Goal: Task Accomplishment & Management: Use online tool/utility

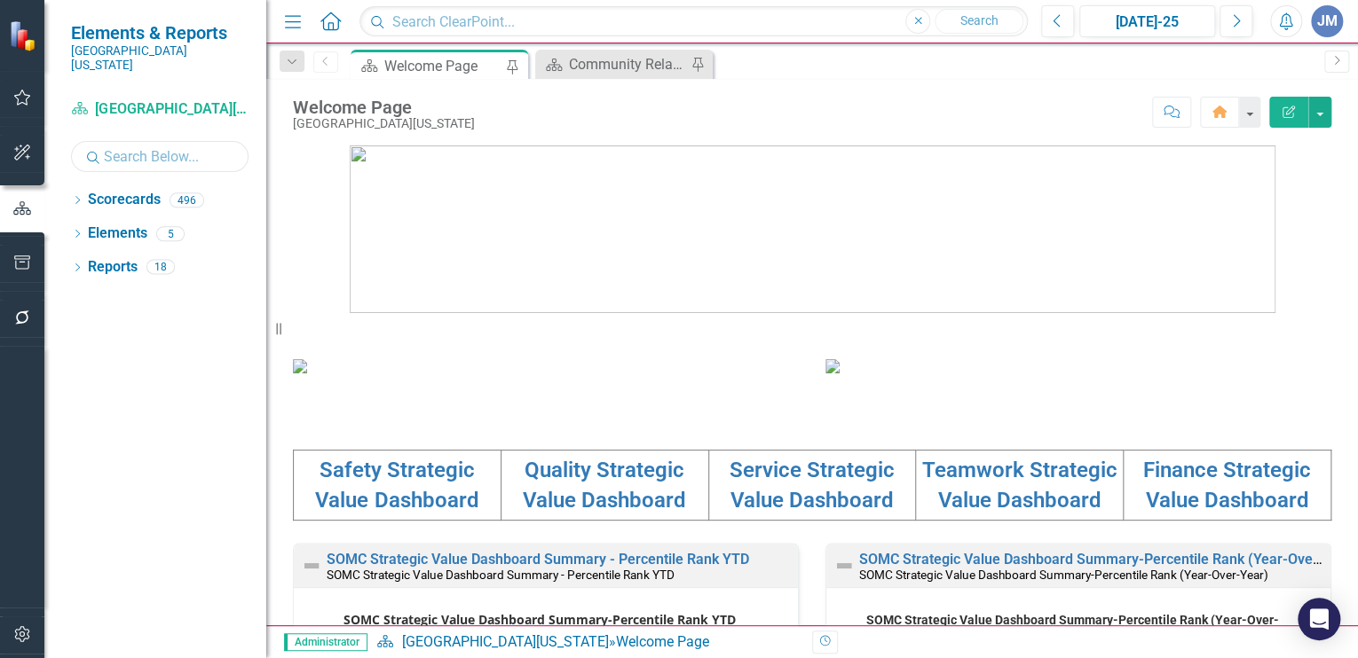
click at [121, 142] on input "text" at bounding box center [159, 156] width 177 height 31
type input "community relations"
click at [76, 197] on icon "Dropdown" at bounding box center [77, 202] width 12 height 10
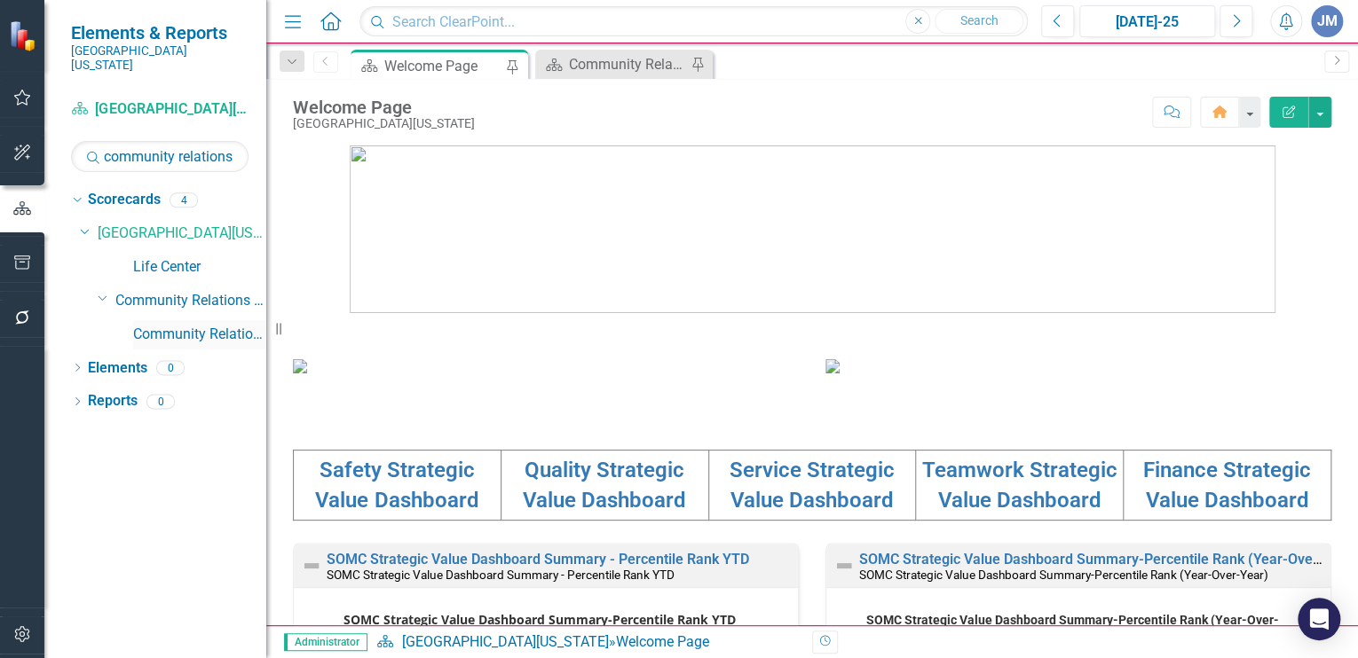
drag, startPoint x: 185, startPoint y: 316, endPoint x: 215, endPoint y: 321, distance: 29.8
click at [185, 325] on link "Community Relations" at bounding box center [199, 335] width 133 height 20
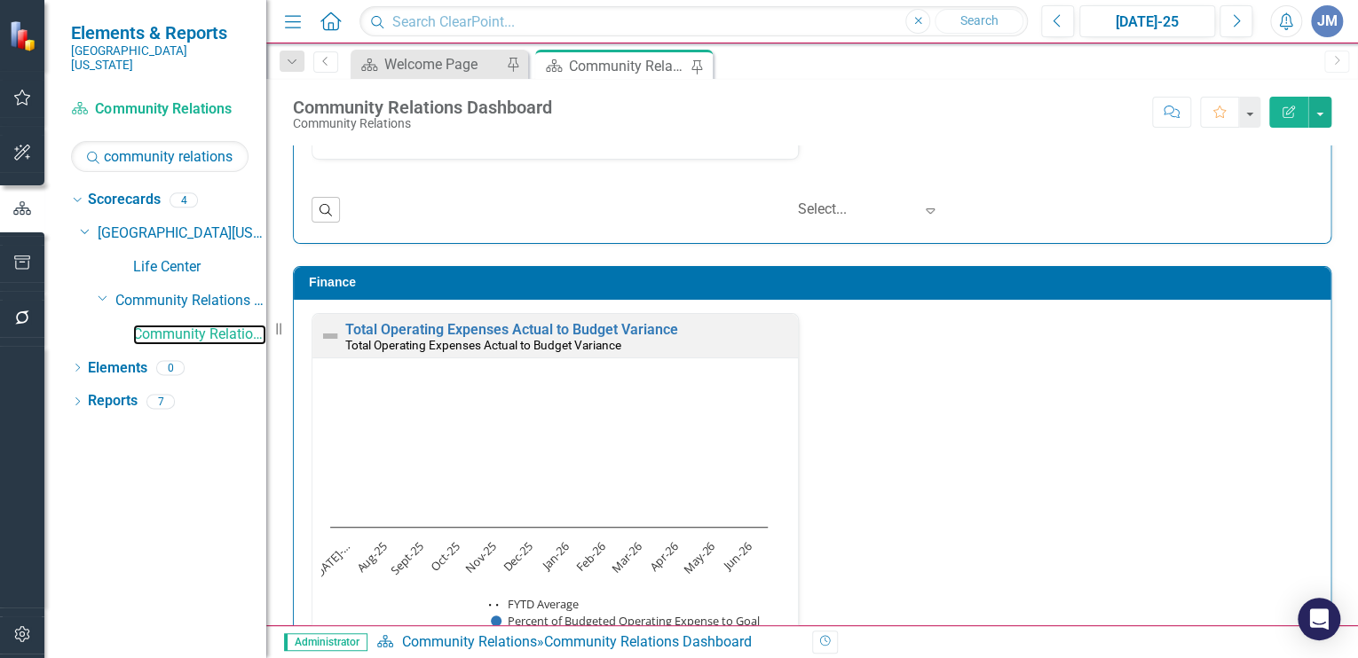
scroll to position [2298, 0]
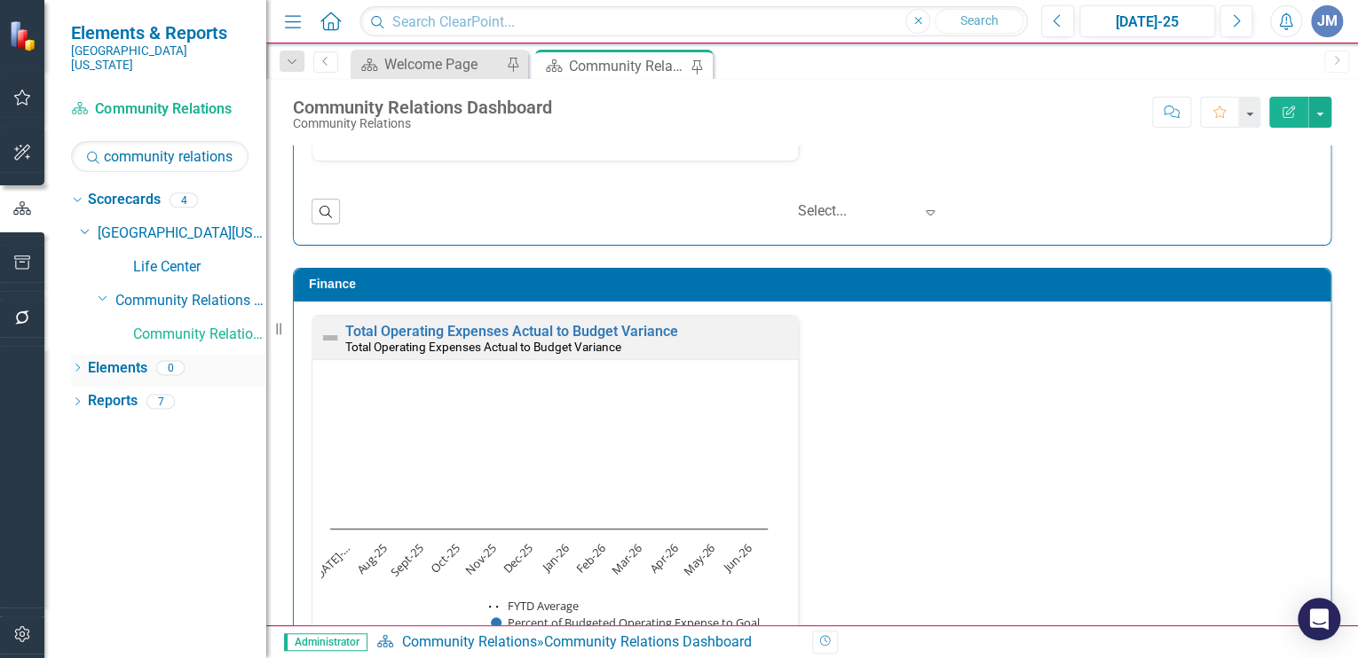
click at [88, 354] on div "Dropdown Elements 0" at bounding box center [168, 371] width 195 height 34
click at [108, 359] on link "Elements" at bounding box center [117, 369] width 59 height 20
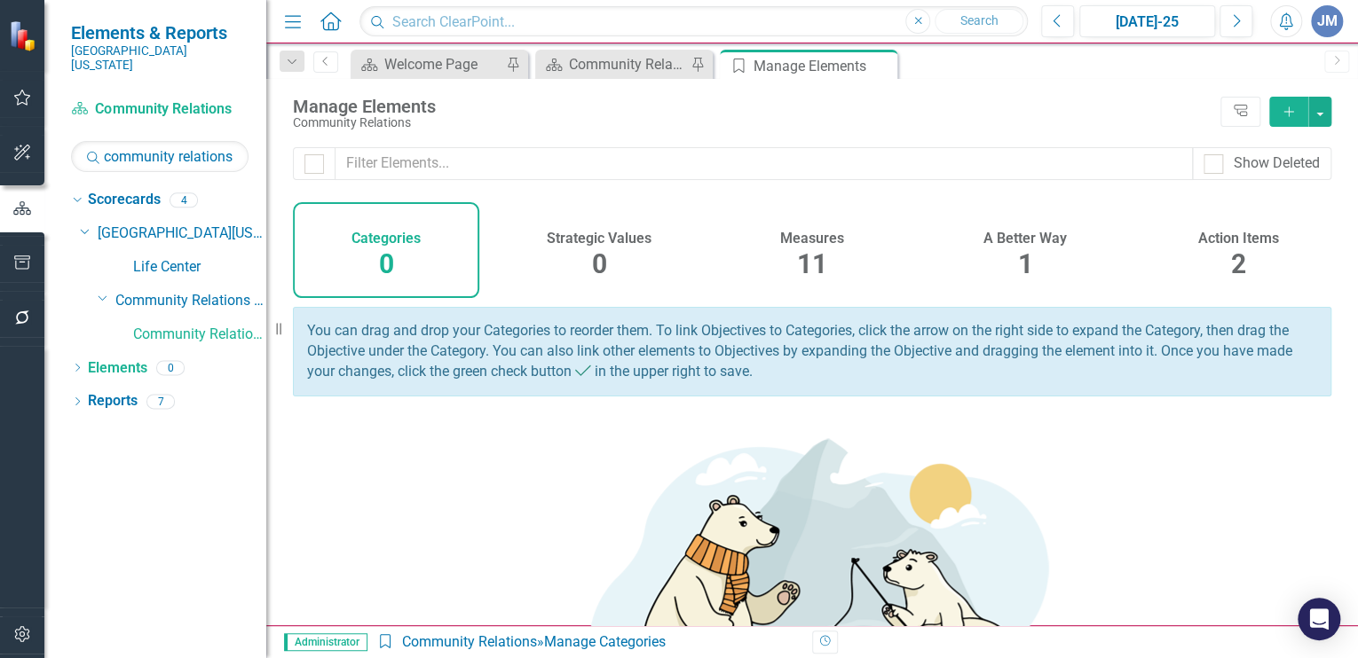
click at [805, 246] on div "11" at bounding box center [812, 265] width 30 height 38
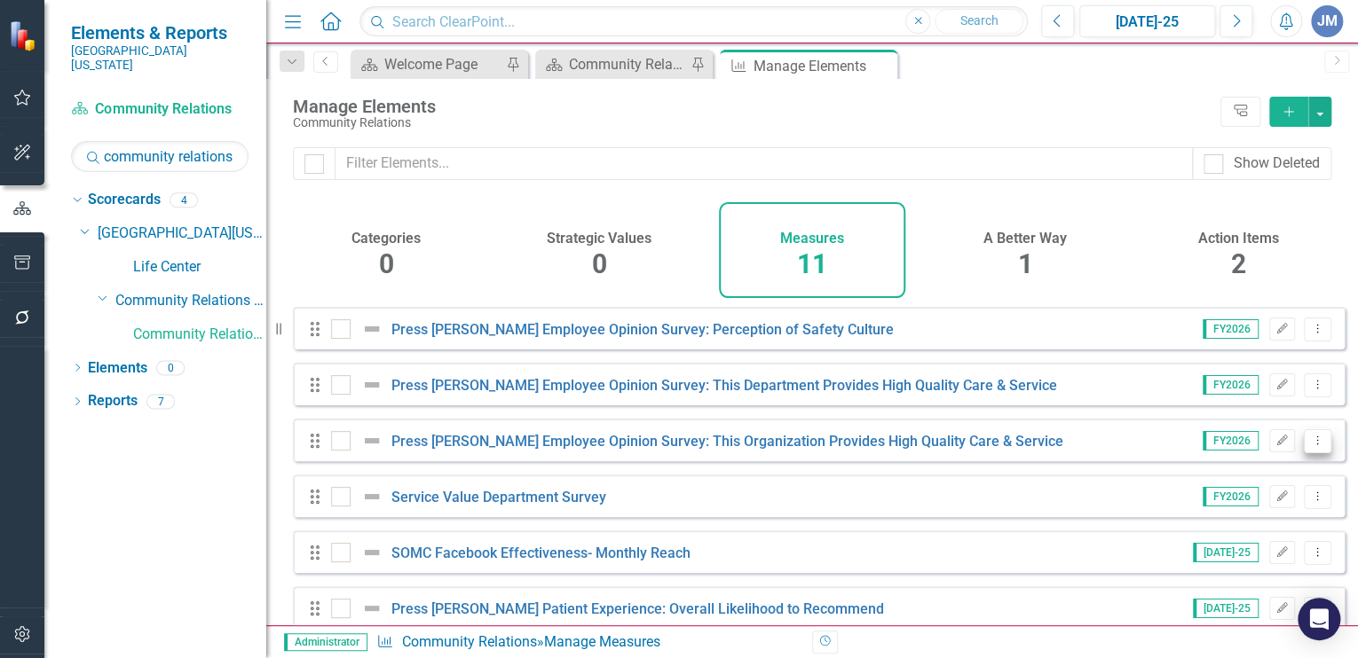
click at [1310, 446] on icon "Dropdown Menu" at bounding box center [1317, 441] width 15 height 12
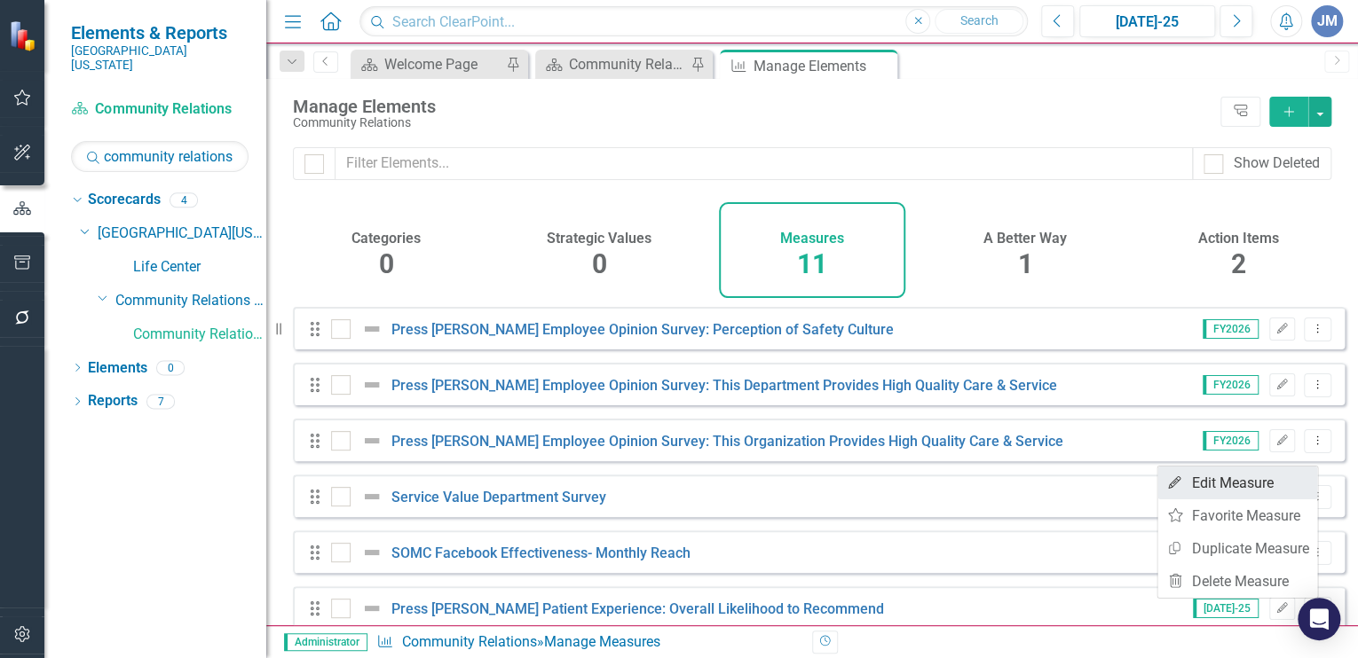
click at [1240, 477] on link "Edit Edit Measure" at bounding box center [1237, 483] width 160 height 33
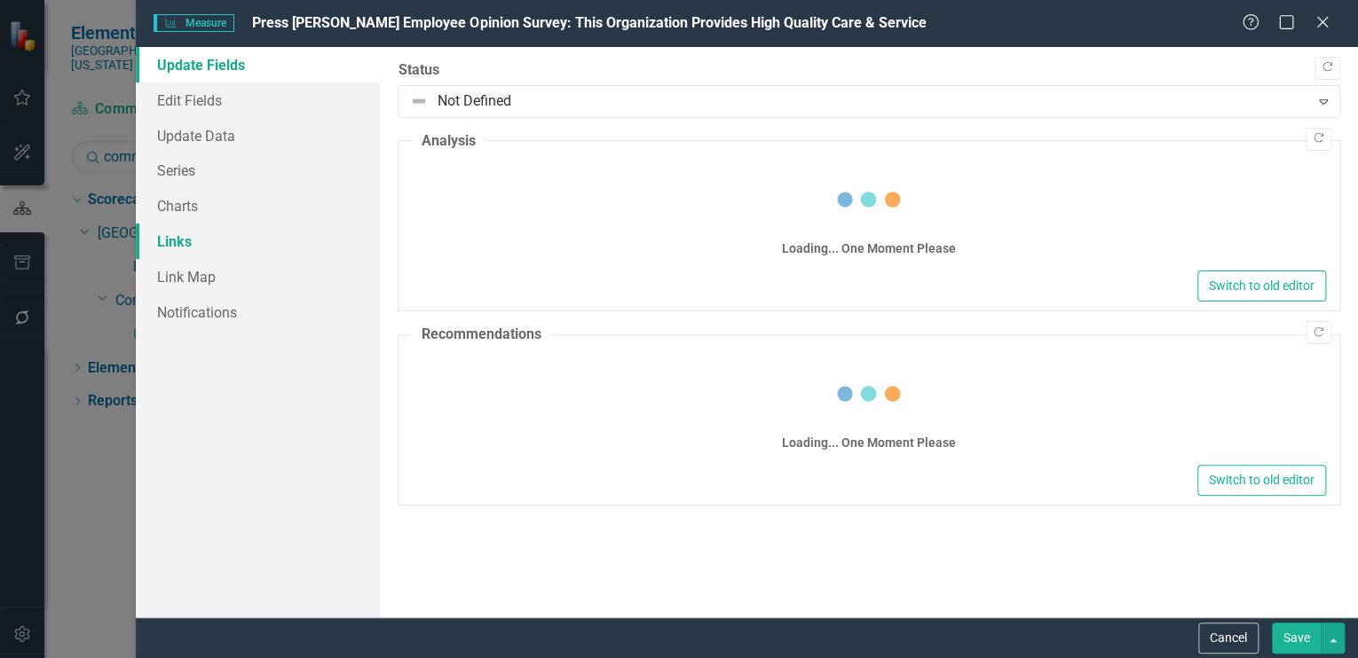
click at [178, 242] on link "Links" at bounding box center [258, 241] width 244 height 35
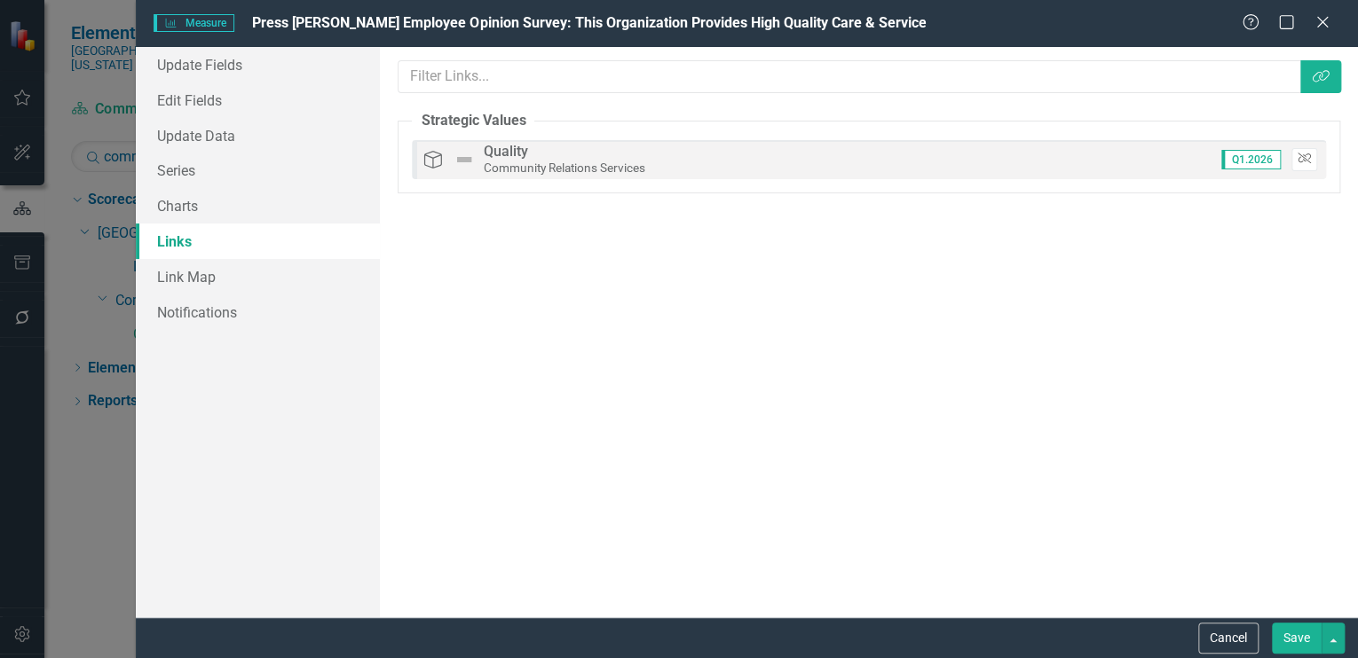
click at [1300, 154] on icon "Unlink" at bounding box center [1303, 159] width 13 height 11
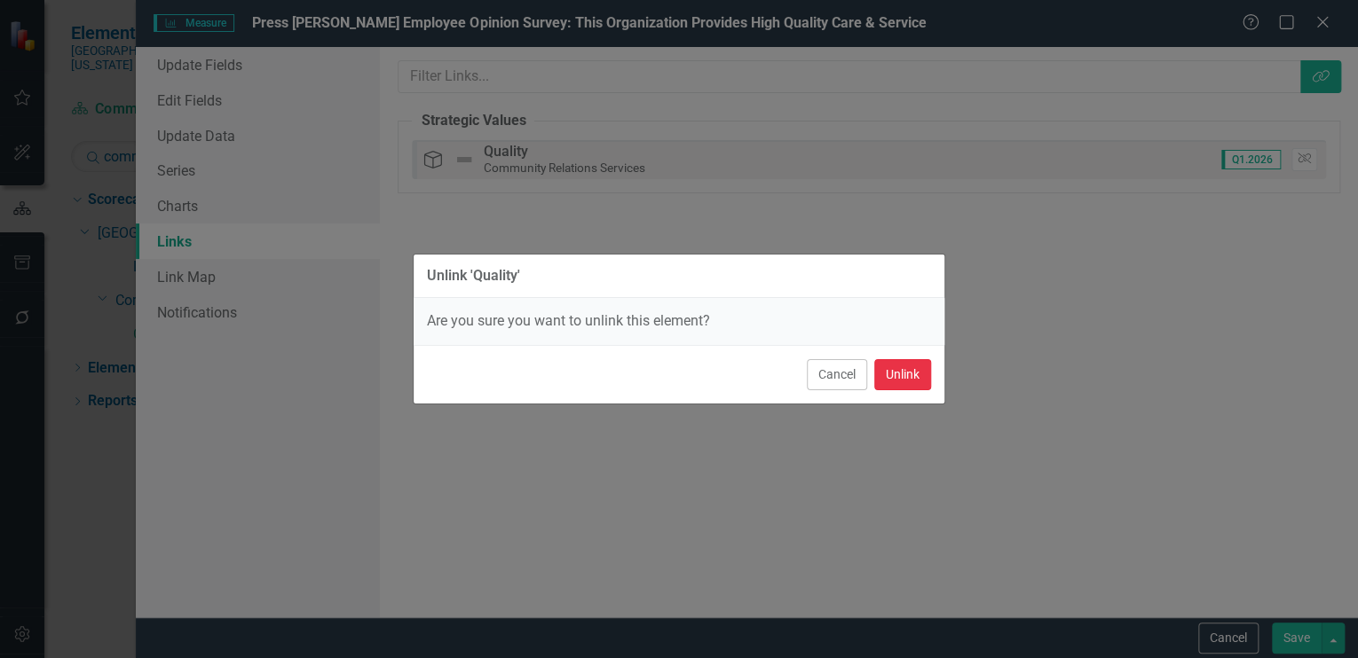
click at [895, 367] on button "Unlink" at bounding box center [902, 374] width 57 height 31
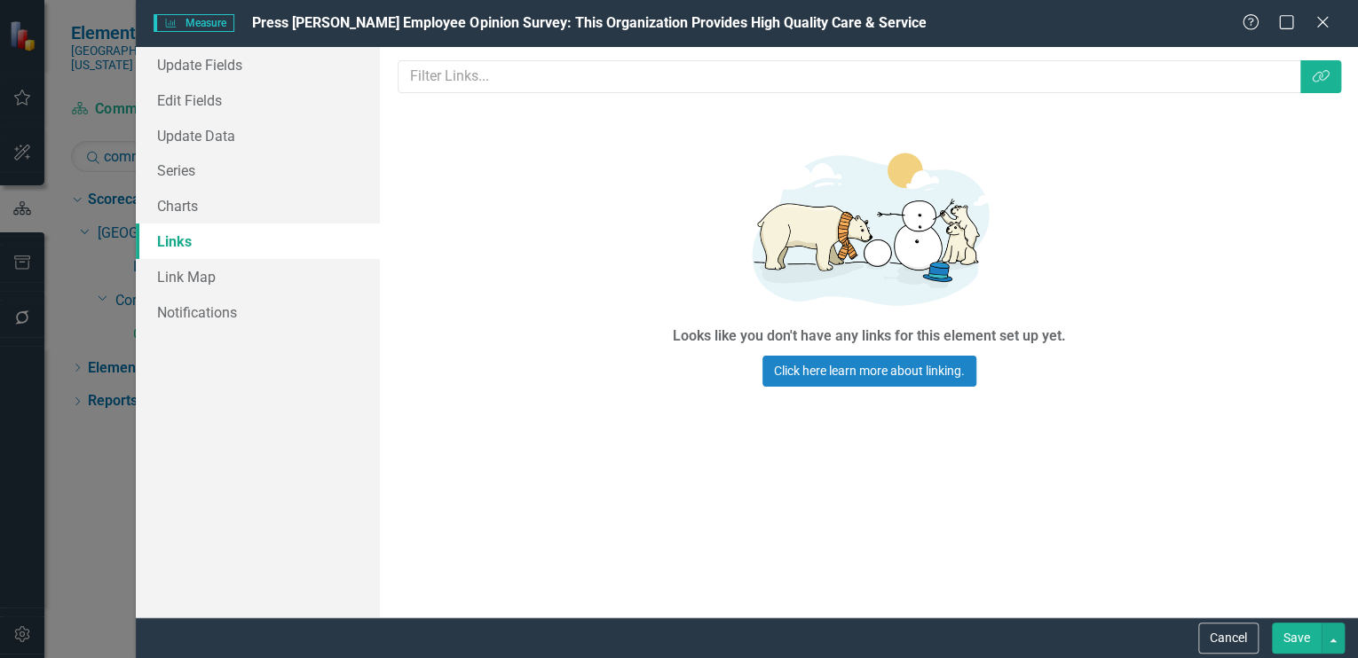
click at [1287, 635] on button "Save" at bounding box center [1297, 638] width 50 height 31
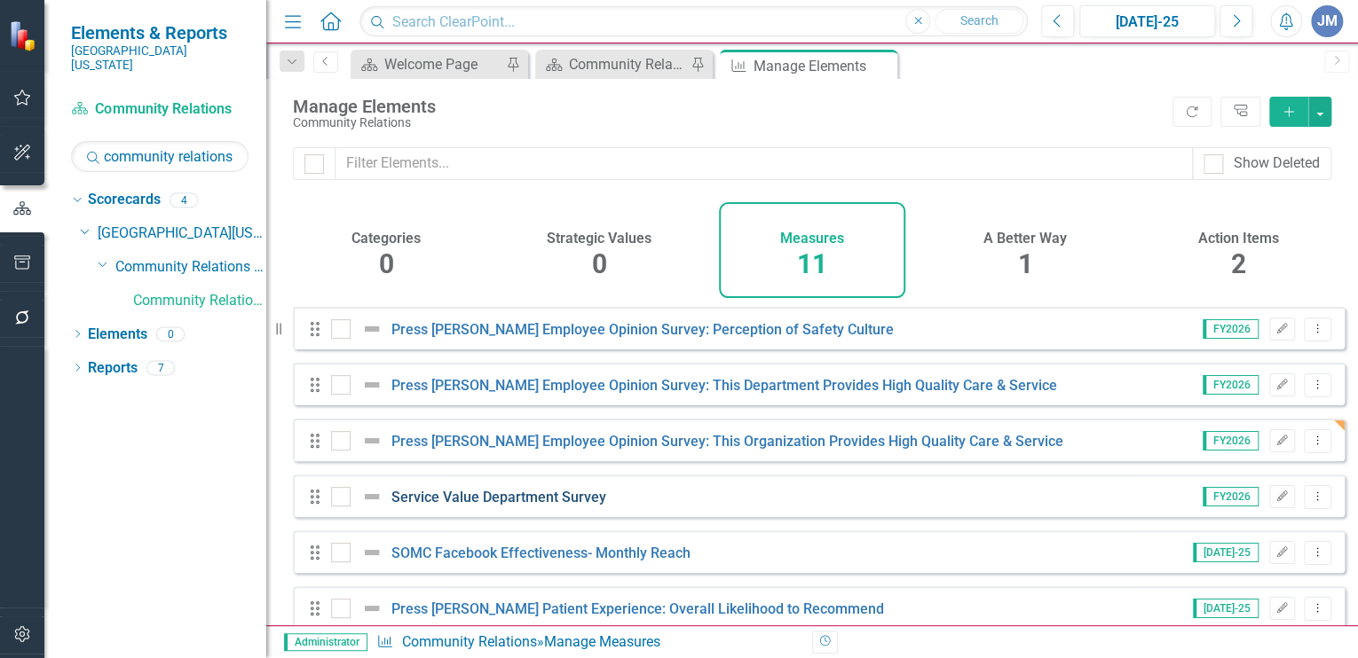
click at [526, 504] on link "Service Value Department Survey" at bounding box center [498, 497] width 215 height 17
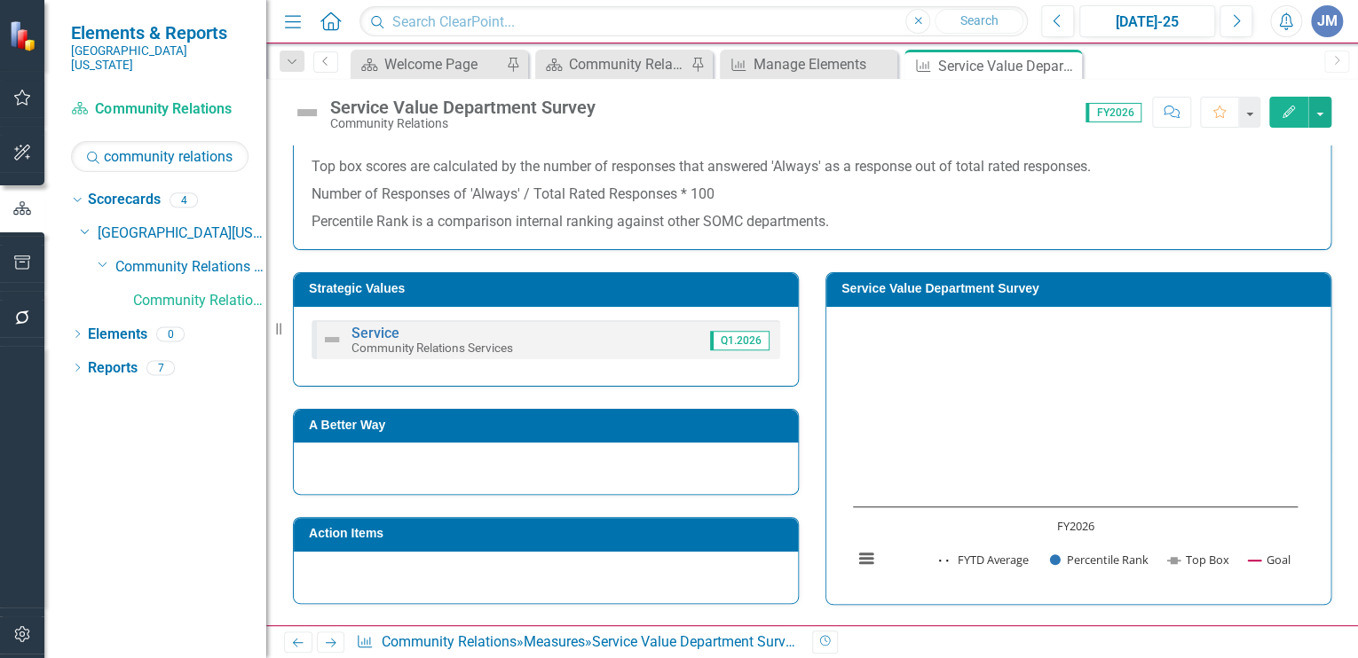
scroll to position [282, 0]
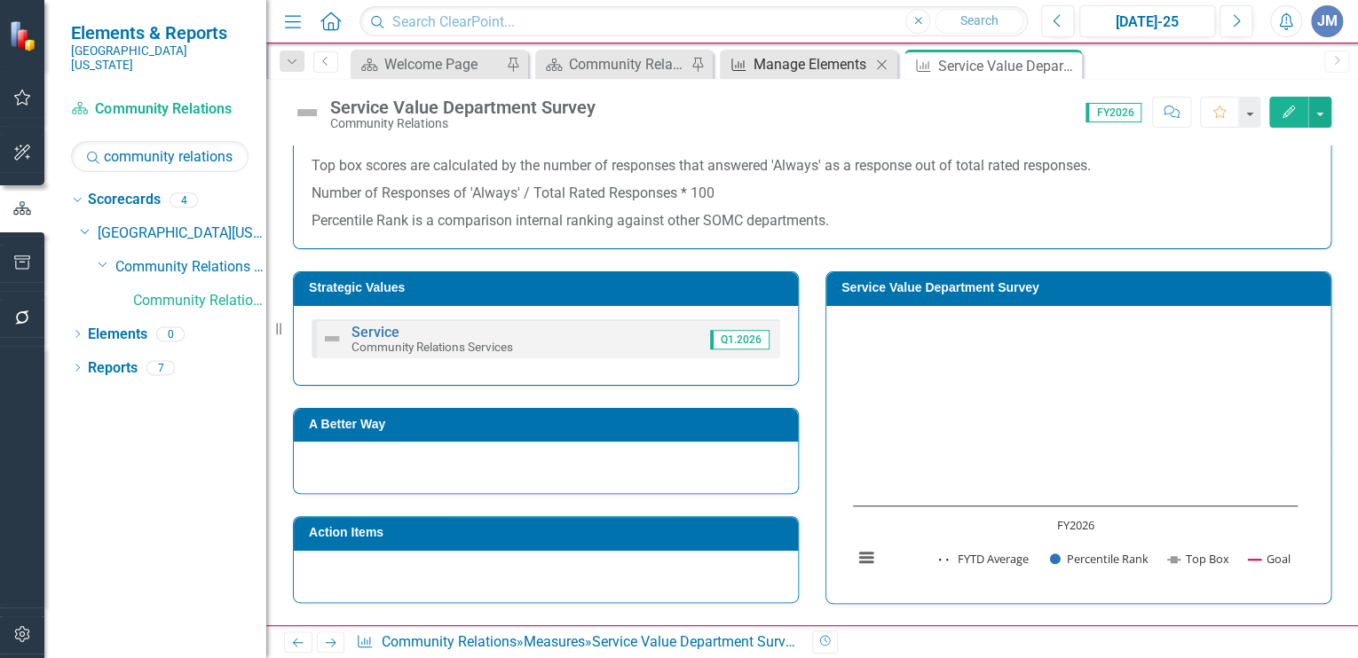
click at [791, 67] on div "Manage Elements" at bounding box center [811, 64] width 117 height 22
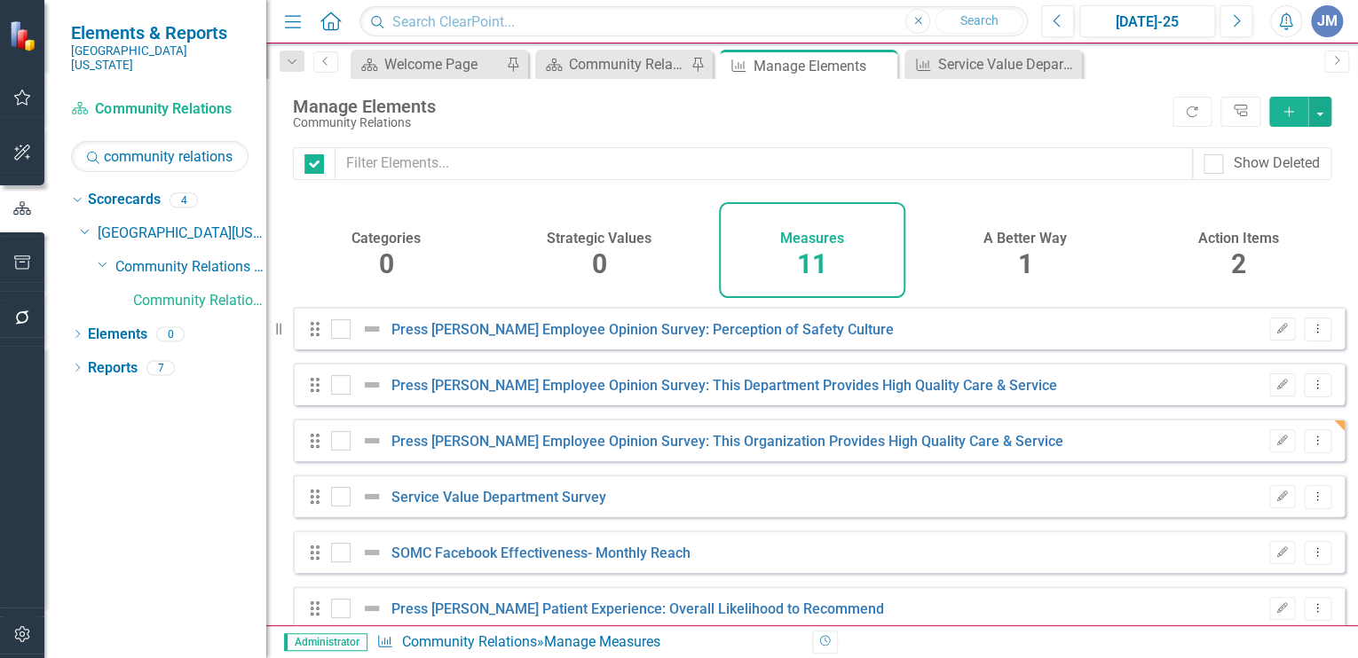
checkbox input "false"
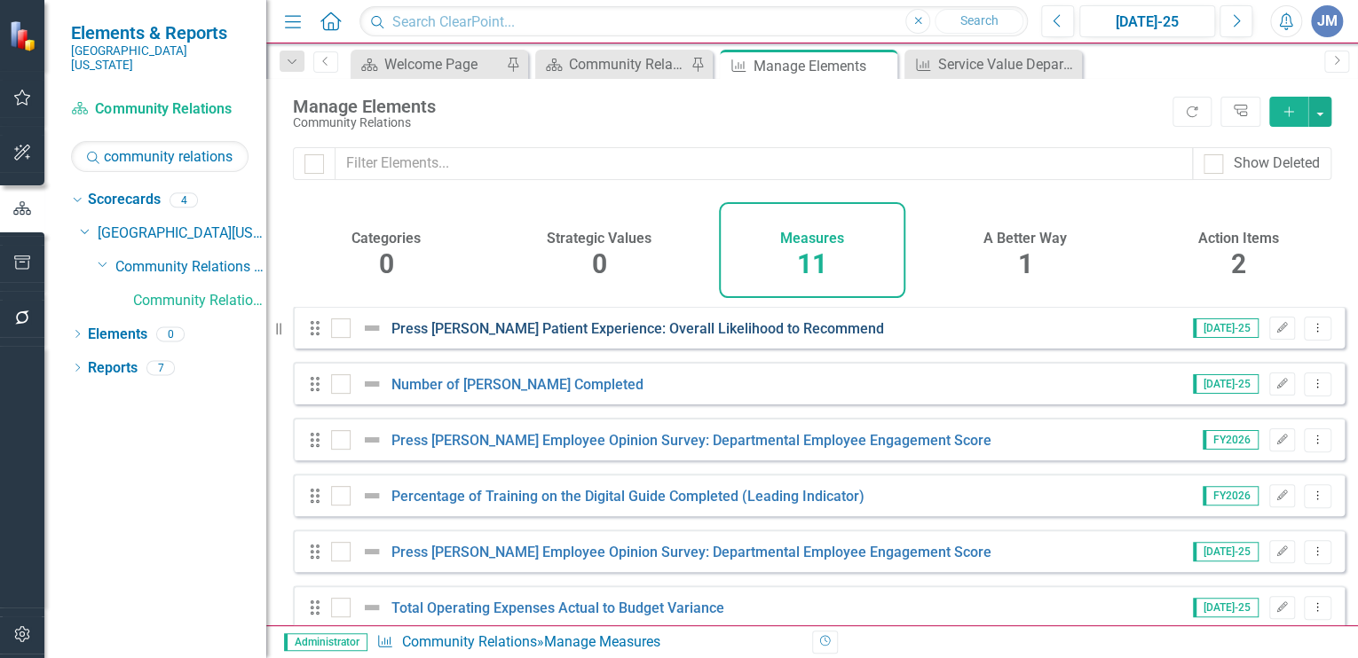
scroll to position [281, 0]
click at [734, 336] on link "Press [PERSON_NAME] Patient Experience: Overall Likelihood to Recommend" at bounding box center [637, 327] width 493 height 17
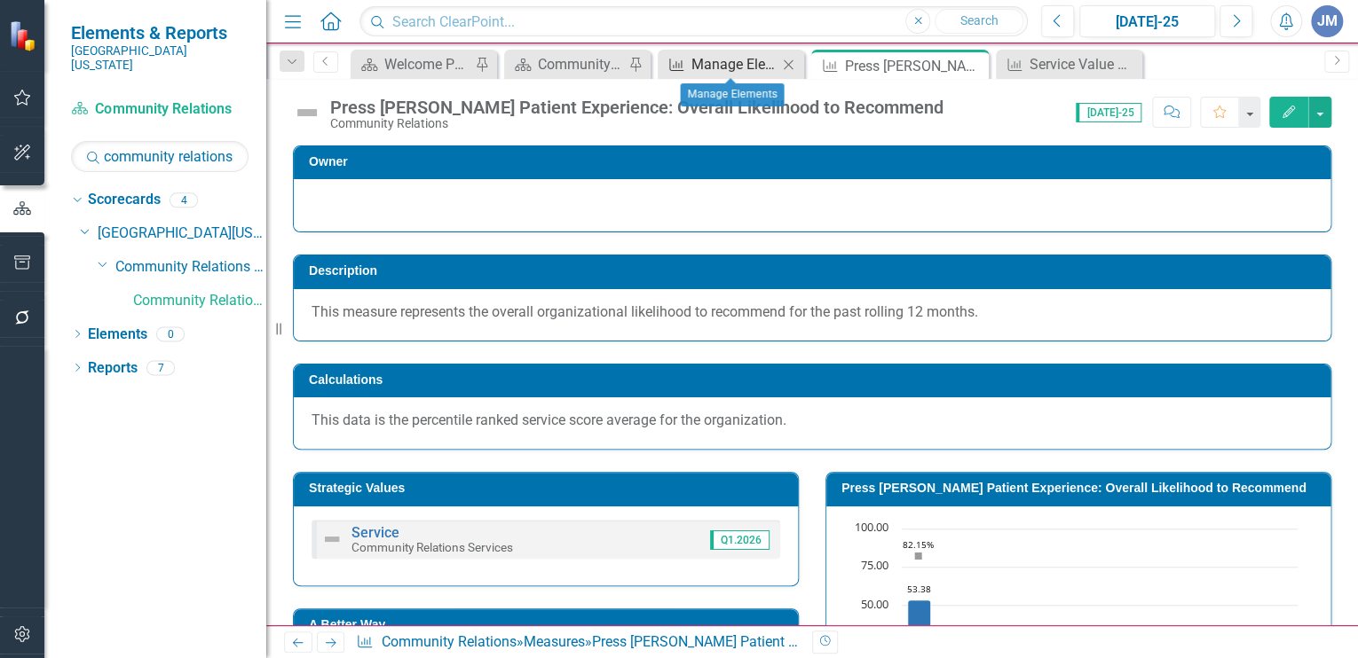
click at [750, 57] on div "Manage Elements" at bounding box center [734, 64] width 86 height 22
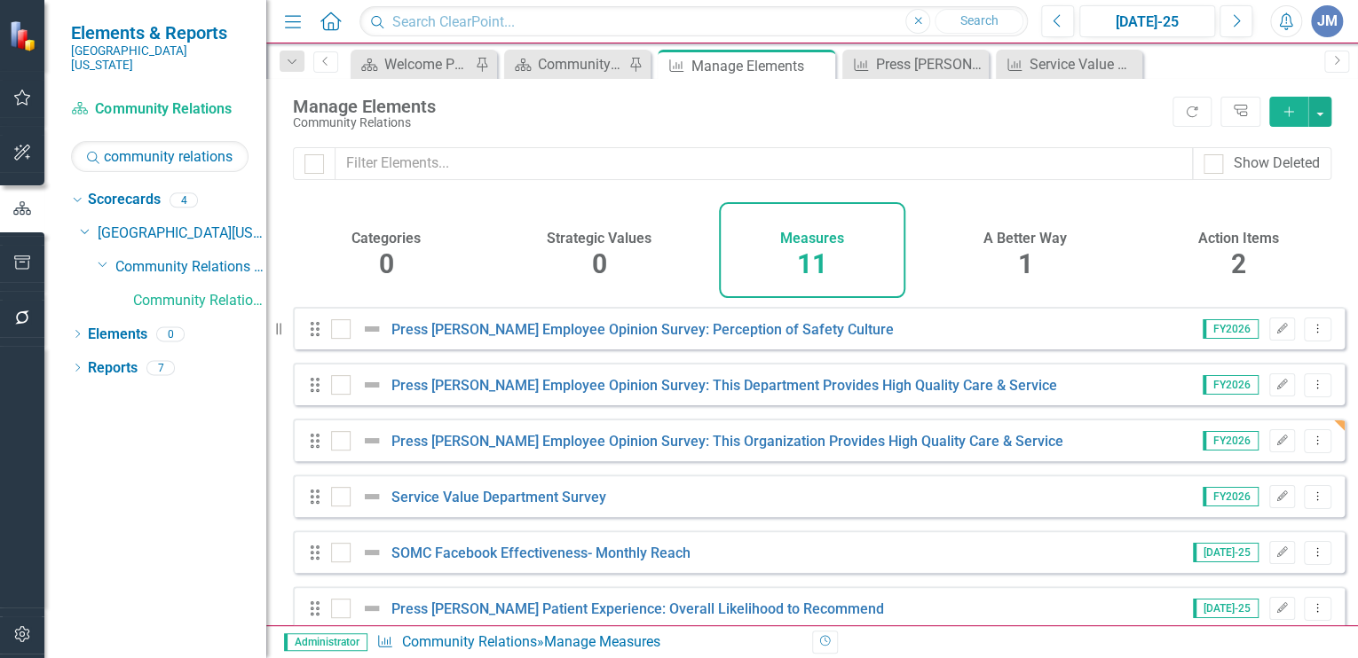
click at [1030, 238] on h4 "A Better Way" at bounding box center [1024, 239] width 83 height 16
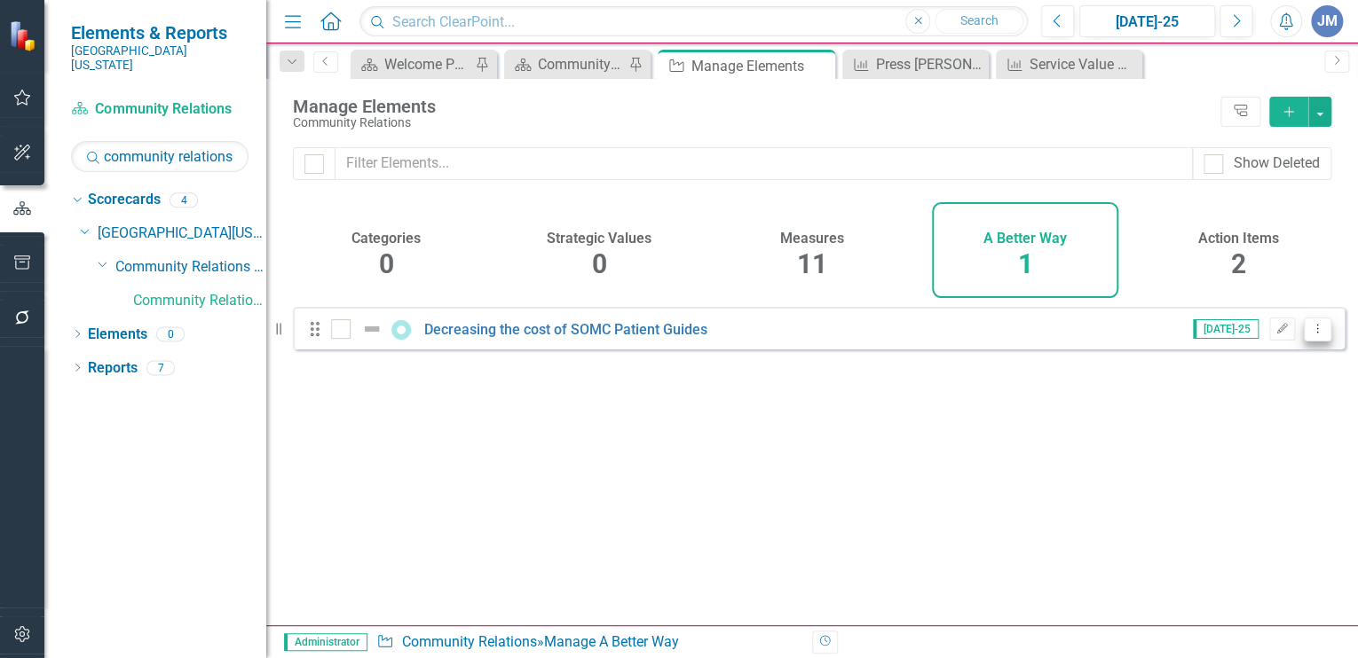
click at [1310, 335] on icon "Dropdown Menu" at bounding box center [1317, 329] width 15 height 12
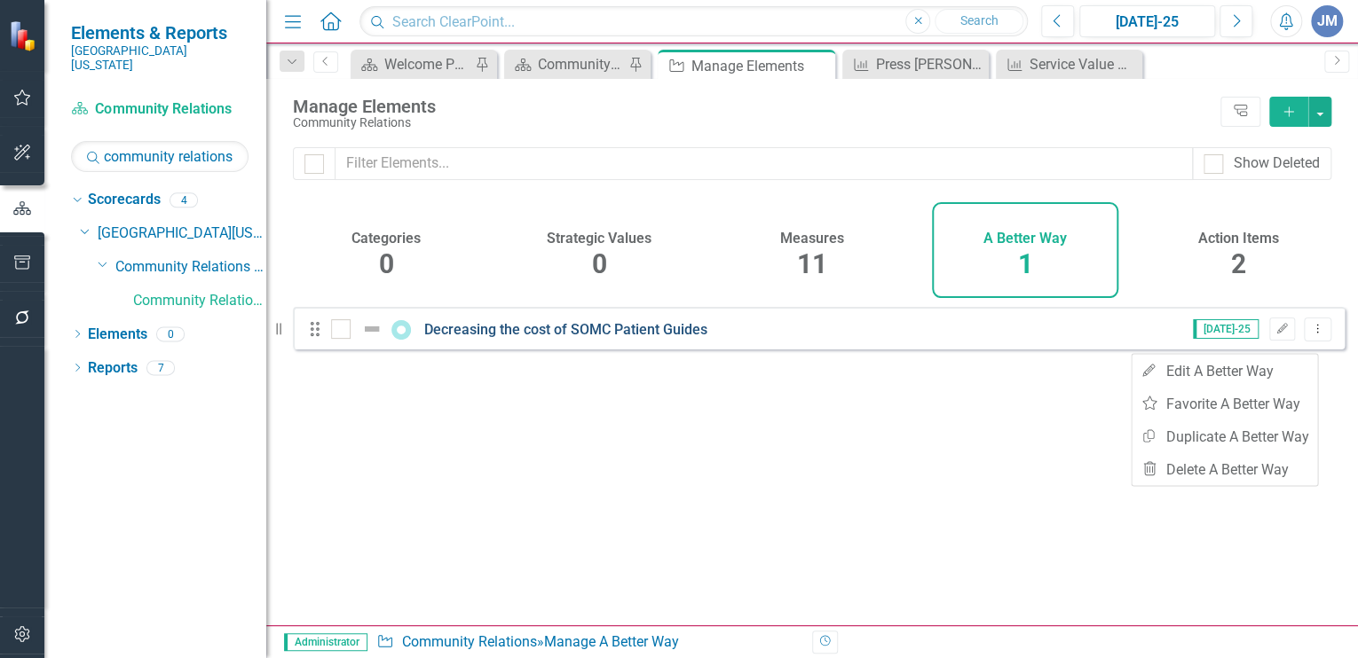
click at [509, 337] on link "Decreasing the cost of SOMC Patient Guides" at bounding box center [565, 329] width 283 height 17
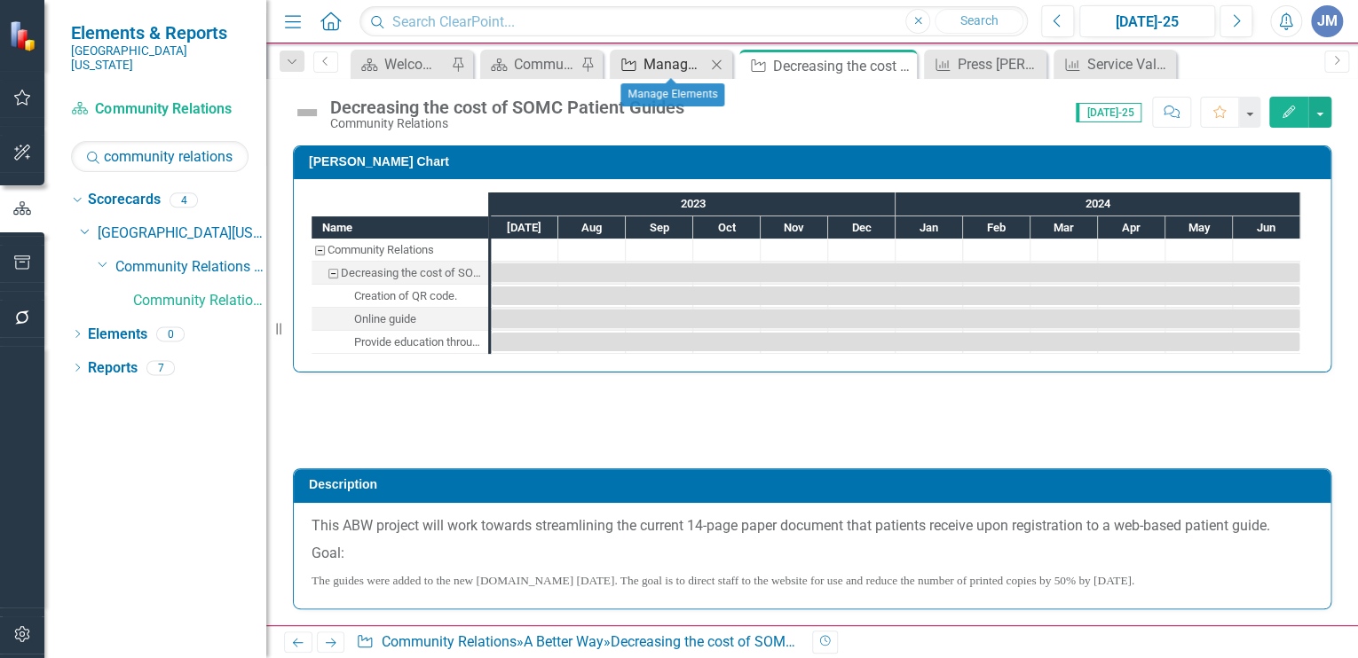
click at [694, 54] on div "Manage Elements" at bounding box center [674, 64] width 62 height 22
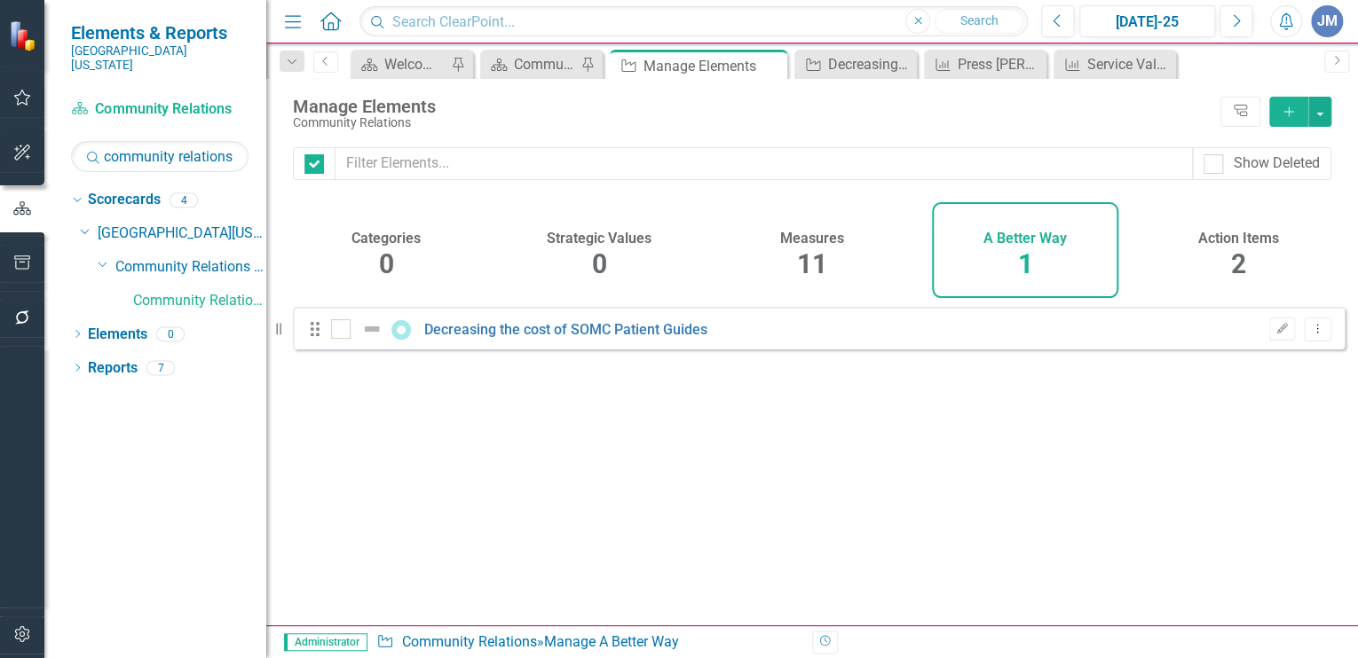
checkbox input "false"
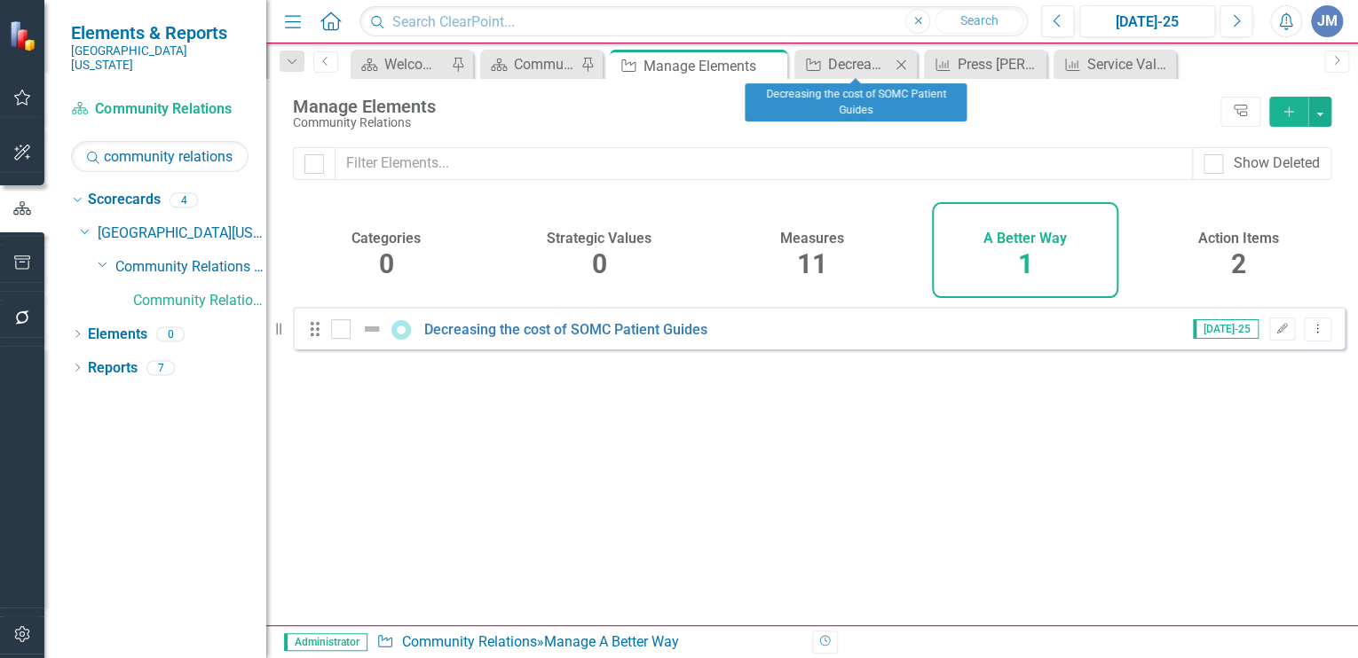
click at [899, 60] on icon "Close" at bounding box center [901, 65] width 18 height 14
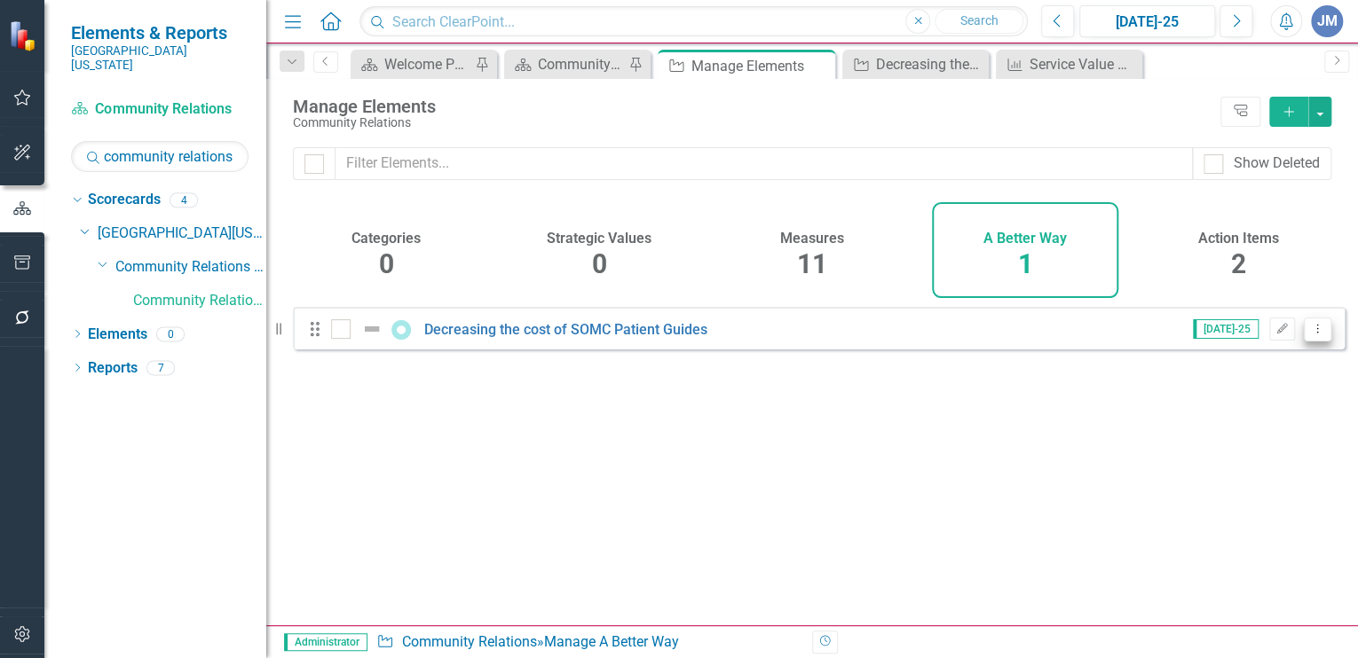
click at [1310, 335] on icon "Dropdown Menu" at bounding box center [1317, 329] width 15 height 12
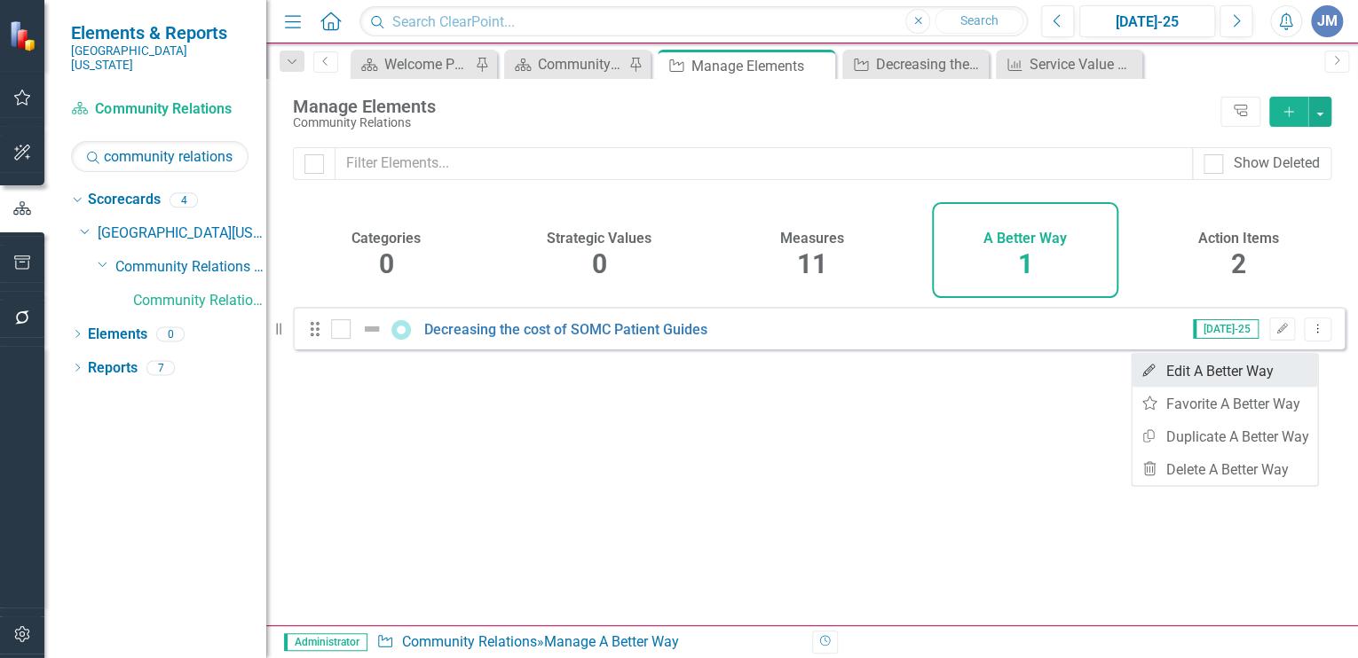
click at [1218, 373] on link "Edit Edit A Better Way" at bounding box center [1223, 370] width 185 height 33
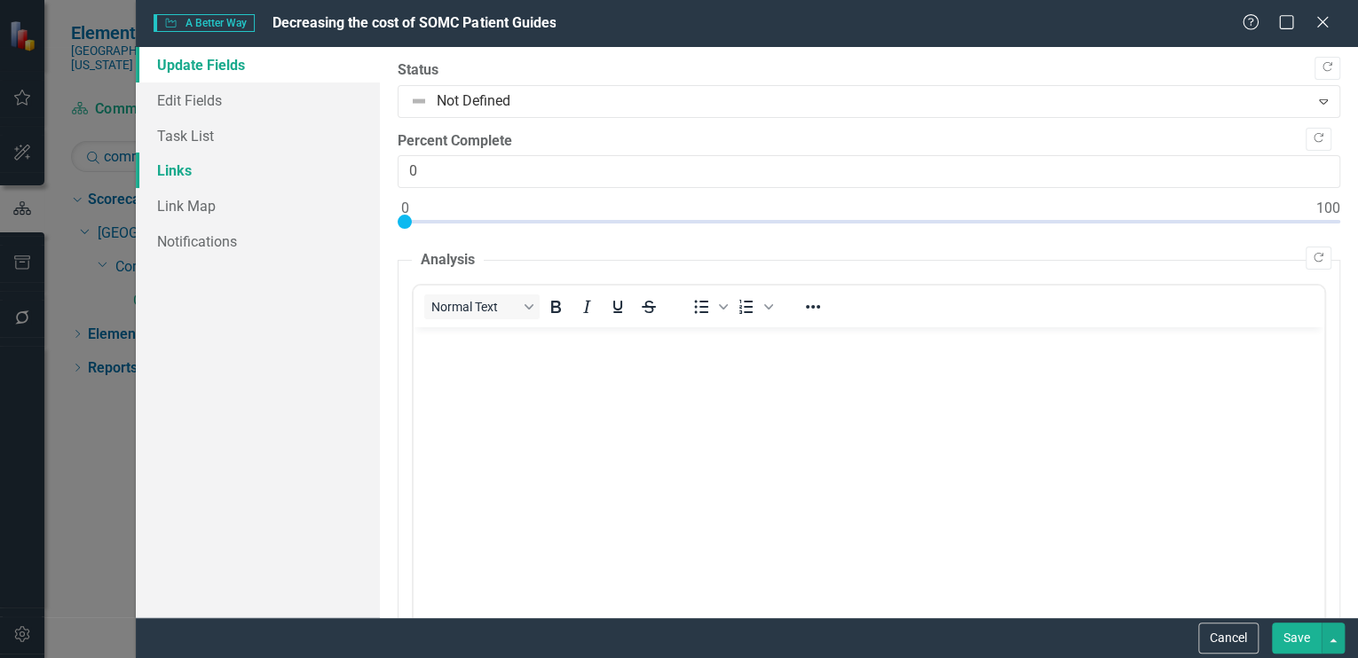
click at [190, 173] on link "Links" at bounding box center [258, 170] width 244 height 35
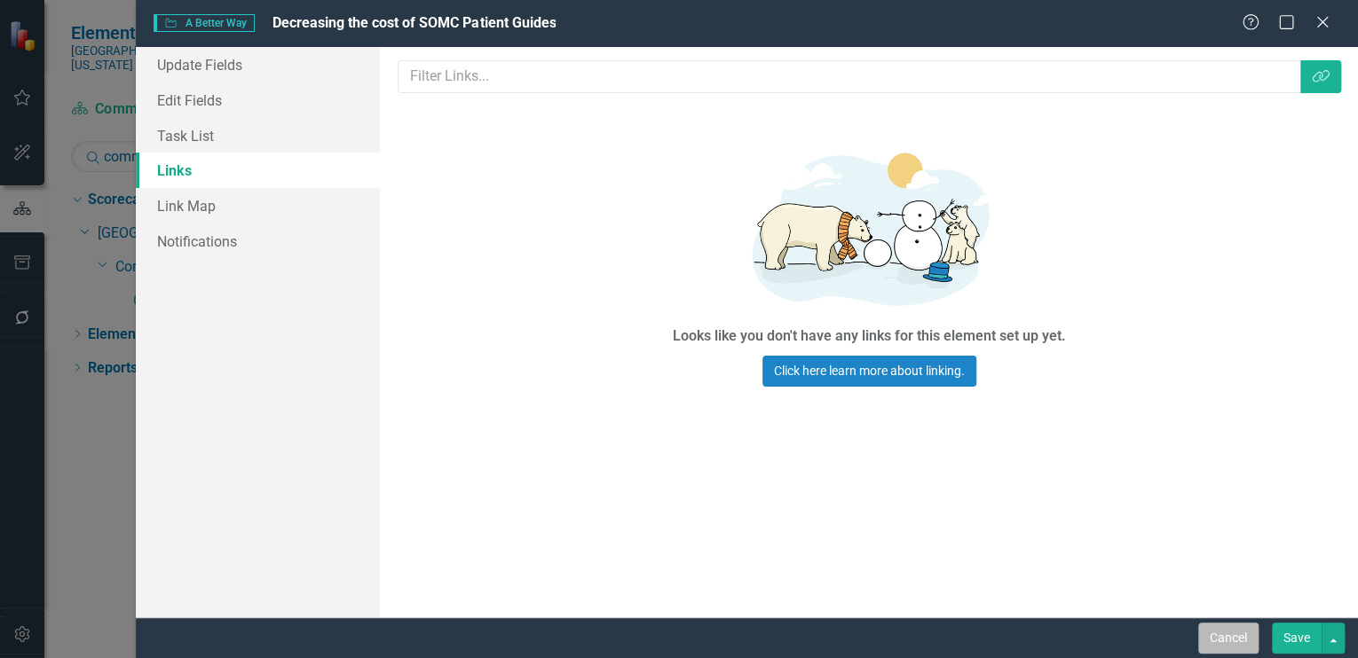
click at [1225, 635] on button "Cancel" at bounding box center [1228, 638] width 60 height 31
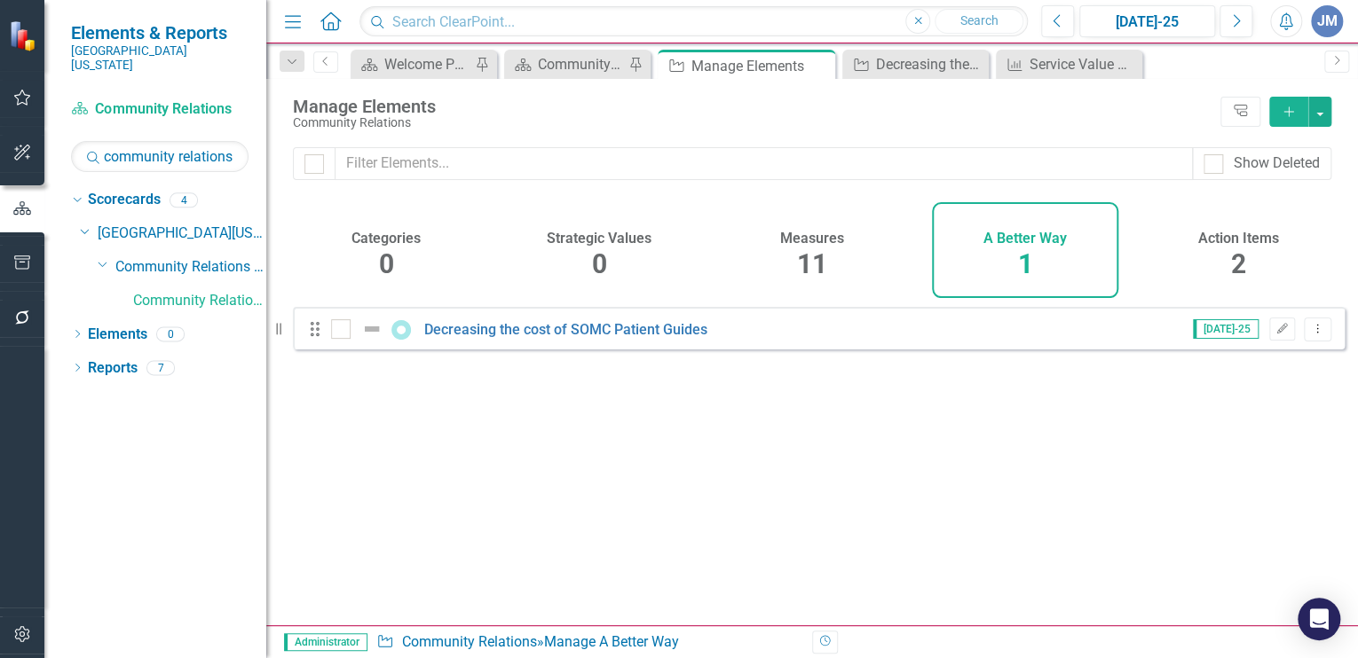
click at [1229, 245] on h4 "Action Items" at bounding box center [1238, 239] width 81 height 16
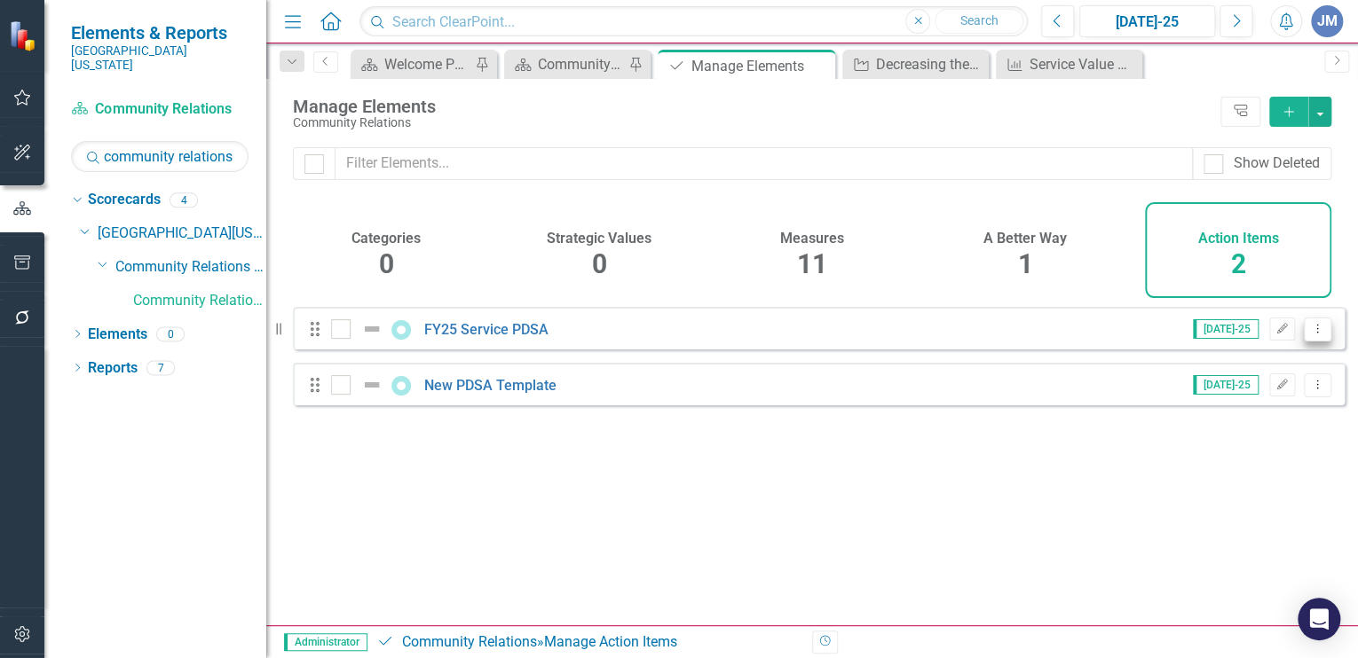
click at [1310, 335] on icon "Dropdown Menu" at bounding box center [1317, 329] width 15 height 12
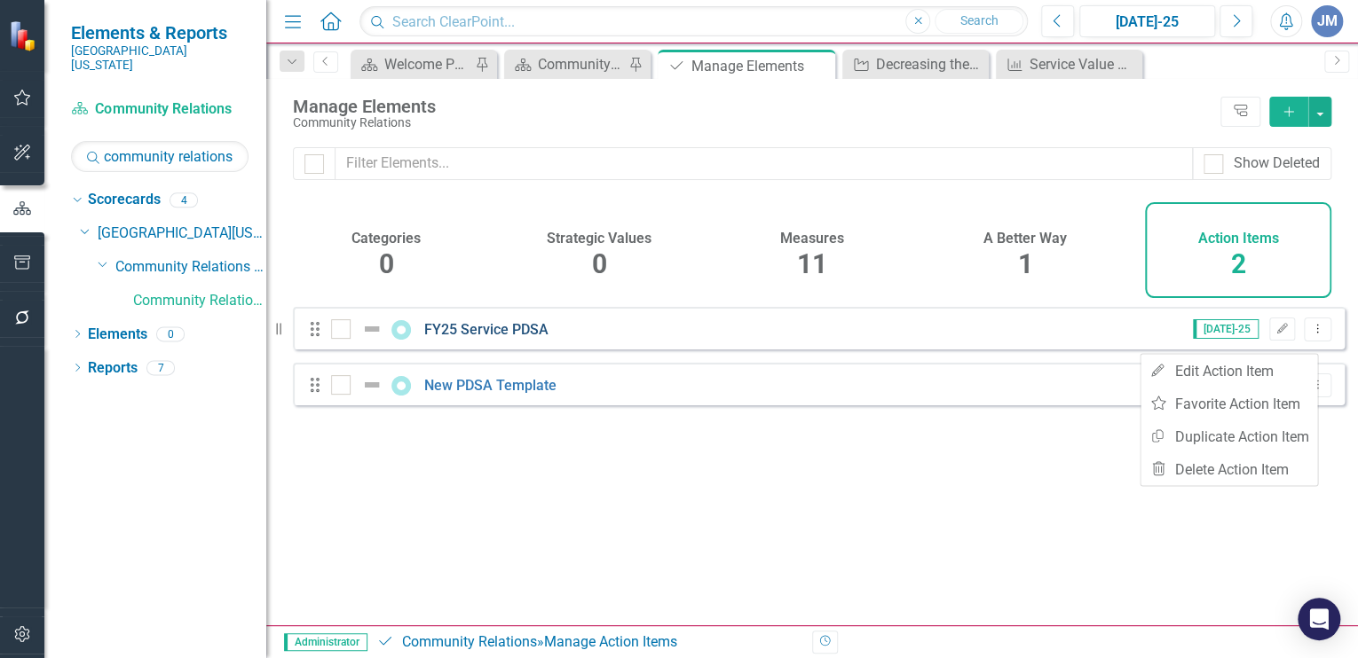
click at [486, 337] on link "FY25 Service PDSA" at bounding box center [486, 329] width 124 height 17
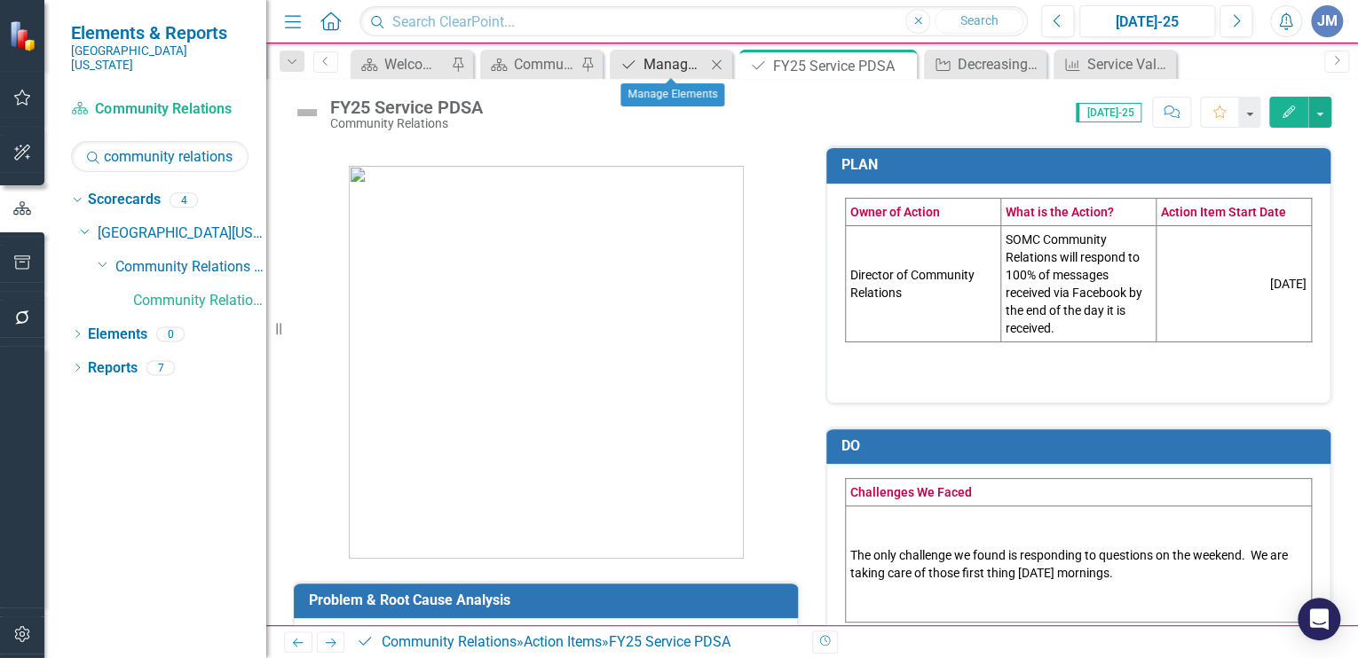
click at [669, 57] on div "Manage Elements" at bounding box center [674, 64] width 62 height 22
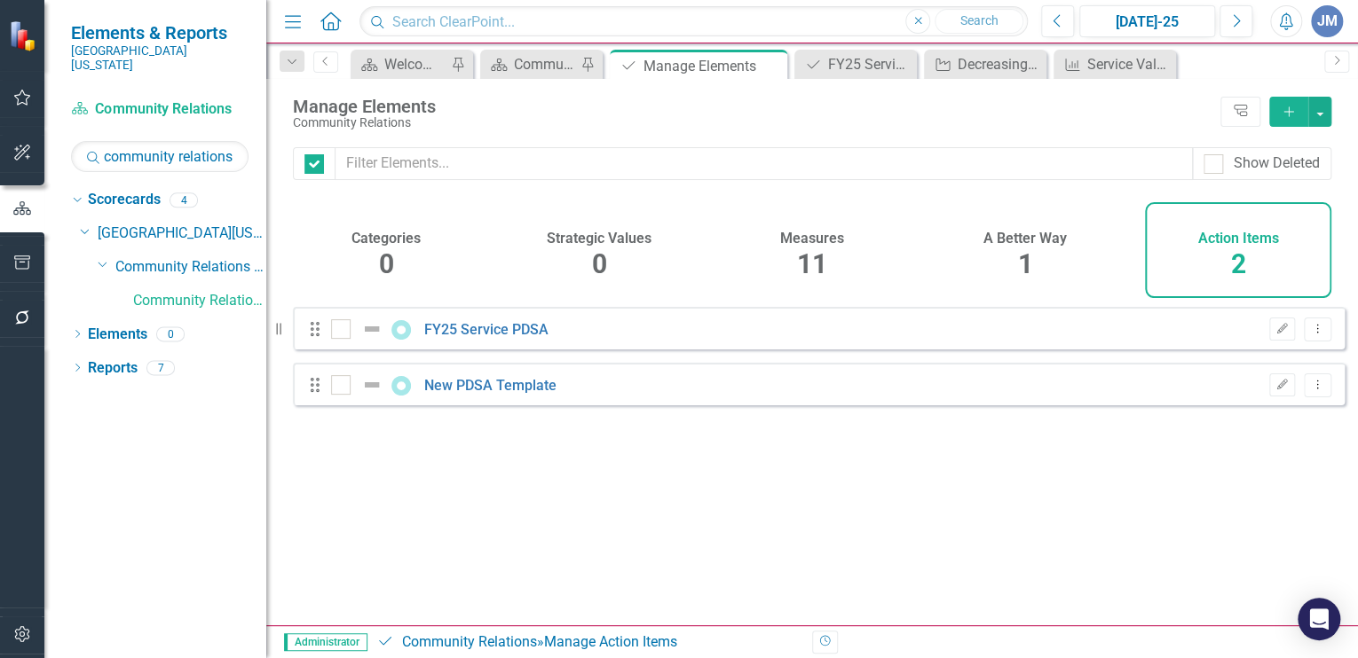
checkbox input "false"
click at [1310, 335] on icon "Dropdown Menu" at bounding box center [1317, 329] width 15 height 12
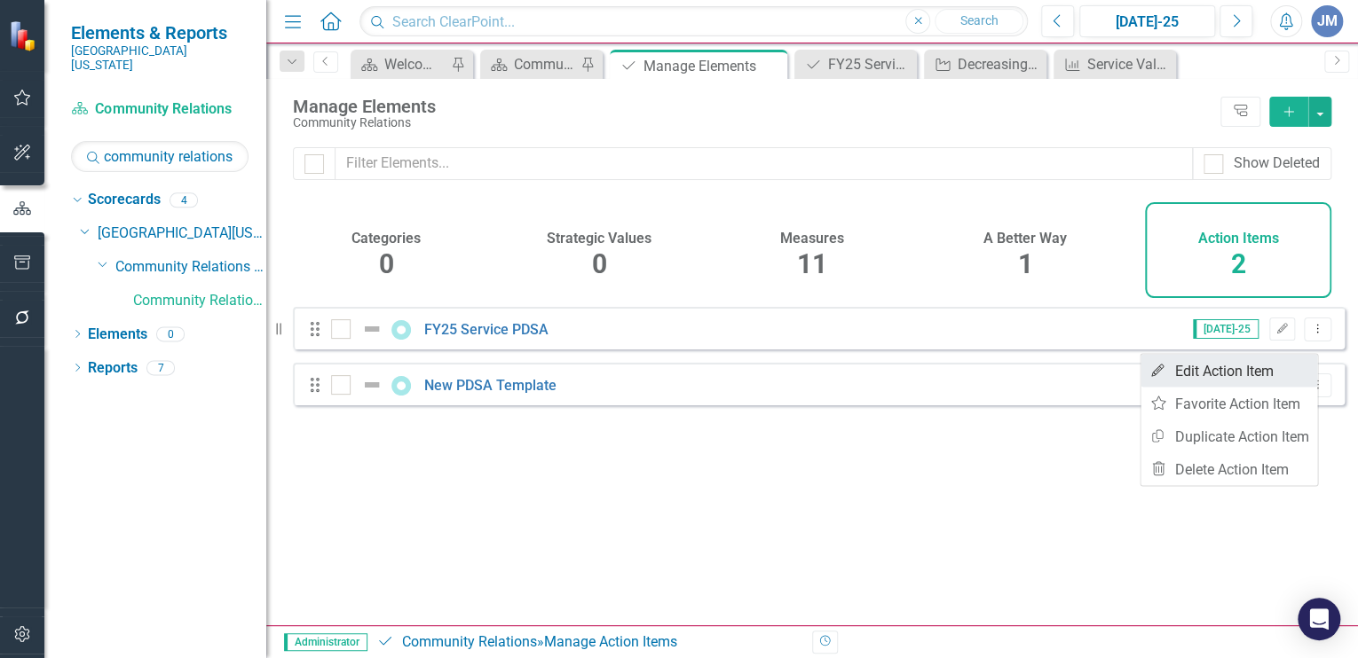
click at [1199, 370] on link "Edit Edit Action Item" at bounding box center [1228, 370] width 177 height 33
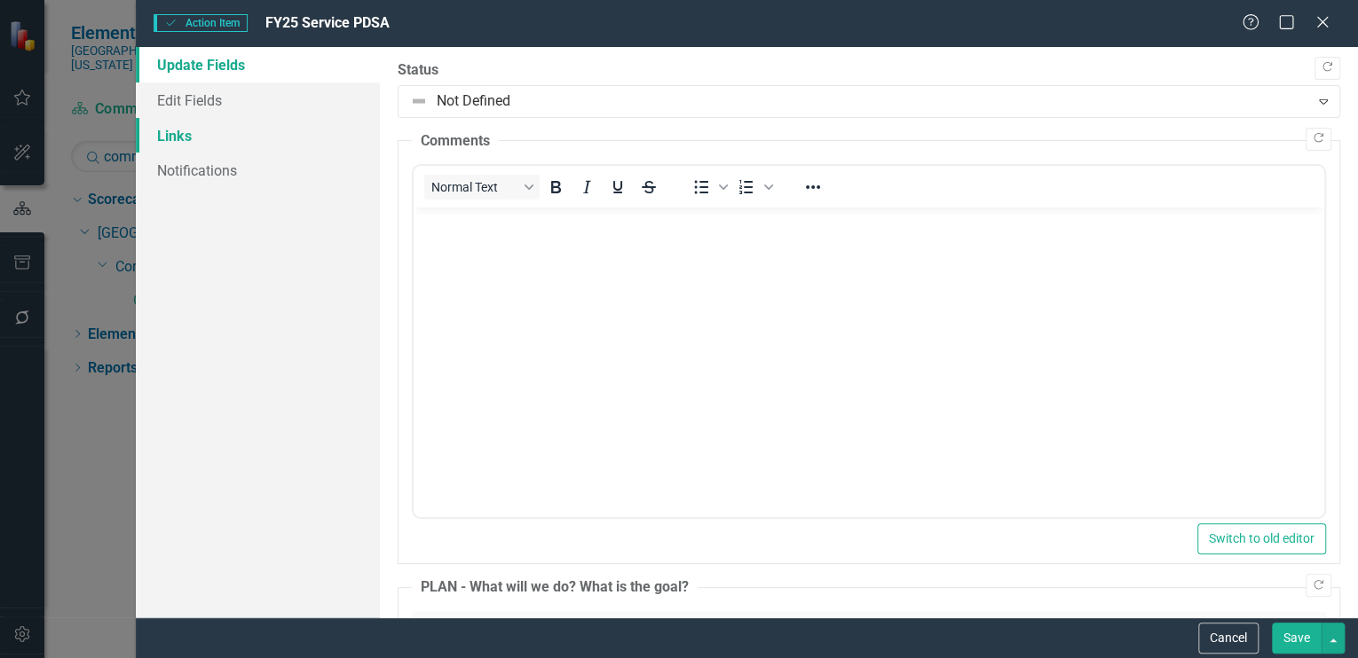
click at [164, 130] on link "Links" at bounding box center [258, 135] width 244 height 35
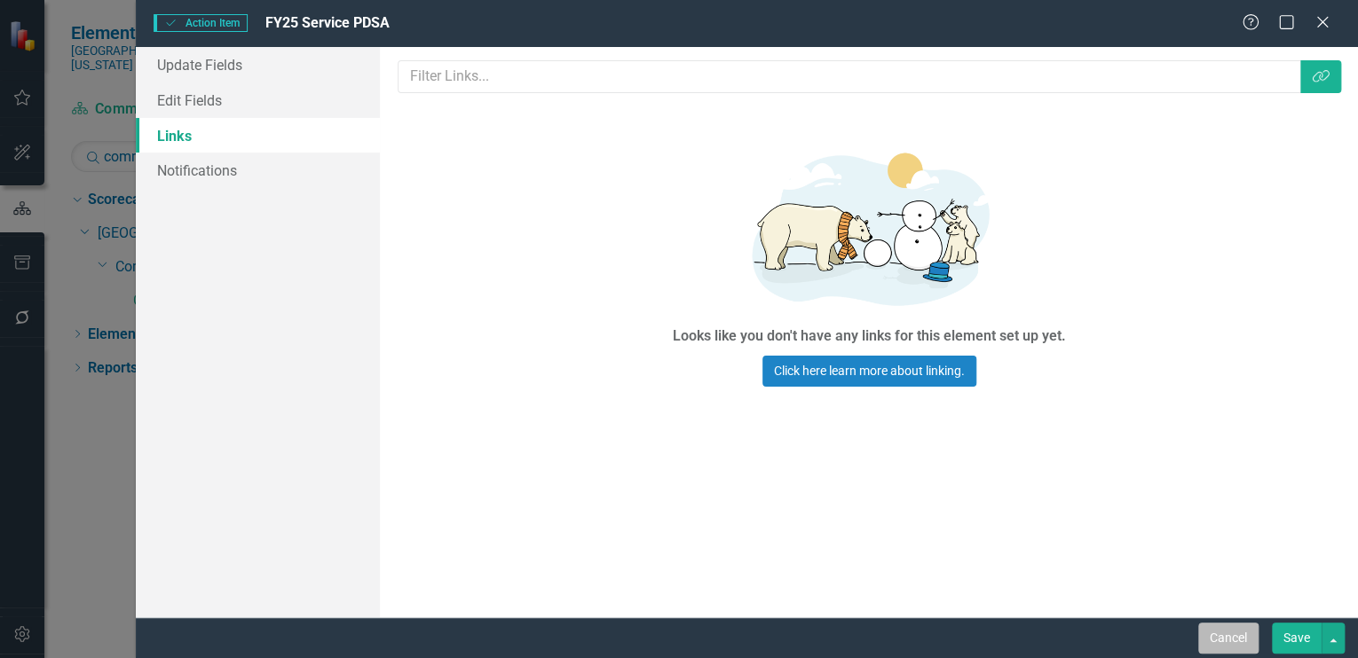
click at [1234, 635] on button "Cancel" at bounding box center [1228, 638] width 60 height 31
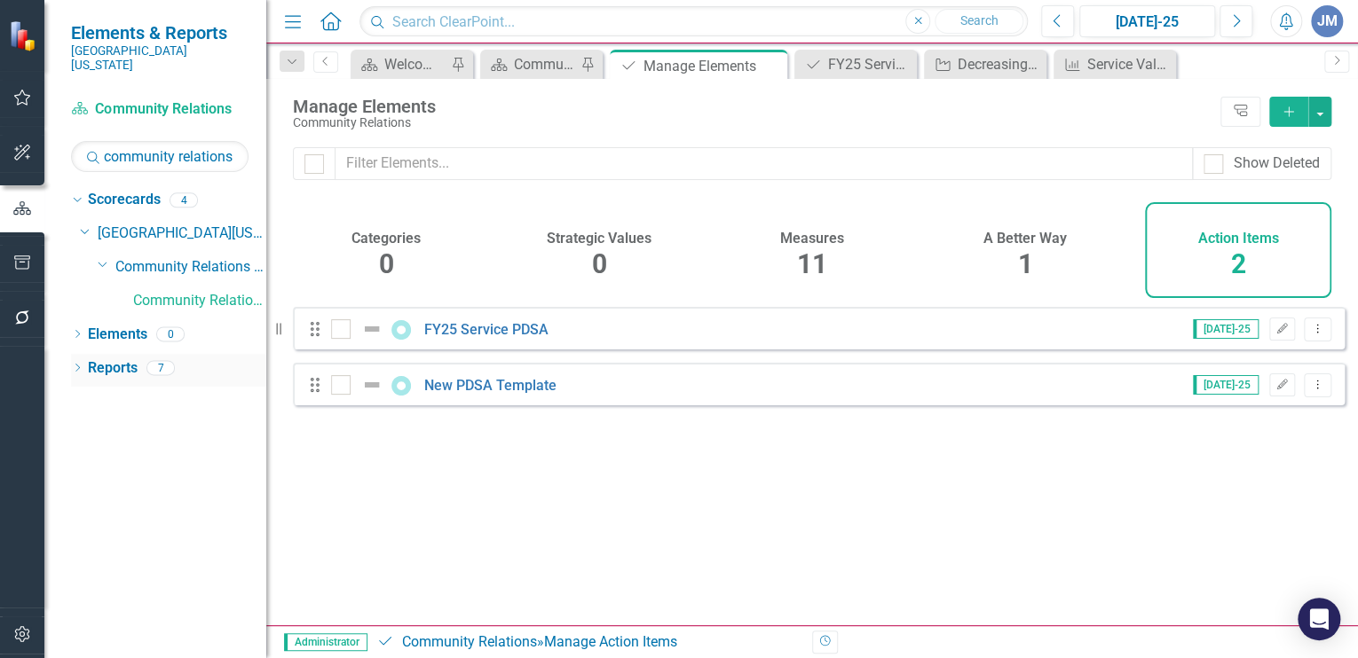
click at [100, 359] on link "Reports" at bounding box center [113, 369] width 50 height 20
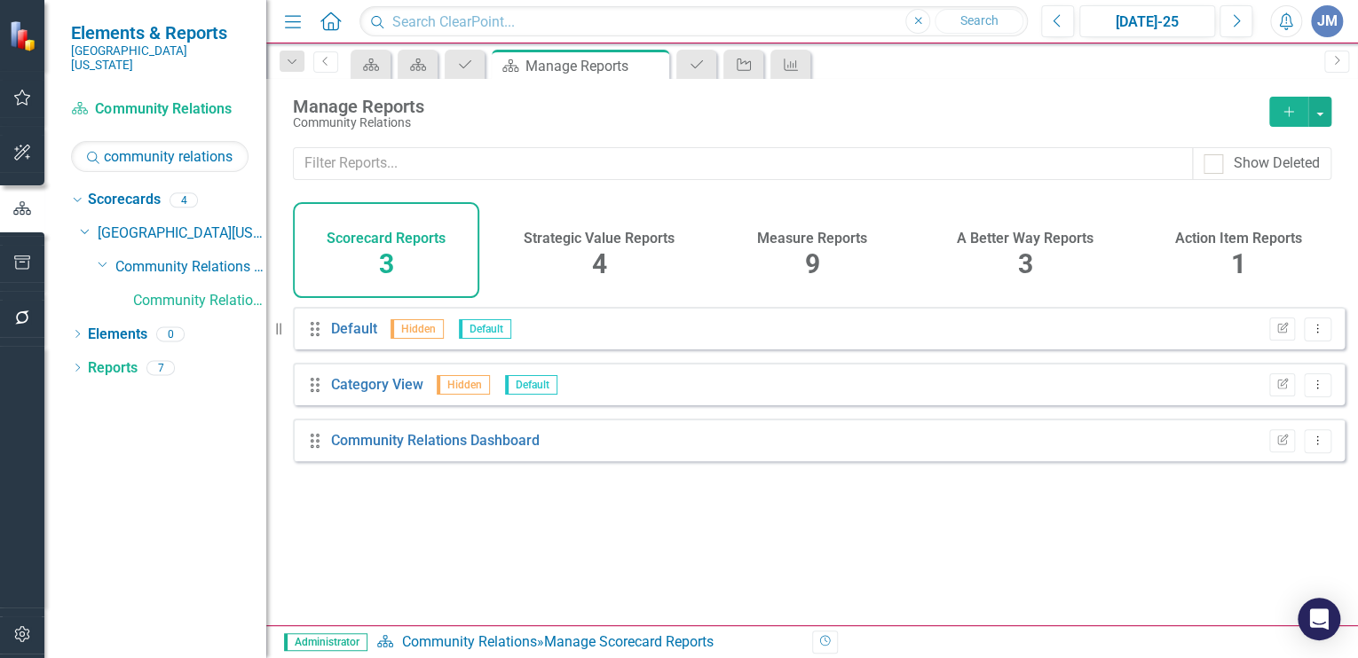
click at [814, 252] on span "9" at bounding box center [812, 263] width 15 height 31
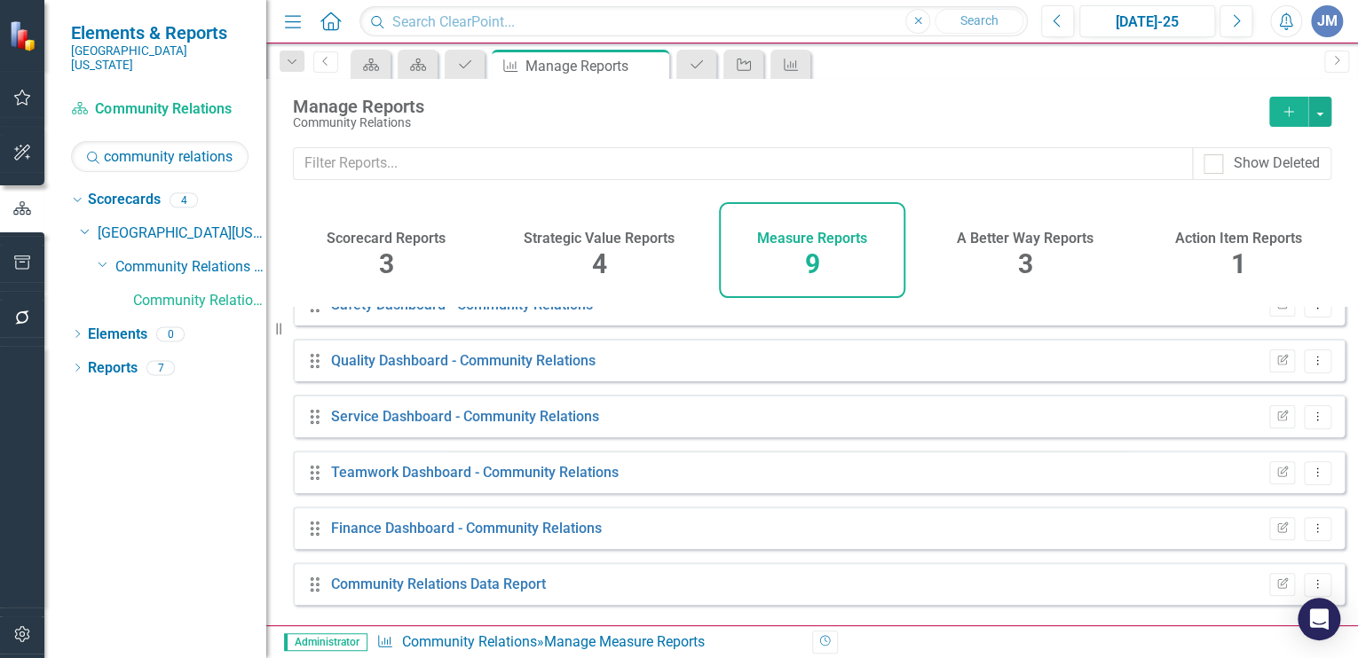
scroll to position [197, 0]
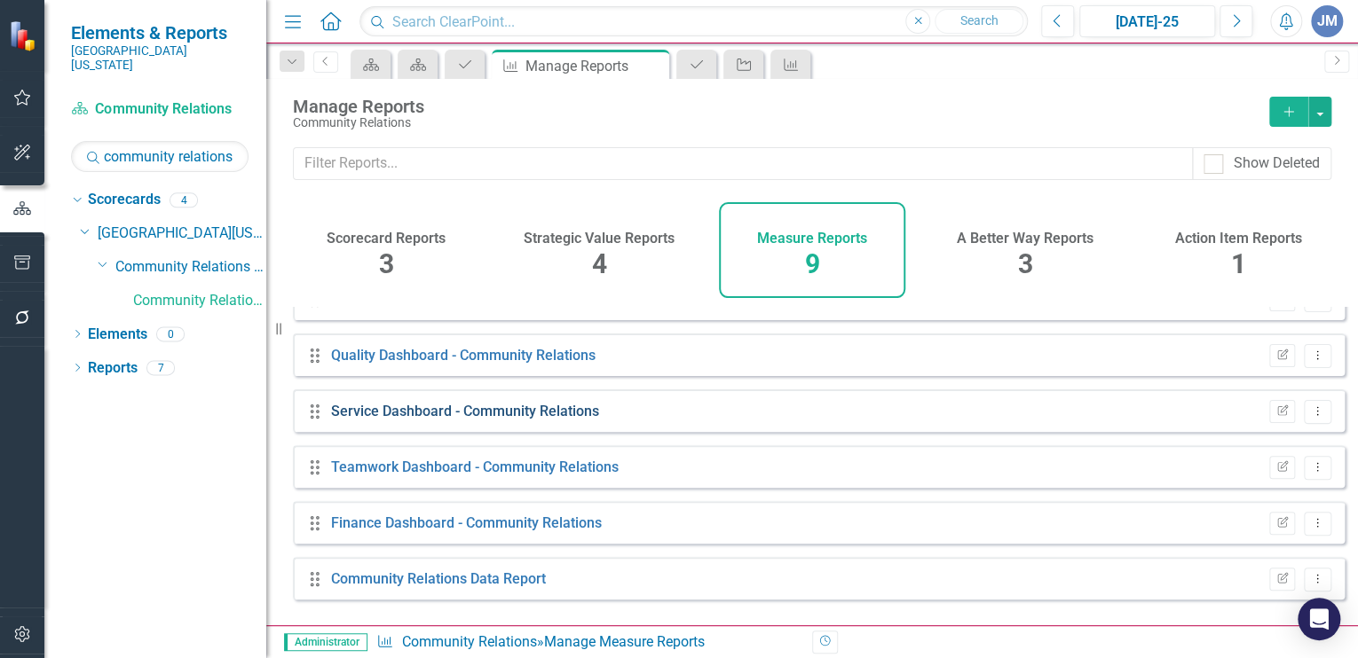
click at [435, 420] on link "Service Dashboard - Community Relations" at bounding box center [465, 411] width 268 height 17
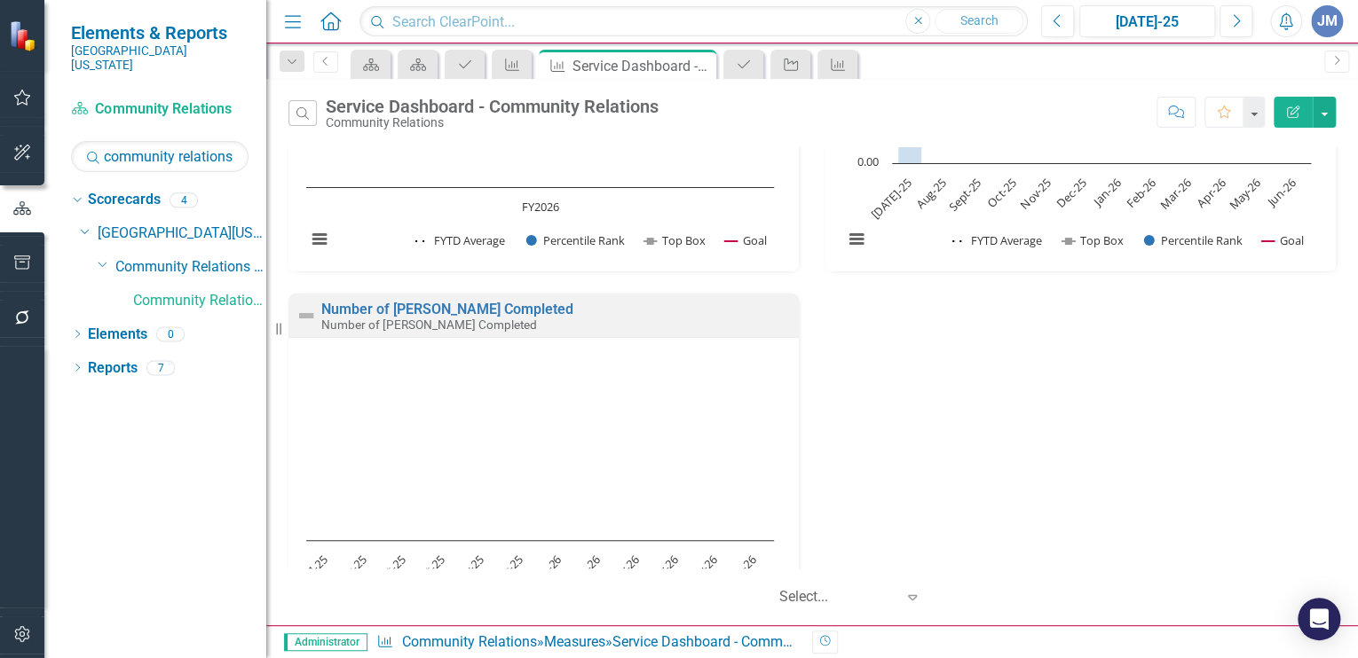
scroll to position [330, 0]
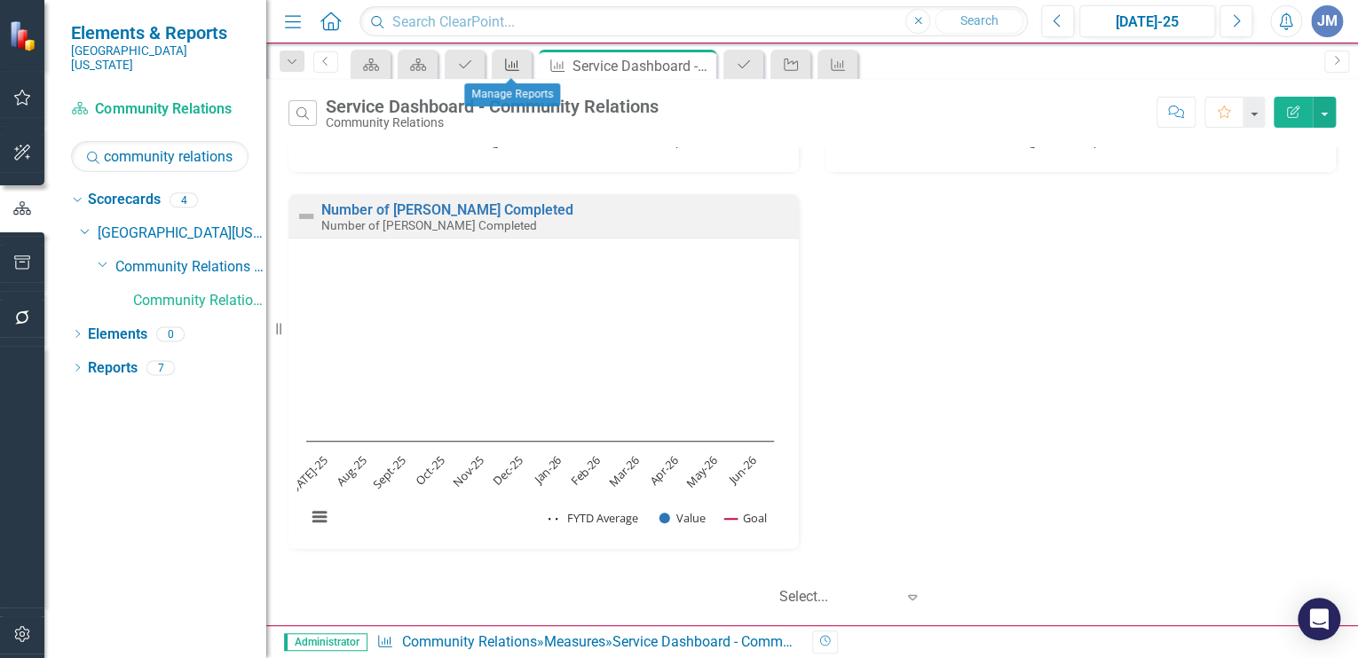
click at [511, 60] on icon "Measure" at bounding box center [512, 65] width 18 height 14
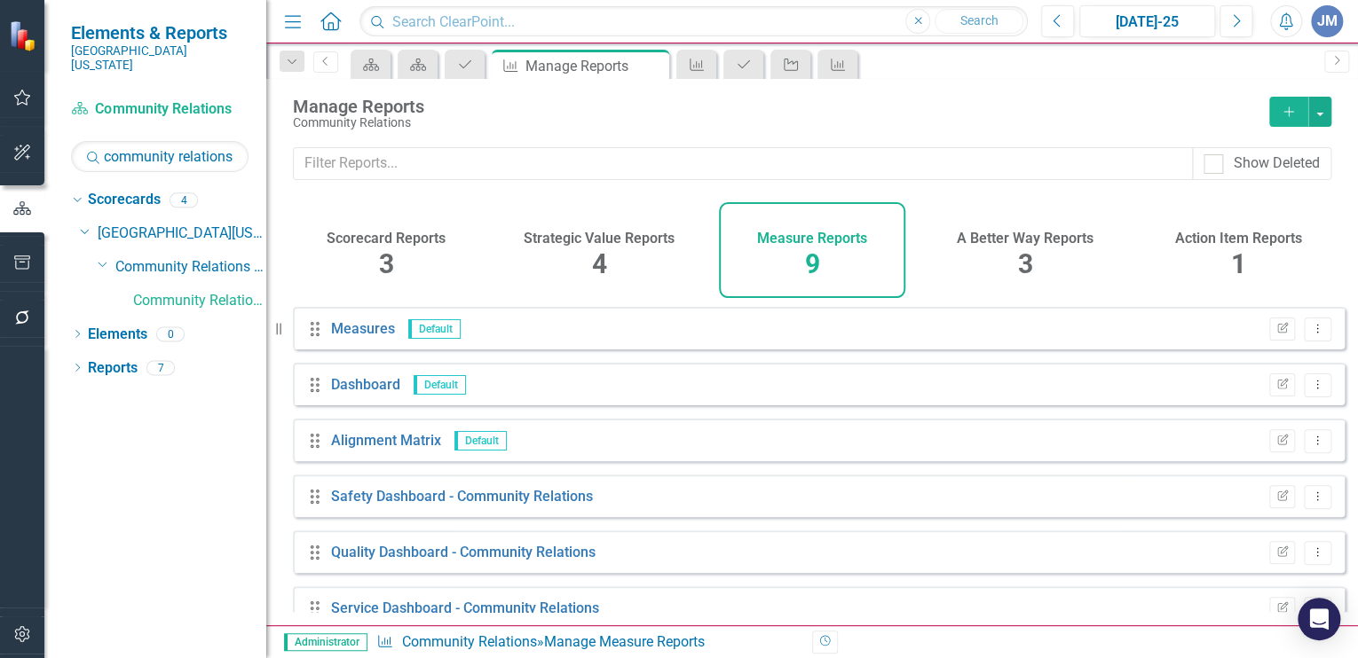
scroll to position [1, 0]
click at [543, 503] on link "Safety Dashboard - Community Relations" at bounding box center [462, 495] width 262 height 17
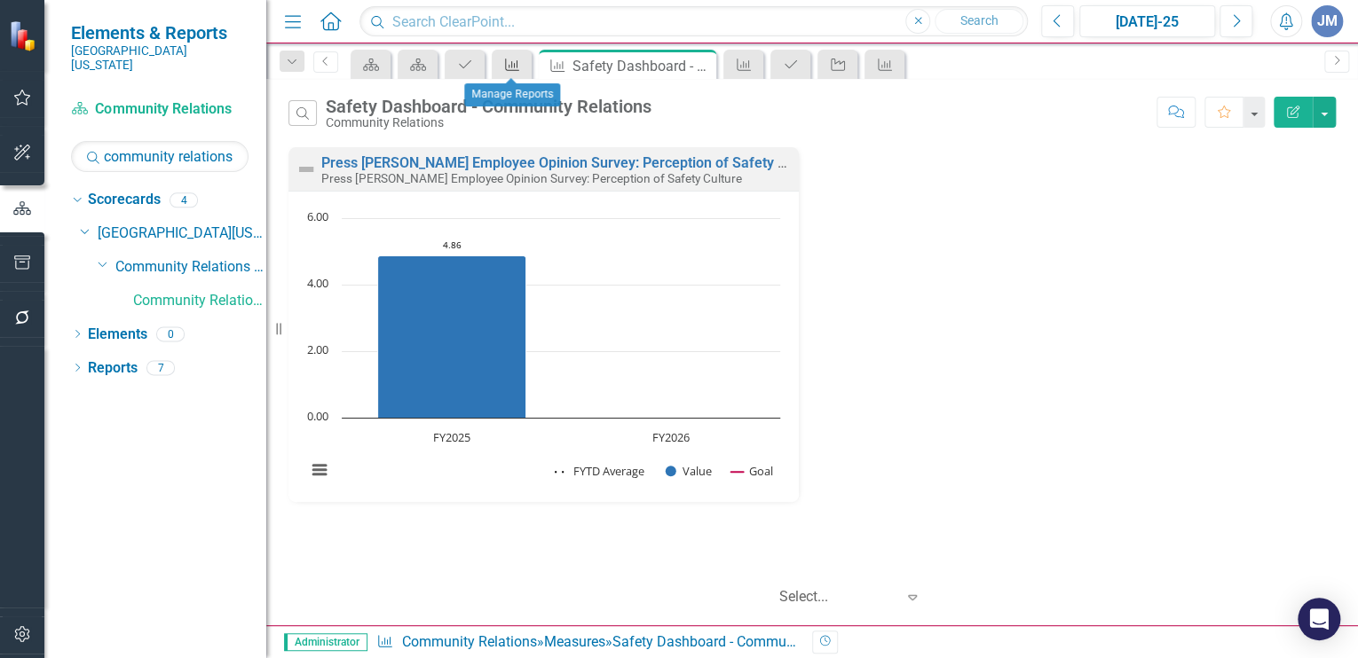
click at [510, 58] on icon "Measure" at bounding box center [512, 65] width 18 height 14
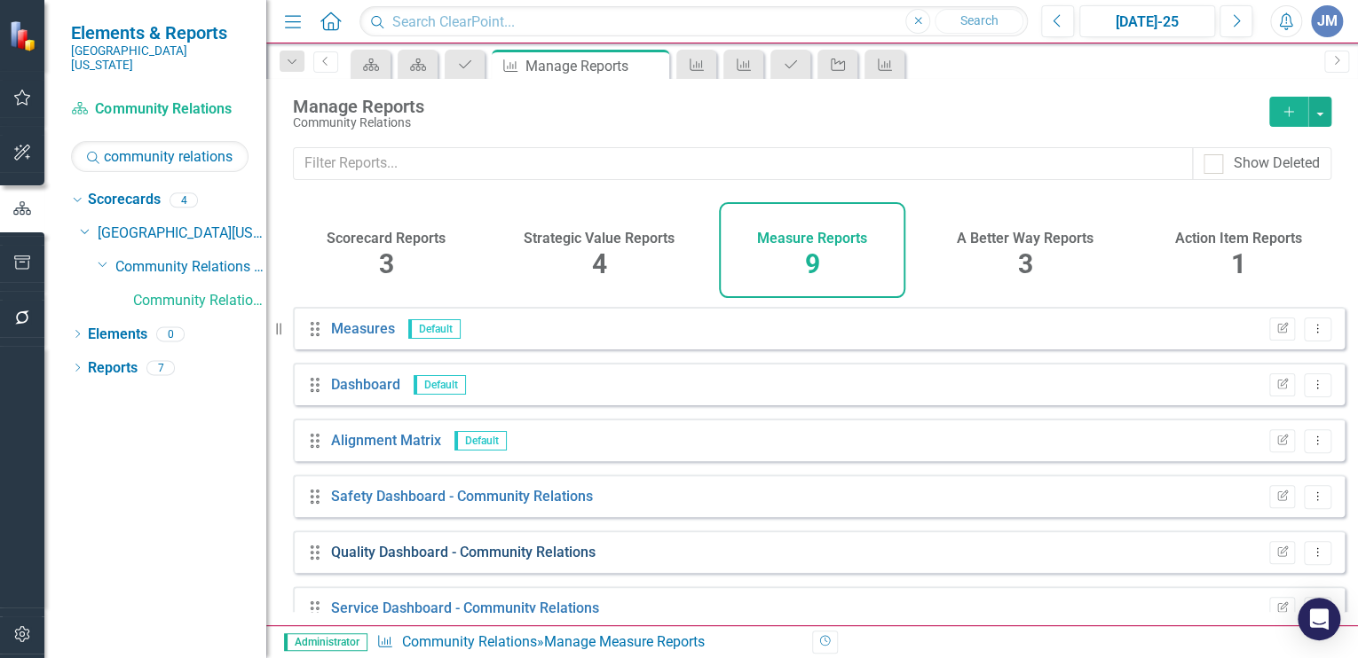
click at [390, 561] on link "Quality Dashboard - Community Relations" at bounding box center [463, 552] width 264 height 17
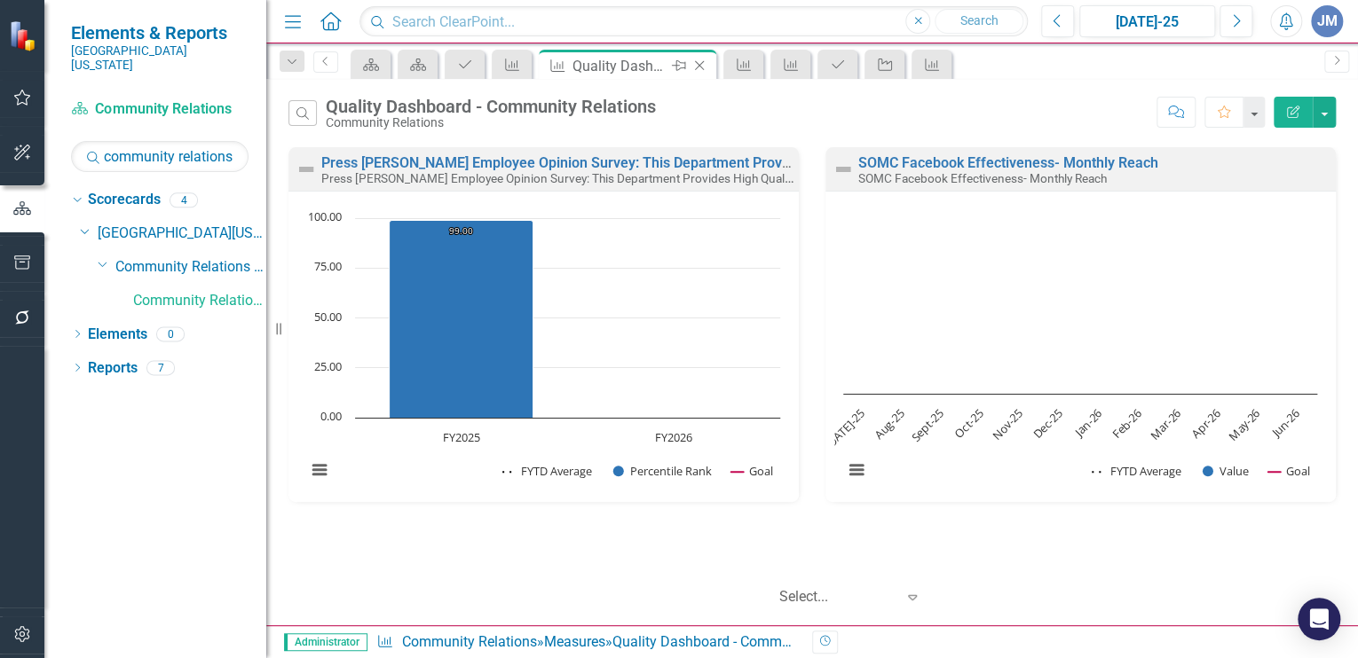
click at [699, 62] on icon "Close" at bounding box center [699, 66] width 18 height 14
click at [703, 64] on icon "Close" at bounding box center [699, 66] width 18 height 14
click at [699, 59] on icon "Close" at bounding box center [699, 66] width 18 height 14
click at [509, 59] on icon "Measure" at bounding box center [512, 65] width 18 height 14
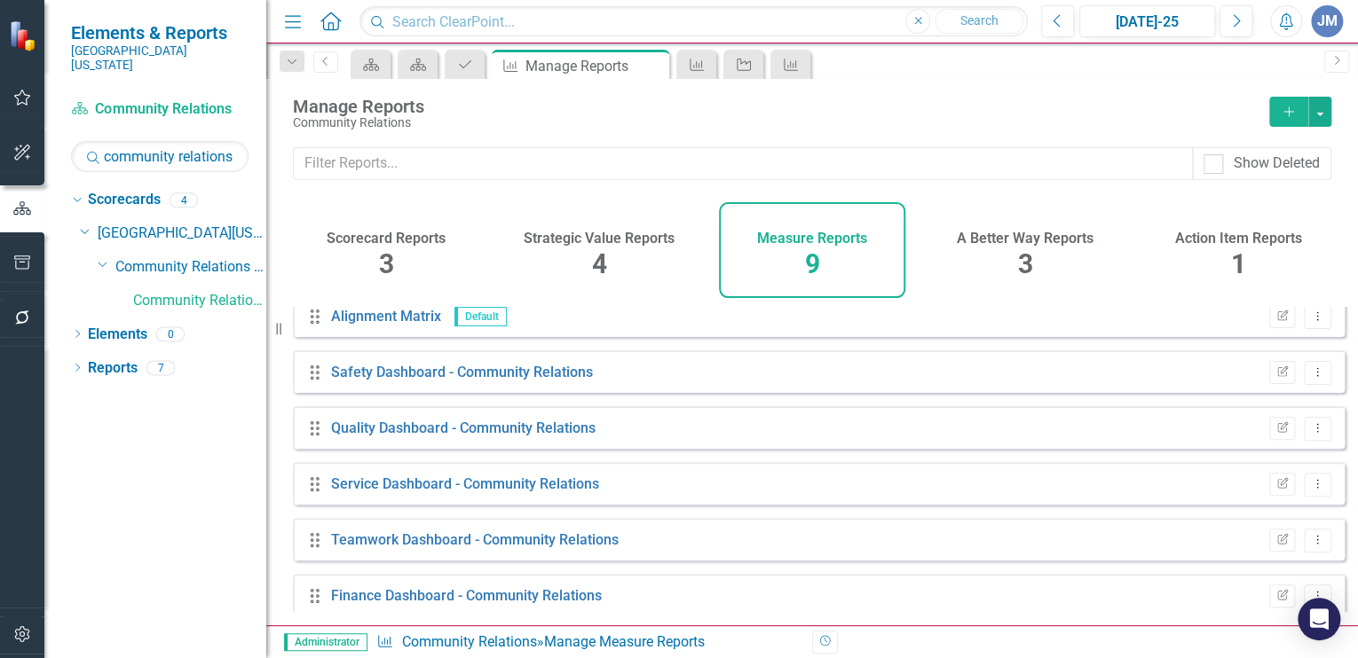
scroll to position [197, 0]
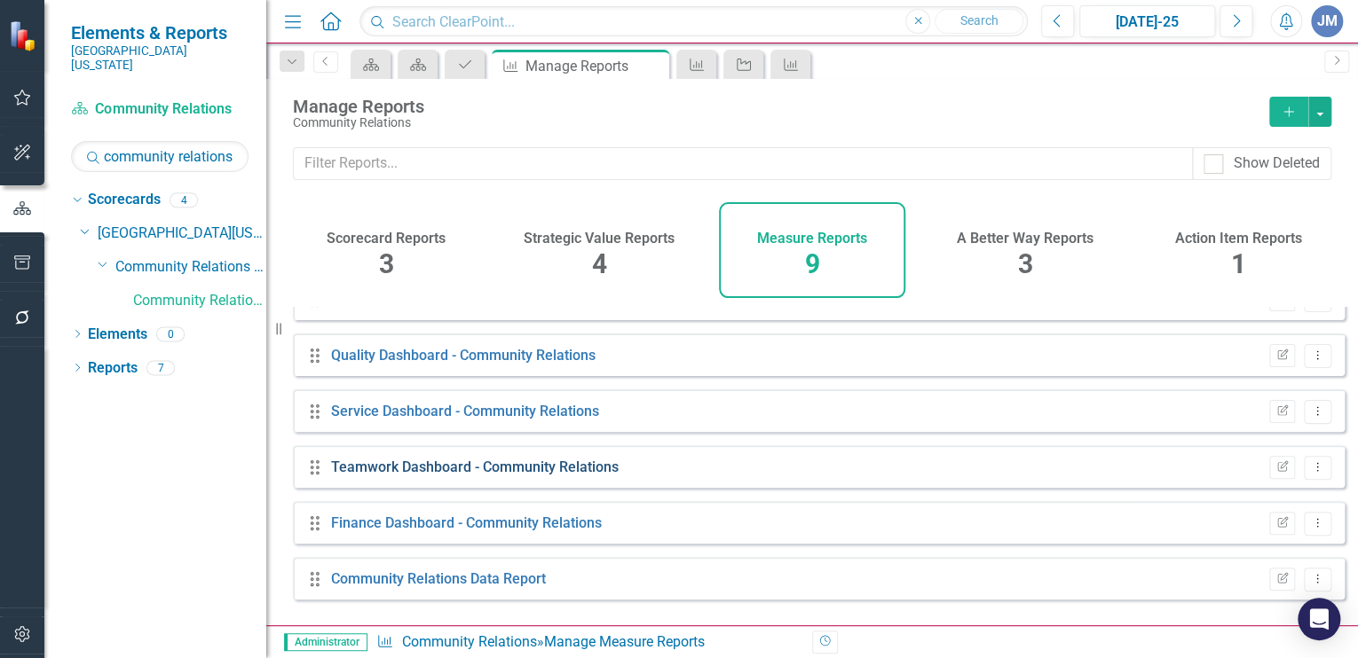
click at [370, 476] on link "Teamwork Dashboard - Community Relations" at bounding box center [475, 467] width 288 height 17
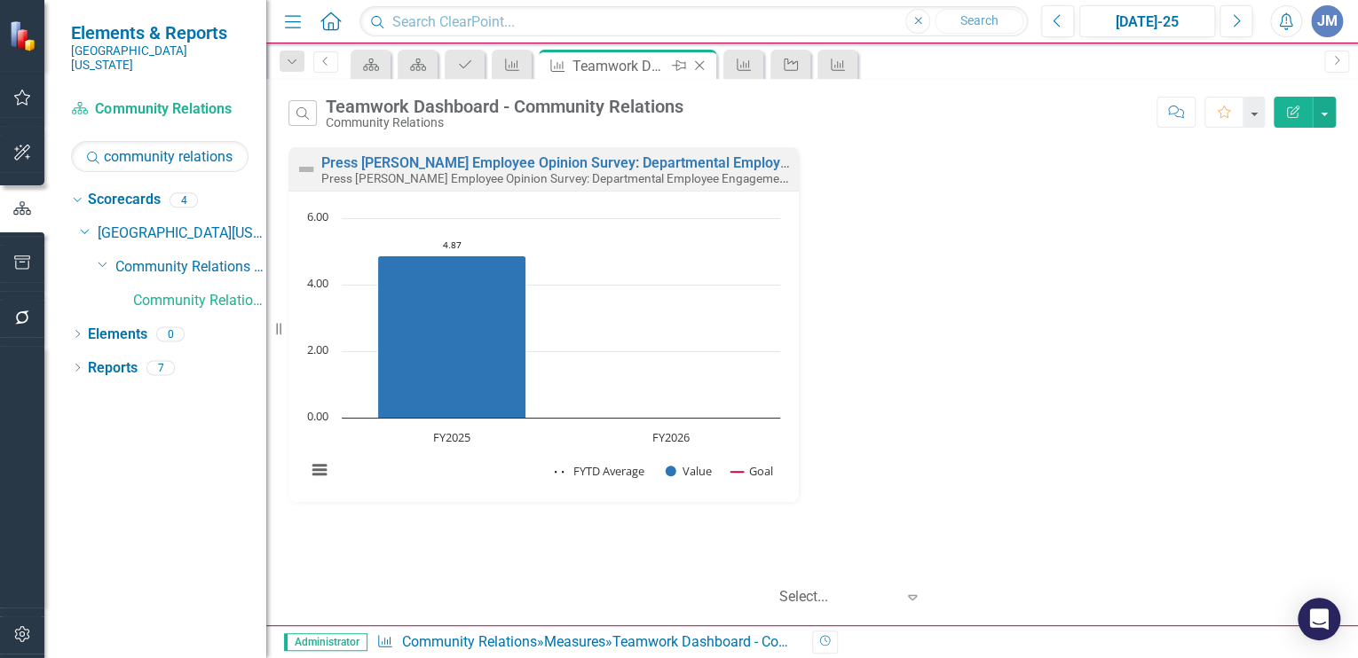
click at [698, 61] on icon "Close" at bounding box center [699, 66] width 18 height 14
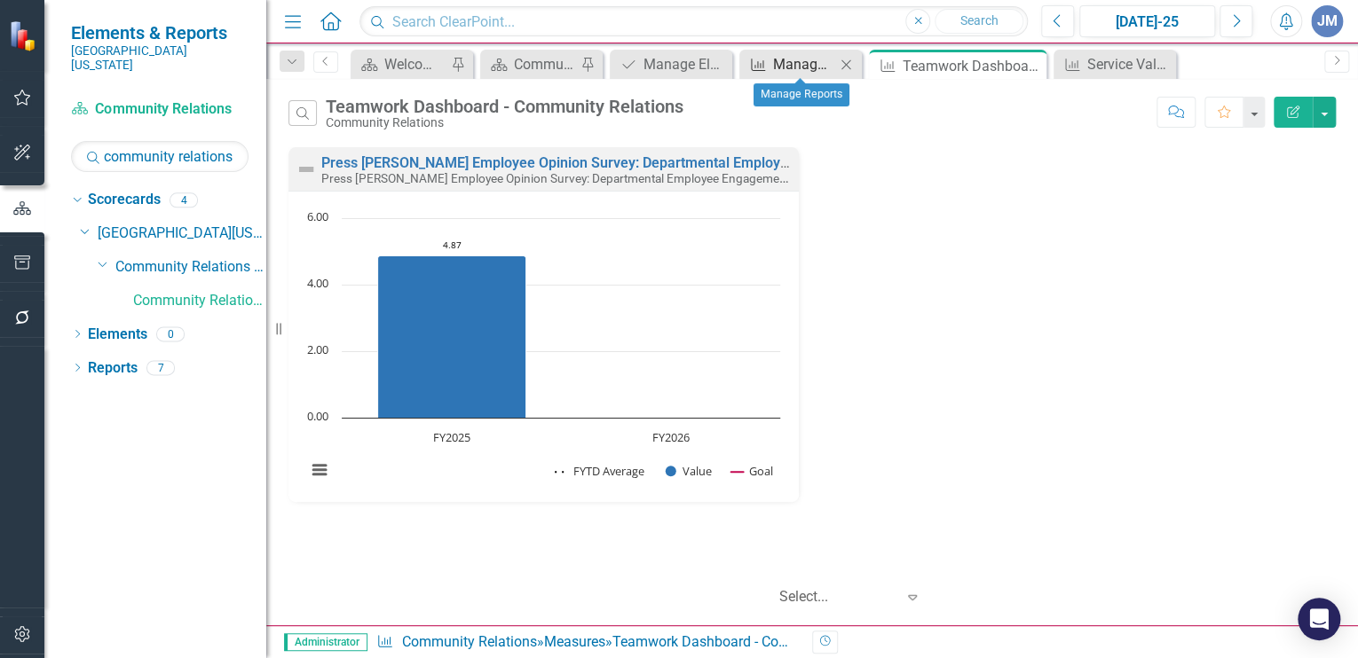
click at [777, 60] on div "Manage Reports" at bounding box center [804, 64] width 62 height 22
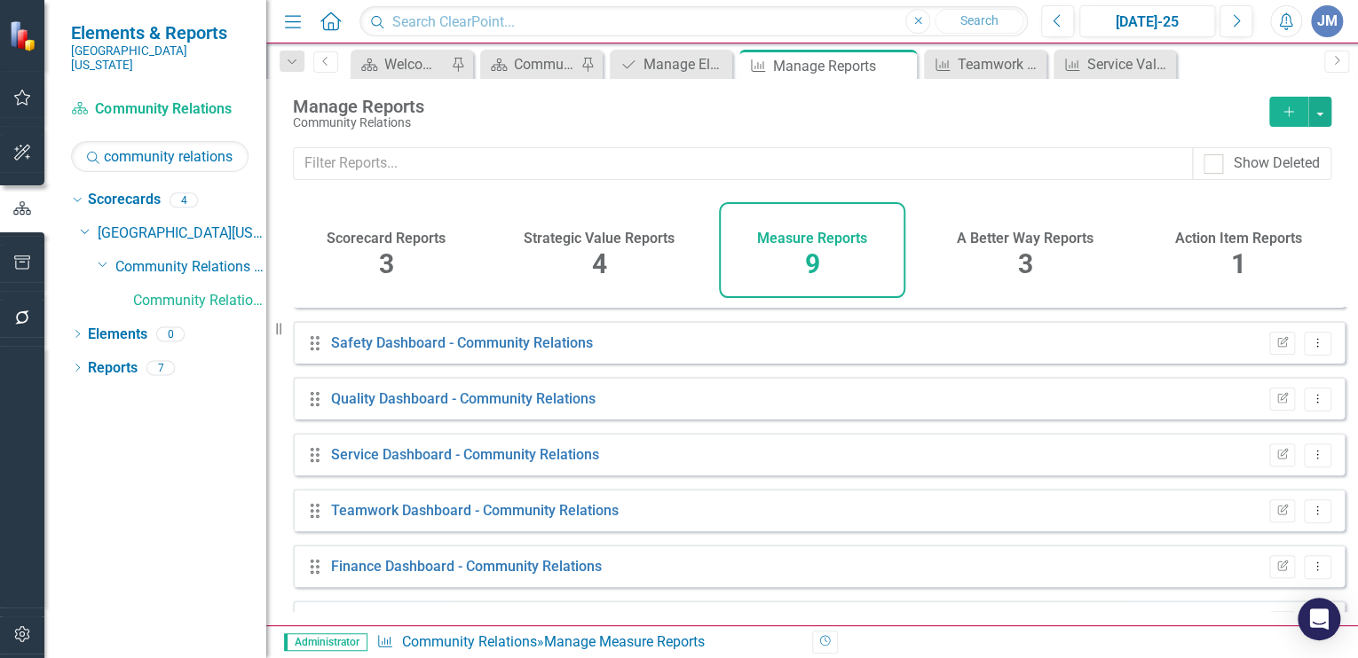
scroll to position [197, 0]
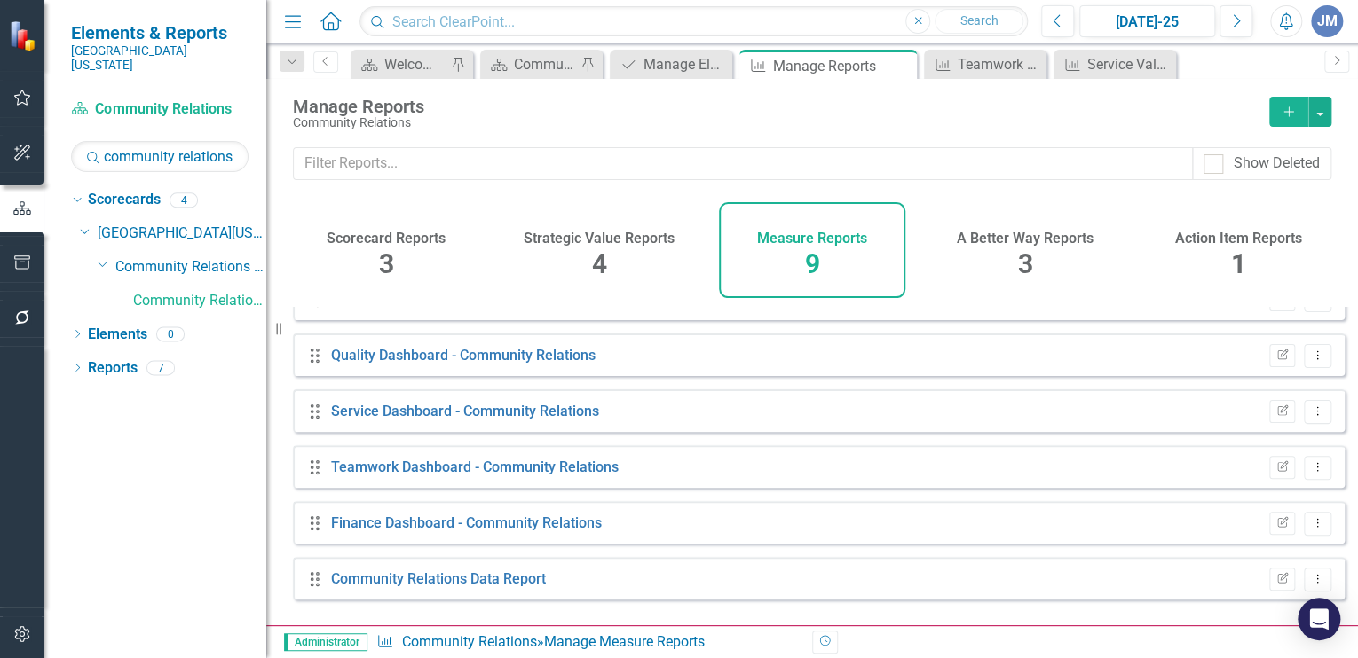
click at [1247, 235] on h4 "Action Item Reports" at bounding box center [1238, 239] width 127 height 16
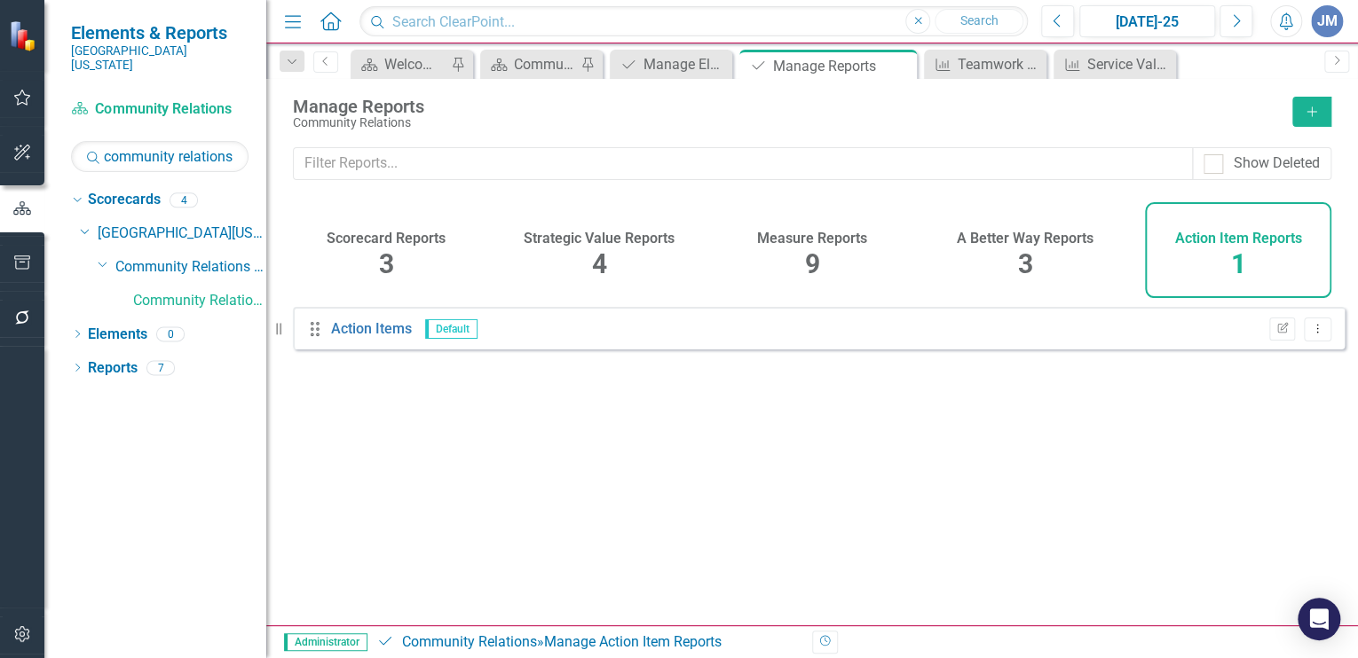
click at [1025, 246] on div "3" at bounding box center [1025, 265] width 15 height 38
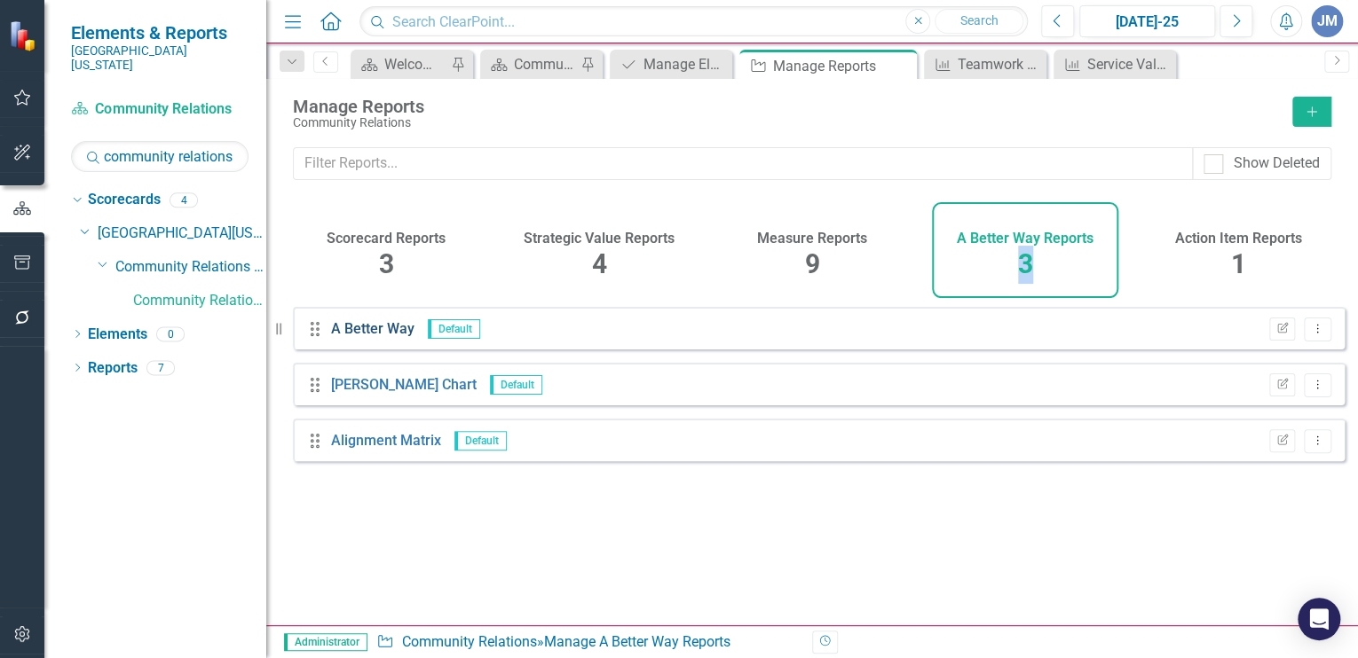
click at [351, 337] on link "A Better Way" at bounding box center [372, 328] width 83 height 17
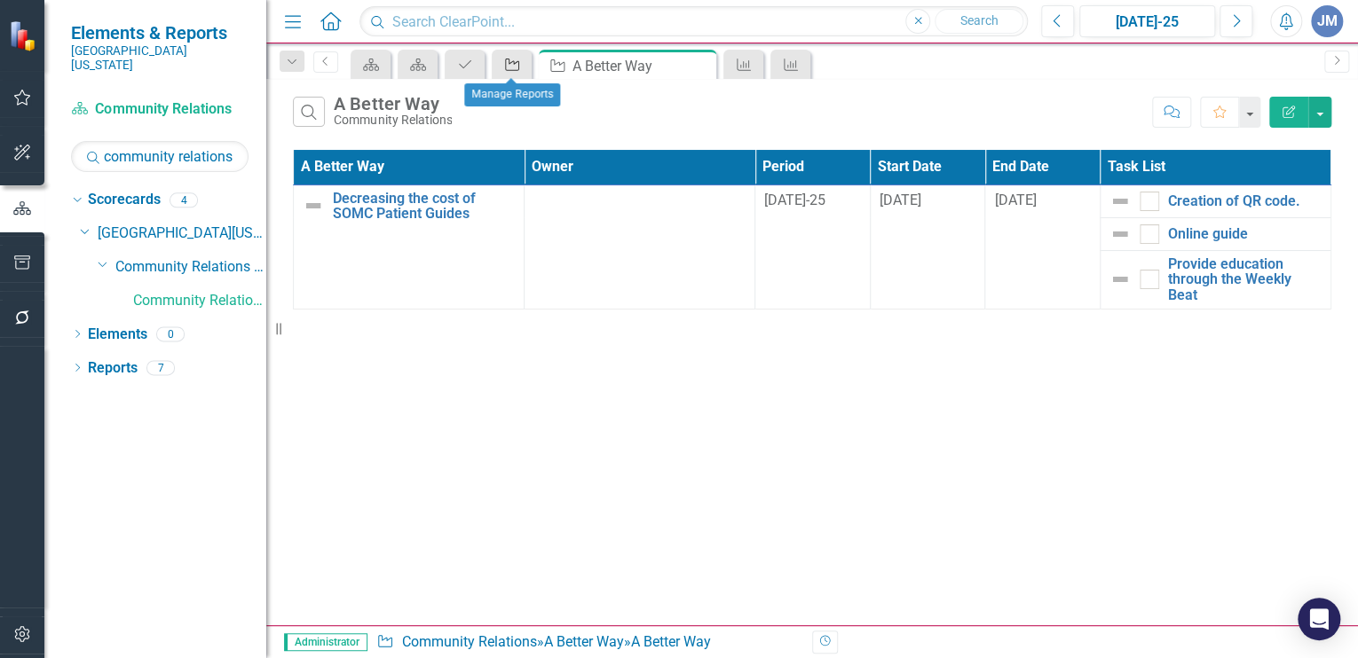
click at [511, 54] on div "A Better Way" at bounding box center [508, 64] width 25 height 22
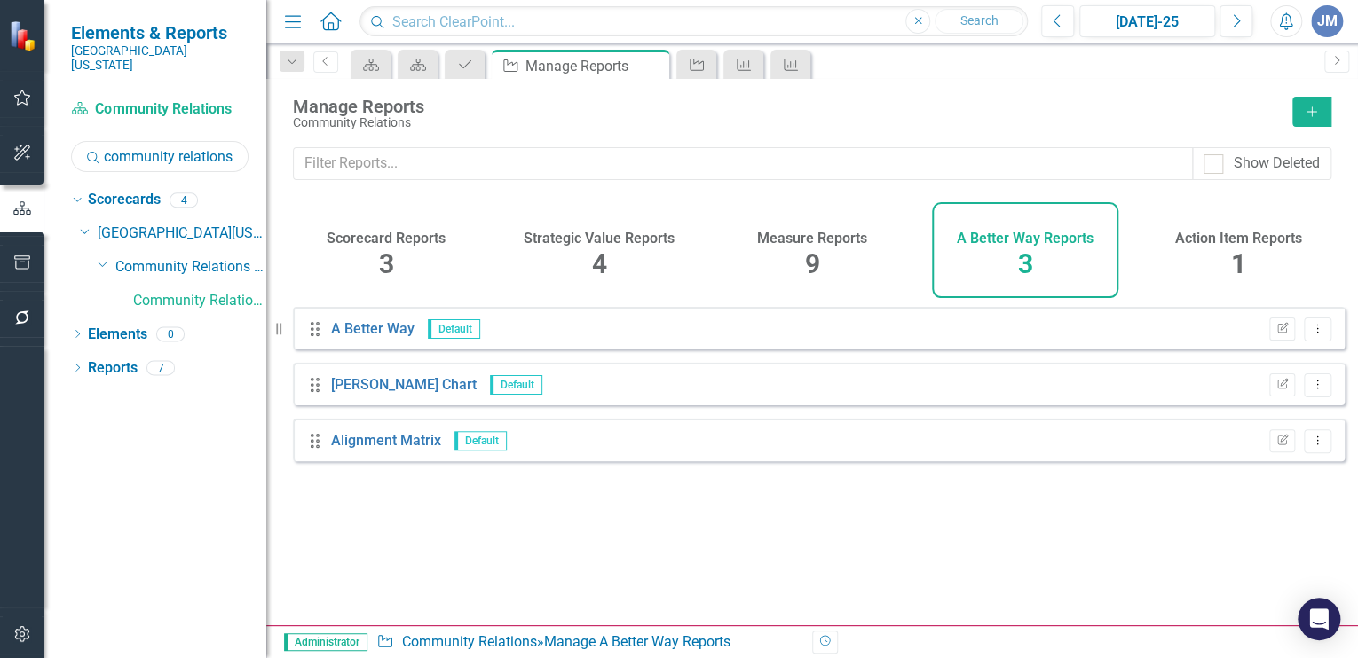
click at [234, 141] on input "community relations" at bounding box center [159, 156] width 177 height 31
click at [653, 60] on icon "Close" at bounding box center [652, 66] width 18 height 14
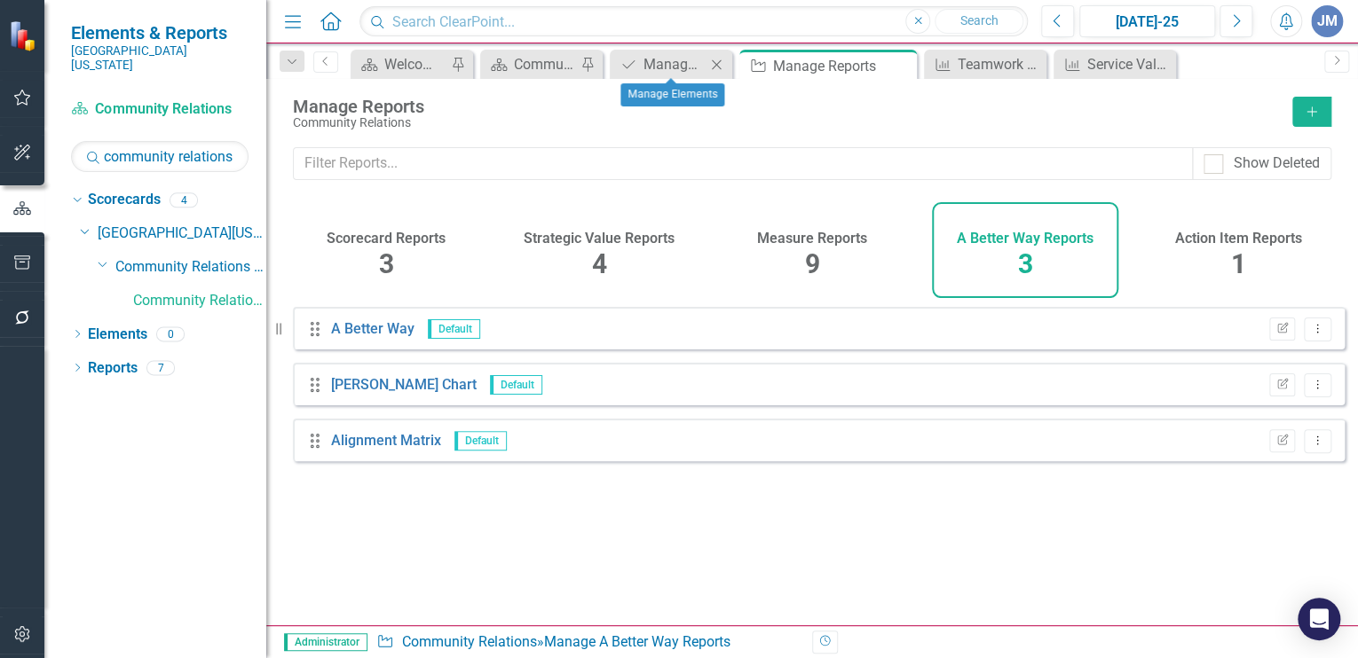
click at [719, 58] on icon "Close" at bounding box center [716, 65] width 18 height 14
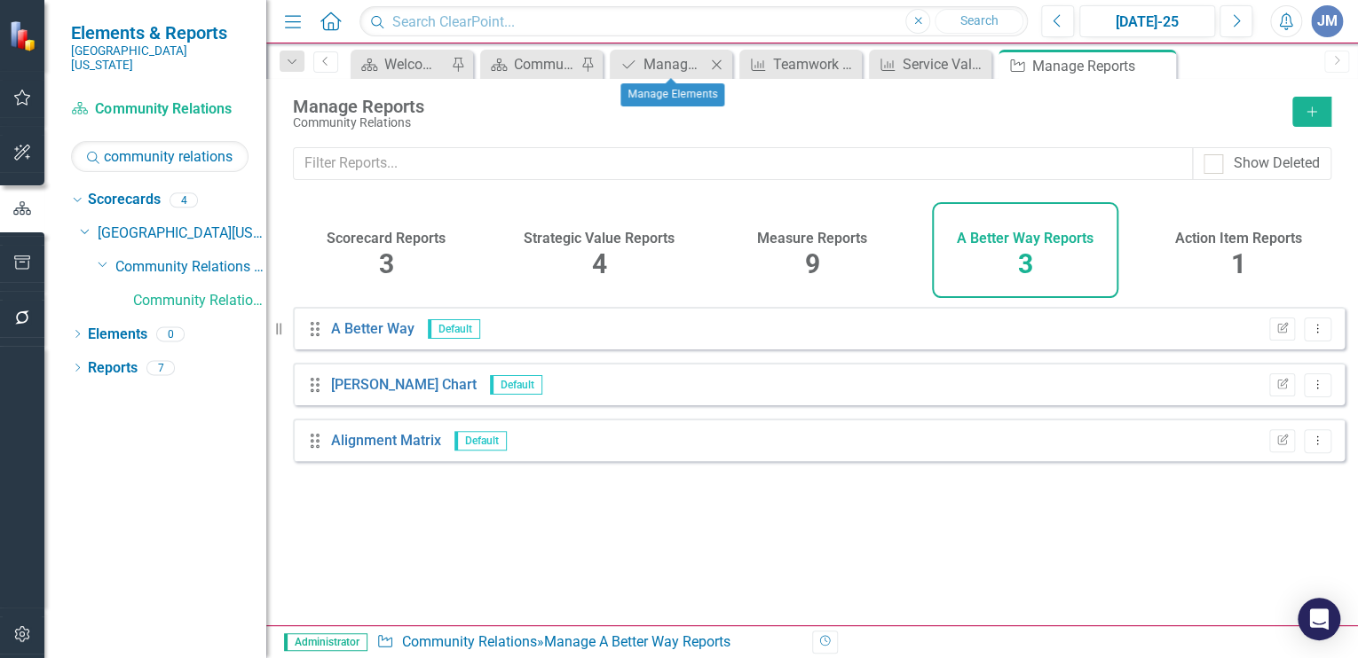
click at [714, 59] on icon "Close" at bounding box center [716, 65] width 18 height 14
click at [787, 58] on icon "Close" at bounding box center [788, 65] width 18 height 14
click at [880, 60] on icon "Close" at bounding box center [881, 65] width 18 height 14
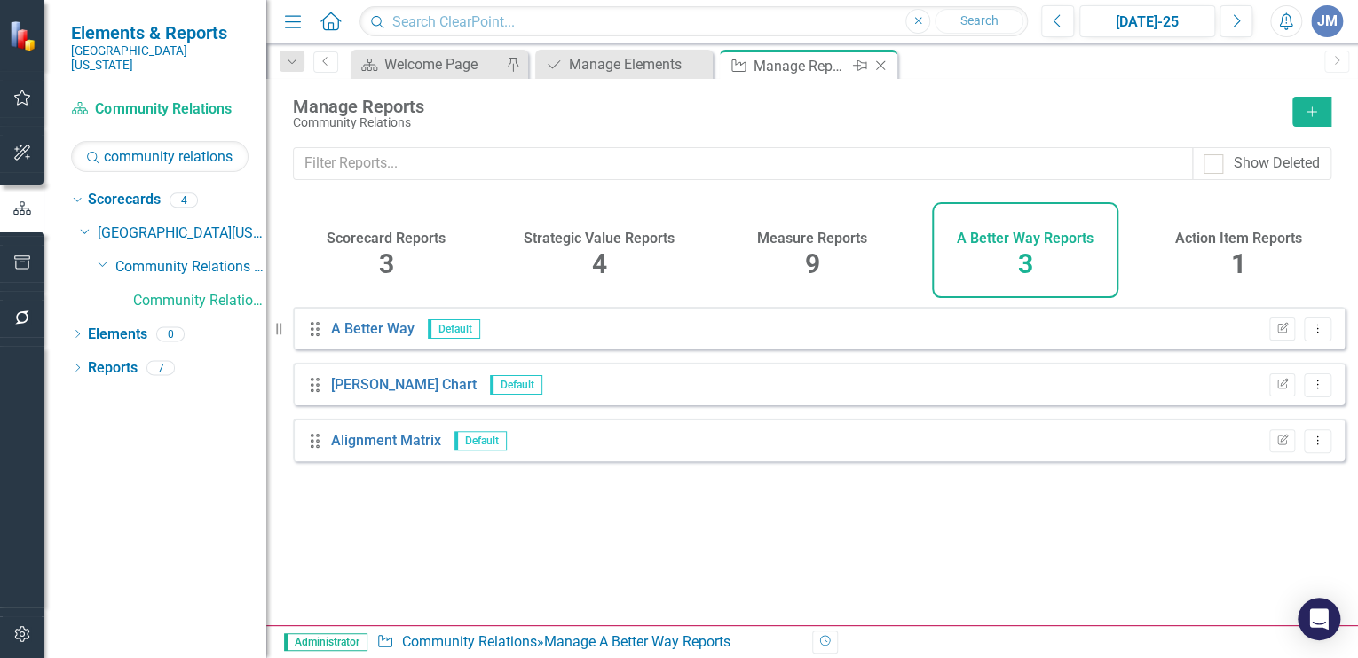
click at [880, 59] on icon "Close" at bounding box center [880, 66] width 18 height 14
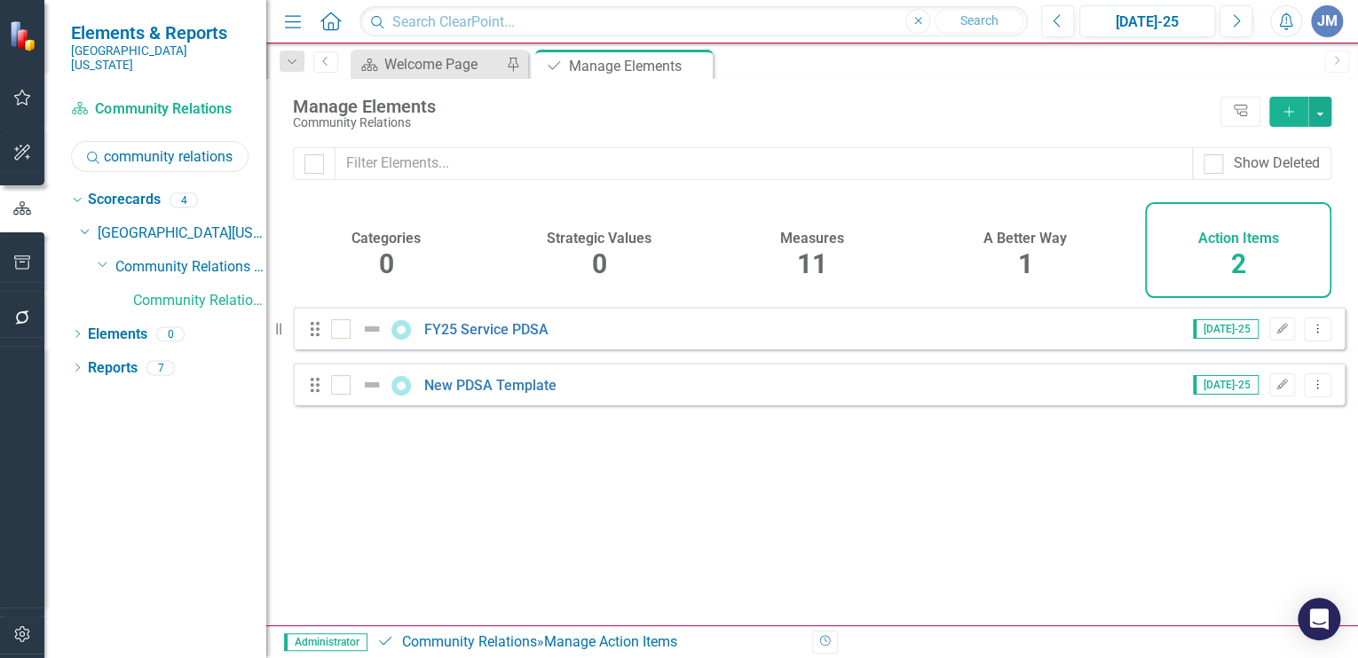
drag, startPoint x: 234, startPoint y: 140, endPoint x: 89, endPoint y: 132, distance: 145.8
click at [89, 141] on input "community relations" at bounding box center [159, 156] width 177 height 31
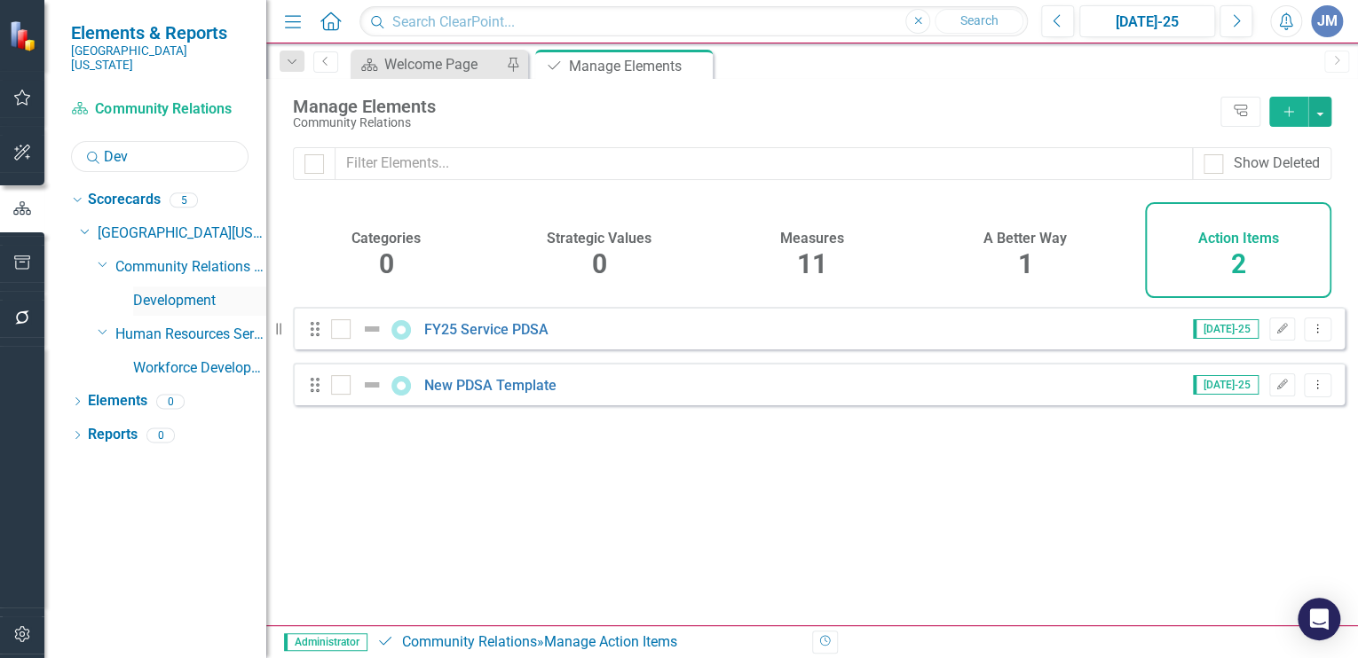
type input "Dev"
click at [185, 291] on link "Development" at bounding box center [199, 301] width 133 height 20
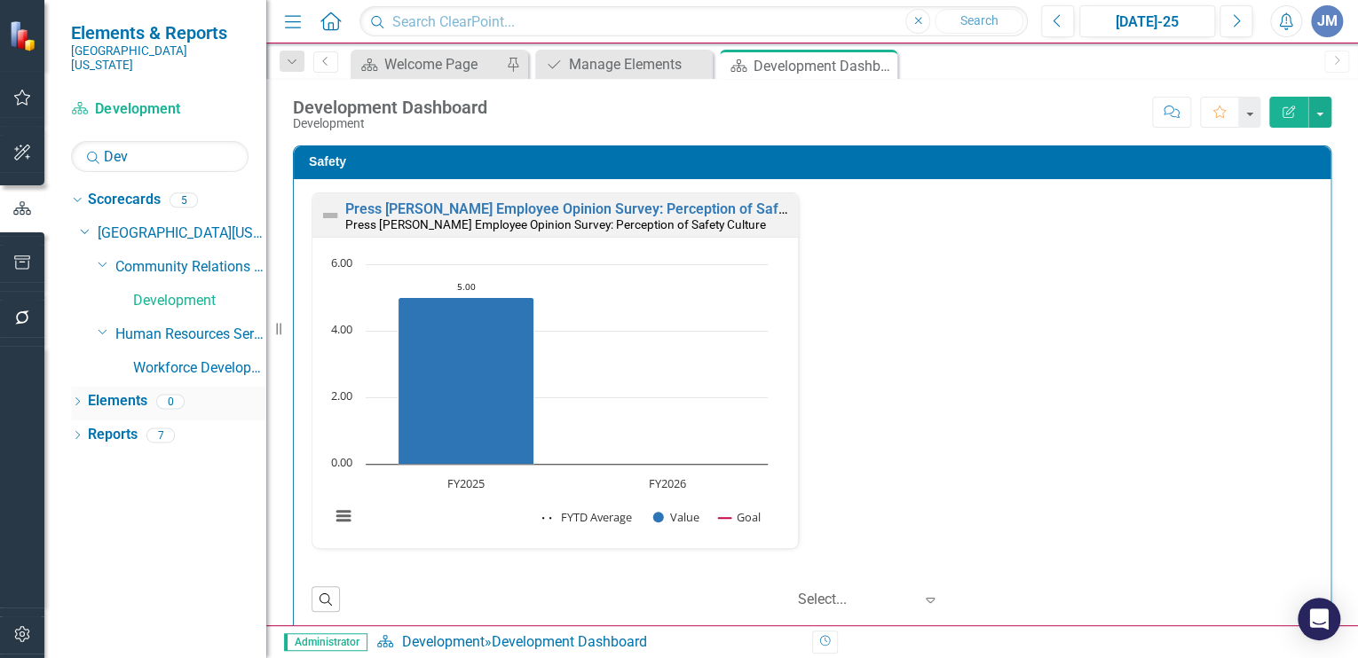
click at [110, 391] on link "Elements" at bounding box center [117, 401] width 59 height 20
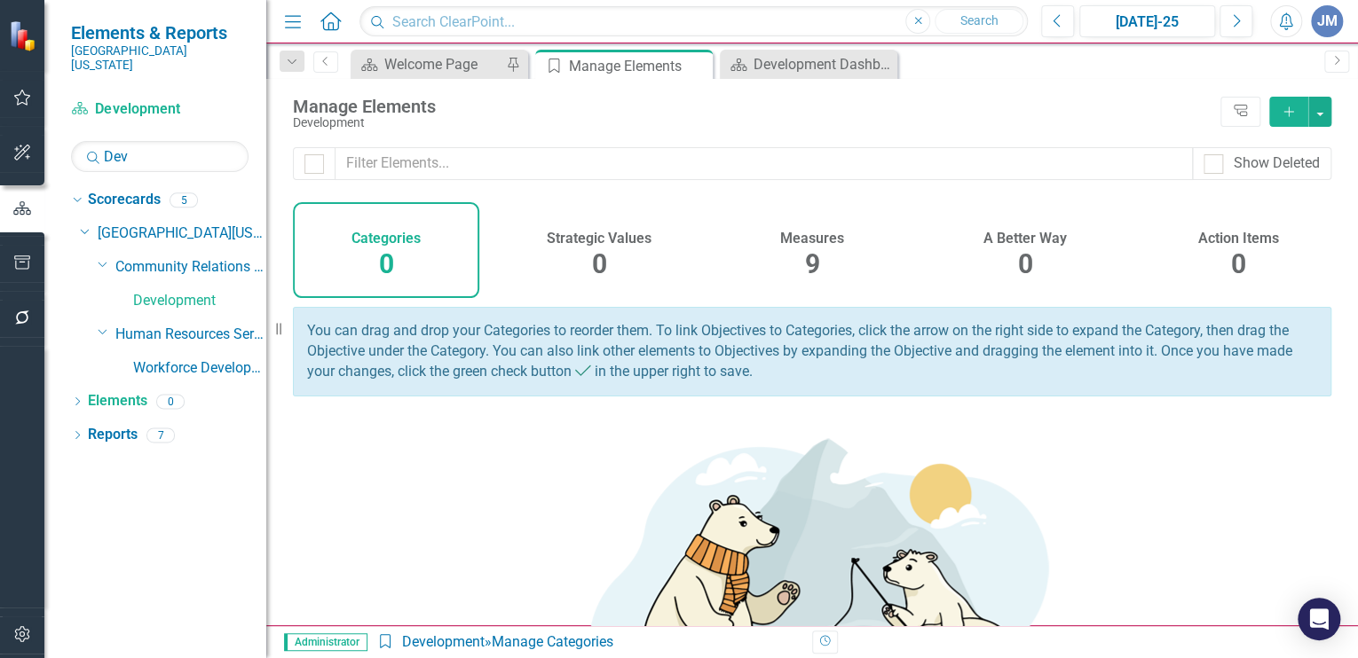
click at [809, 243] on h4 "Measures" at bounding box center [812, 239] width 64 height 16
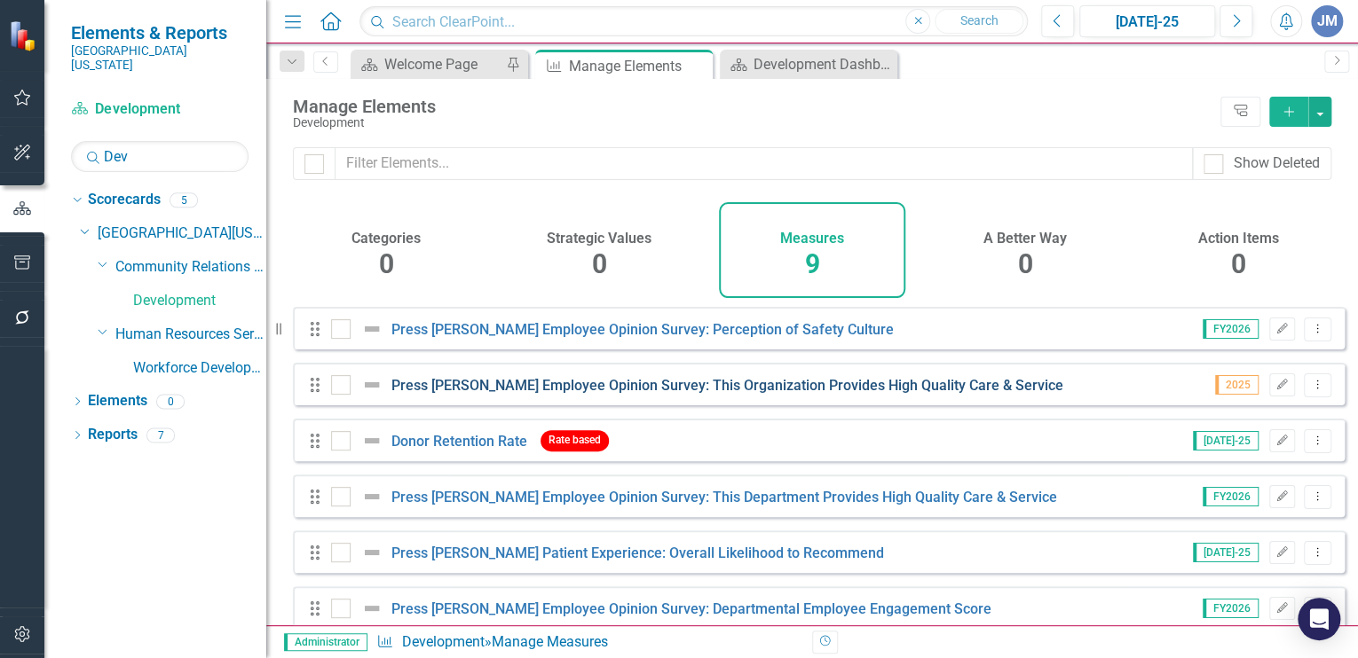
click at [719, 394] on link "Press [PERSON_NAME] Employee Opinion Survey: This Organization Provides High Qu…" at bounding box center [727, 385] width 672 height 17
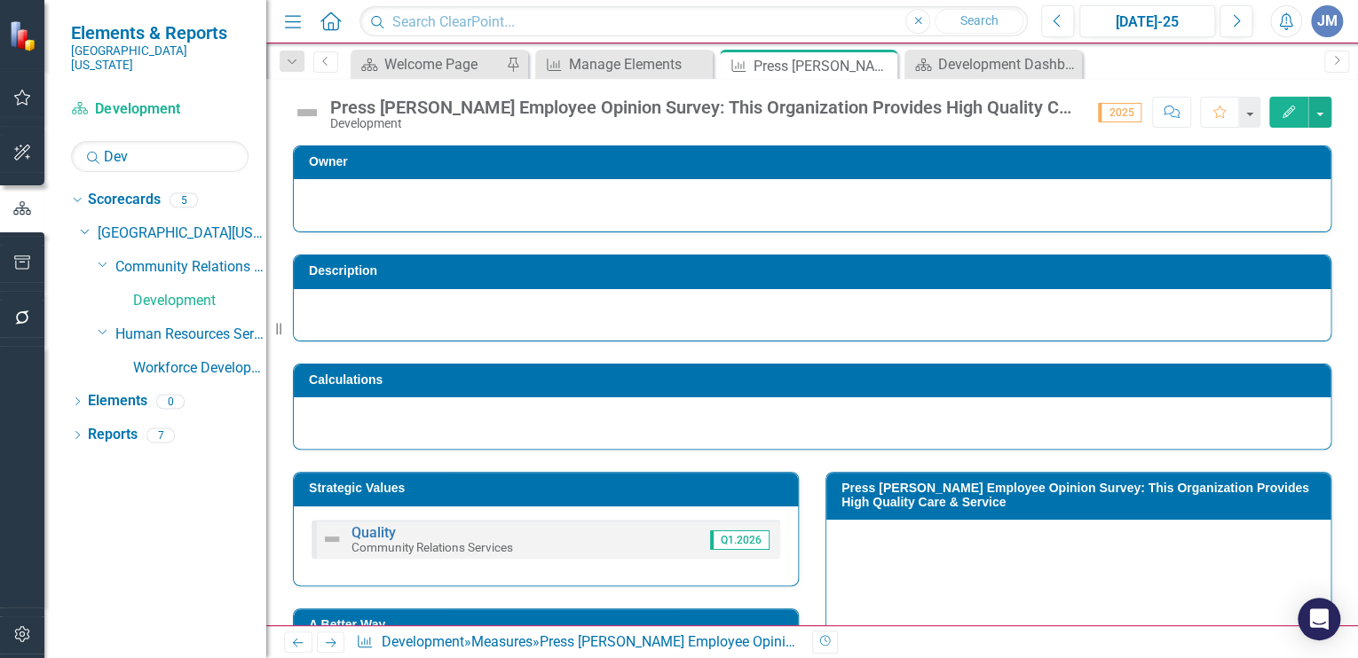
click at [425, 543] on small "Community Relations Services" at bounding box center [432, 547] width 162 height 14
click at [369, 529] on link "Quality" at bounding box center [373, 532] width 44 height 17
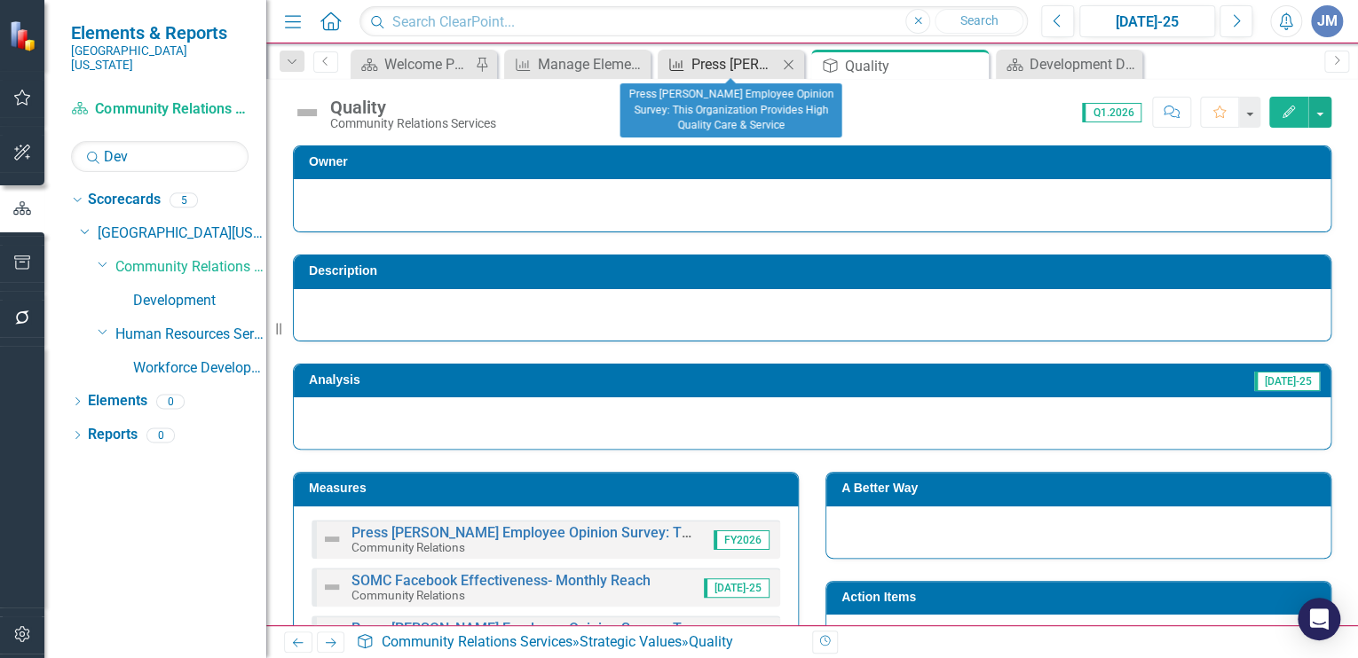
click at [706, 57] on div "Press [PERSON_NAME] Employee Opinion Survey: This Organization Provides High Qu…" at bounding box center [734, 64] width 86 height 22
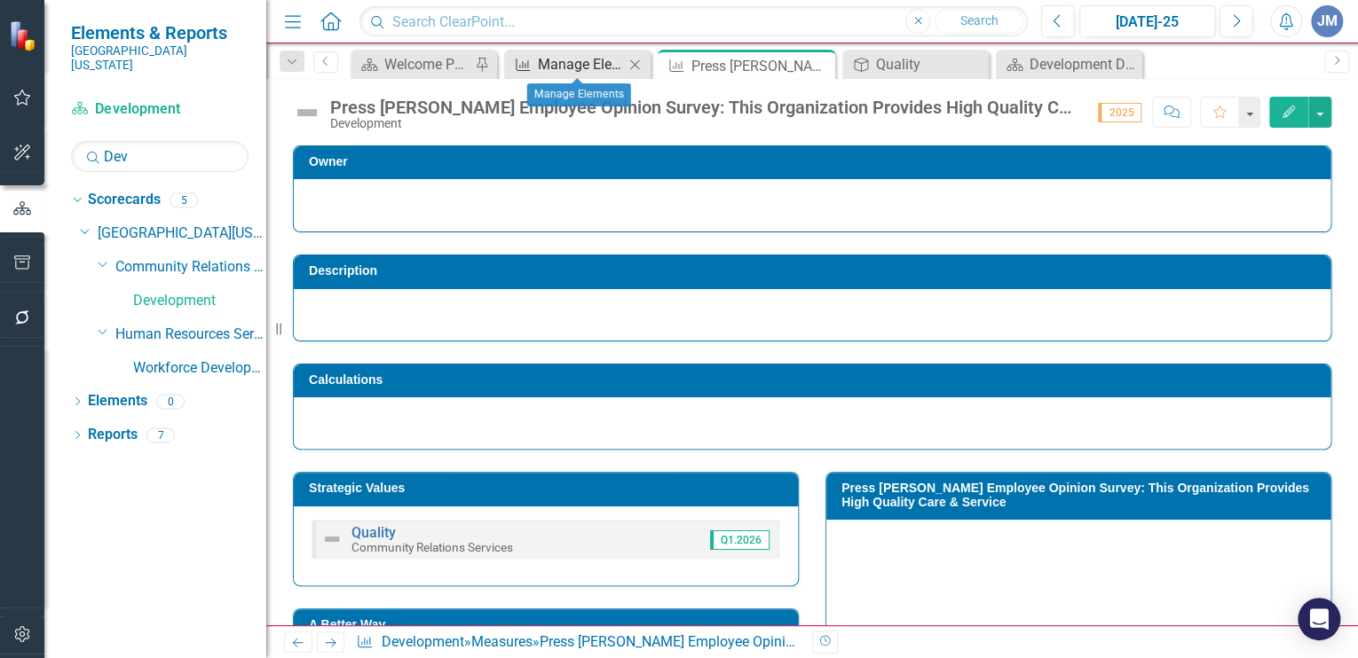
click at [568, 64] on div "Manage Elements" at bounding box center [581, 64] width 86 height 22
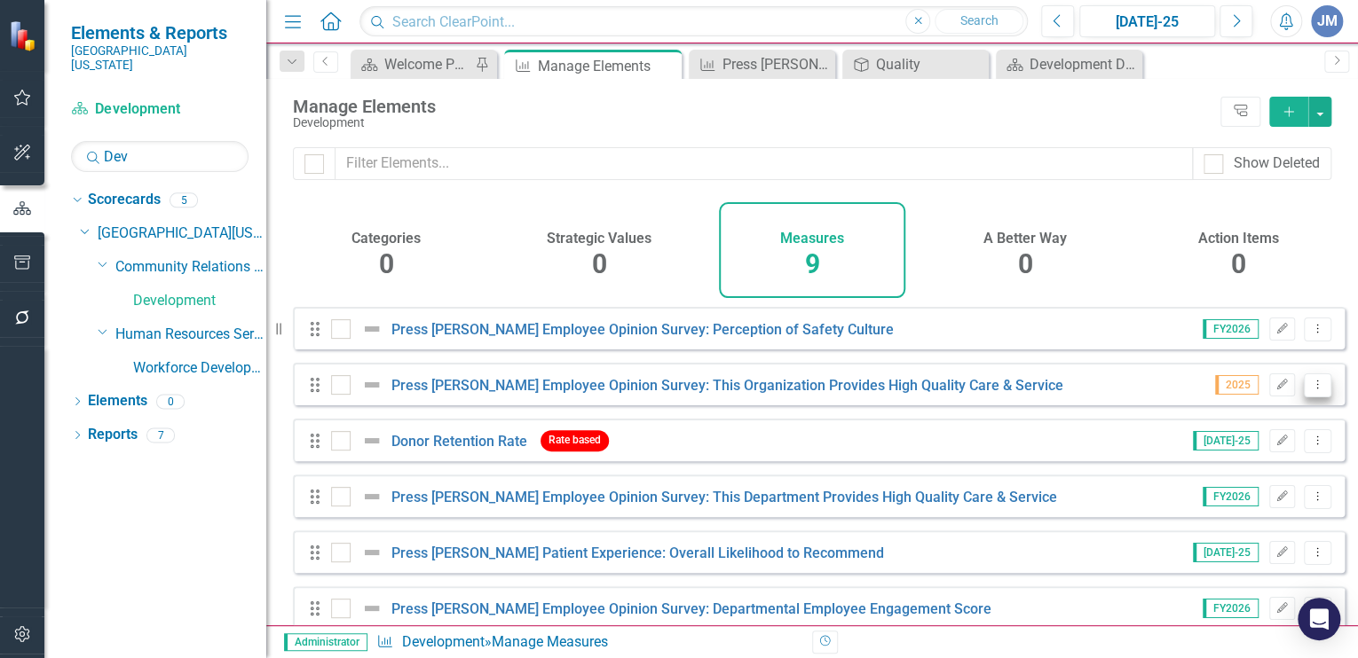
click at [1317, 389] on icon at bounding box center [1318, 384] width 2 height 9
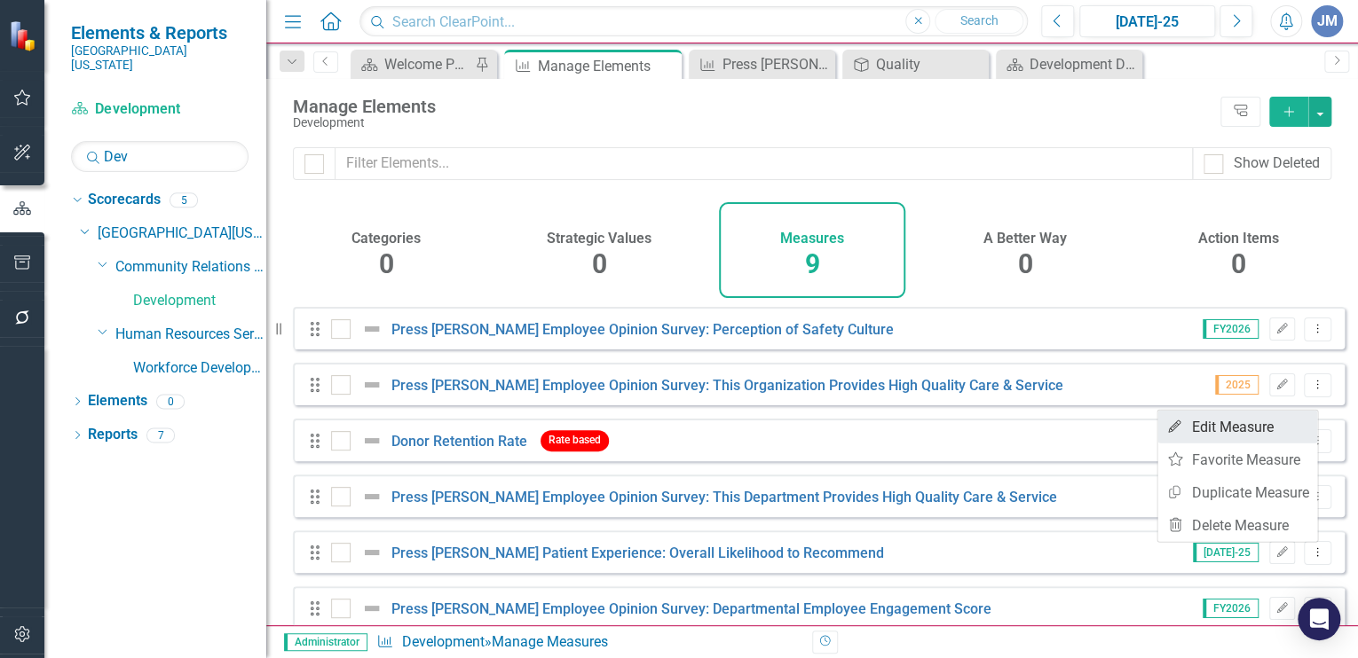
click at [1257, 425] on link "Edit Edit Measure" at bounding box center [1237, 427] width 160 height 33
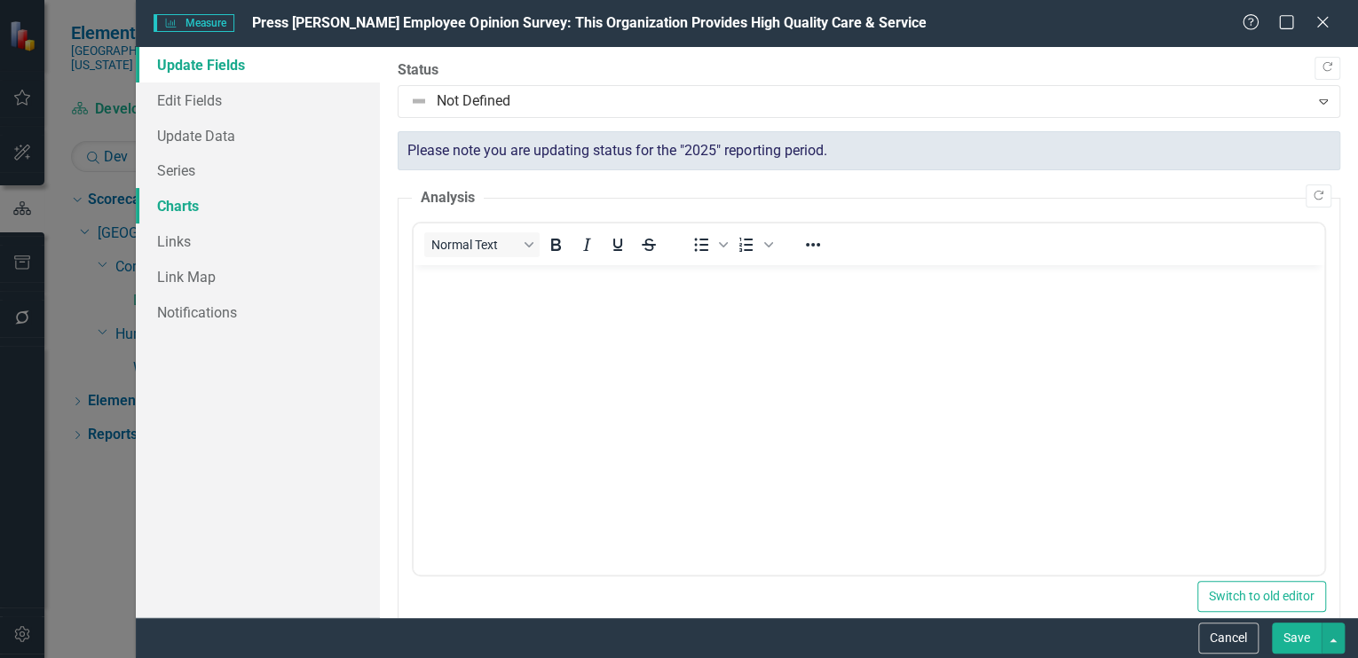
click at [168, 209] on link "Charts" at bounding box center [258, 205] width 244 height 35
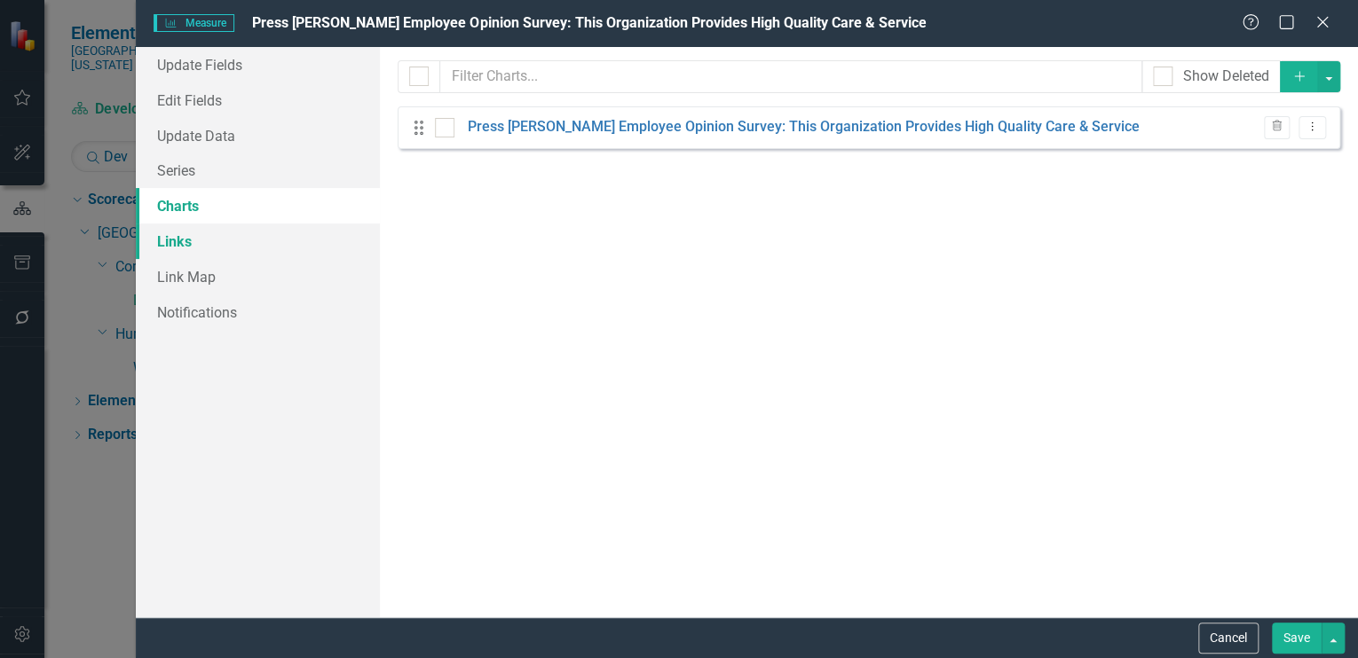
click at [165, 240] on link "Links" at bounding box center [258, 241] width 244 height 35
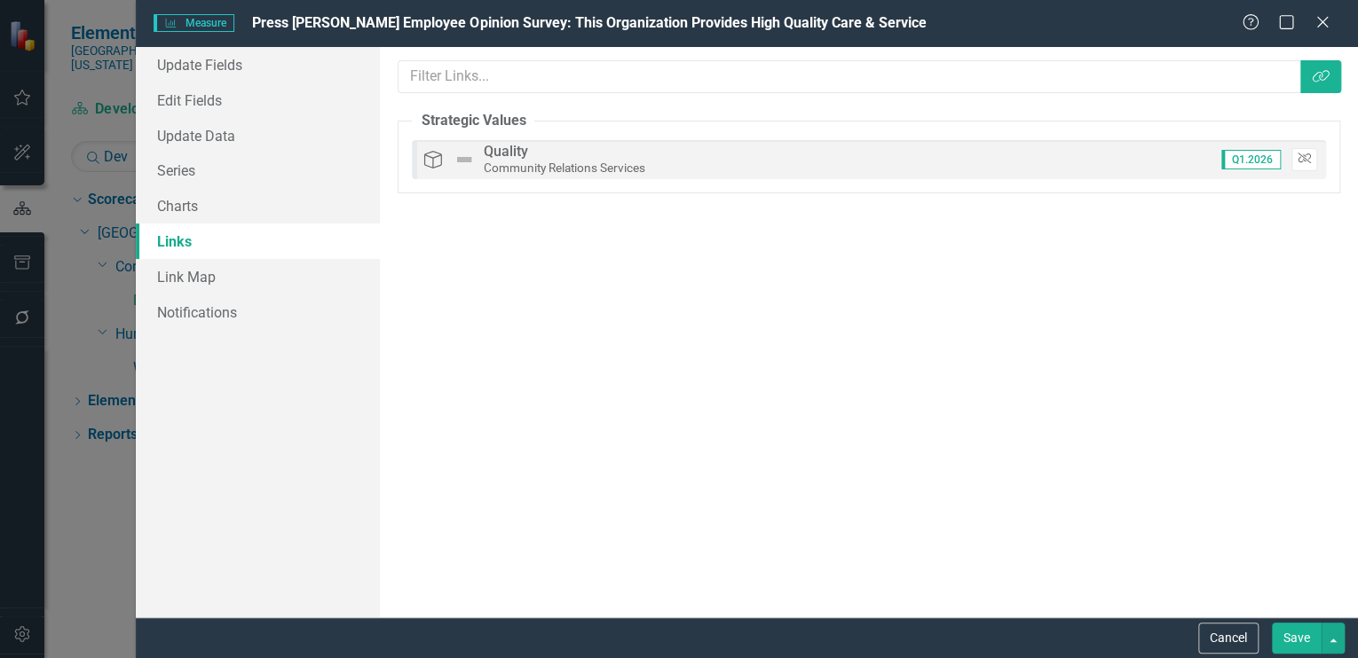
click at [1303, 156] on icon "Unlink" at bounding box center [1303, 159] width 13 height 11
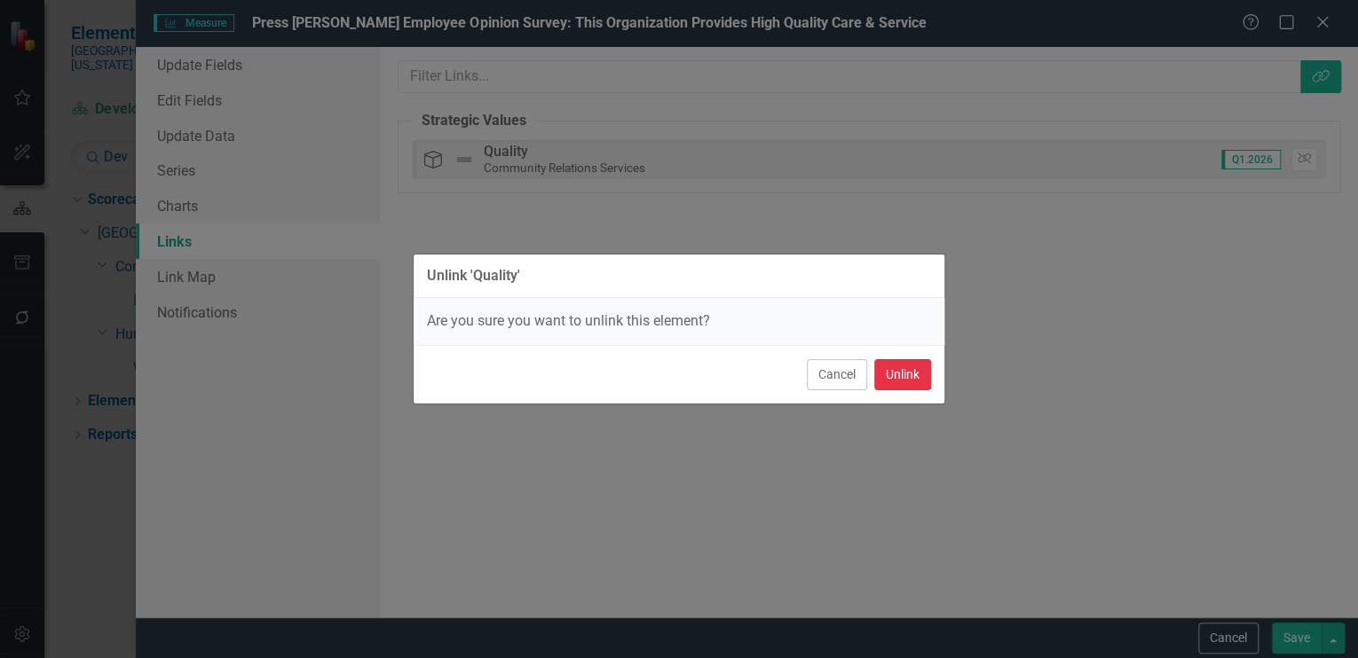
click at [913, 374] on button "Unlink" at bounding box center [902, 374] width 57 height 31
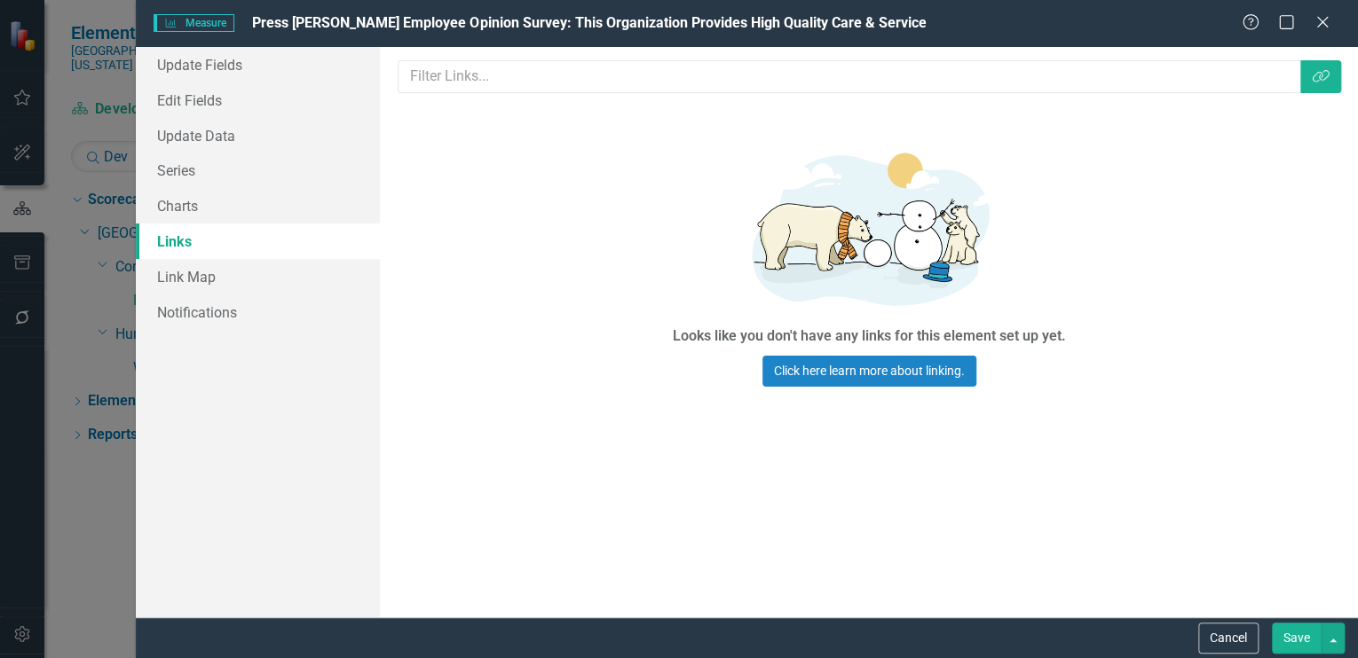
click at [1292, 636] on button "Save" at bounding box center [1297, 638] width 50 height 31
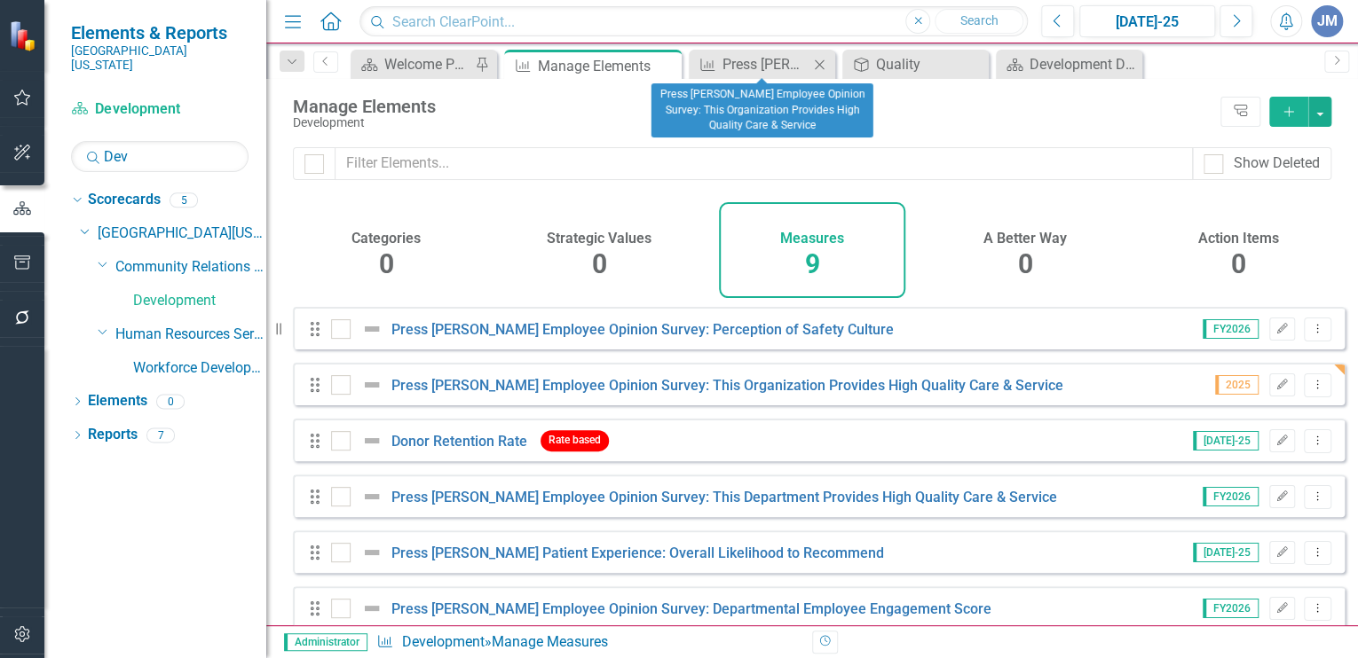
click at [821, 58] on icon "Close" at bounding box center [819, 65] width 18 height 14
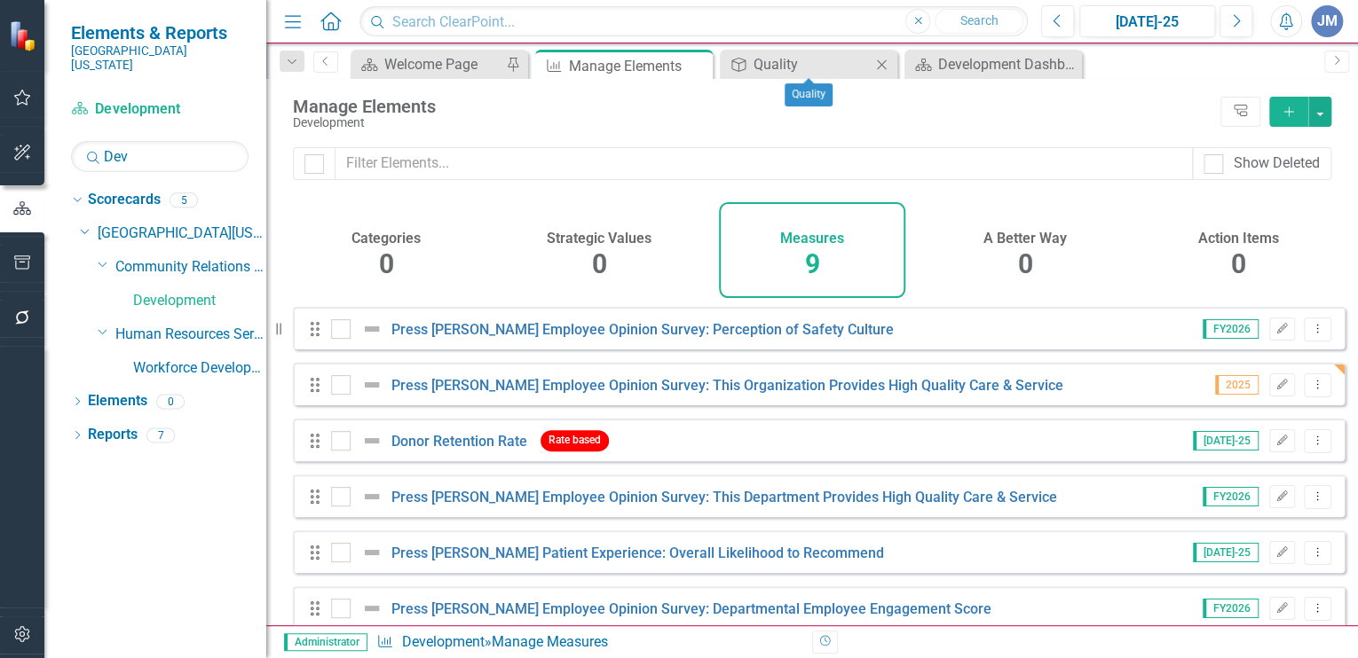
click at [877, 53] on div "Close" at bounding box center [882, 64] width 22 height 22
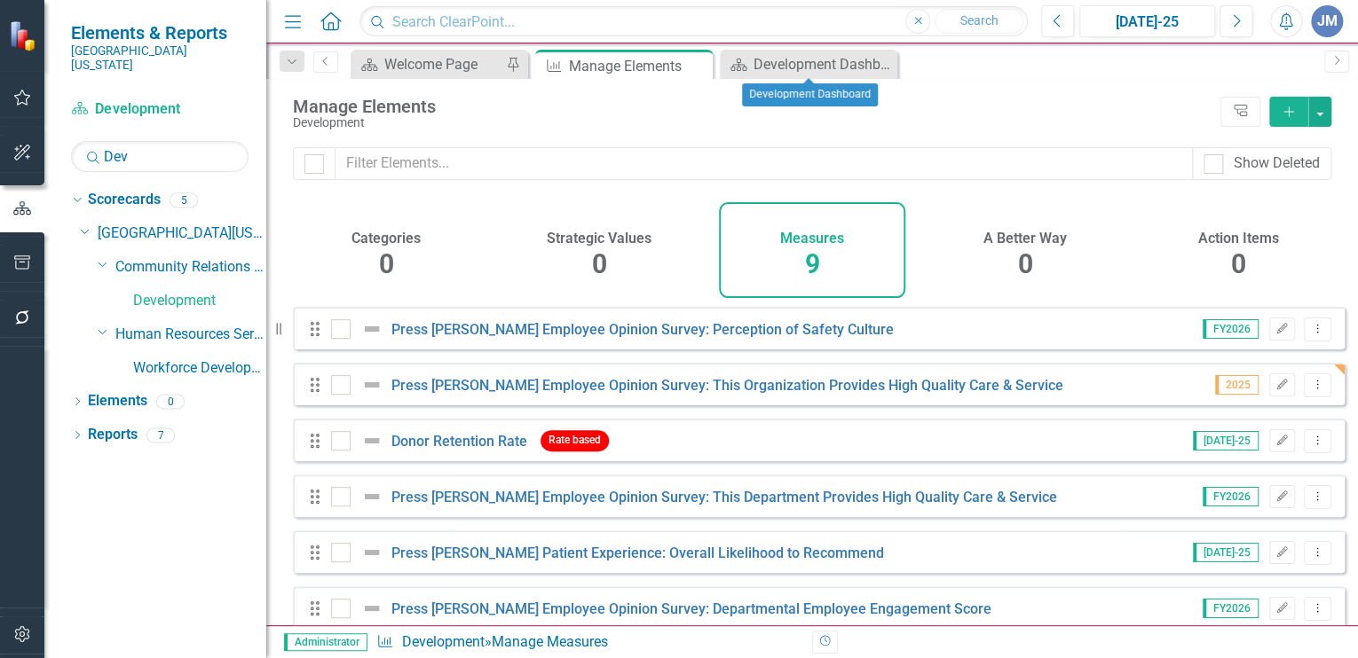
drag, startPoint x: 885, startPoint y: 59, endPoint x: 874, endPoint y: 62, distance: 11.2
click at [0, 0] on icon "Close" at bounding box center [0, 0] width 0 height 0
drag, startPoint x: 148, startPoint y: 141, endPoint x: 86, endPoint y: 138, distance: 62.2
click at [86, 141] on div "Search Dev" at bounding box center [159, 156] width 177 height 31
click at [212, 141] on input "Dev" at bounding box center [159, 156] width 177 height 31
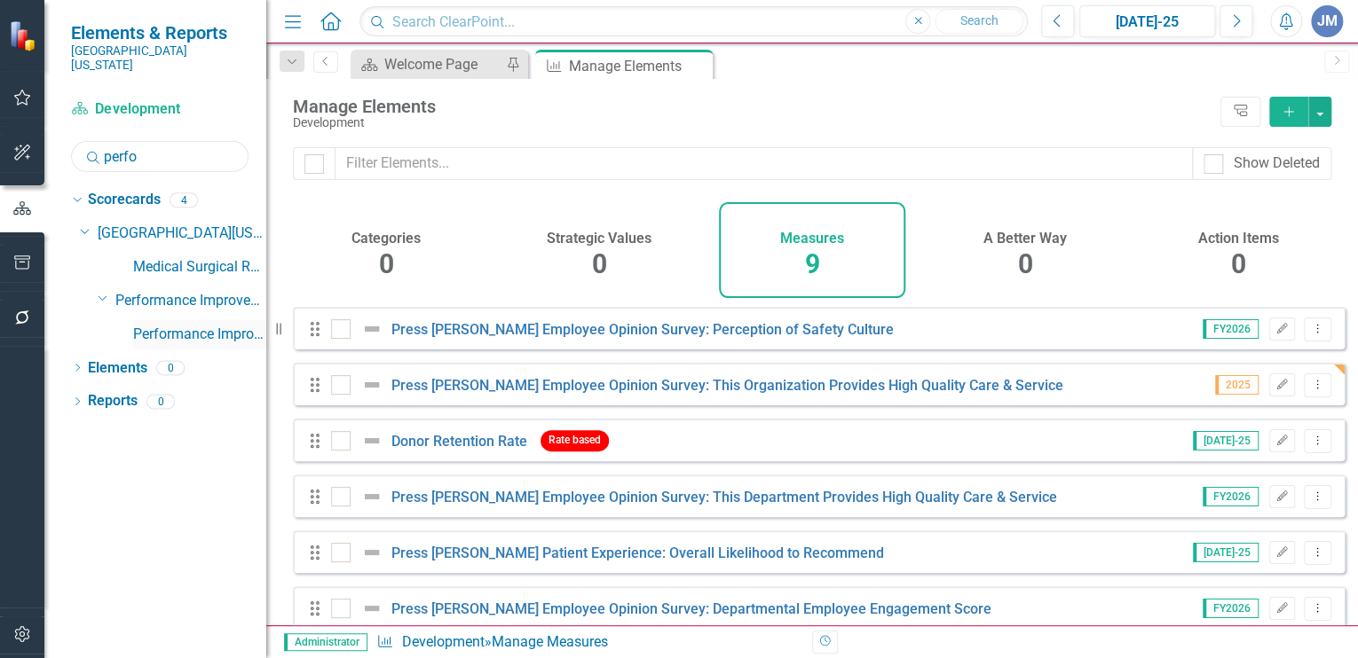
type input "perfo"
drag, startPoint x: 150, startPoint y: 314, endPoint x: 234, endPoint y: 301, distance: 85.4
click at [150, 325] on link "Performance Improvement" at bounding box center [199, 335] width 133 height 20
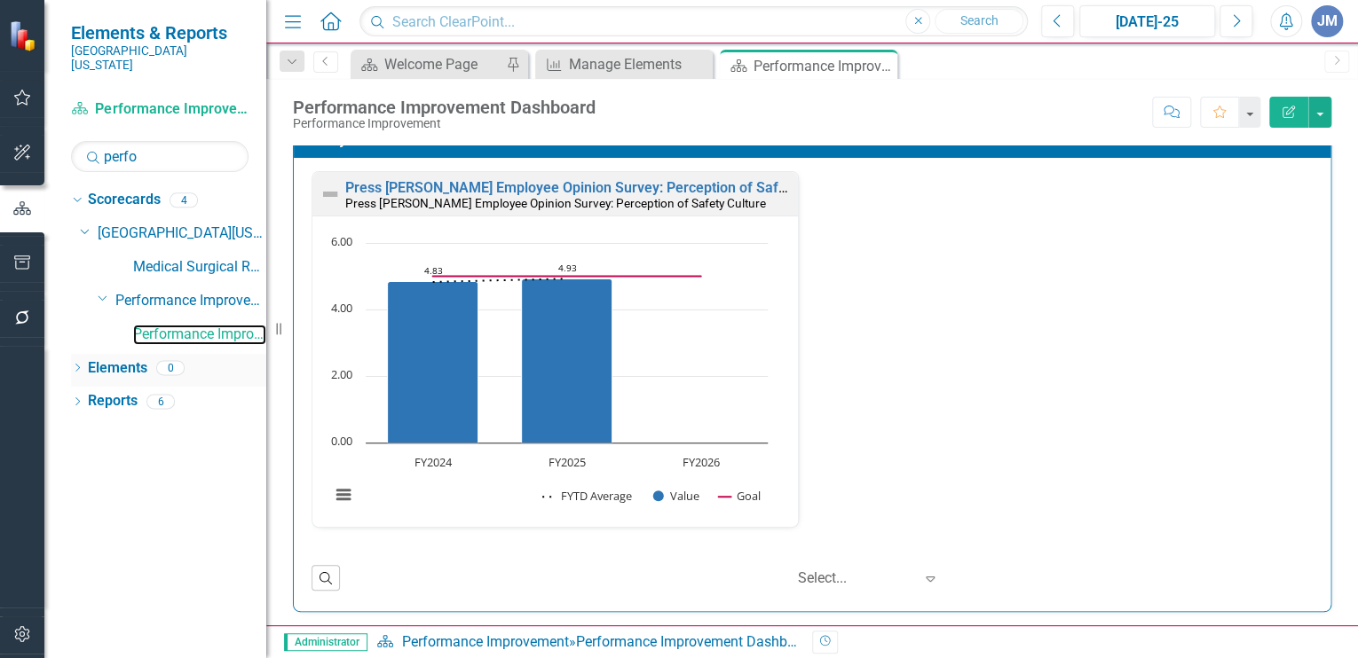
scroll to position [36, 0]
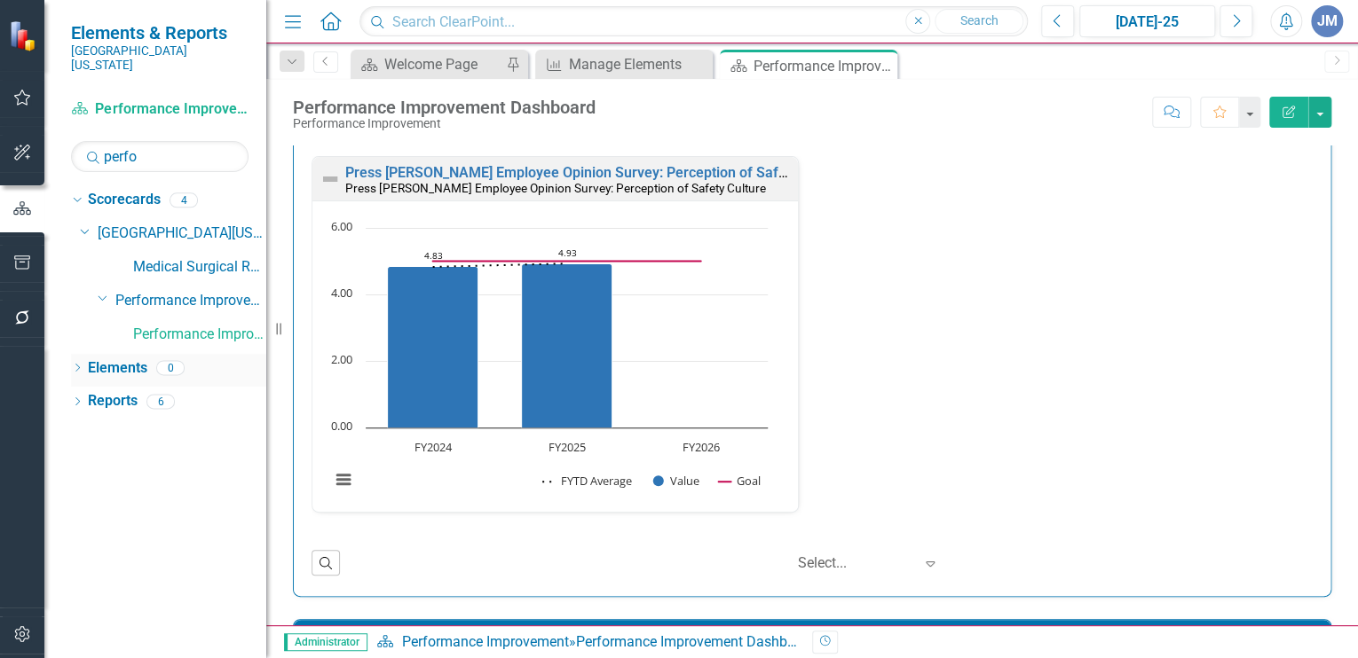
click at [99, 359] on link "Elements" at bounding box center [117, 369] width 59 height 20
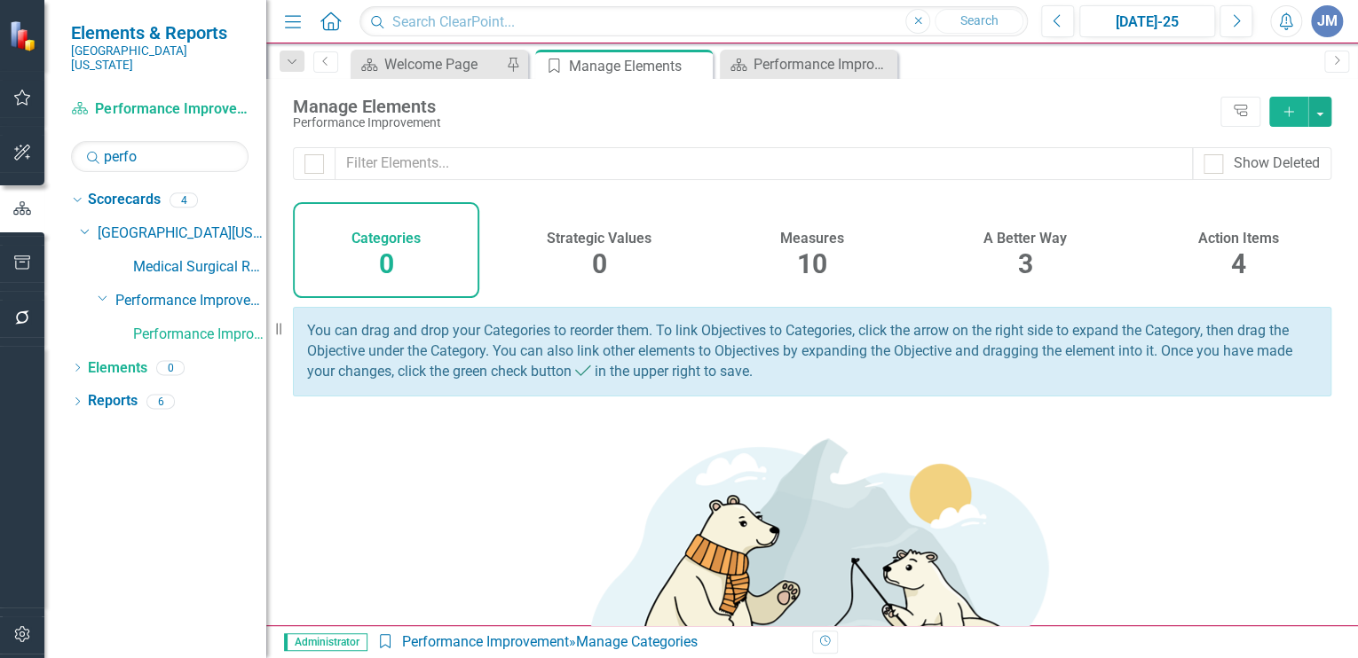
click at [808, 258] on span "10" at bounding box center [812, 263] width 30 height 31
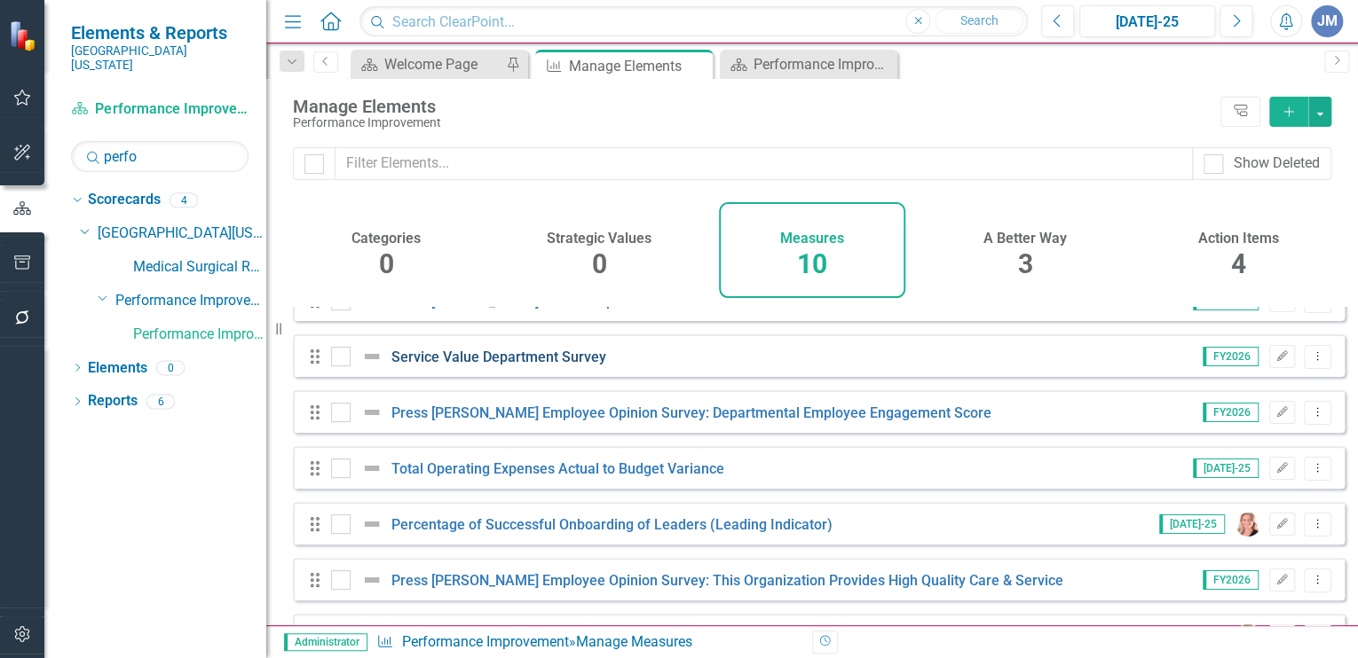
scroll to position [142, 0]
click at [1310, 360] on icon "Dropdown Menu" at bounding box center [1317, 355] width 15 height 12
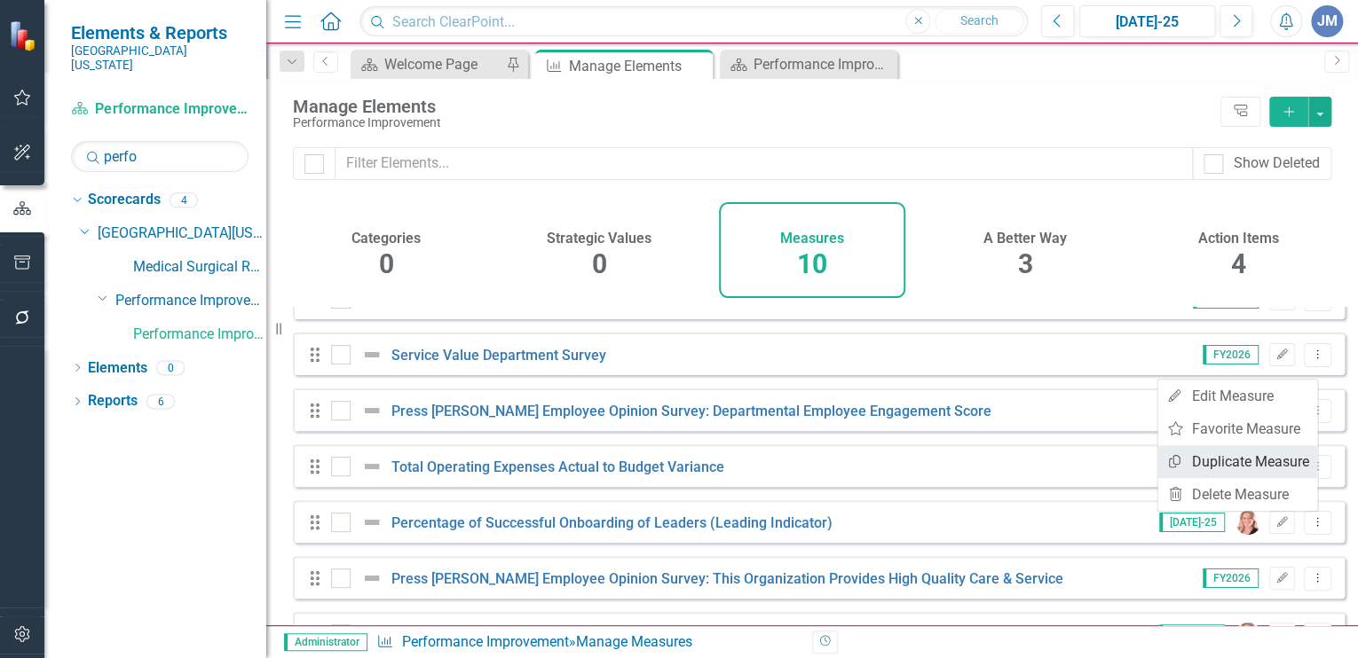
click at [1264, 461] on link "Copy Duplicate Measure" at bounding box center [1237, 461] width 160 height 33
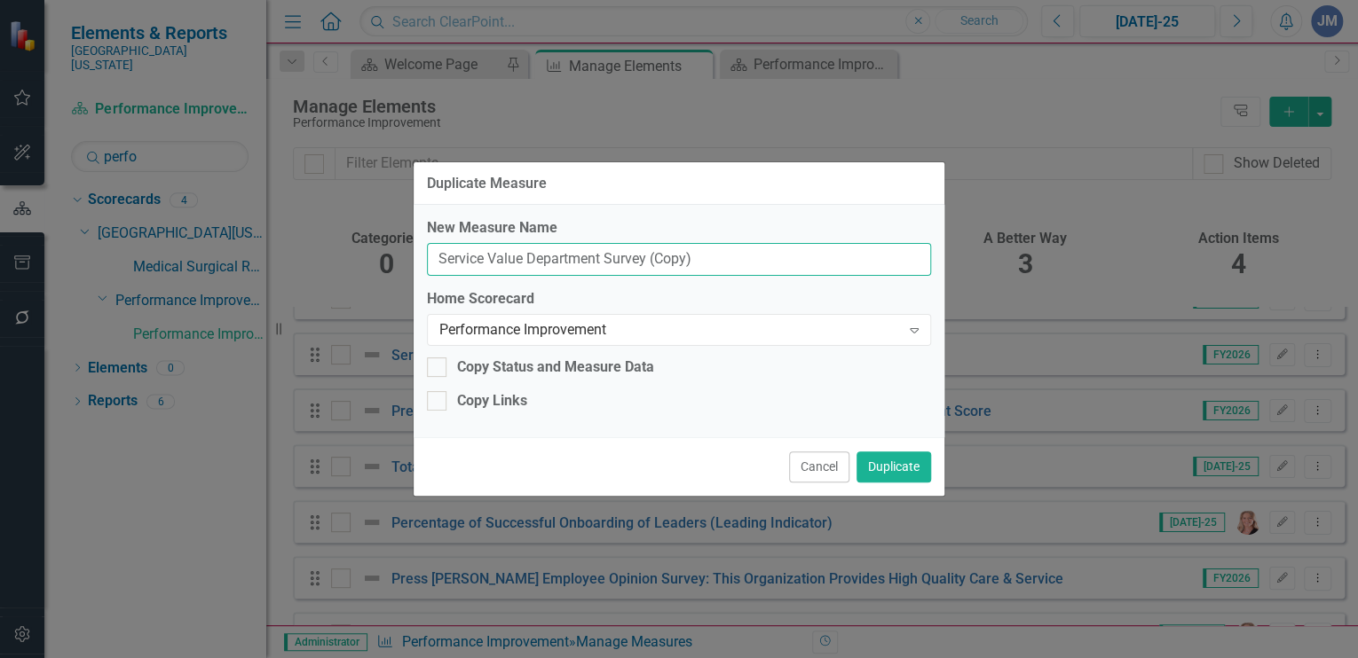
click at [692, 259] on input "Service Value Department Survey (Copy)" at bounding box center [679, 259] width 504 height 33
type input "Service Value Department Survey"
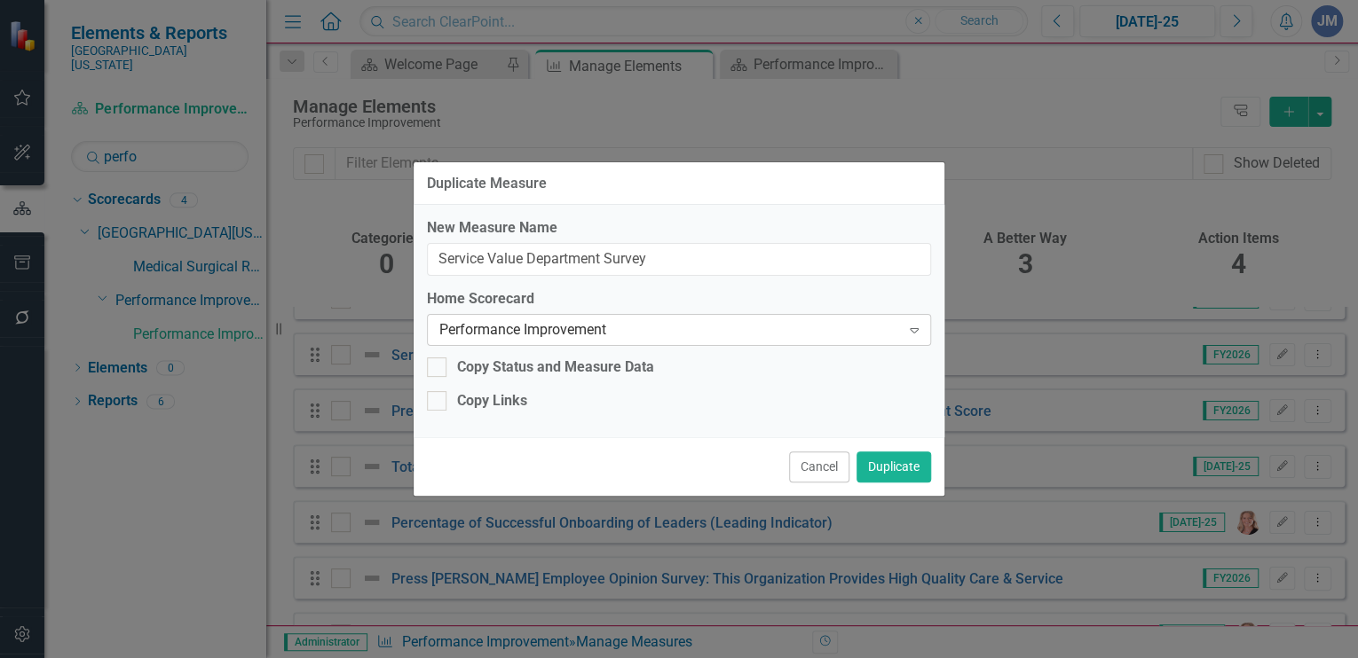
click at [603, 322] on div "Performance Improvement" at bounding box center [669, 329] width 461 height 20
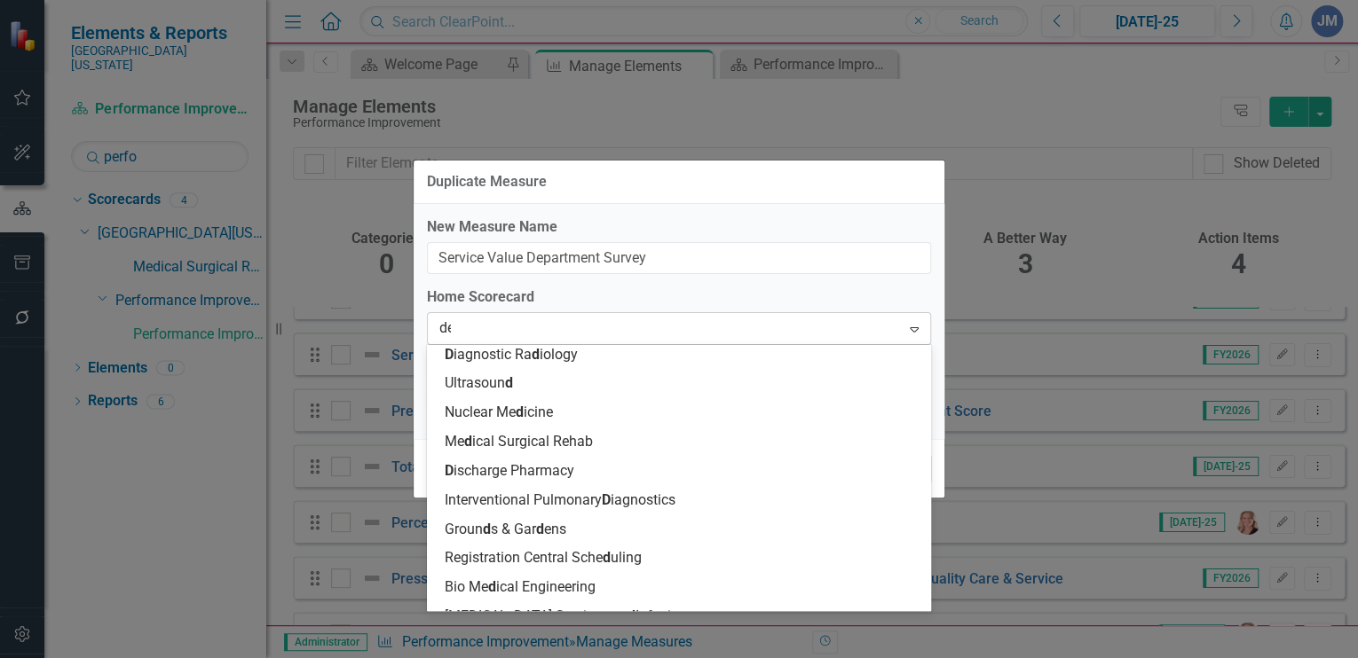
scroll to position [34, 0]
type input "dev"
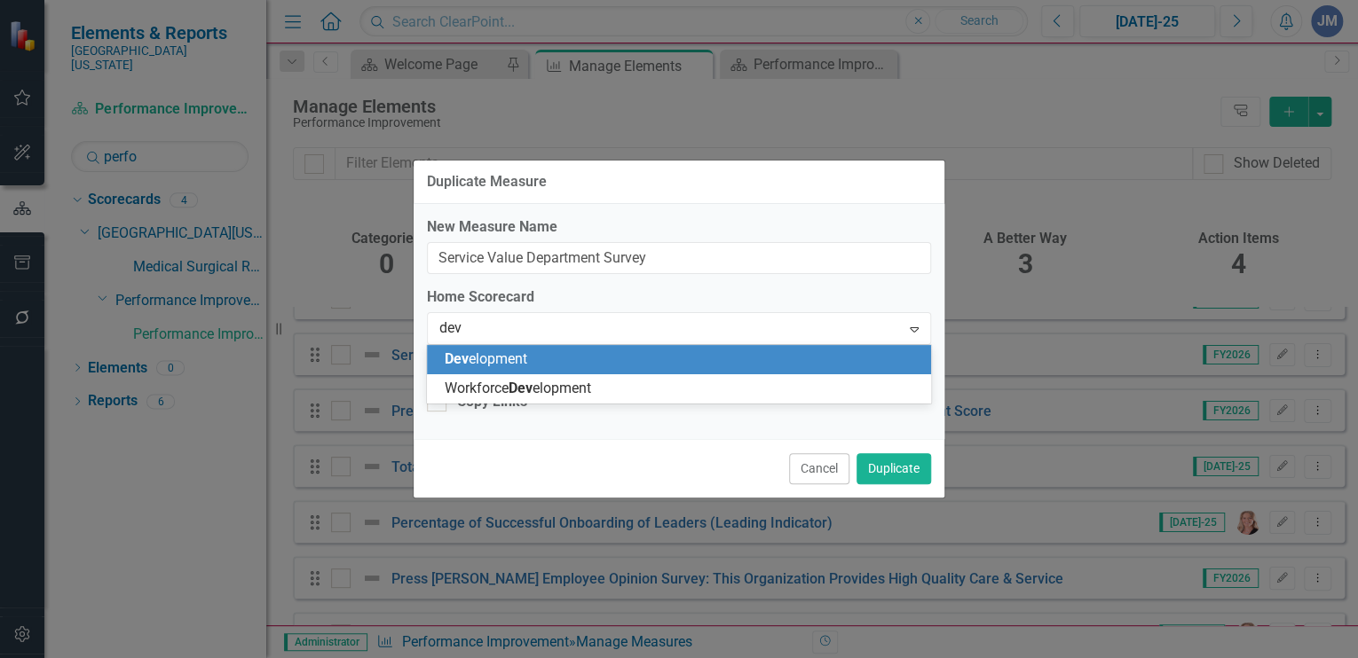
click at [488, 358] on span "Dev elopment" at bounding box center [486, 359] width 83 height 17
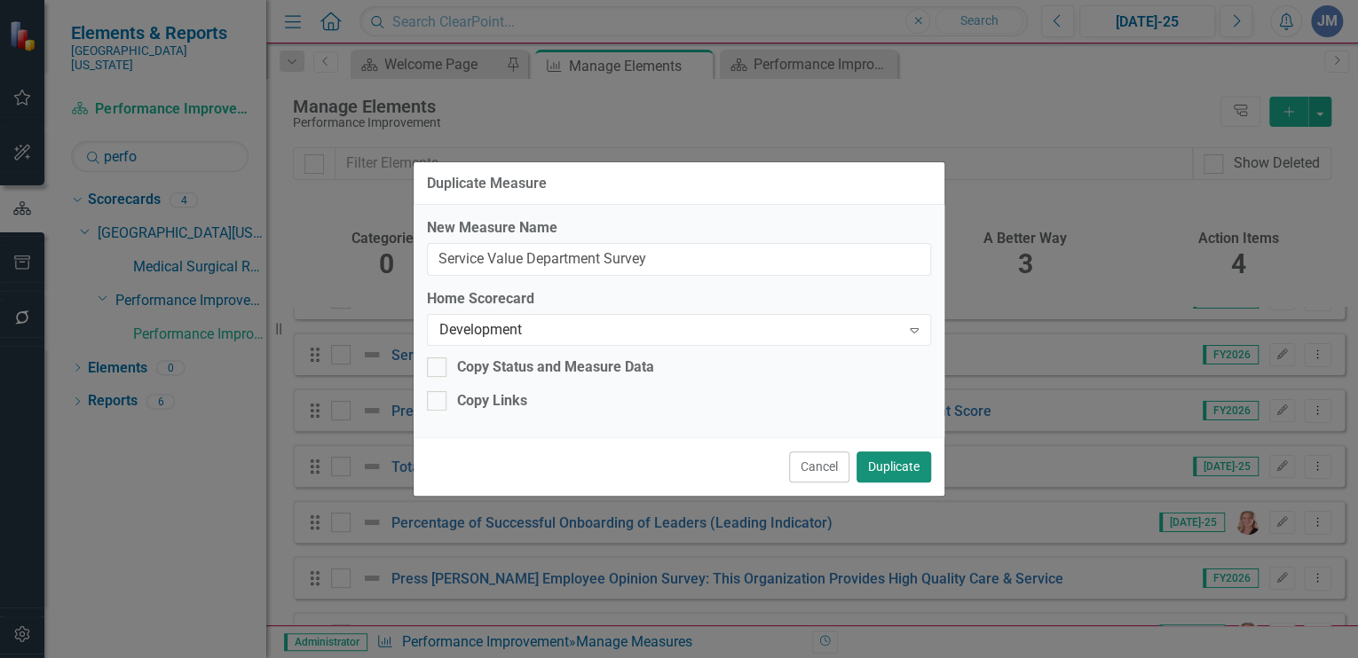
click at [891, 466] on button "Duplicate" at bounding box center [893, 467] width 75 height 31
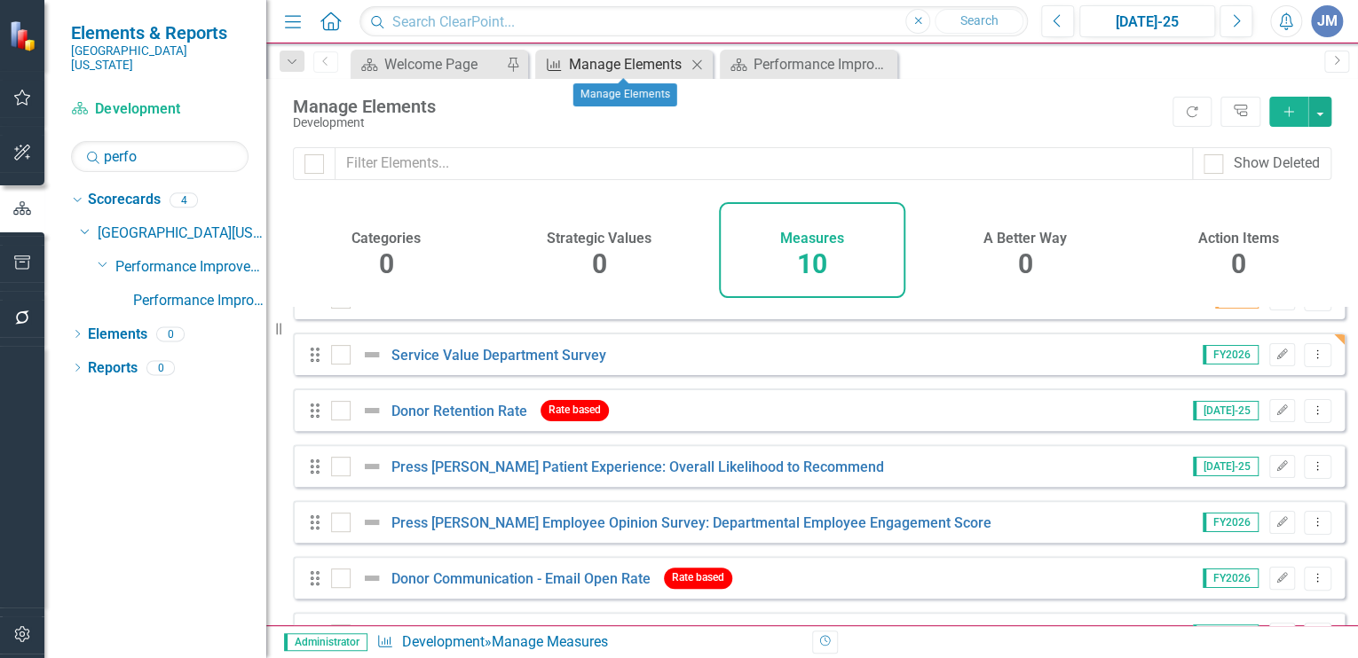
click at [599, 60] on div "Manage Elements" at bounding box center [627, 64] width 117 height 22
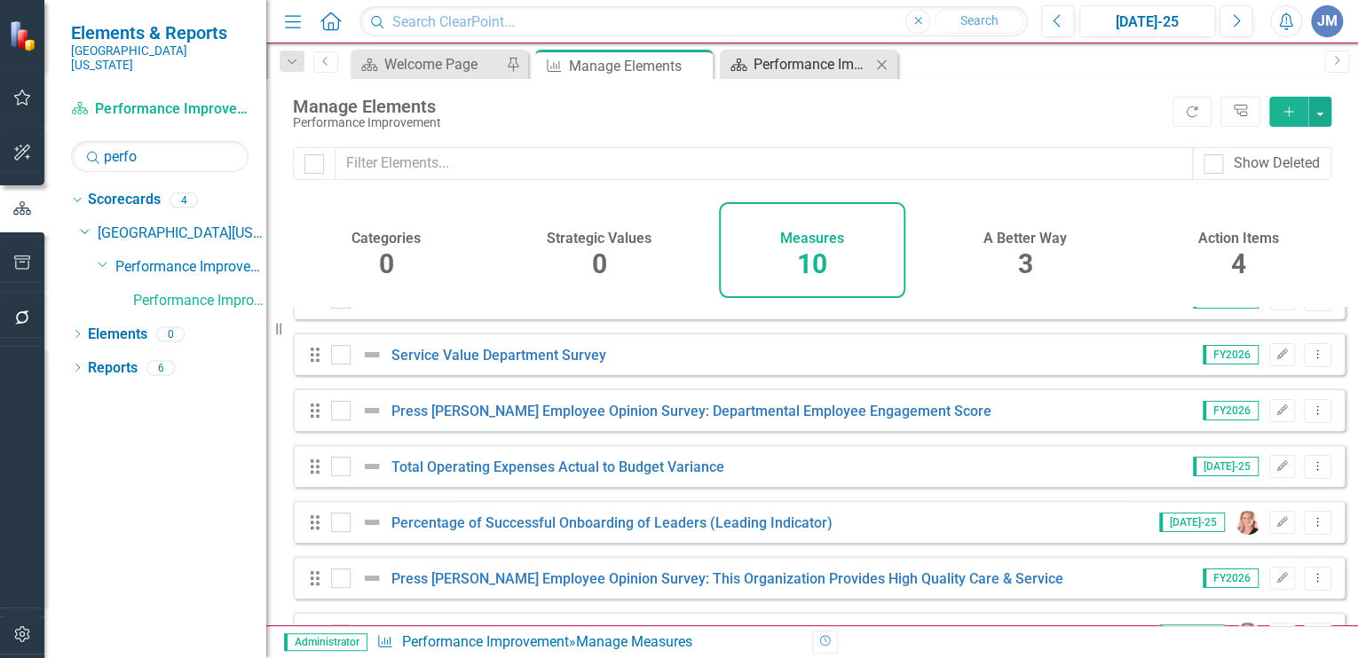
click at [793, 59] on div "Performance Improvement Dashboard" at bounding box center [811, 64] width 117 height 22
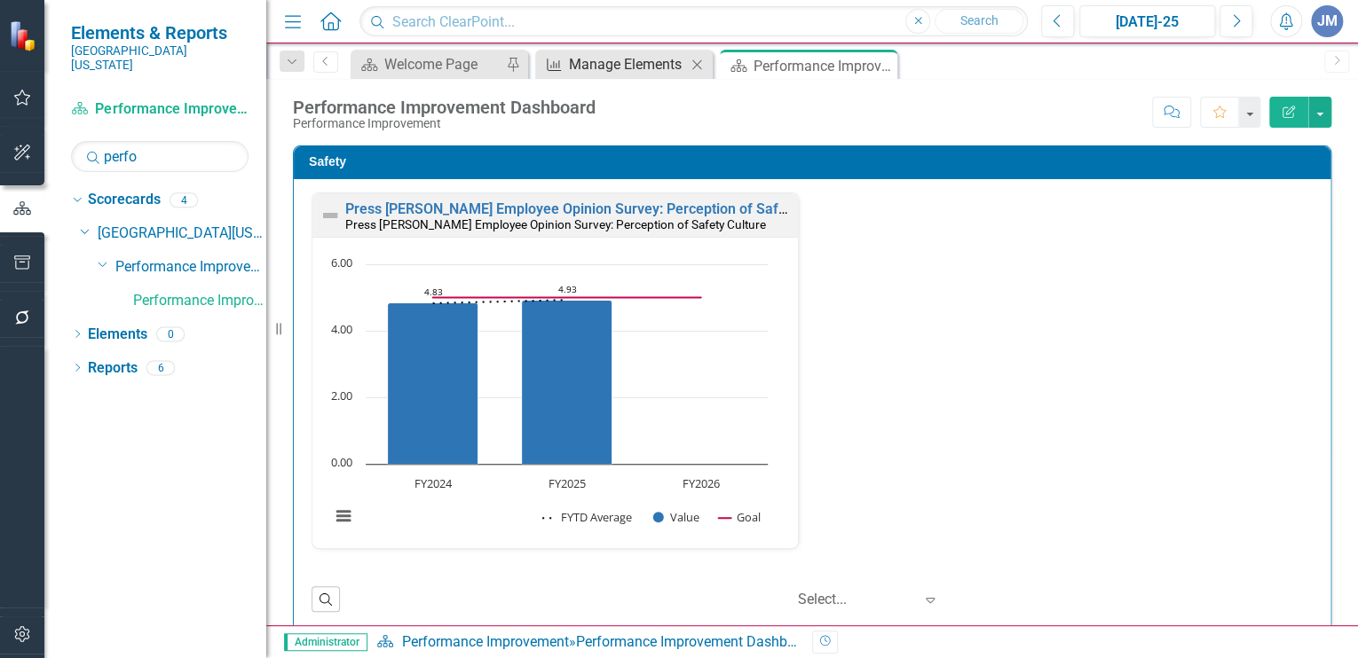
click at [632, 58] on div "Manage Elements" at bounding box center [627, 64] width 117 height 22
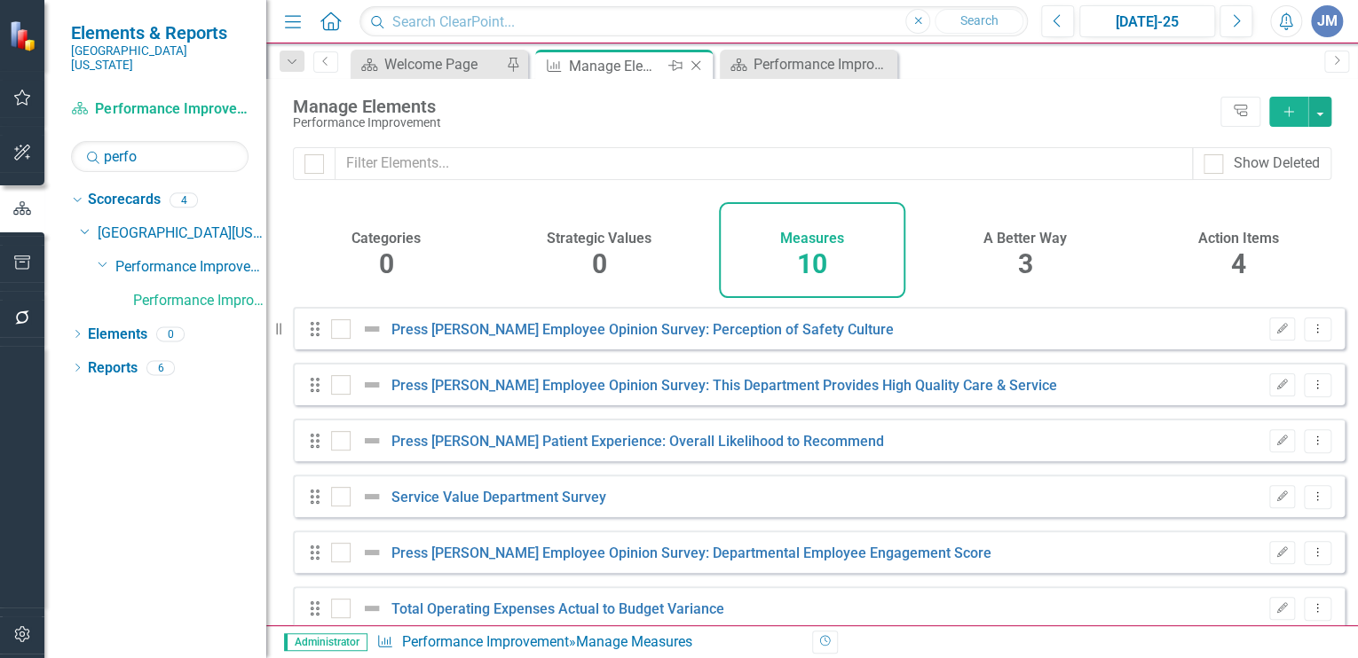
checkbox input "false"
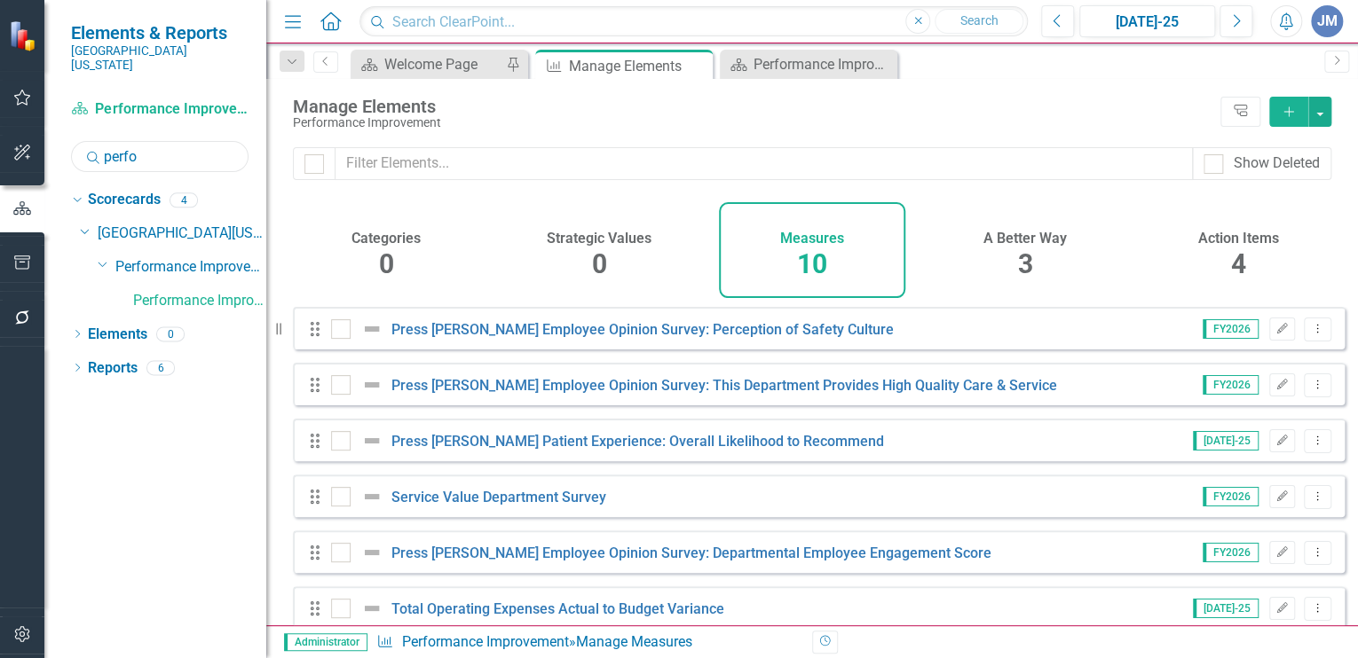
drag, startPoint x: 135, startPoint y: 141, endPoint x: 89, endPoint y: 138, distance: 46.2
click at [89, 141] on div "Search perfo" at bounding box center [159, 156] width 177 height 31
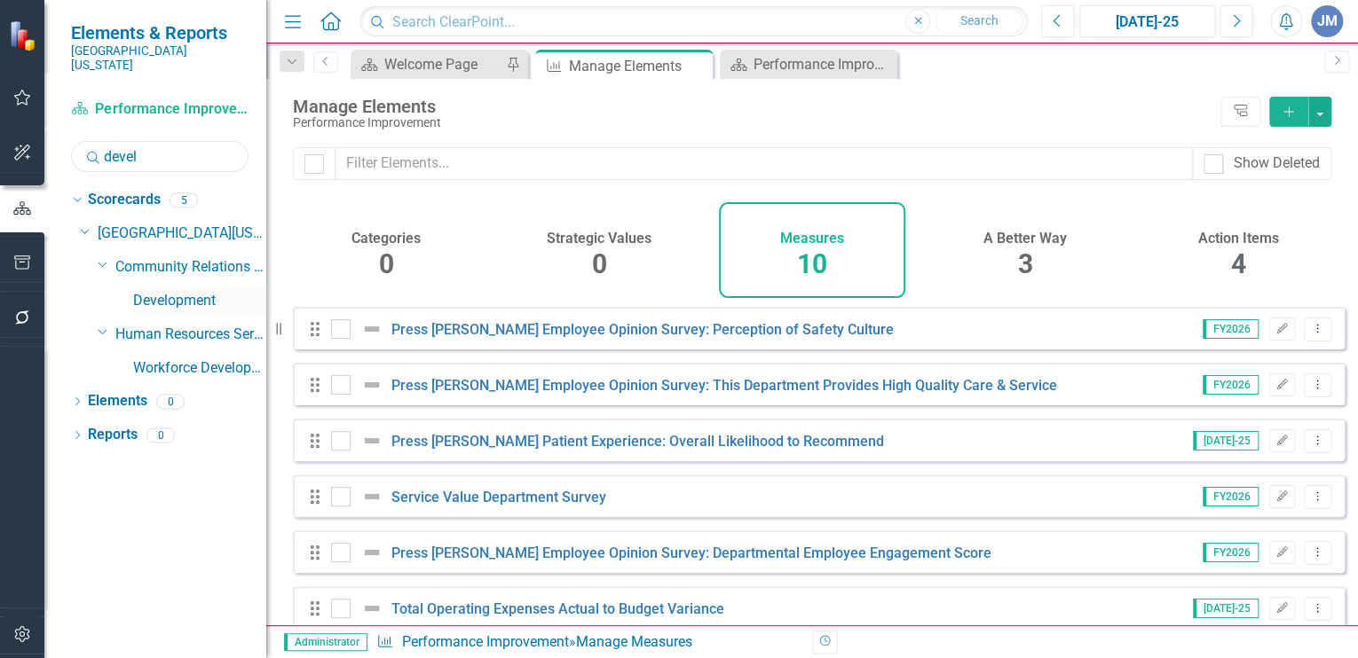
type input "devel"
click at [164, 291] on link "Development" at bounding box center [199, 301] width 133 height 20
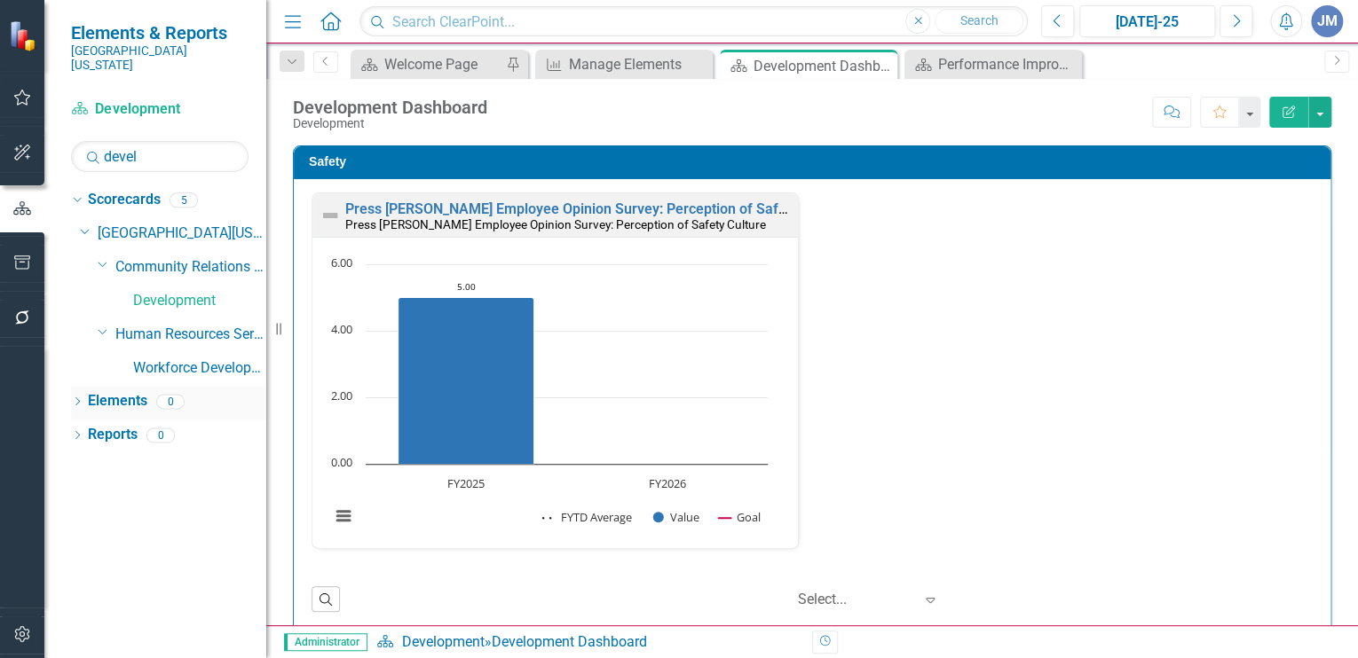
click at [106, 391] on link "Elements" at bounding box center [117, 401] width 59 height 20
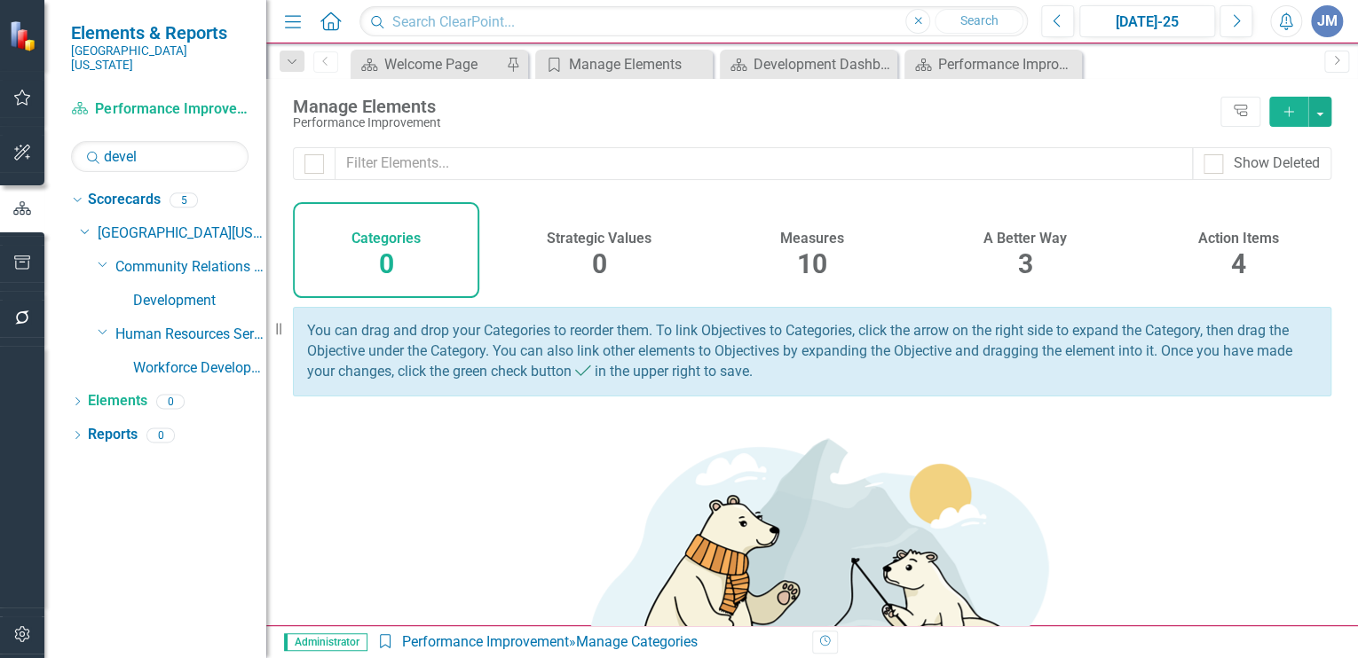
click at [797, 252] on span "10" at bounding box center [812, 263] width 30 height 31
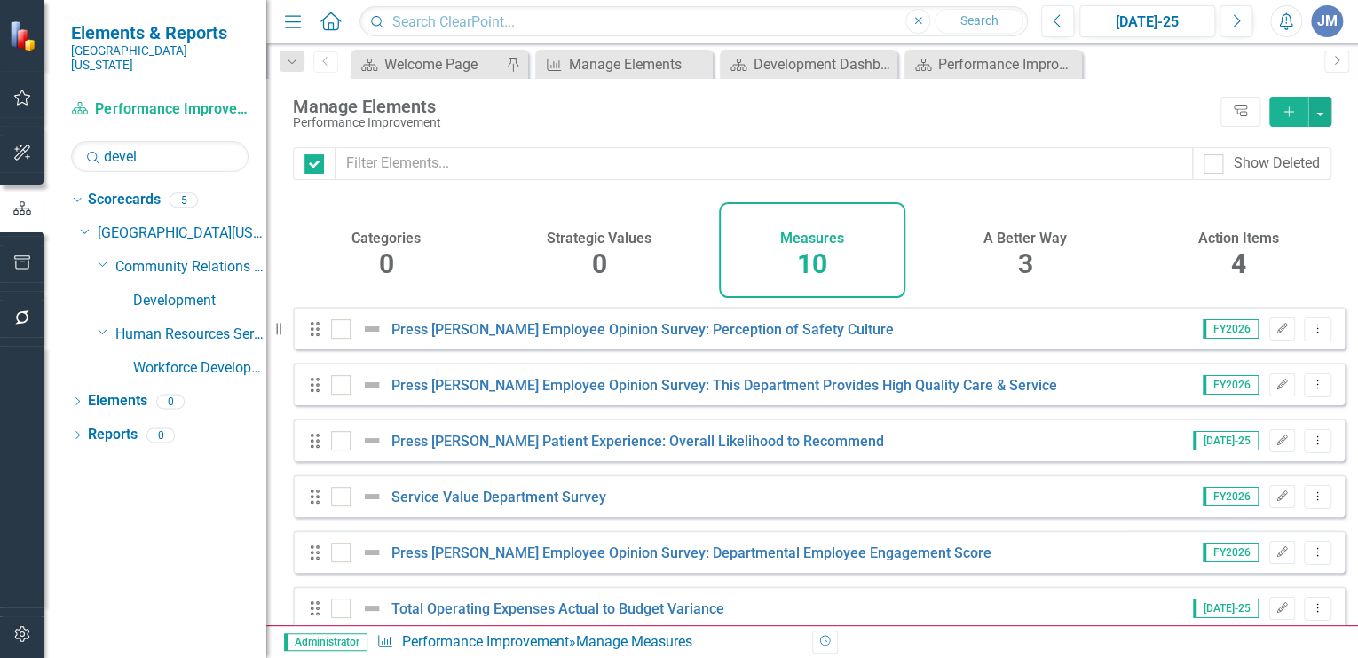
checkbox input "false"
click at [815, 56] on div "Development Dashboard" at bounding box center [811, 64] width 117 height 22
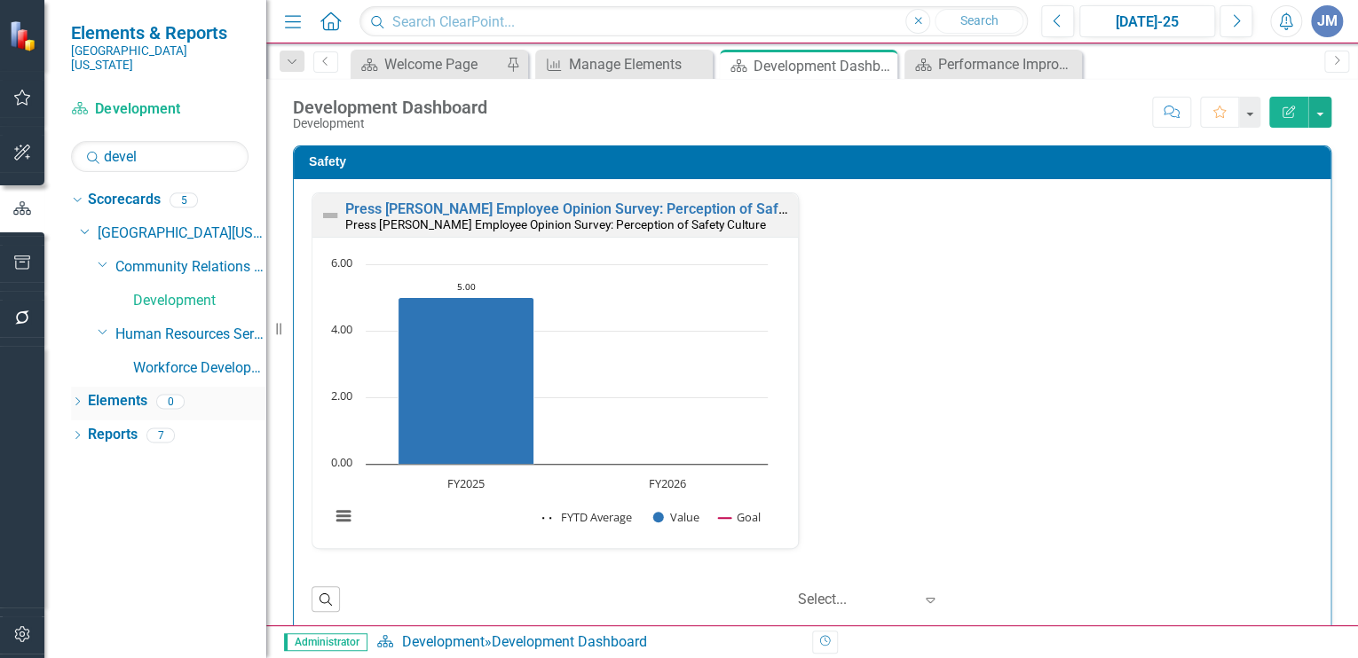
click at [114, 391] on link "Elements" at bounding box center [117, 401] width 59 height 20
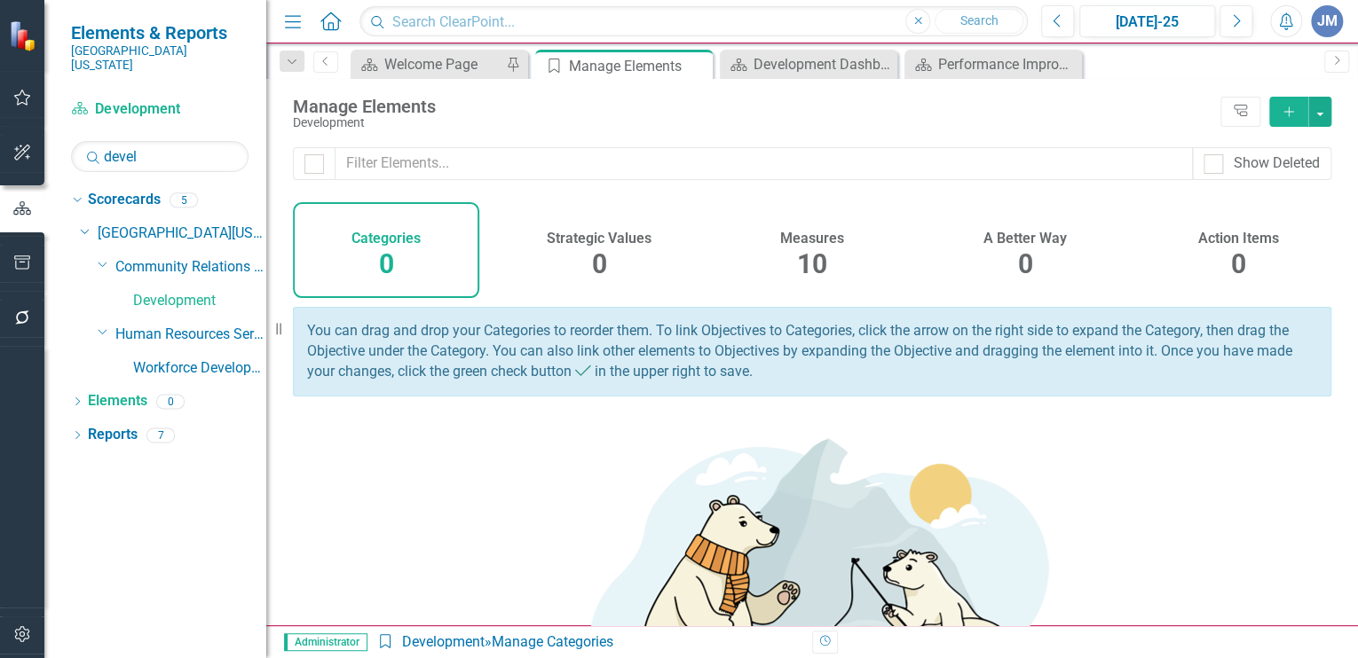
click at [805, 234] on h4 "Measures" at bounding box center [812, 239] width 64 height 16
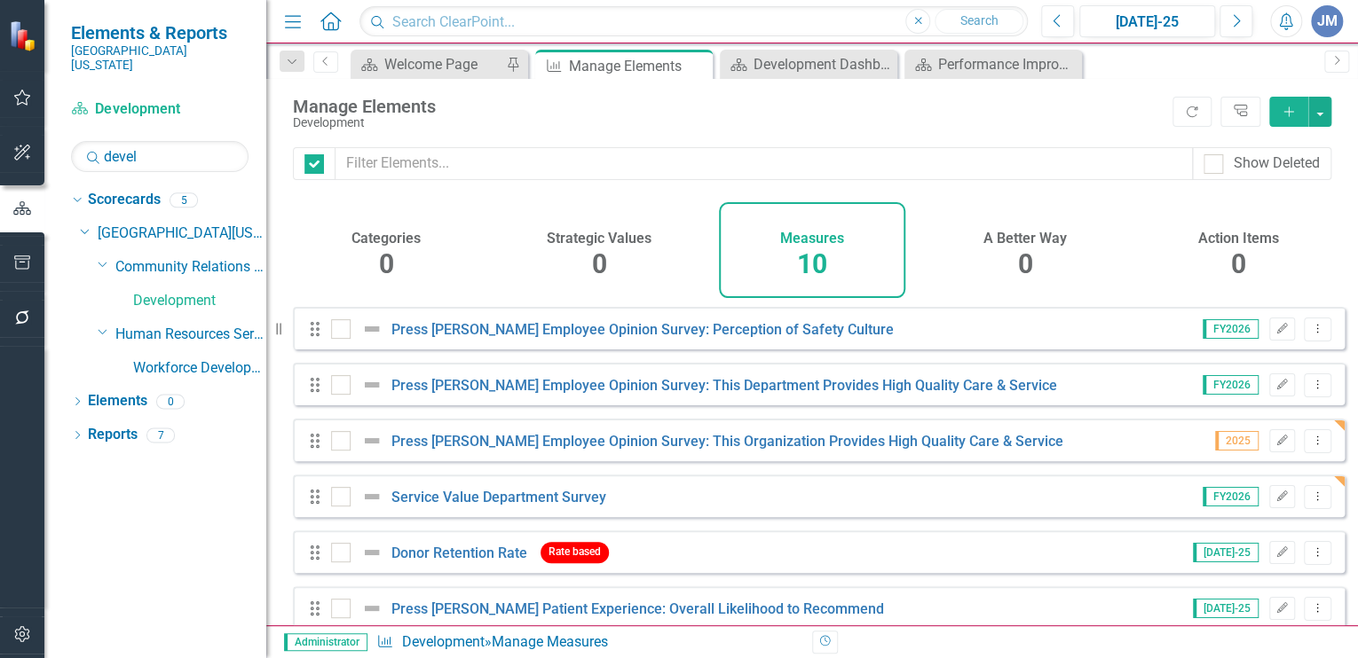
checkbox input "false"
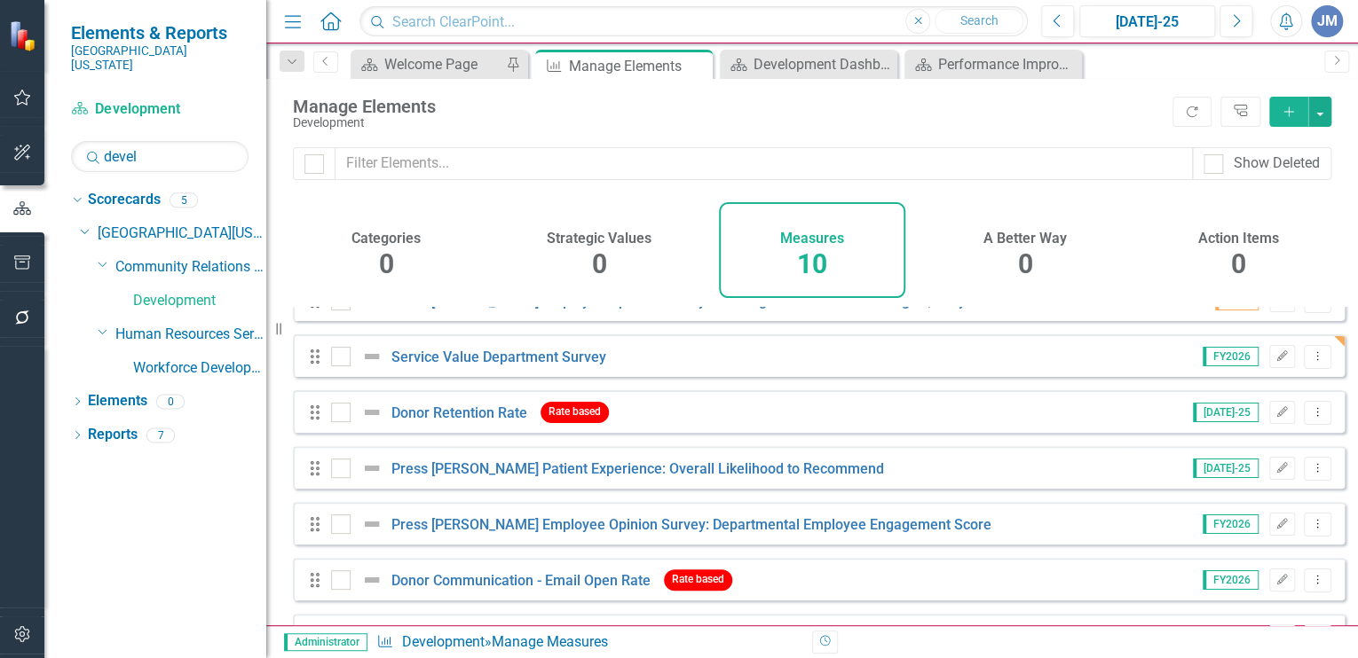
scroll to position [142, 0]
click at [461, 360] on link "Service Value Department Survey" at bounding box center [498, 355] width 215 height 17
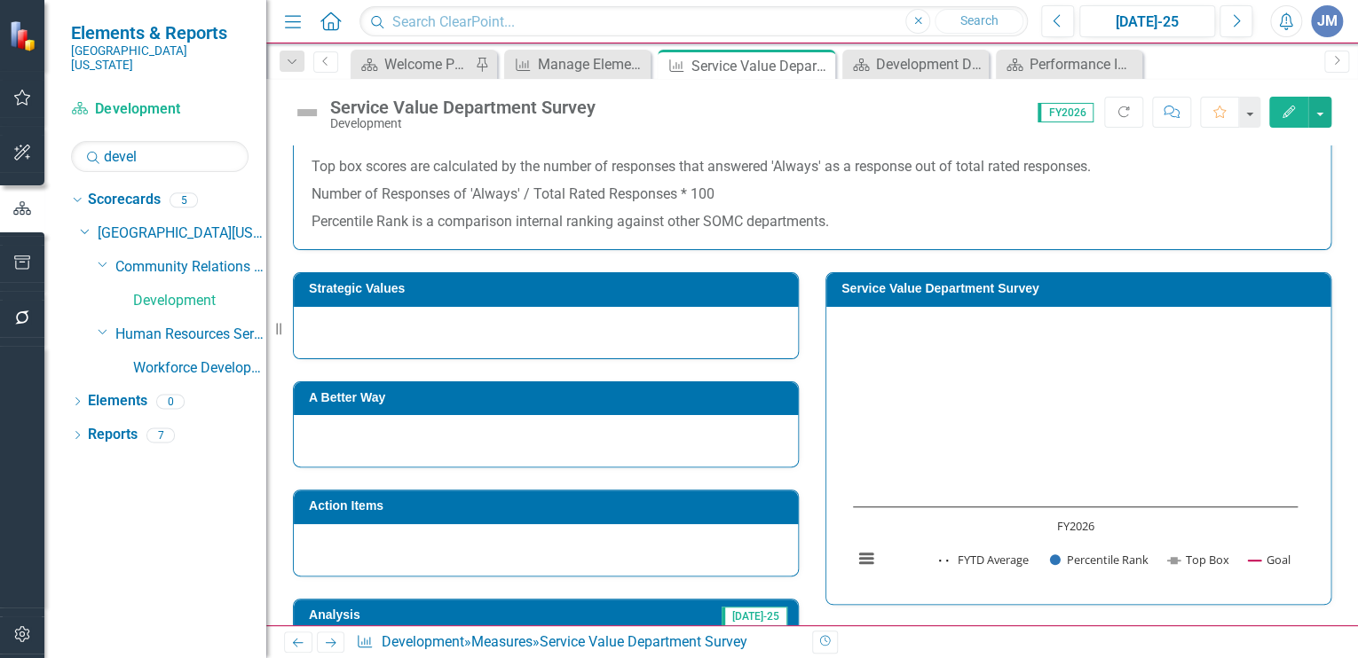
scroll to position [282, 0]
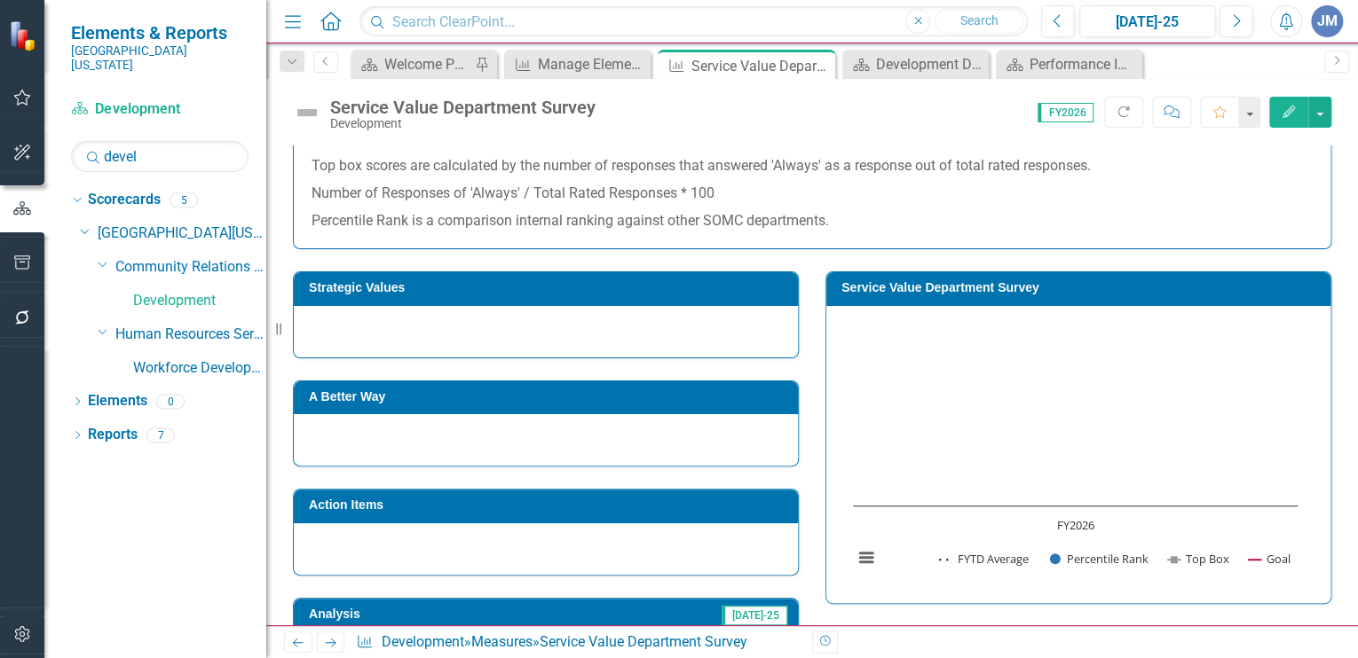
click at [364, 323] on div at bounding box center [546, 331] width 504 height 51
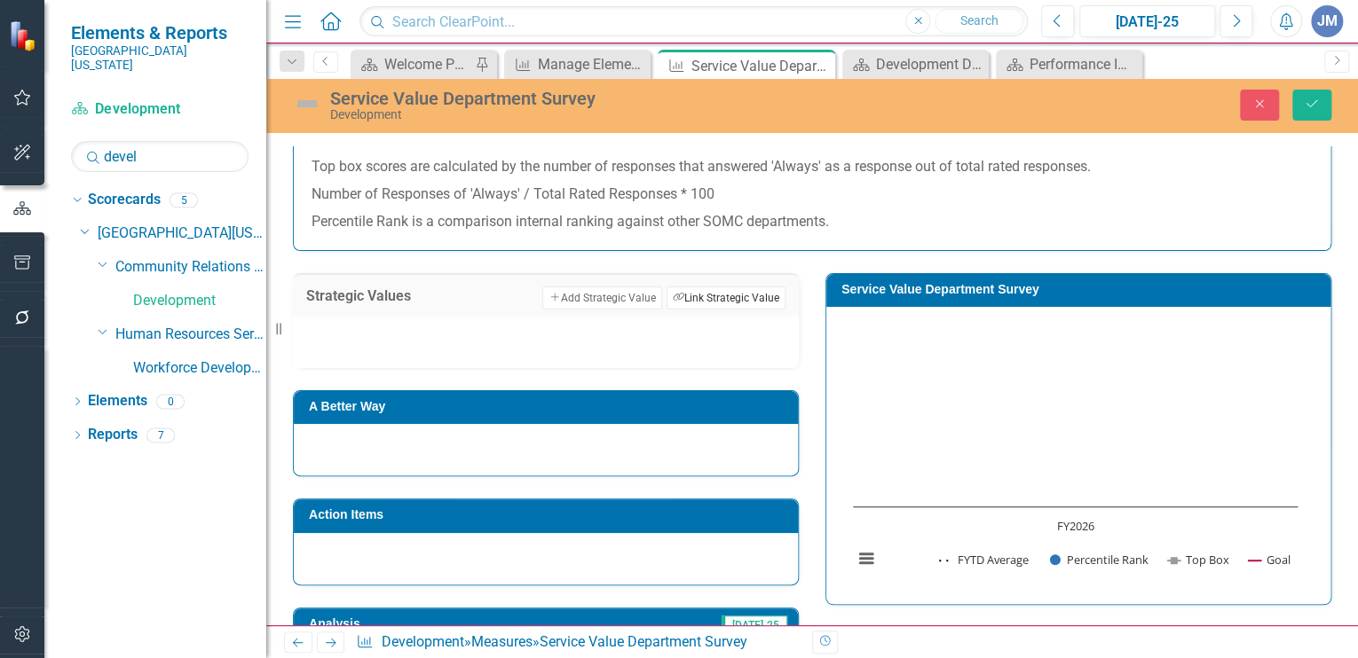
click at [721, 295] on button "Link Tag Link Strategic Value" at bounding box center [725, 298] width 119 height 23
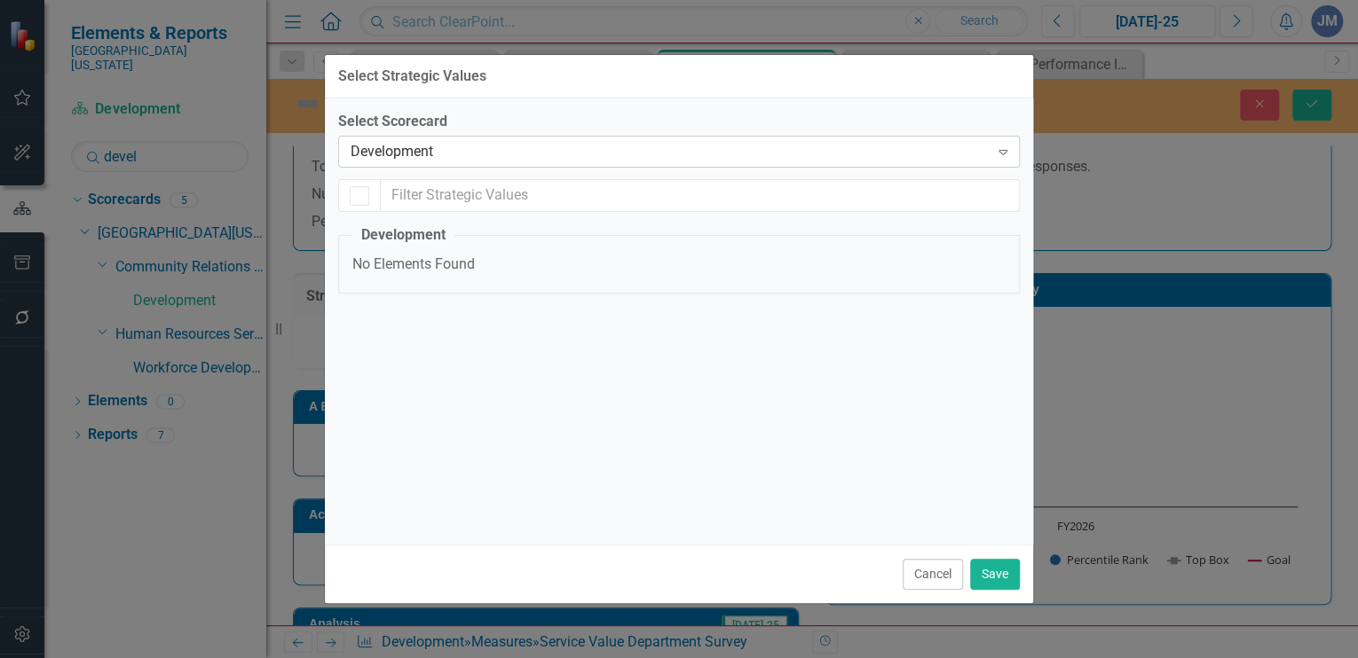
click at [437, 151] on div "Development" at bounding box center [670, 152] width 638 height 20
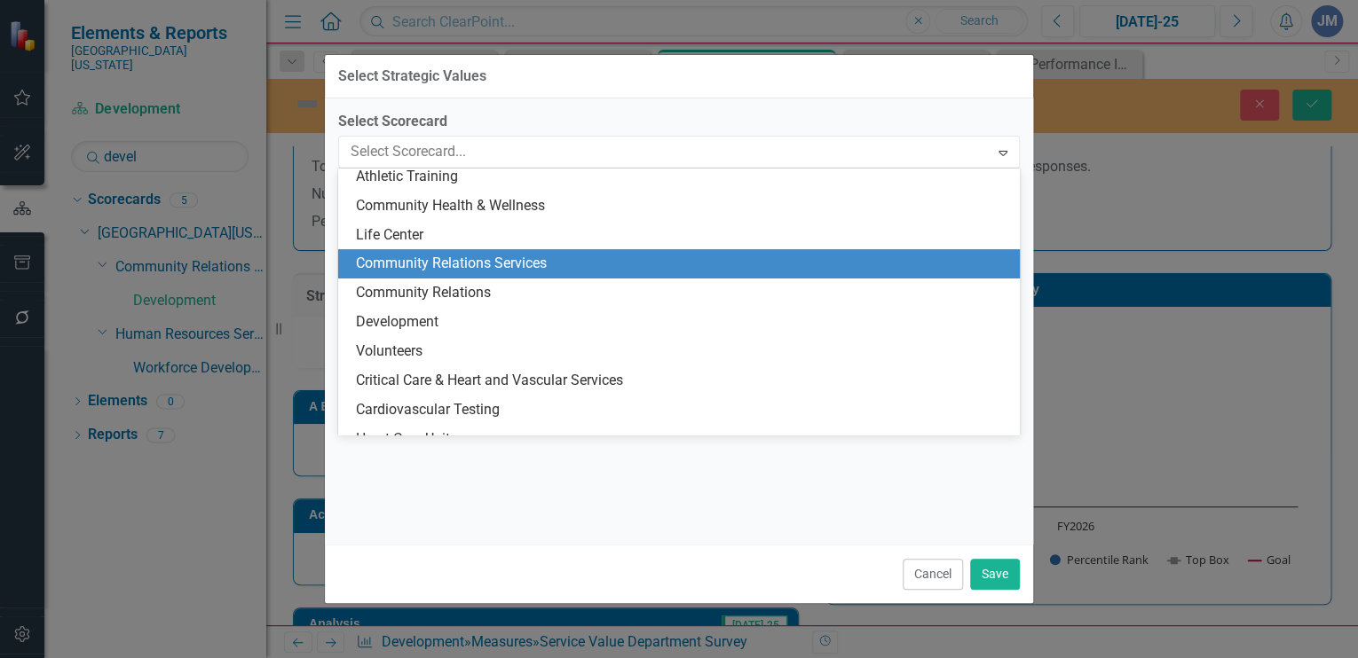
scroll to position [209, 0]
click at [412, 258] on div "Community Relations Services" at bounding box center [682, 265] width 653 height 20
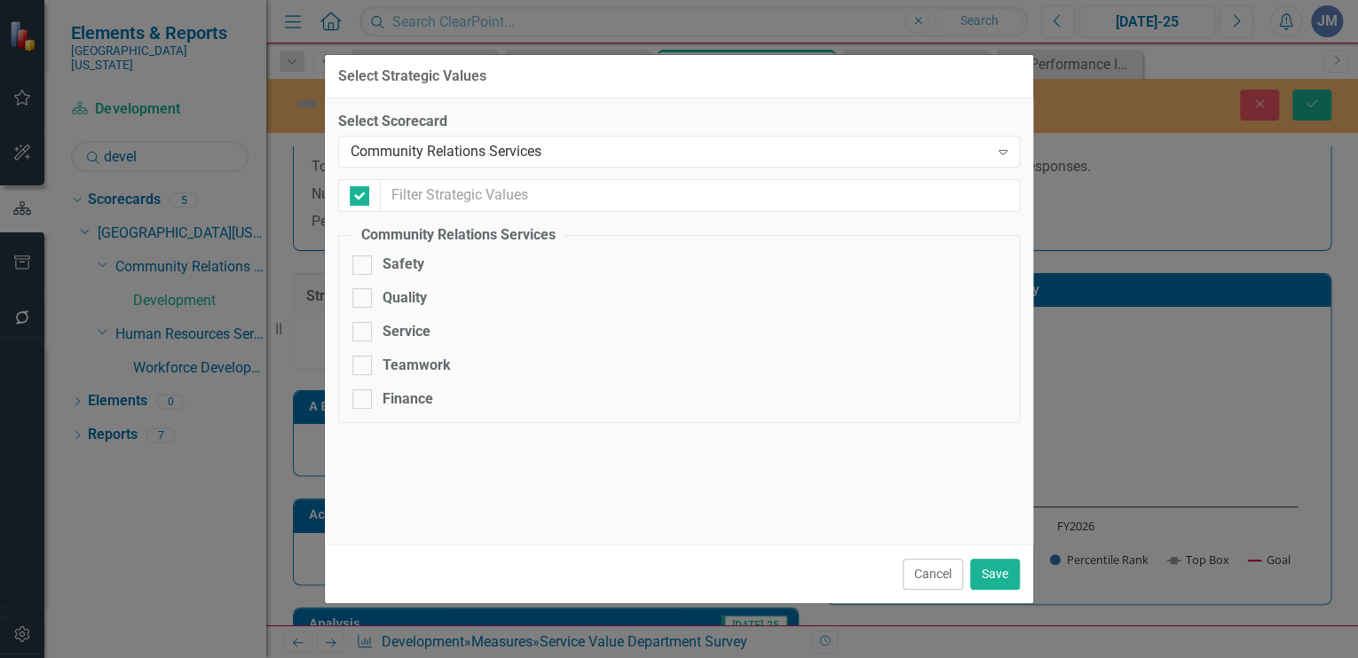
checkbox input "false"
click at [366, 326] on div at bounding box center [362, 332] width 20 height 20
click at [364, 326] on input "Service" at bounding box center [358, 328] width 12 height 12
checkbox input "true"
click at [997, 569] on button "Save" at bounding box center [995, 574] width 50 height 31
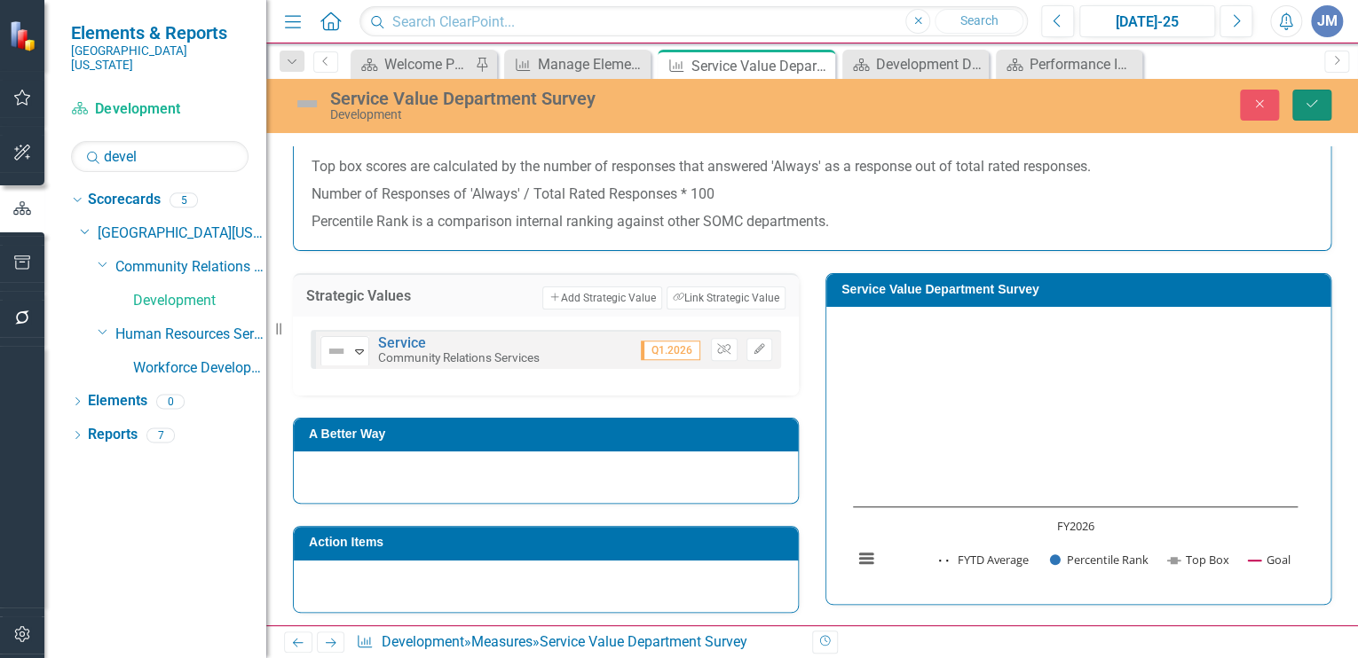
click at [1304, 96] on button "Save" at bounding box center [1311, 105] width 39 height 31
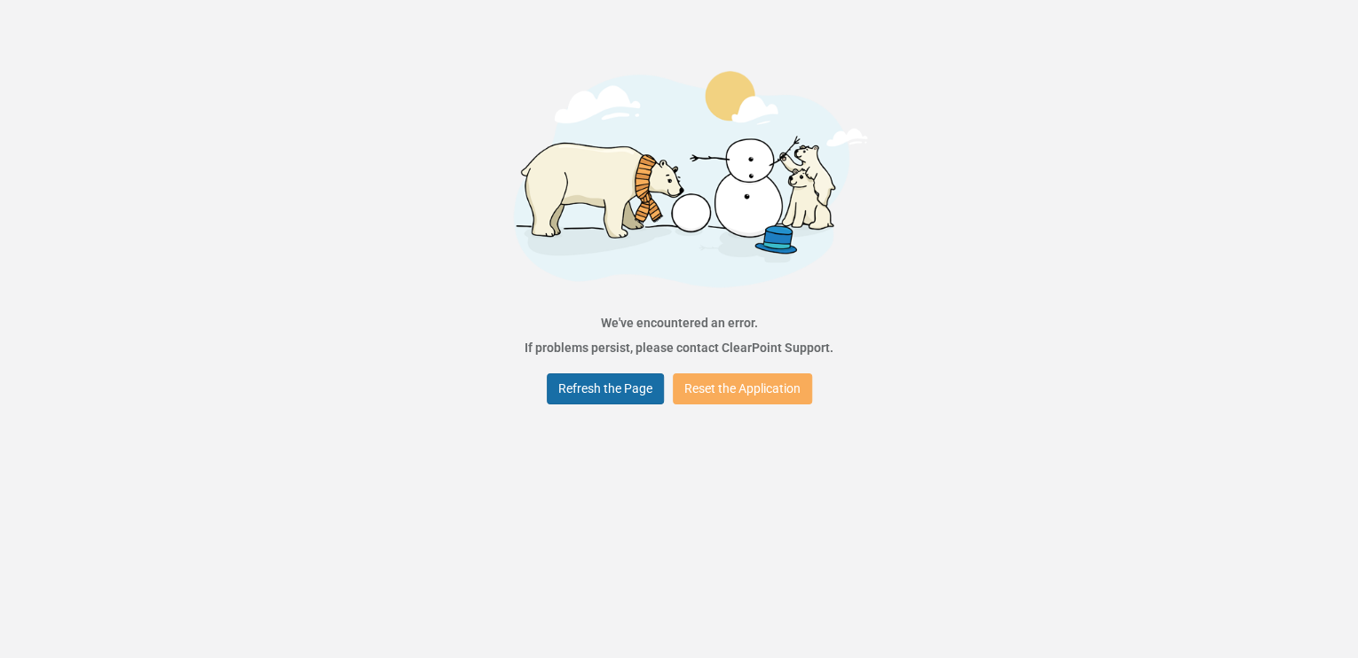
click at [564, 389] on button "Refresh the Page" at bounding box center [605, 389] width 117 height 31
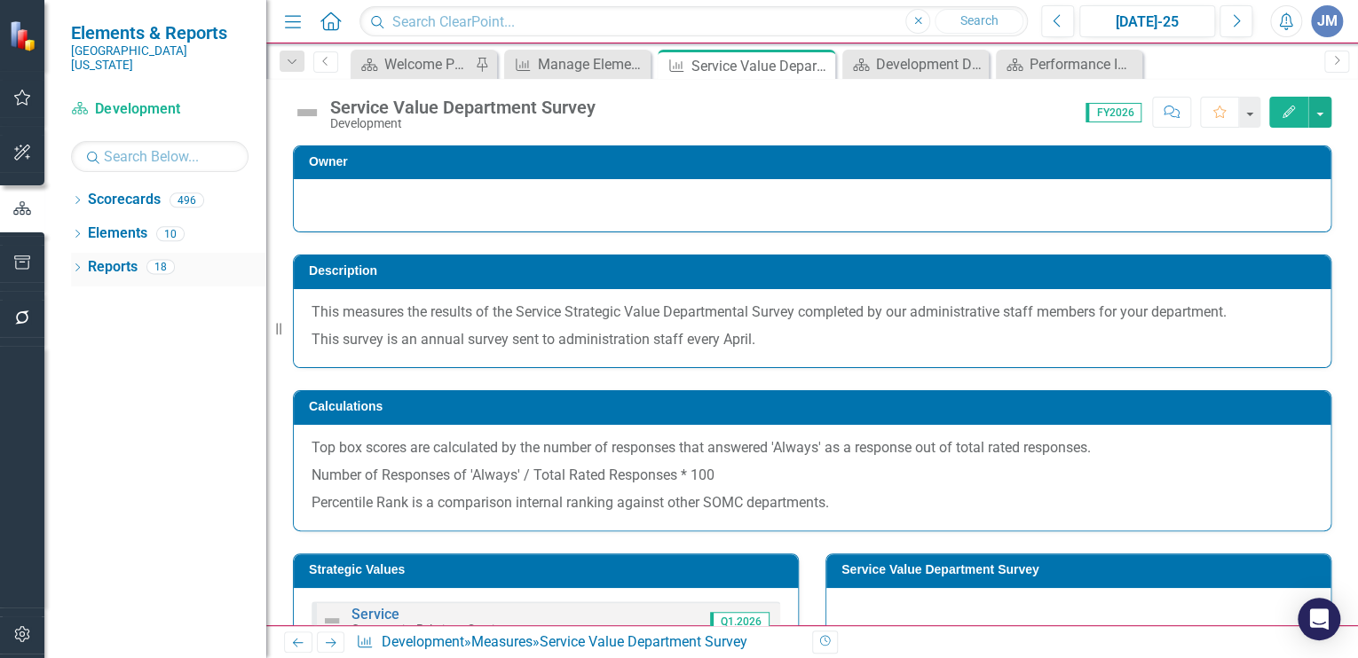
click at [108, 257] on link "Reports" at bounding box center [113, 267] width 50 height 20
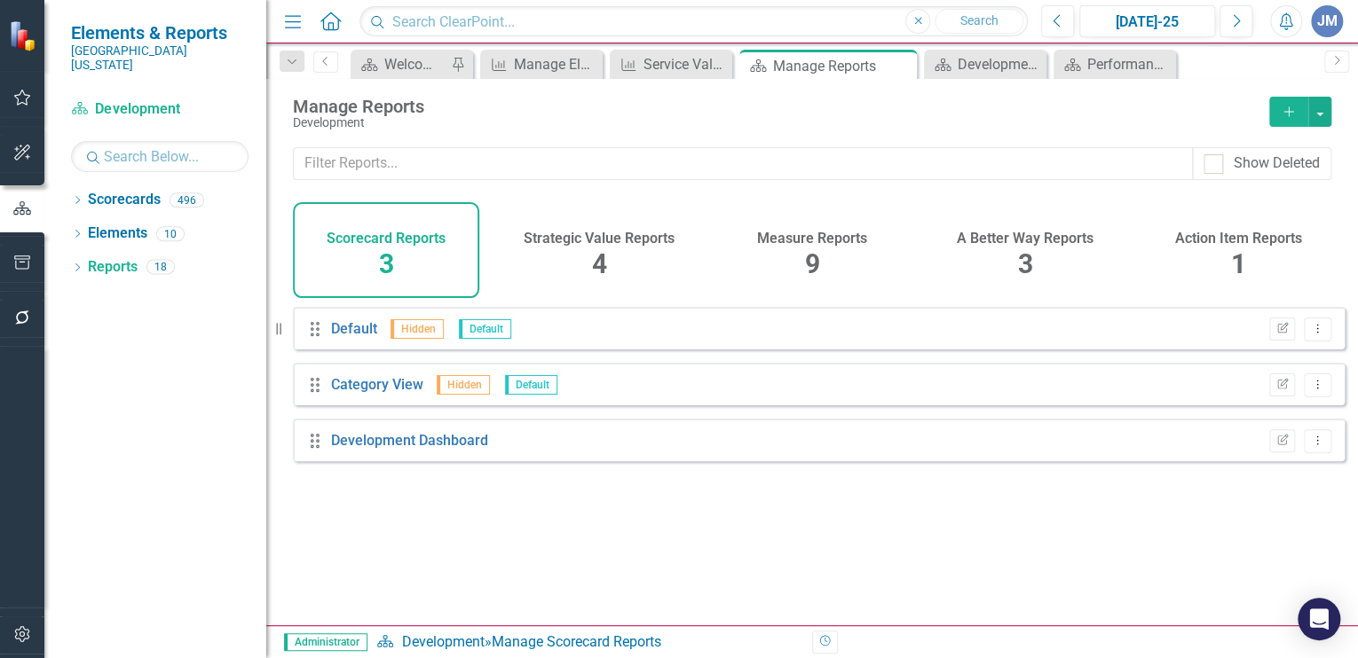
click at [808, 246] on div "9" at bounding box center [812, 265] width 15 height 38
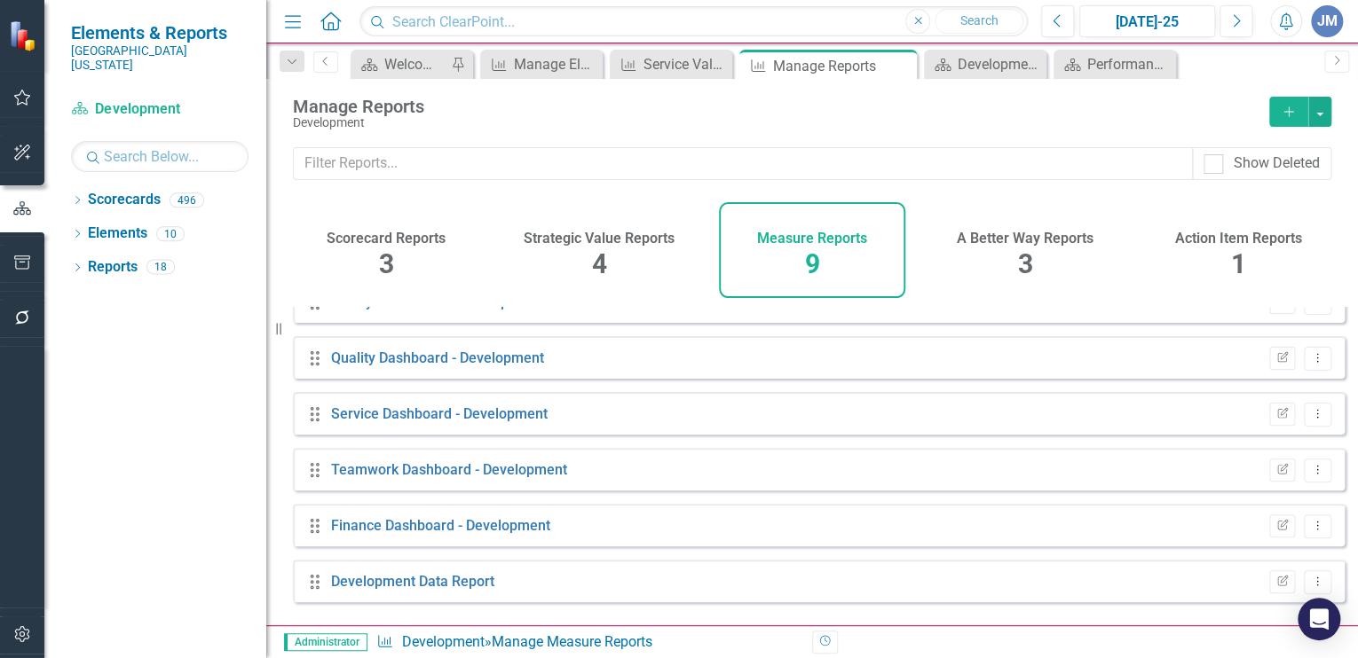
scroll to position [197, 0]
click at [1307, 414] on button "Dropdown Menu" at bounding box center [1318, 412] width 28 height 24
click at [1234, 447] on link "Edit Report Edit Report" at bounding box center [1244, 452] width 146 height 33
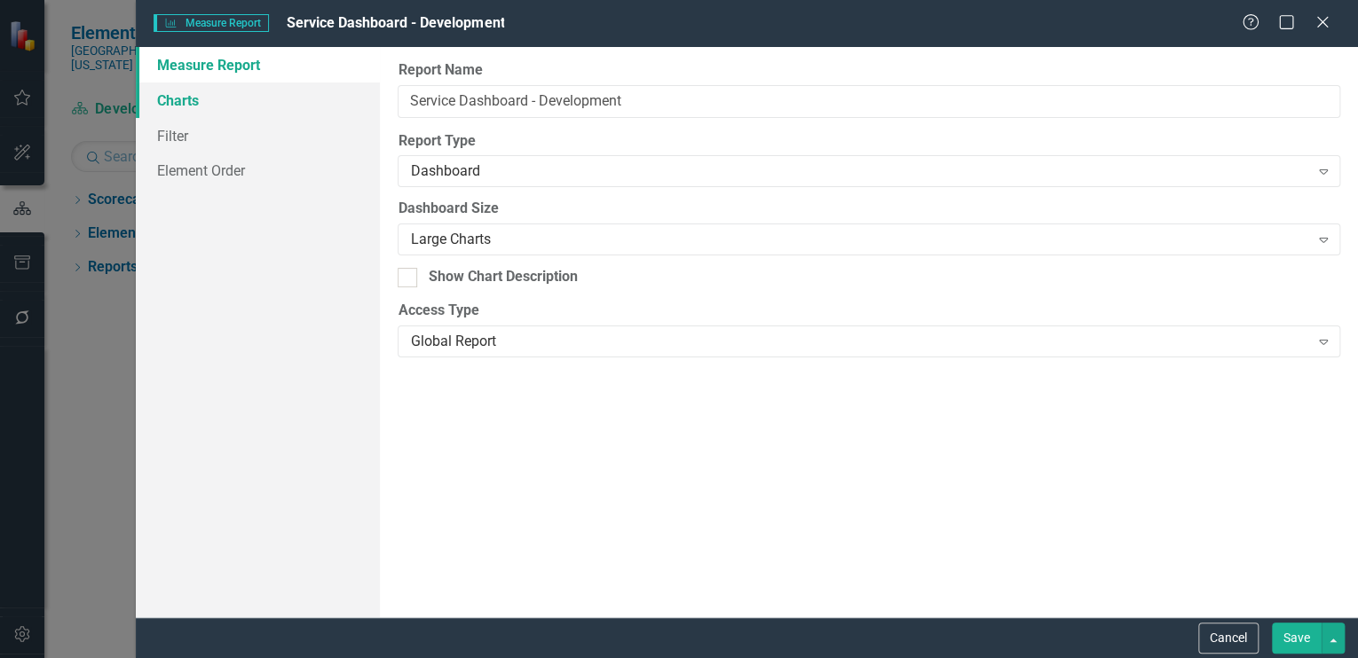
click at [190, 100] on link "Charts" at bounding box center [258, 100] width 244 height 35
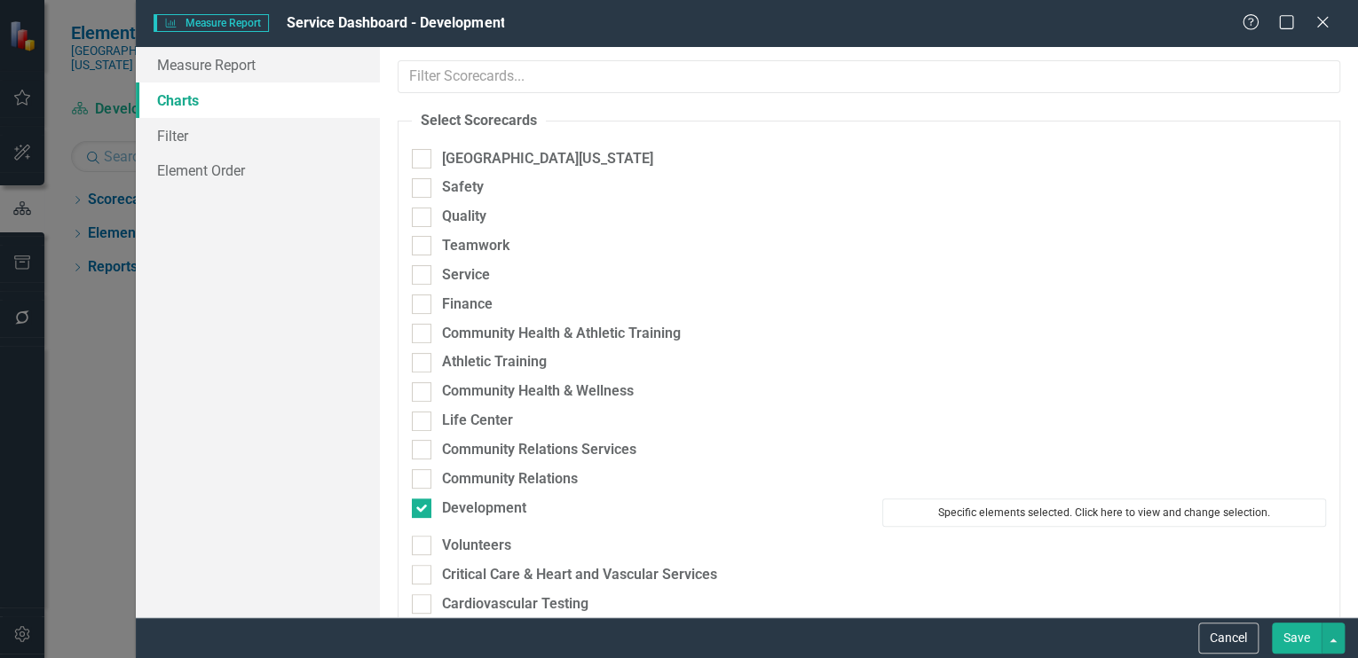
click at [1004, 511] on button "Specific elements selected. Click here to view and change selection." at bounding box center [1104, 513] width 444 height 28
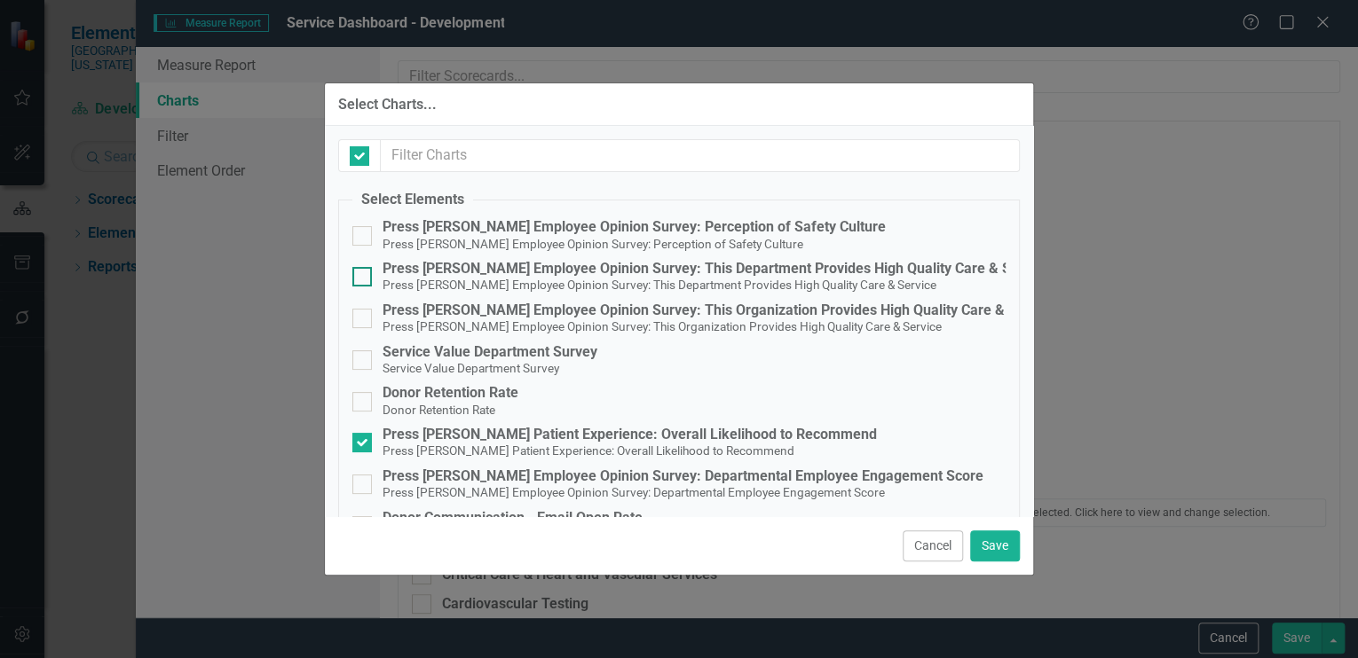
checkbox input "false"
click at [366, 356] on div at bounding box center [362, 361] width 20 height 20
click at [364, 356] on input "Service Value Department Survey Service Value Department Survey" at bounding box center [358, 357] width 12 height 12
checkbox input "true"
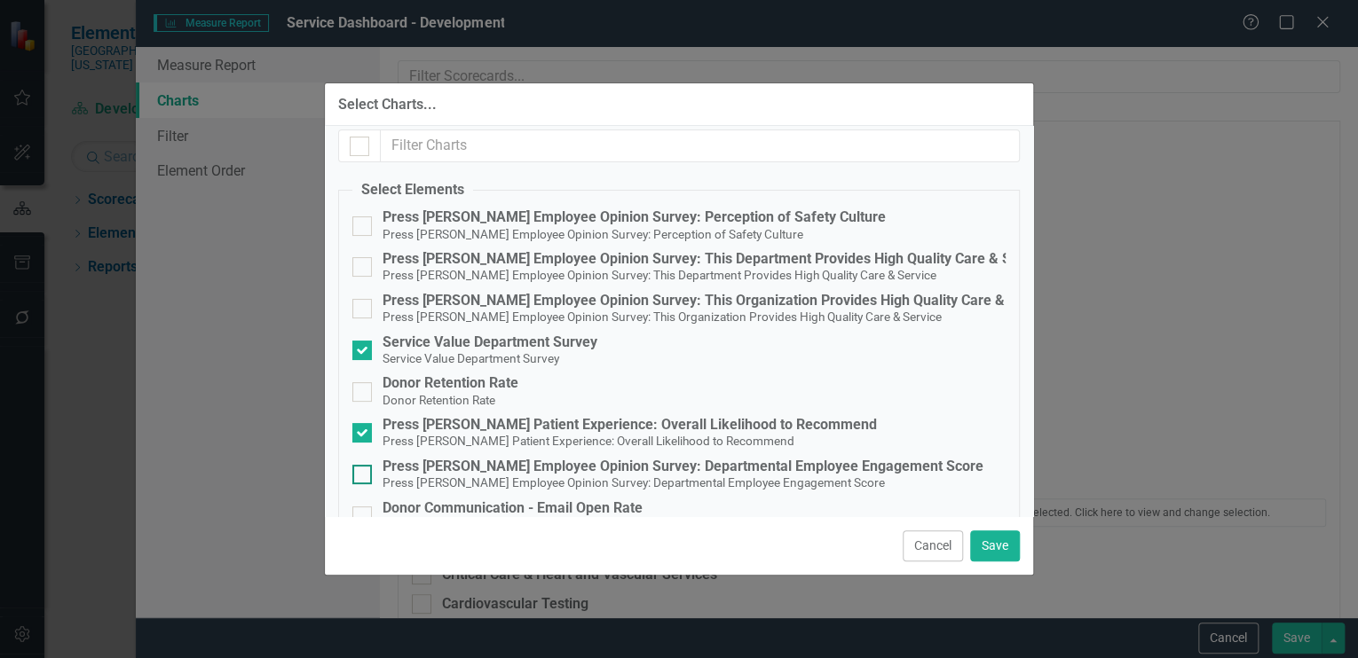
scroll to position [0, 0]
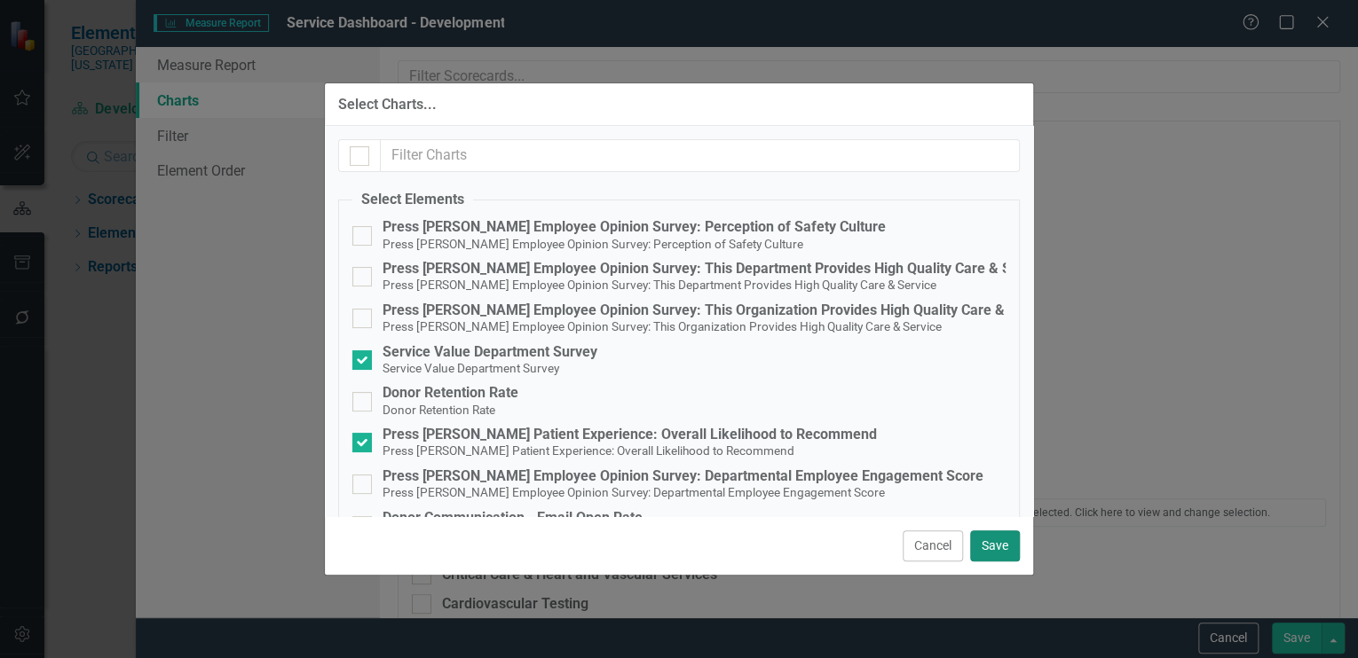
click at [994, 540] on button "Save" at bounding box center [995, 546] width 50 height 31
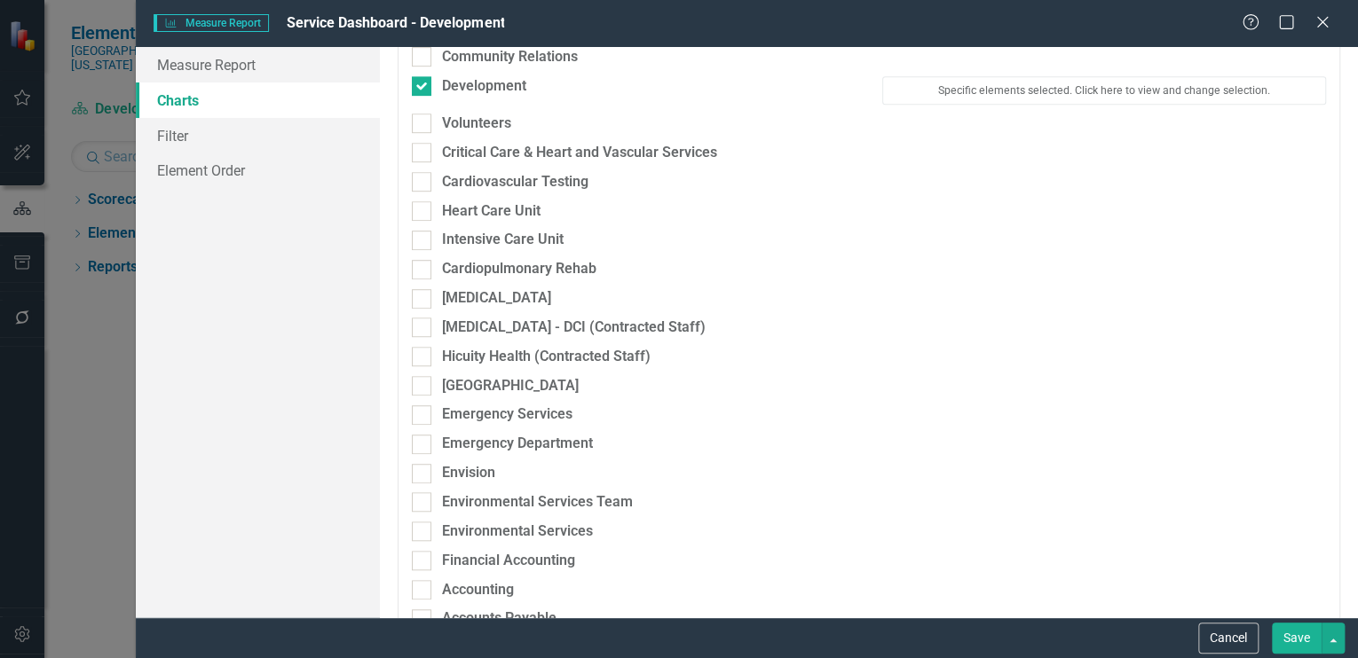
click at [1286, 636] on button "Save" at bounding box center [1297, 638] width 50 height 31
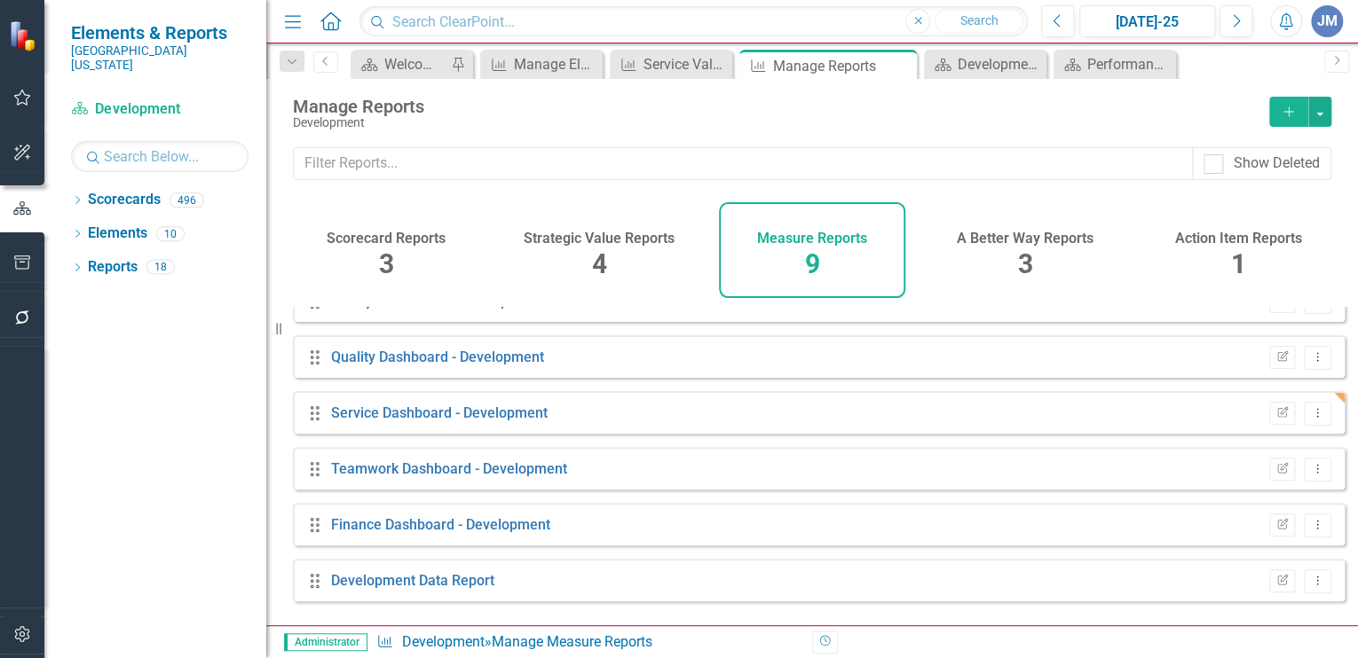
scroll to position [197, 0]
click at [436, 474] on link "Teamwork Dashboard - Development" at bounding box center [449, 467] width 236 height 17
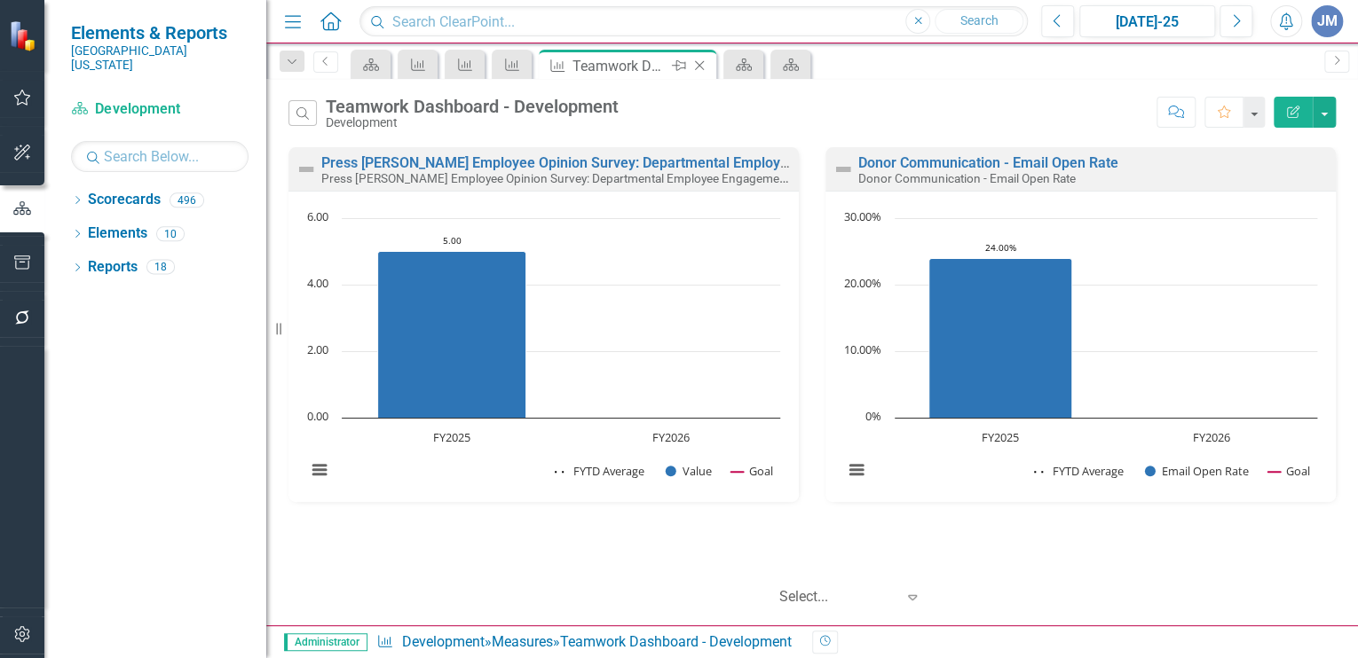
click at [702, 61] on icon at bounding box center [700, 66] width 10 height 10
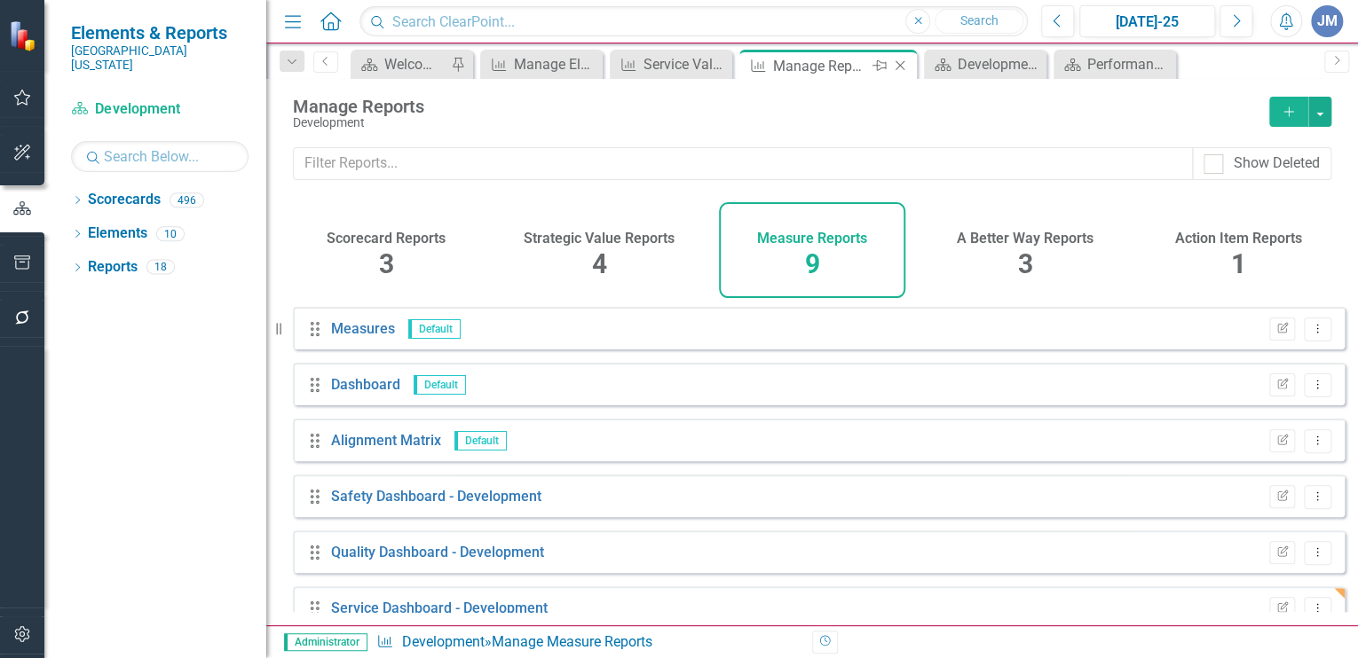
click at [902, 66] on icon "Close" at bounding box center [900, 66] width 18 height 14
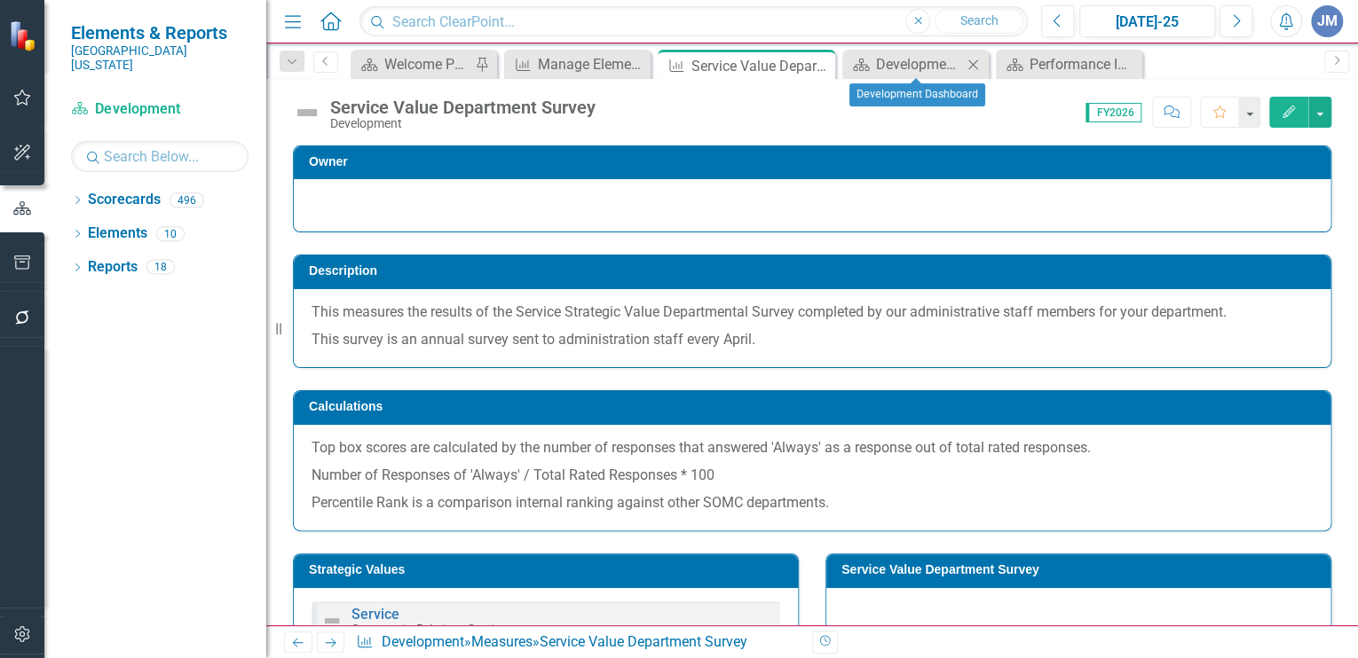
click at [973, 61] on icon "Close" at bounding box center [973, 65] width 18 height 14
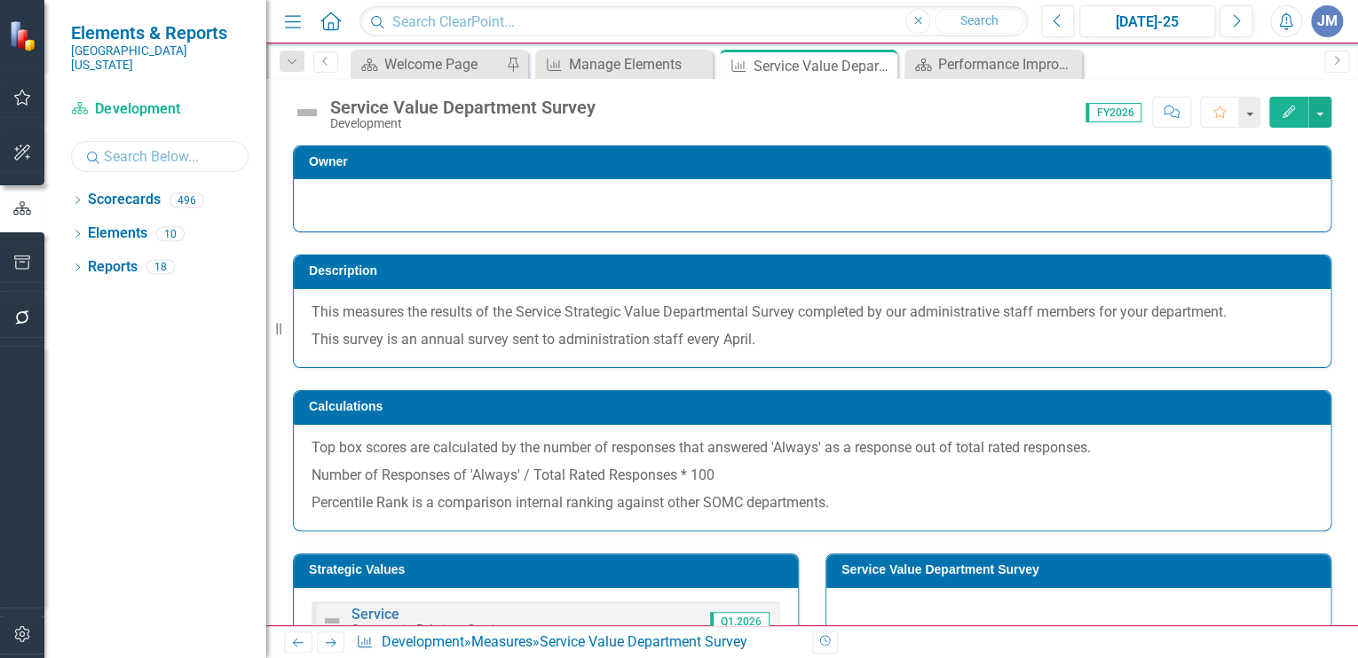
click at [109, 141] on input "text" at bounding box center [159, 156] width 177 height 31
type input "Volunteers"
click at [75, 197] on icon "Dropdown" at bounding box center [77, 202] width 12 height 10
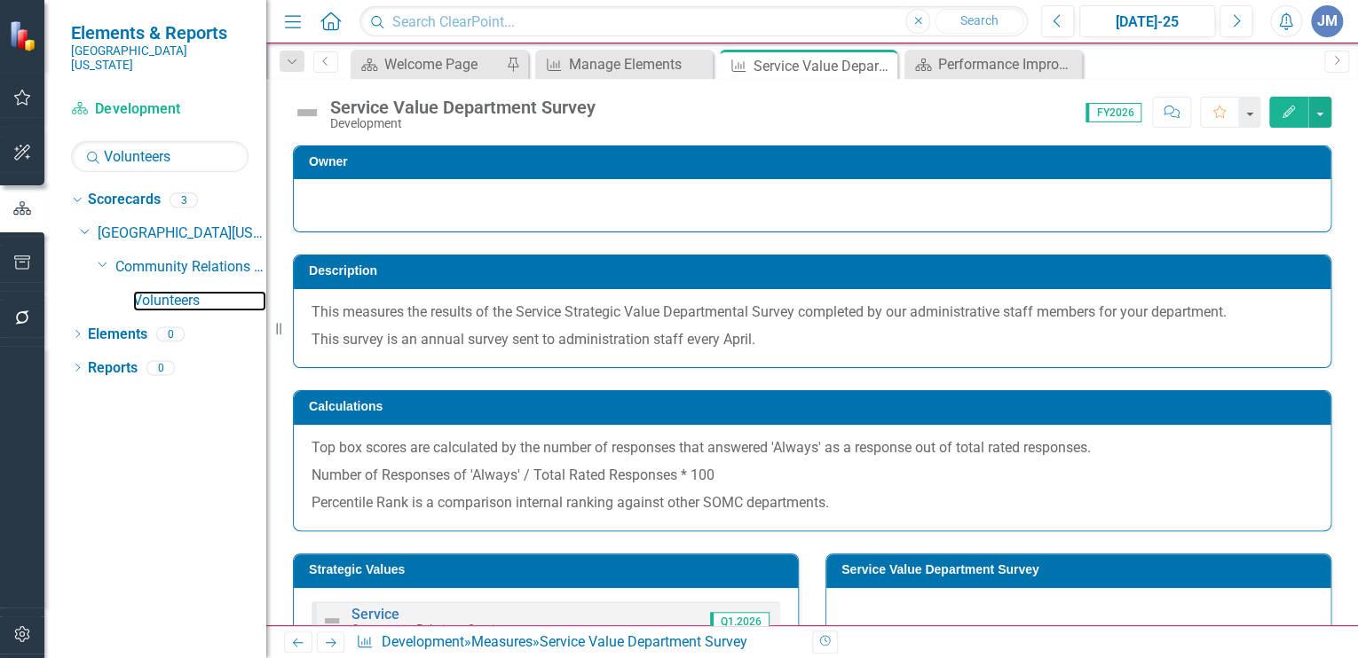
drag, startPoint x: 152, startPoint y: 281, endPoint x: 430, endPoint y: 267, distance: 278.1
click at [153, 291] on link "Volunteers" at bounding box center [199, 301] width 133 height 20
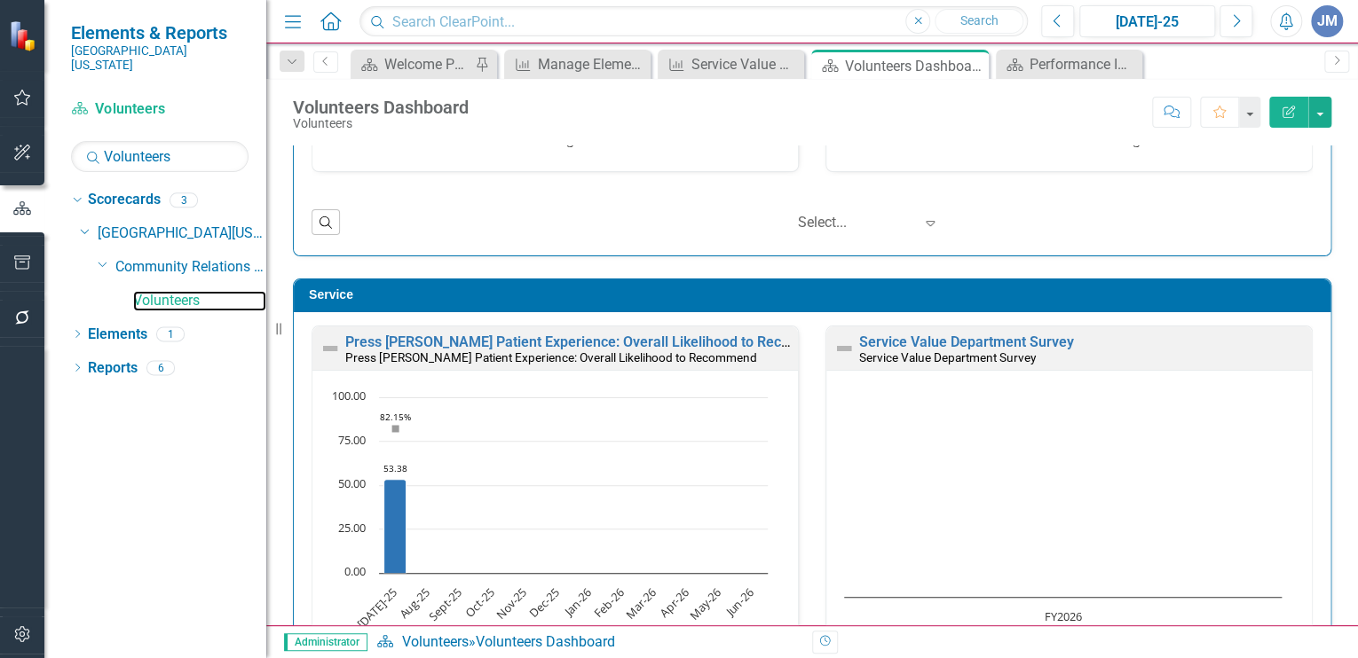
scroll to position [887, 0]
click at [112, 325] on link "Elements" at bounding box center [117, 335] width 59 height 20
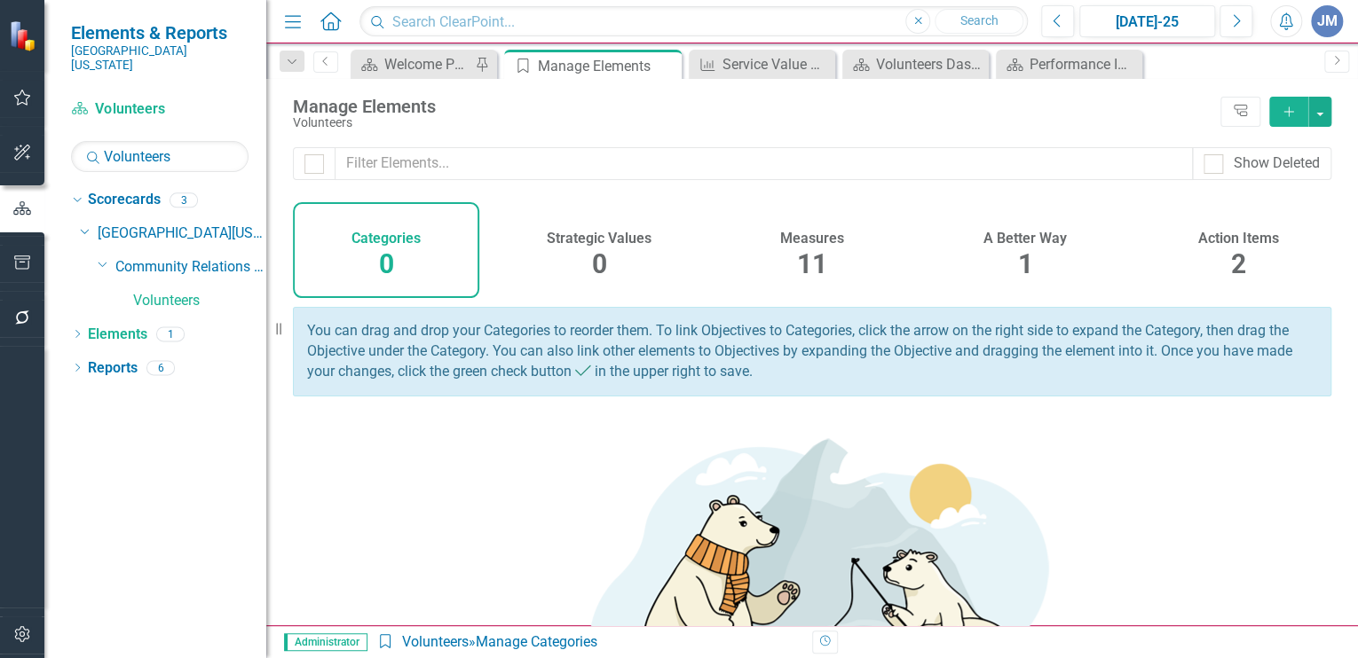
click at [806, 243] on h4 "Measures" at bounding box center [812, 239] width 64 height 16
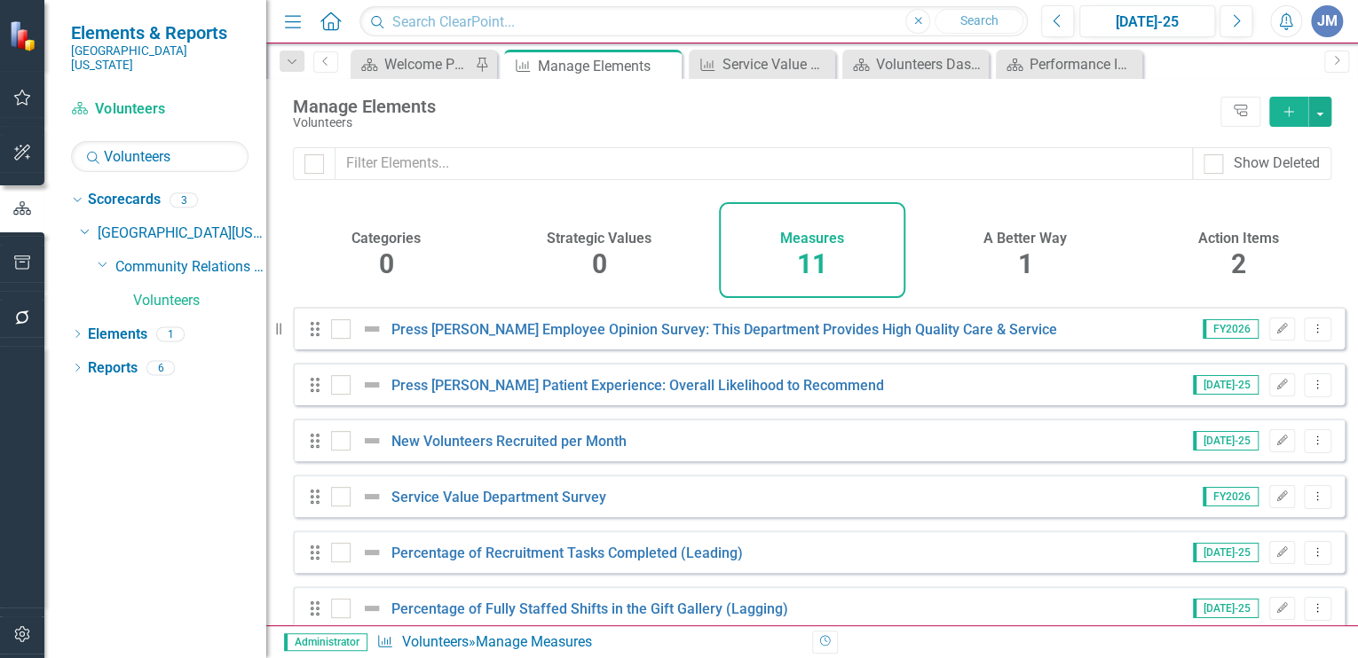
click at [510, 500] on div "Service Value Department Survey" at bounding box center [471, 496] width 280 height 21
click at [514, 506] on link "Service Value Department Survey" at bounding box center [498, 497] width 215 height 17
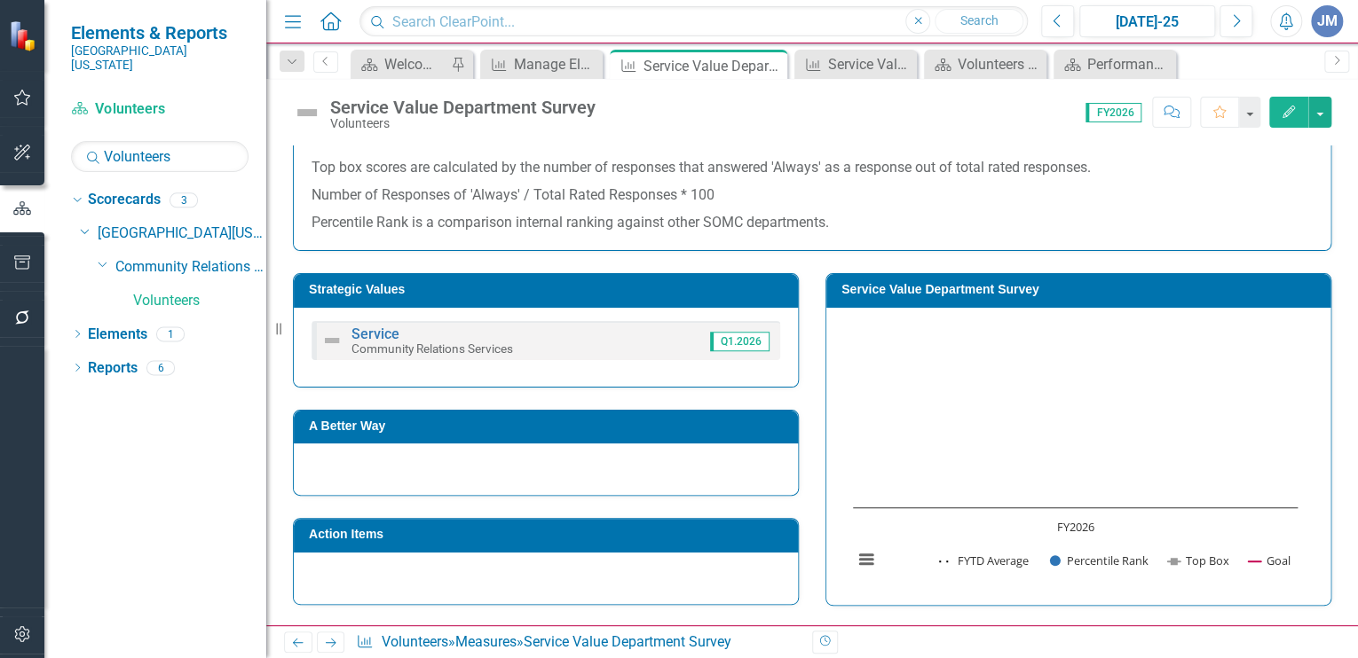
scroll to position [281, 0]
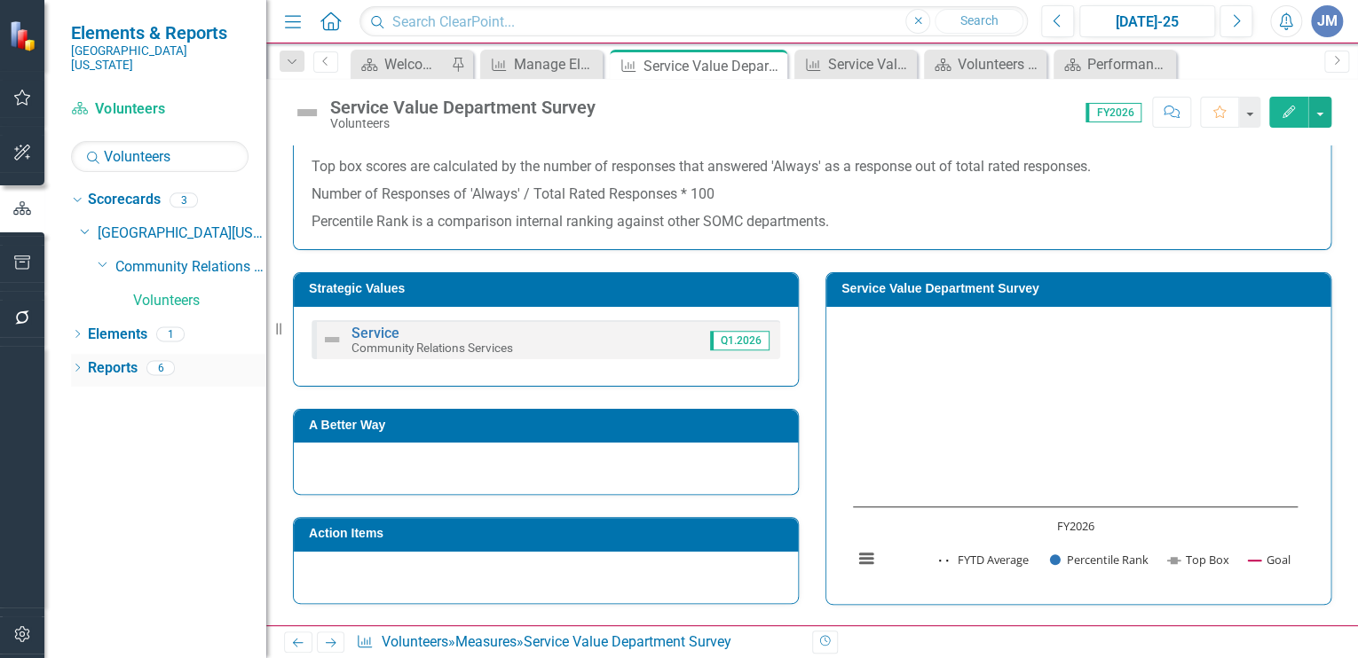
click at [108, 359] on link "Reports" at bounding box center [113, 369] width 50 height 20
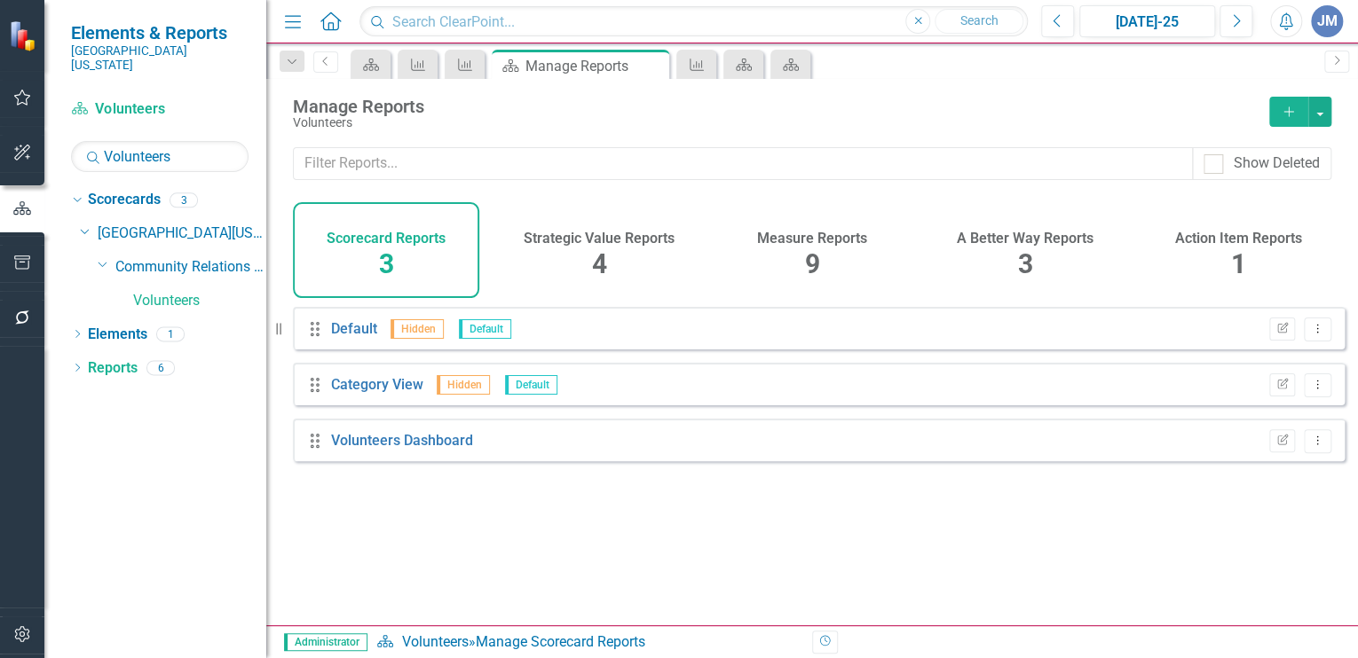
click at [816, 233] on h4 "Measure Reports" at bounding box center [812, 239] width 110 height 16
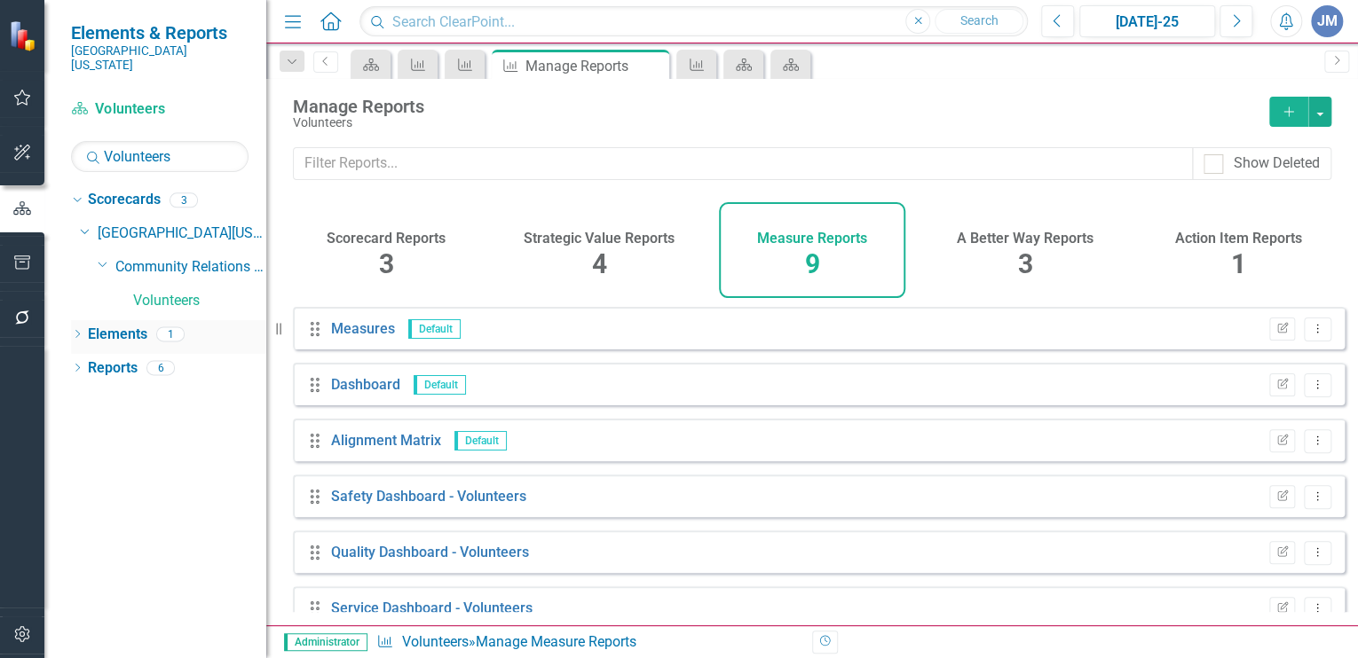
click at [127, 325] on link "Elements" at bounding box center [117, 335] width 59 height 20
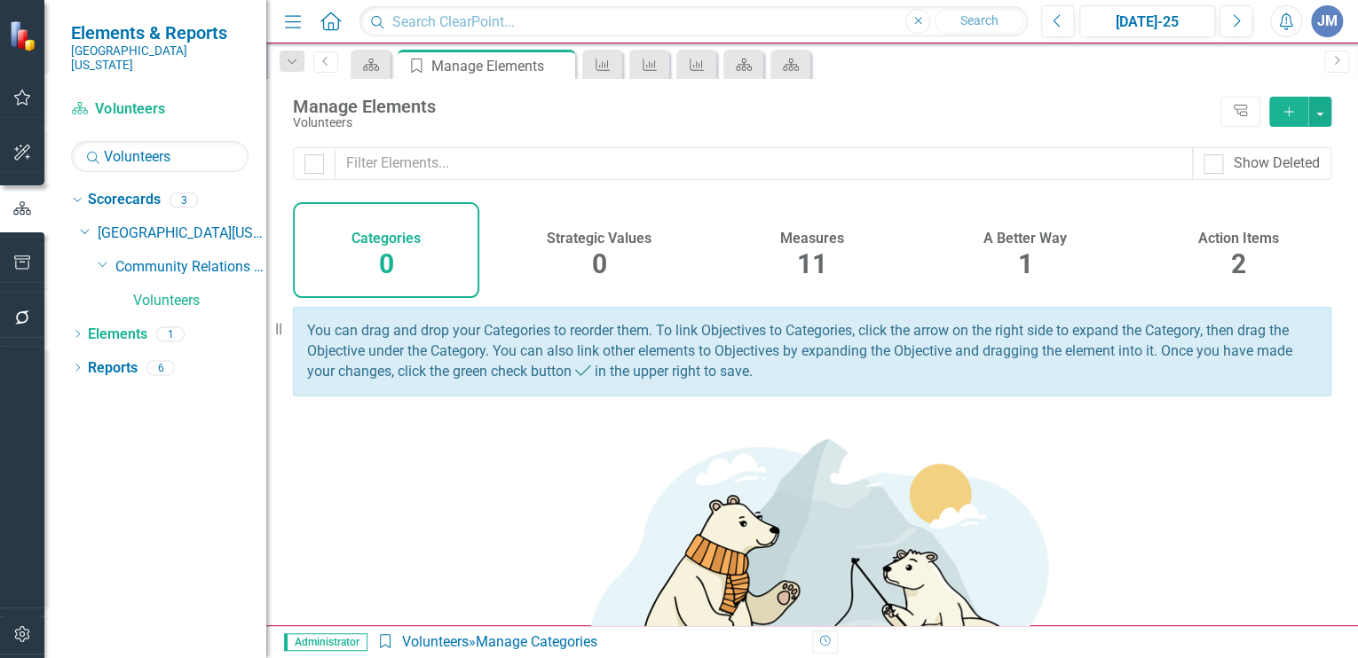
click at [1013, 233] on h4 "A Better Way" at bounding box center [1024, 239] width 83 height 16
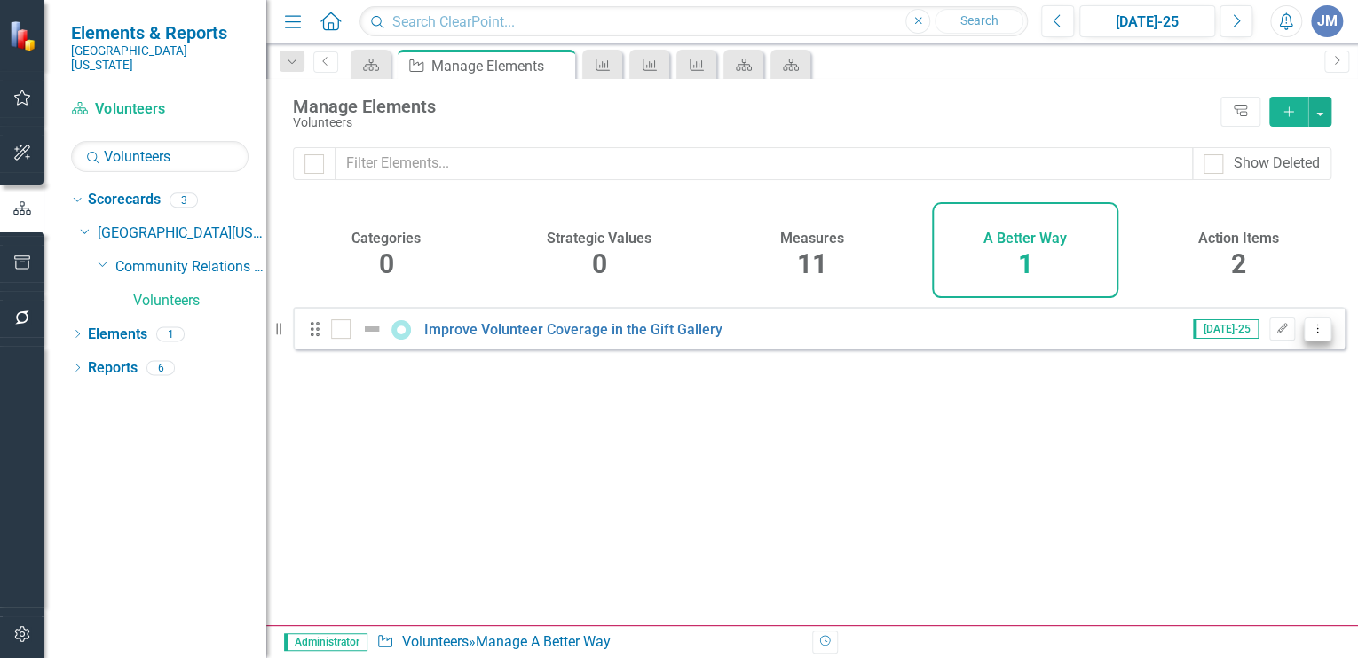
click at [1310, 335] on icon "Dropdown Menu" at bounding box center [1317, 329] width 15 height 12
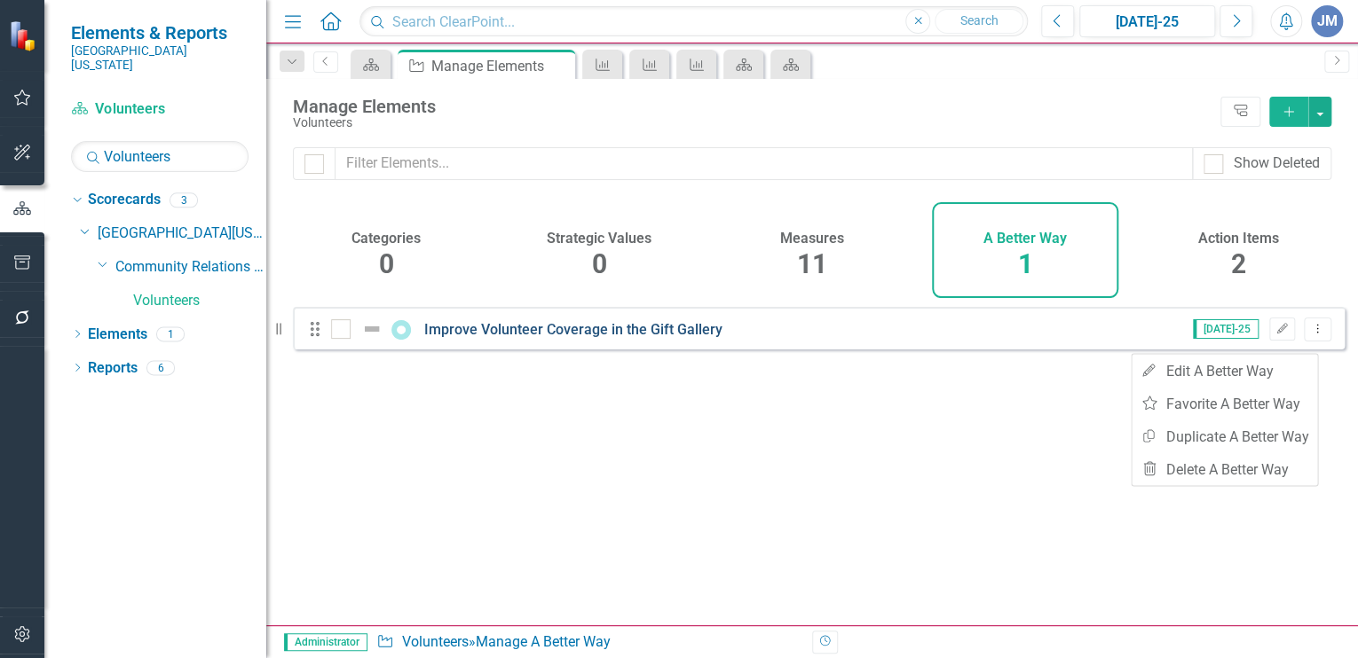
click at [547, 338] on link "Improve Volunteer Coverage in the Gift Gallery" at bounding box center [573, 329] width 298 height 17
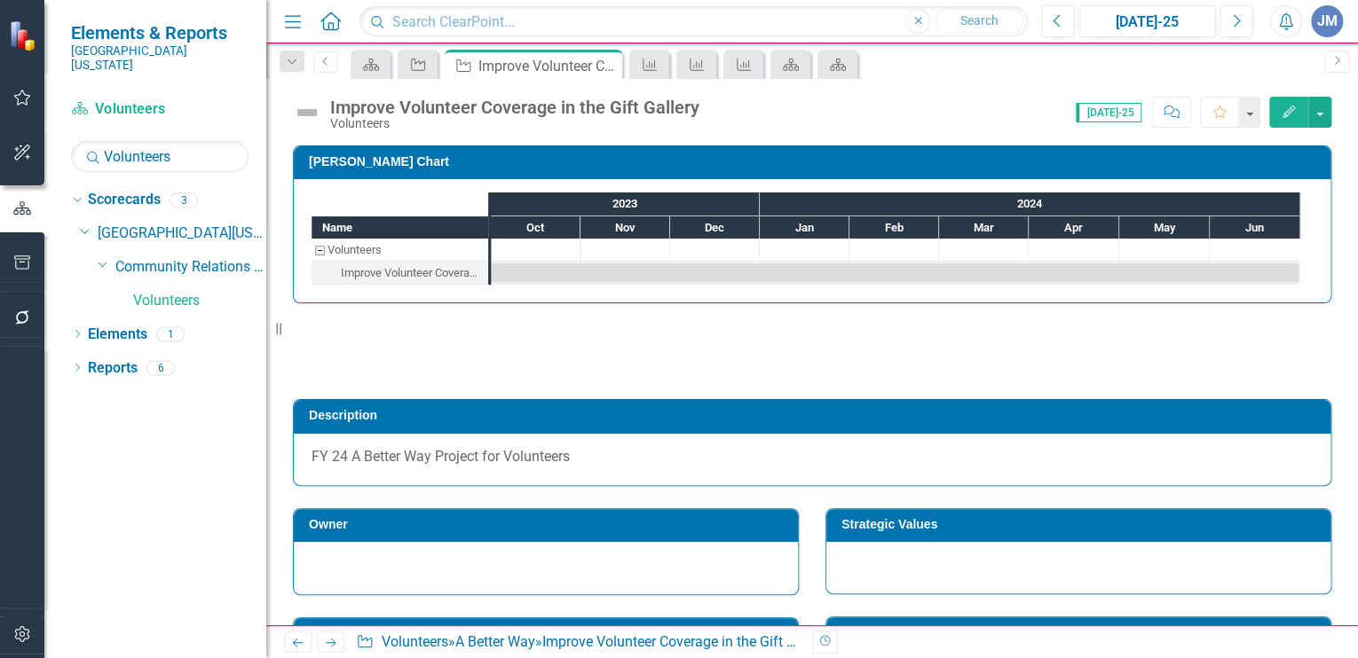
click at [1287, 104] on button "Edit" at bounding box center [1288, 112] width 39 height 31
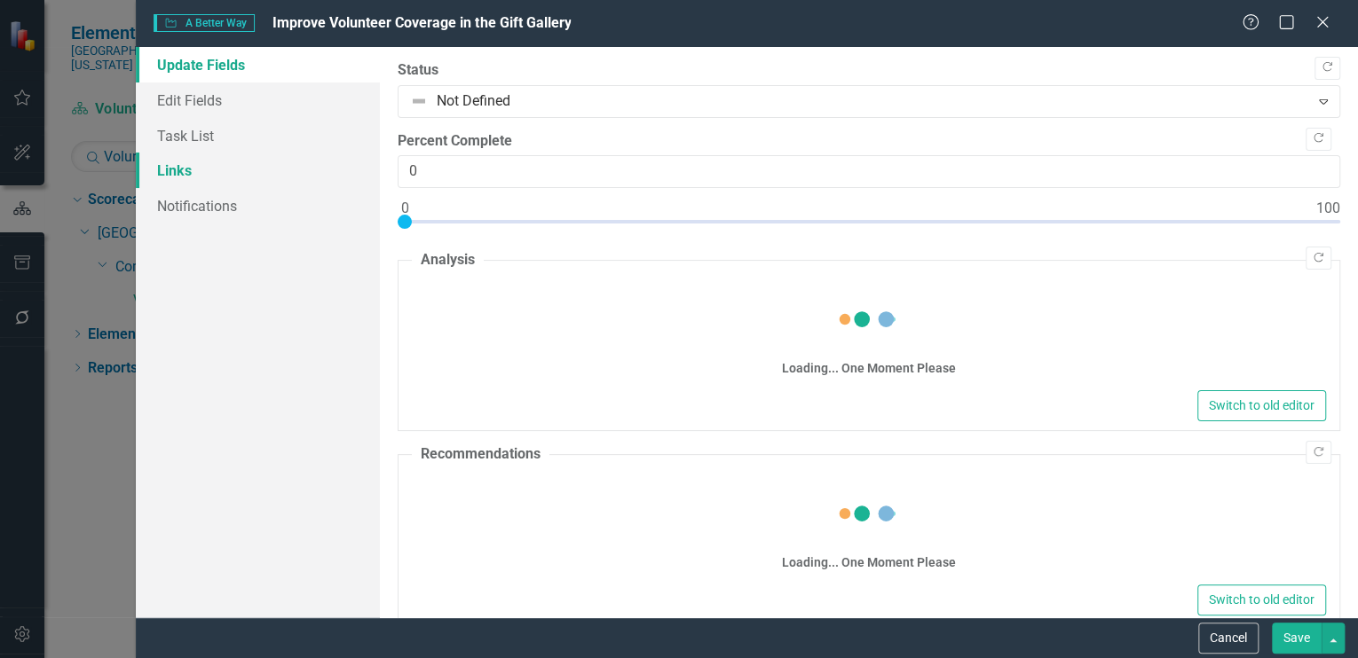
click at [169, 170] on link "Links" at bounding box center [258, 170] width 244 height 35
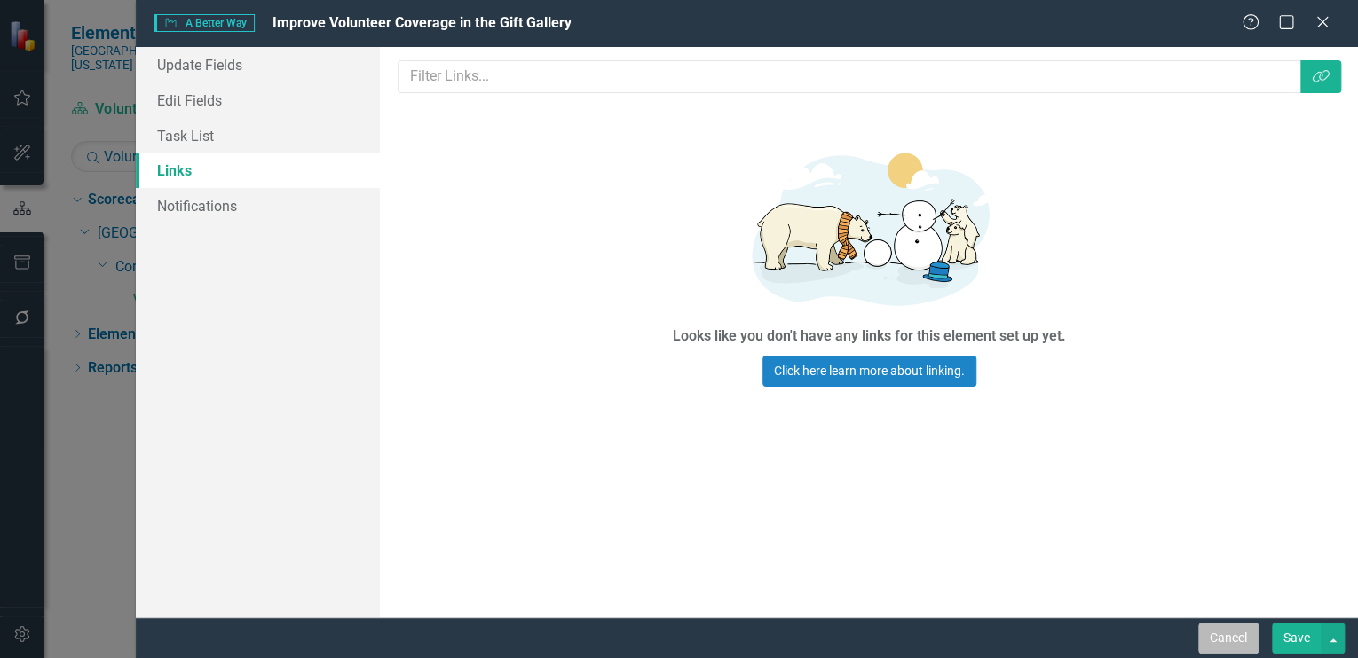
click at [1221, 635] on button "Cancel" at bounding box center [1228, 638] width 60 height 31
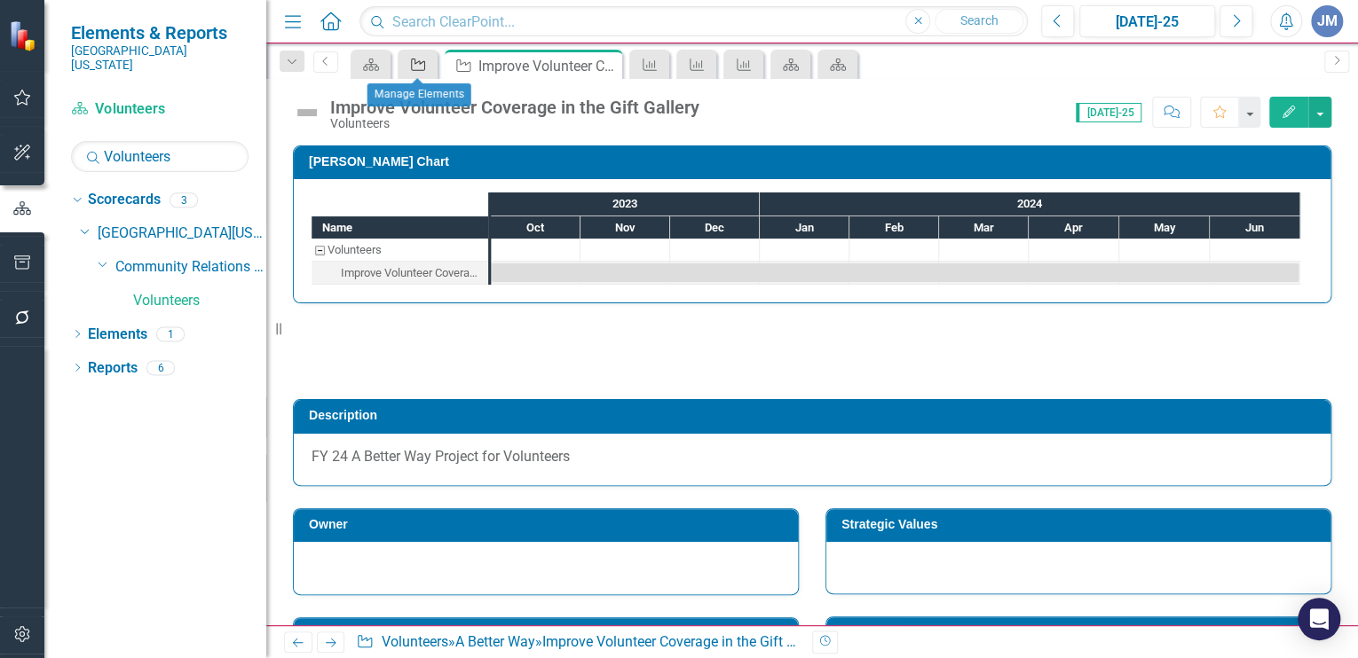
click at [419, 60] on icon at bounding box center [418, 65] width 14 height 12
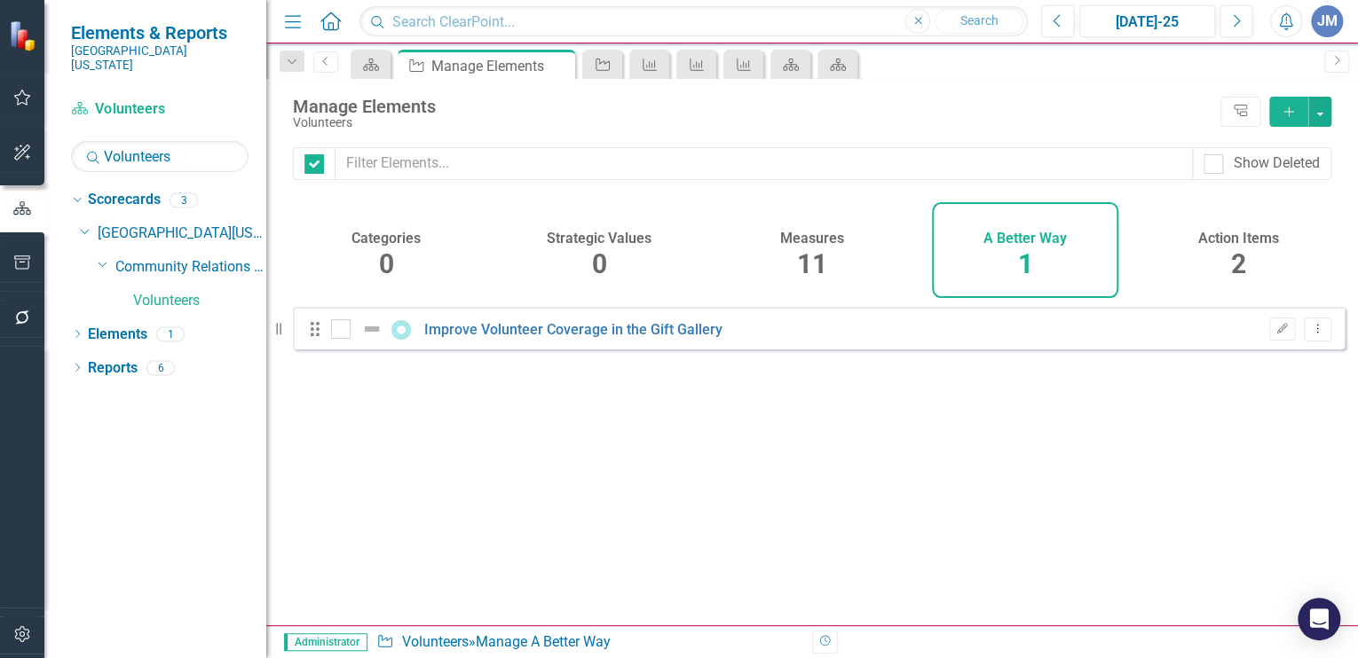
checkbox input "false"
click at [1237, 249] on span "2" at bounding box center [1238, 263] width 15 height 31
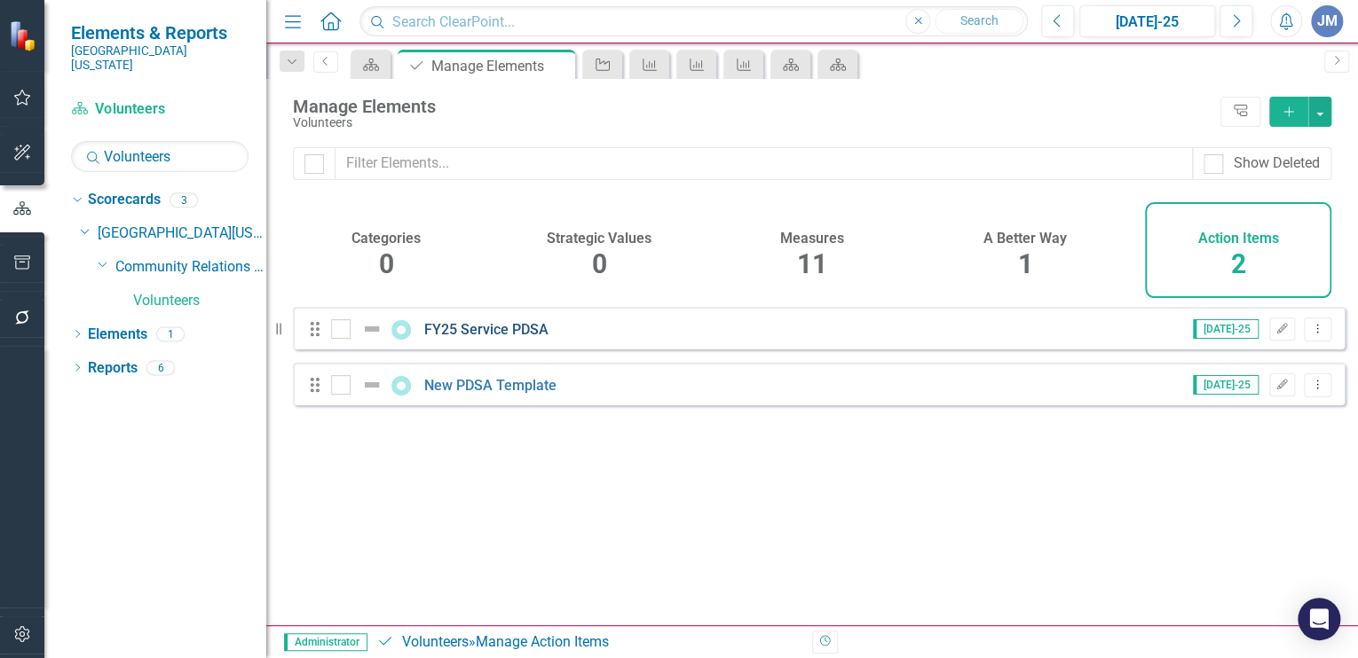
click at [506, 338] on link "FY25 Service PDSA" at bounding box center [486, 329] width 124 height 17
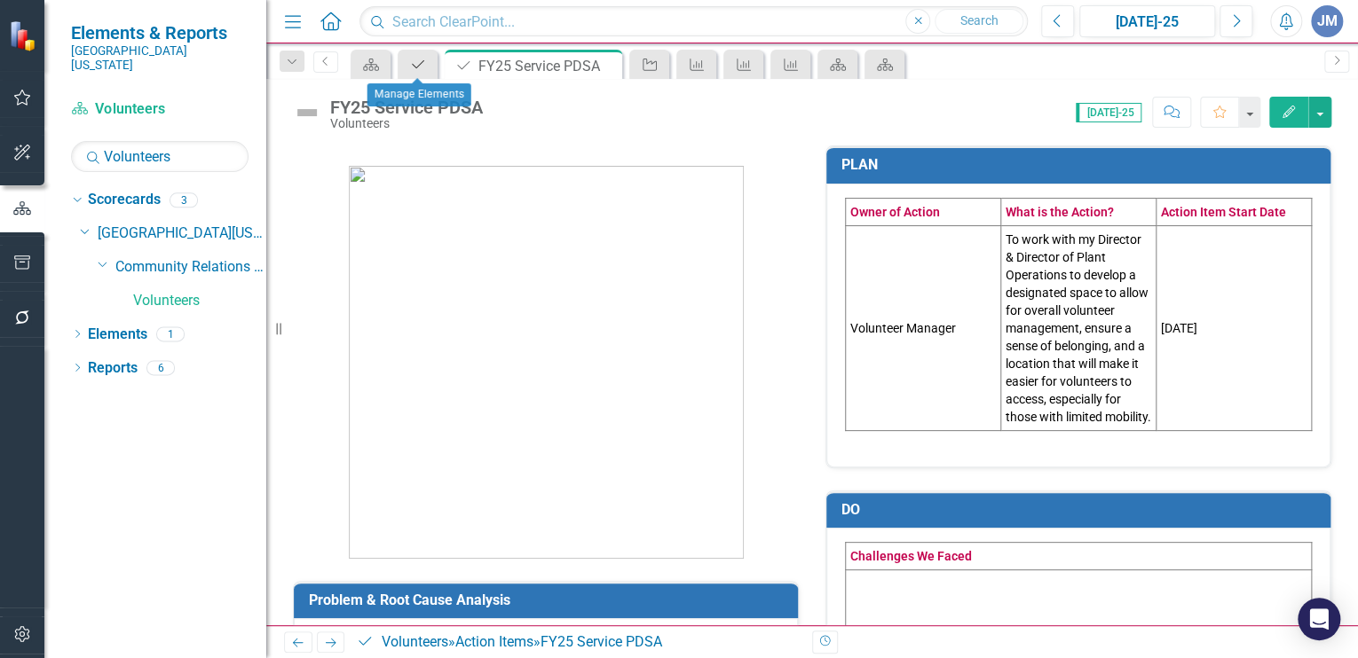
click at [414, 61] on icon "Action Item" at bounding box center [418, 65] width 18 height 14
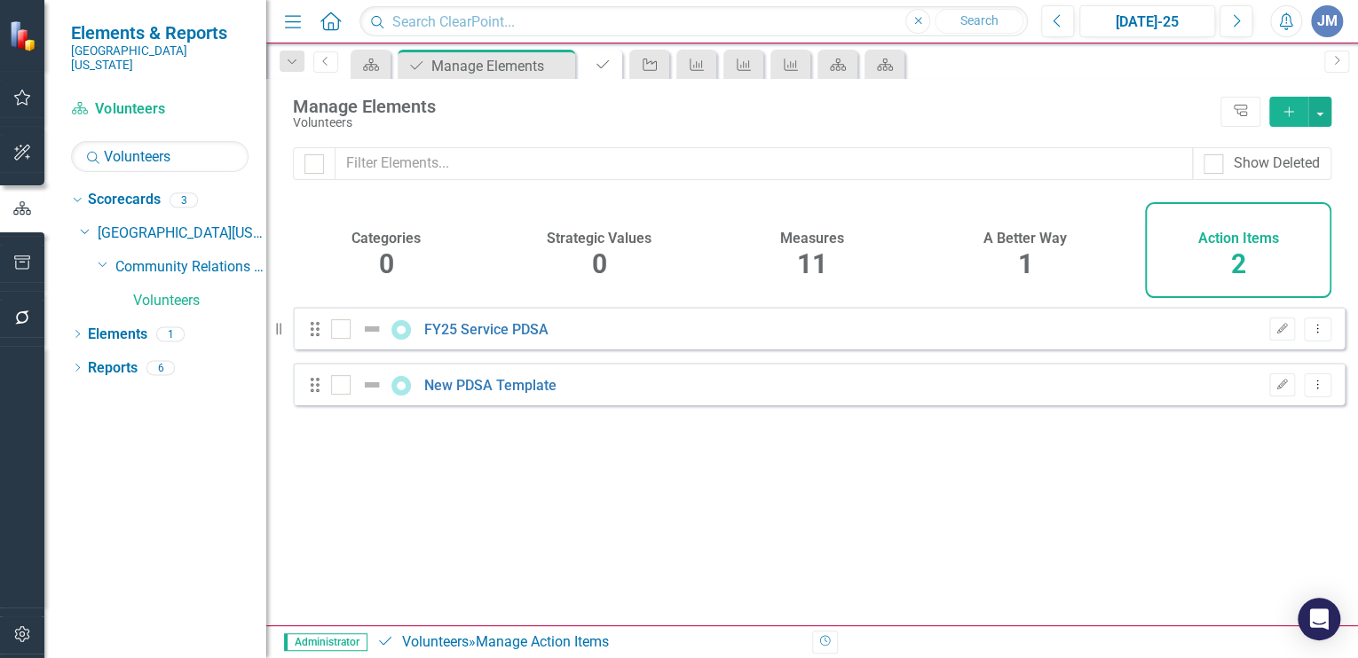
checkbox input "false"
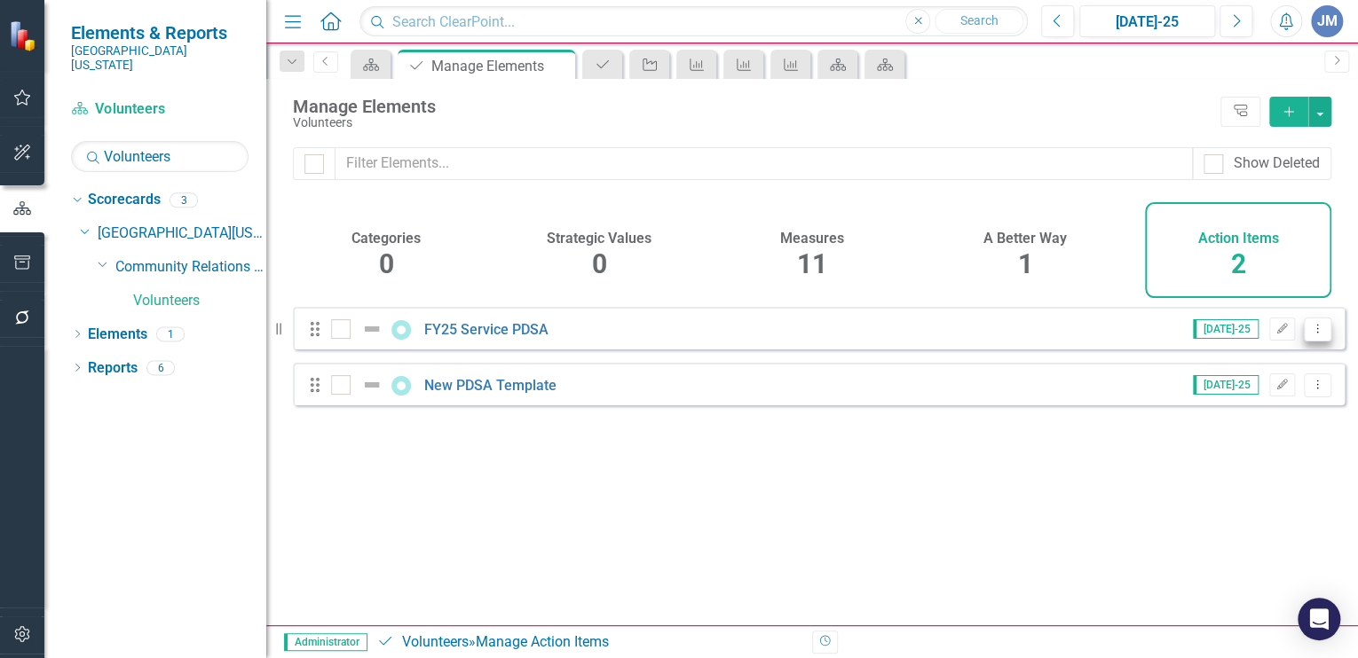
click at [1317, 333] on icon at bounding box center [1318, 328] width 2 height 9
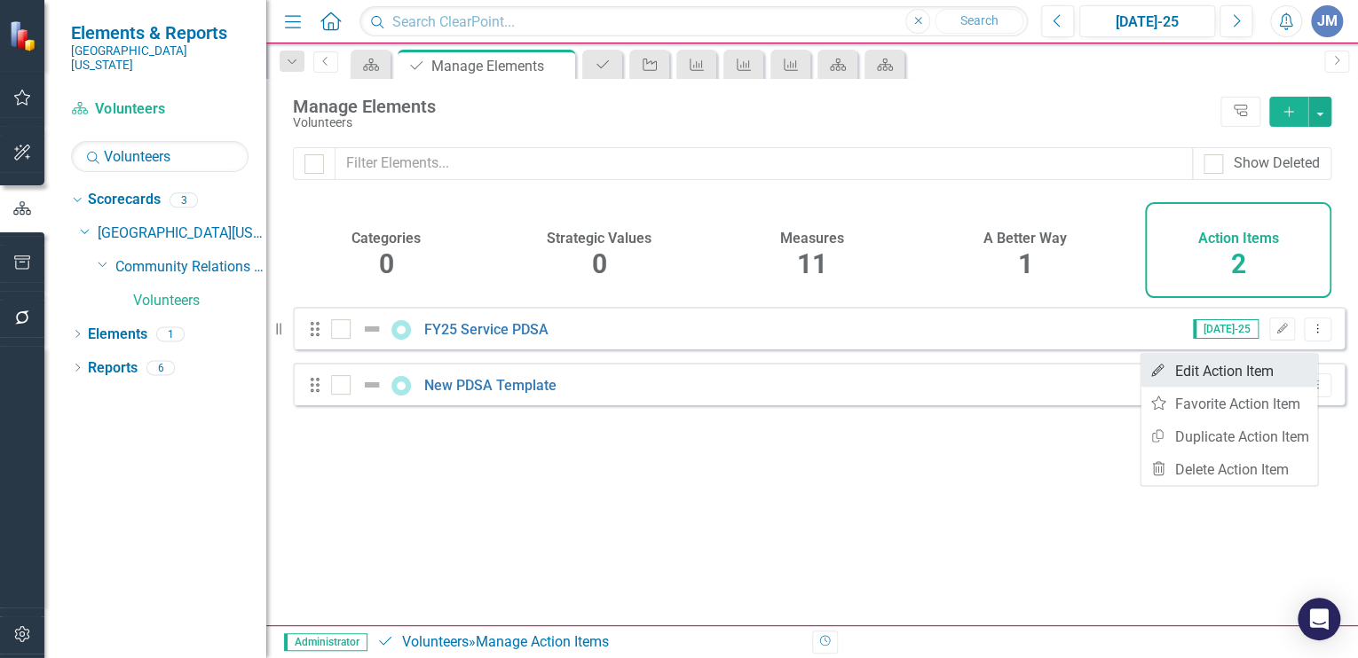
click at [1260, 367] on link "Edit Edit Action Item" at bounding box center [1228, 370] width 177 height 33
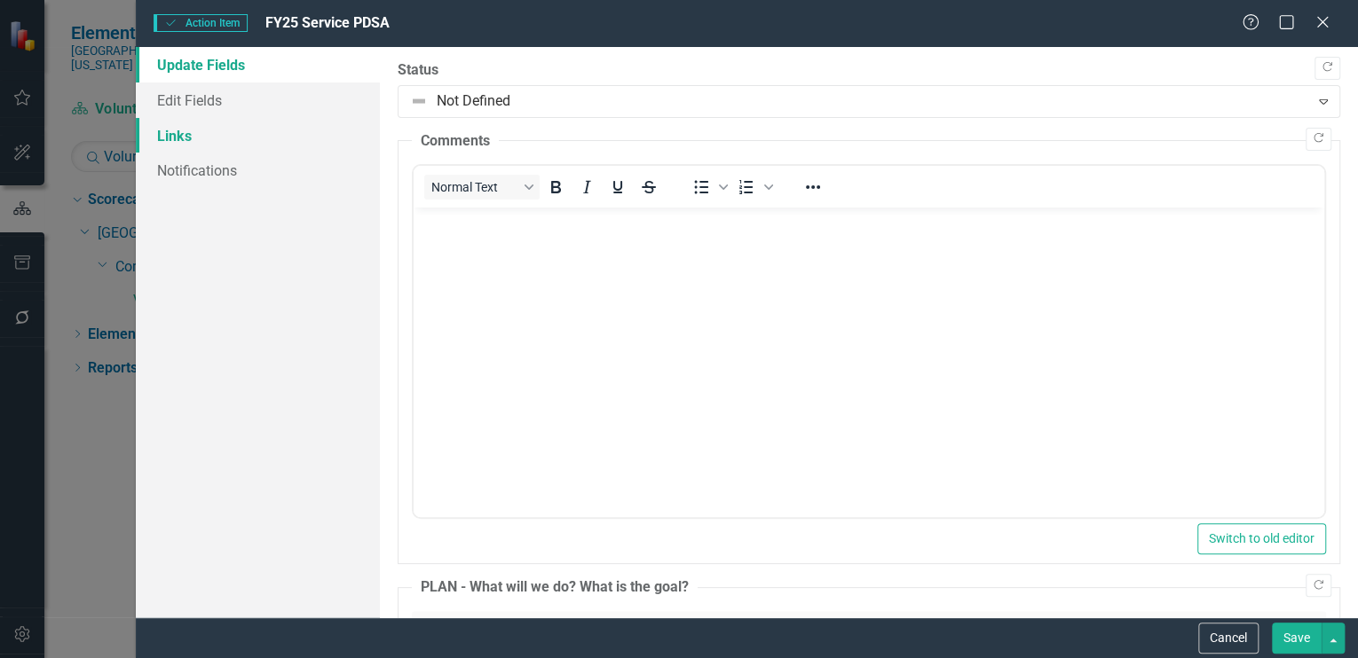
click at [181, 125] on link "Links" at bounding box center [258, 135] width 244 height 35
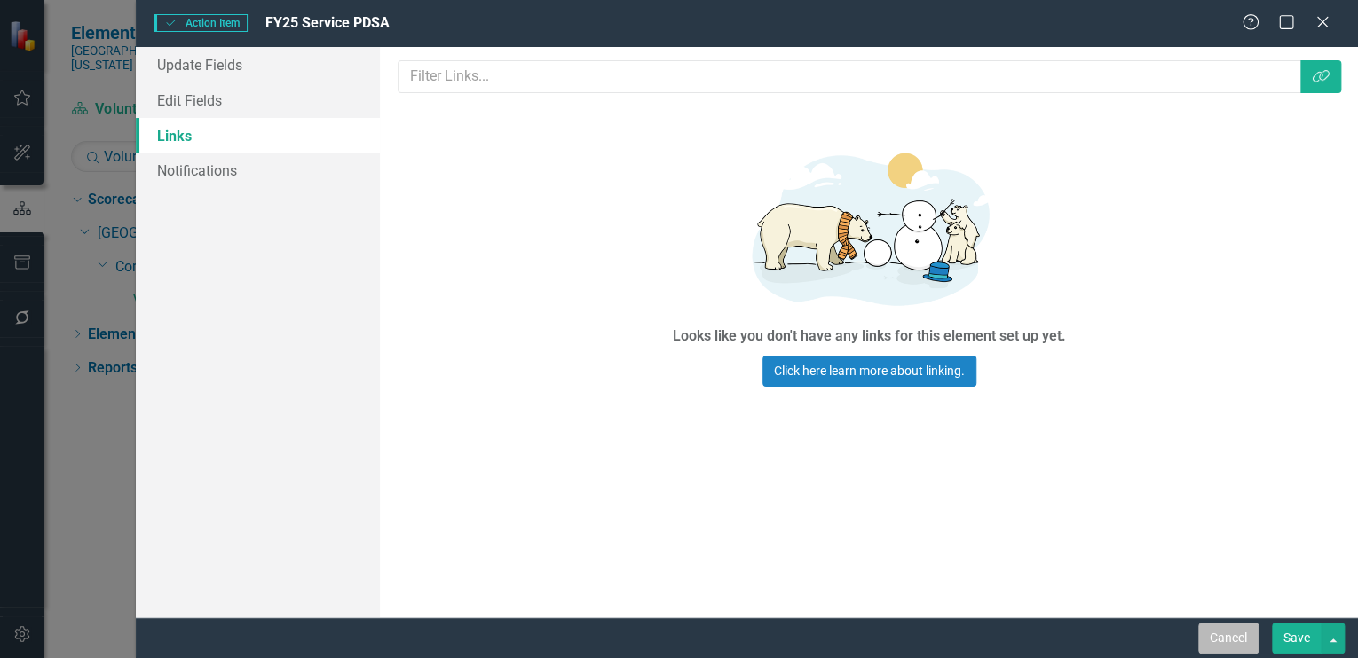
click at [1236, 635] on button "Cancel" at bounding box center [1228, 638] width 60 height 31
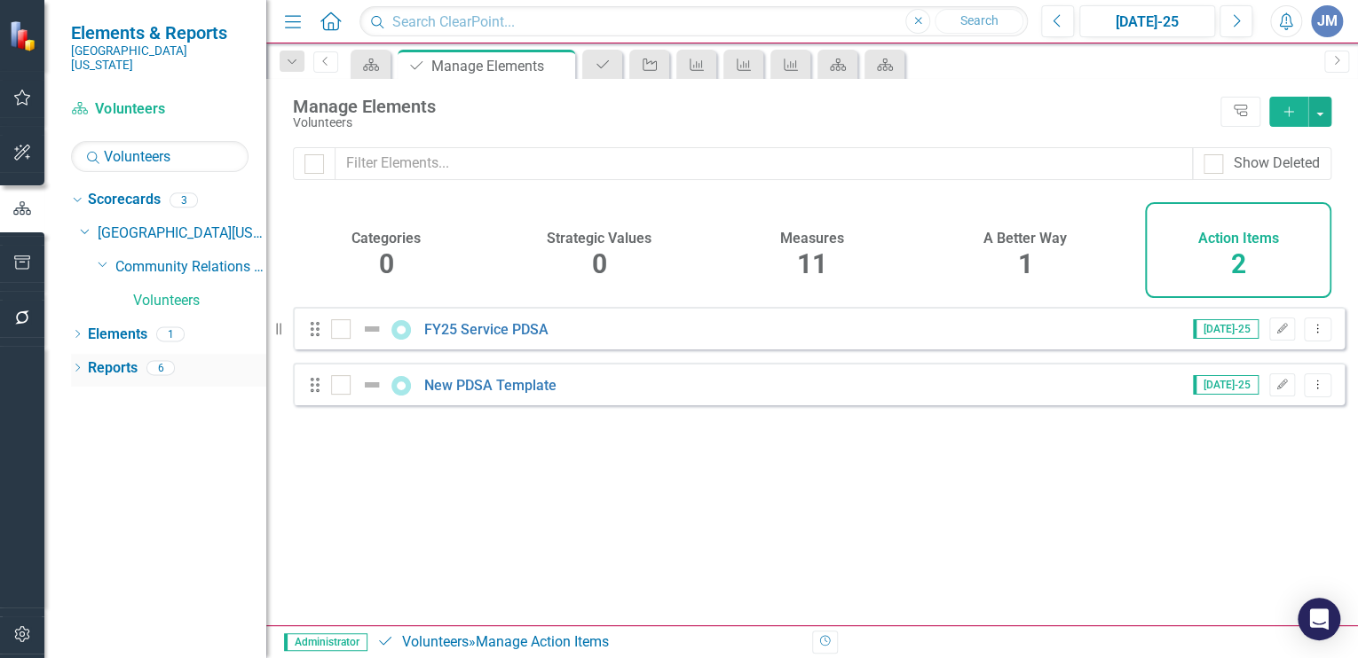
click at [118, 359] on link "Reports" at bounding box center [113, 369] width 50 height 20
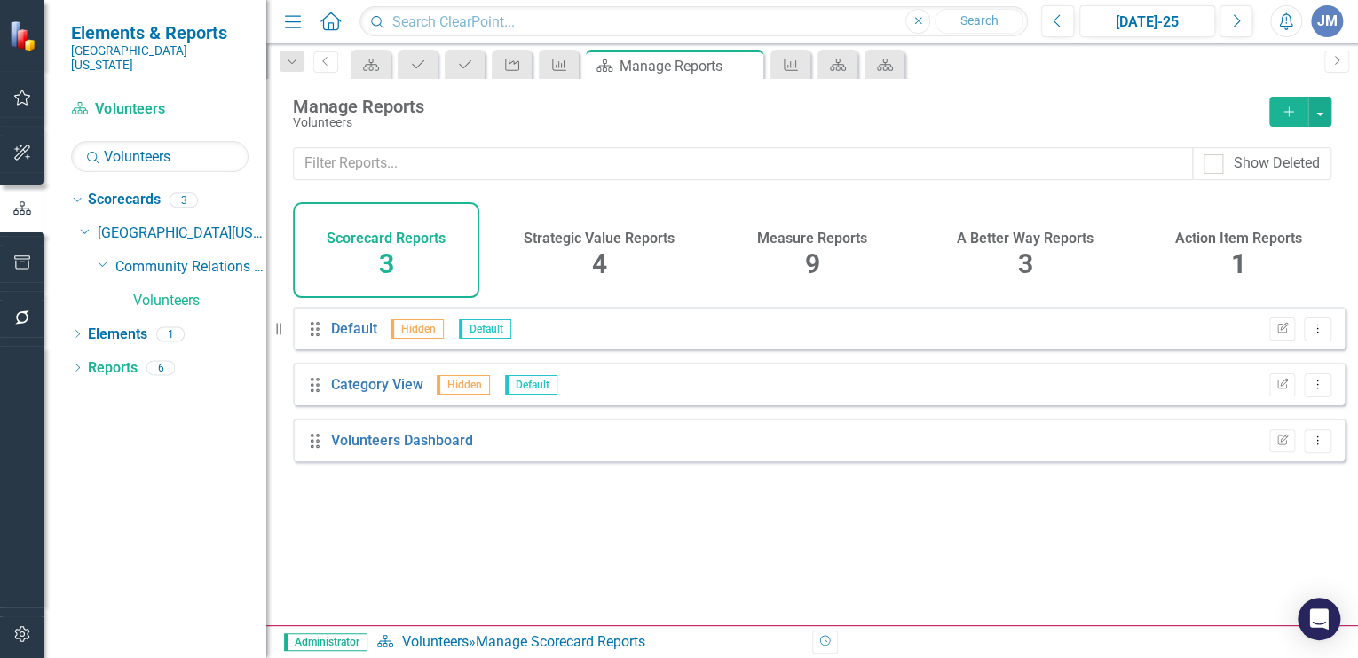
click at [799, 251] on div "Measure Reports 9" at bounding box center [812, 250] width 186 height 96
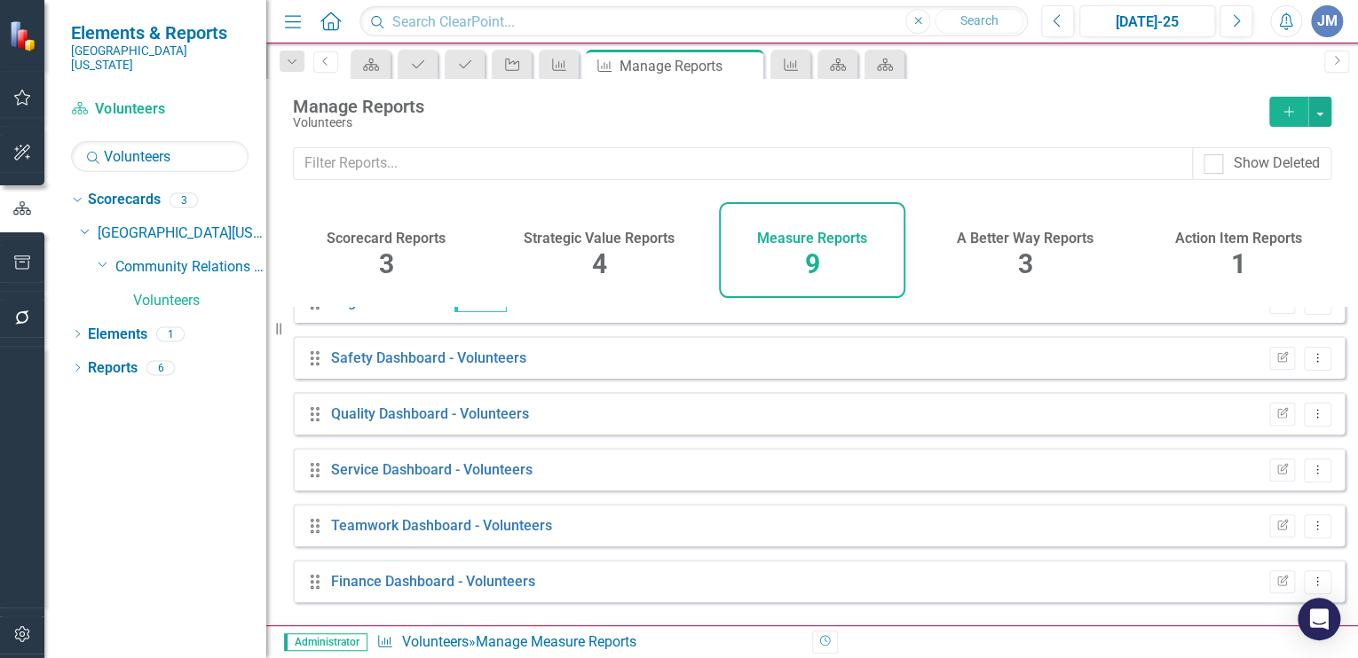
scroll to position [140, 0]
click at [1310, 474] on icon "Dropdown Menu" at bounding box center [1317, 468] width 15 height 12
click at [1221, 503] on link "Edit Report Edit Report" at bounding box center [1244, 509] width 146 height 33
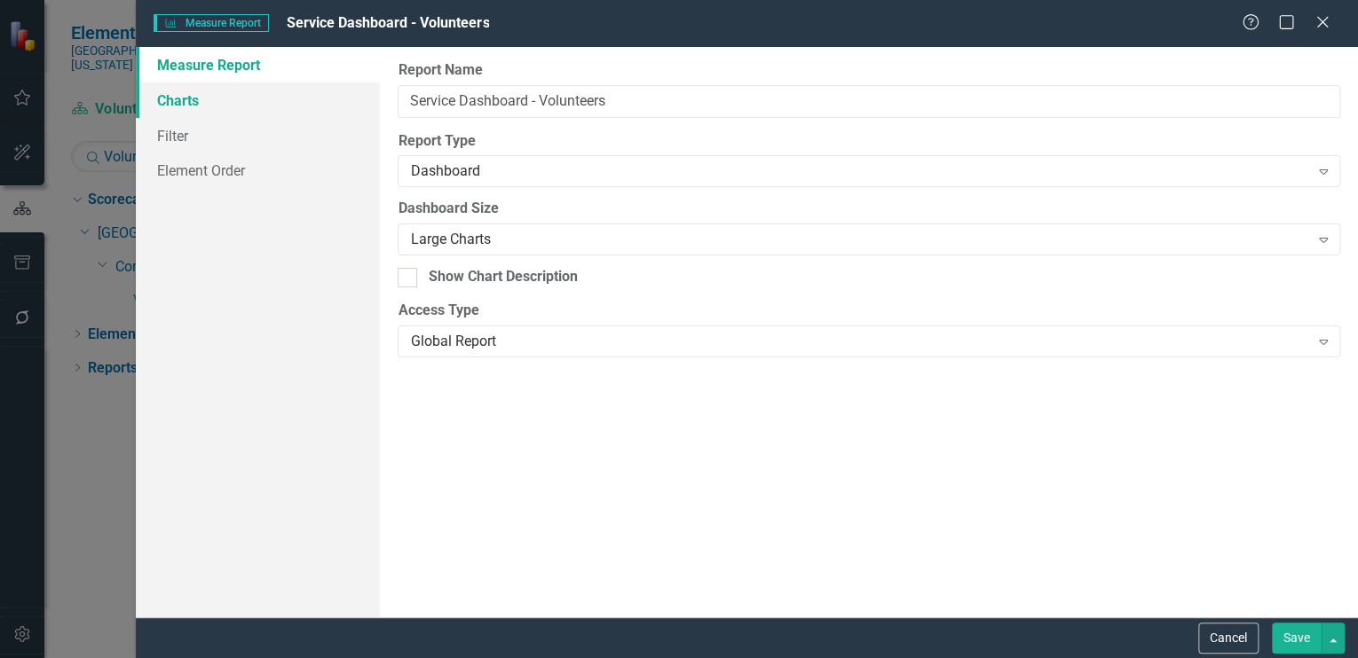
click at [185, 98] on link "Charts" at bounding box center [258, 100] width 244 height 35
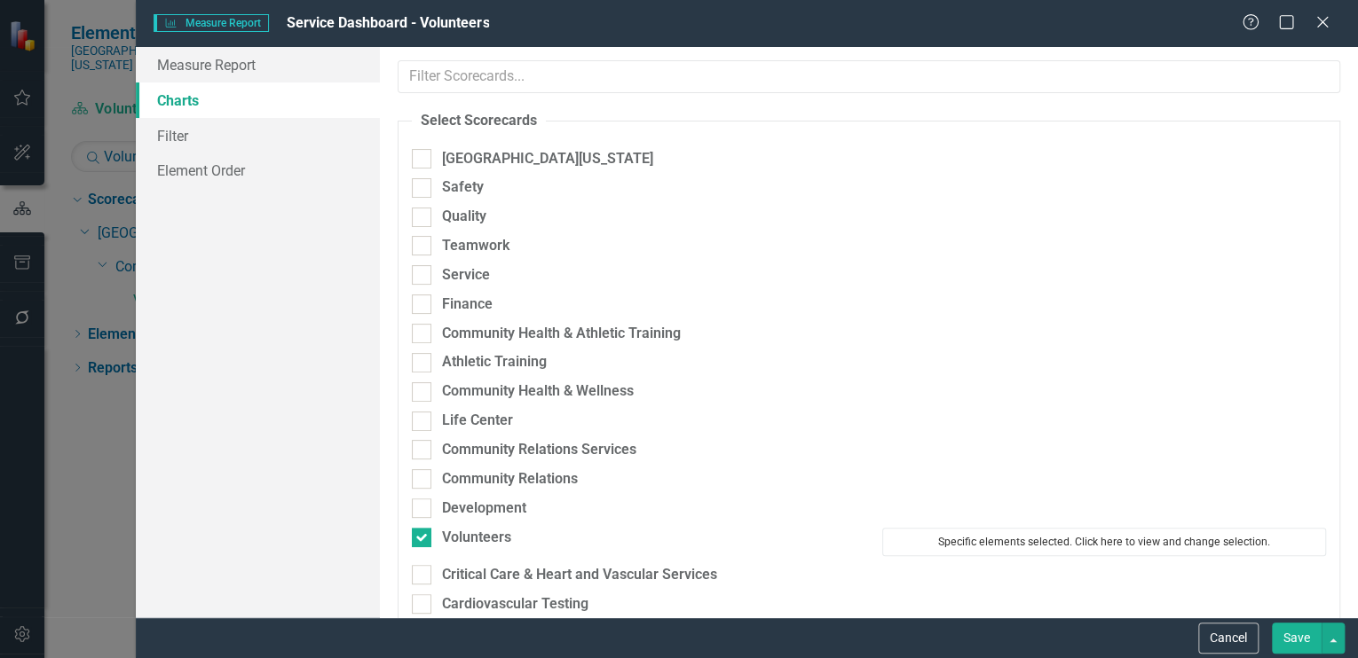
click at [1003, 542] on button "Specific elements selected. Click here to view and change selection." at bounding box center [1104, 542] width 444 height 28
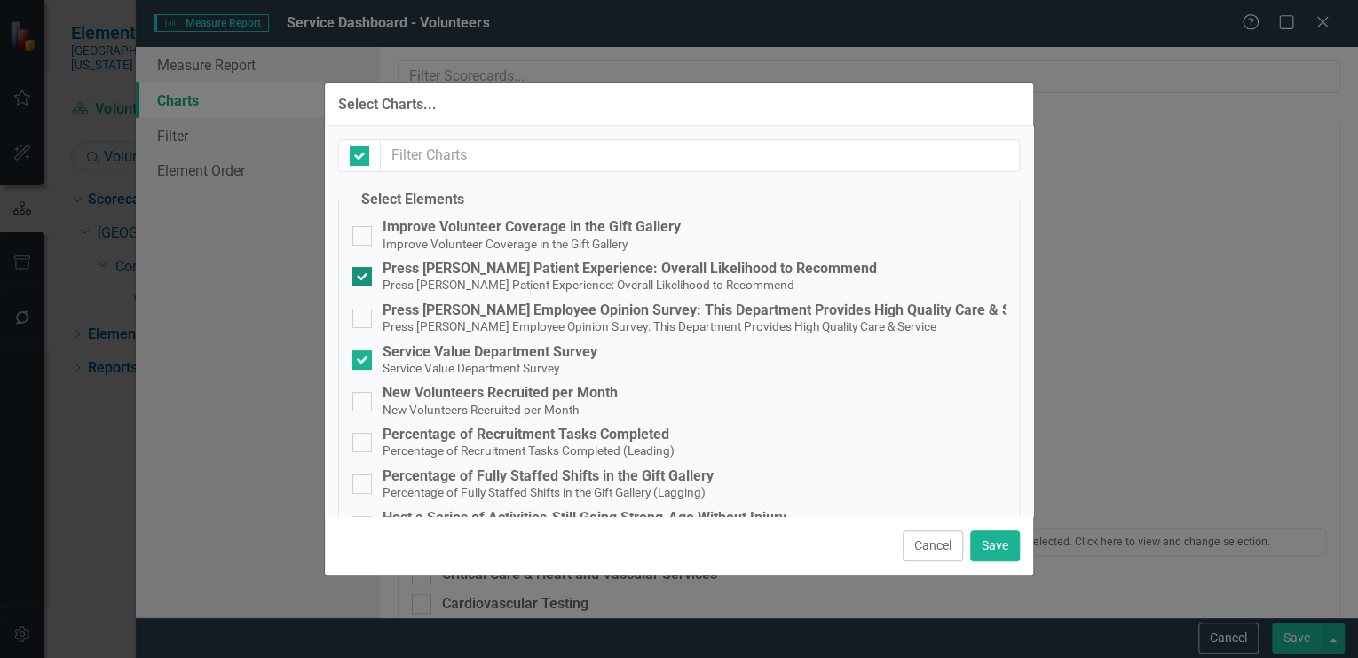
checkbox input "false"
click at [991, 540] on button "Save" at bounding box center [995, 546] width 50 height 31
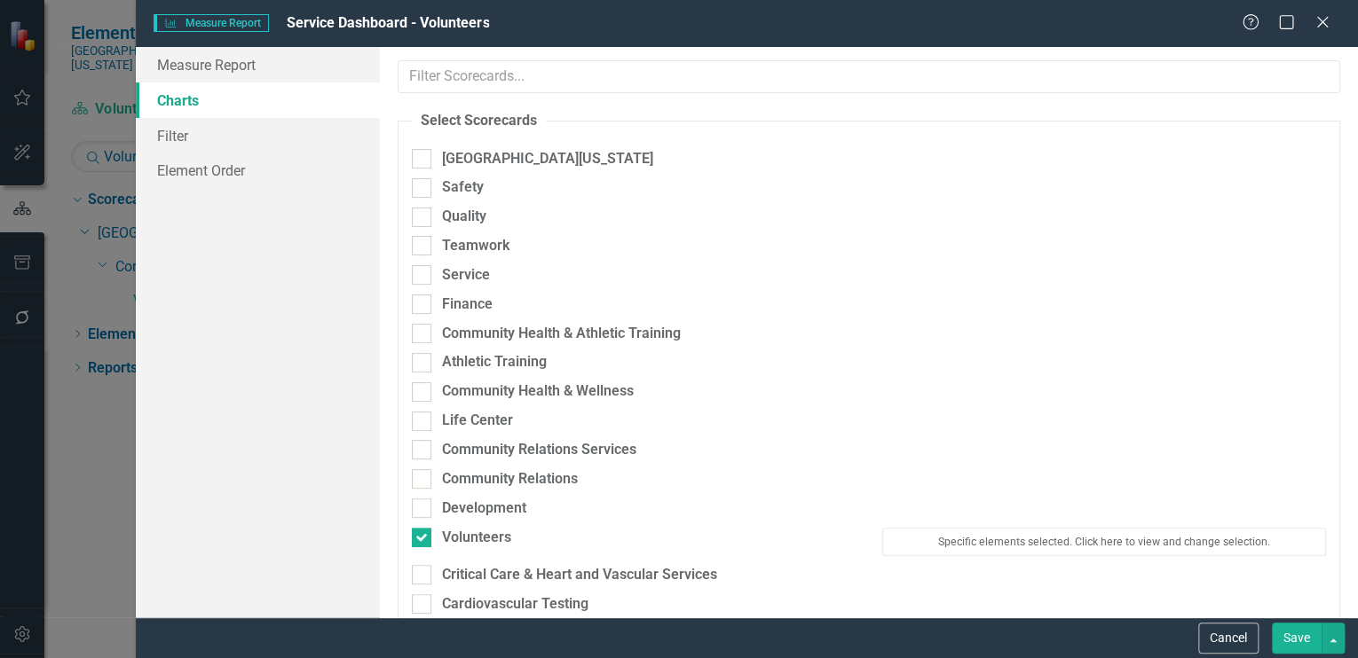
click at [1293, 633] on button "Save" at bounding box center [1297, 638] width 50 height 31
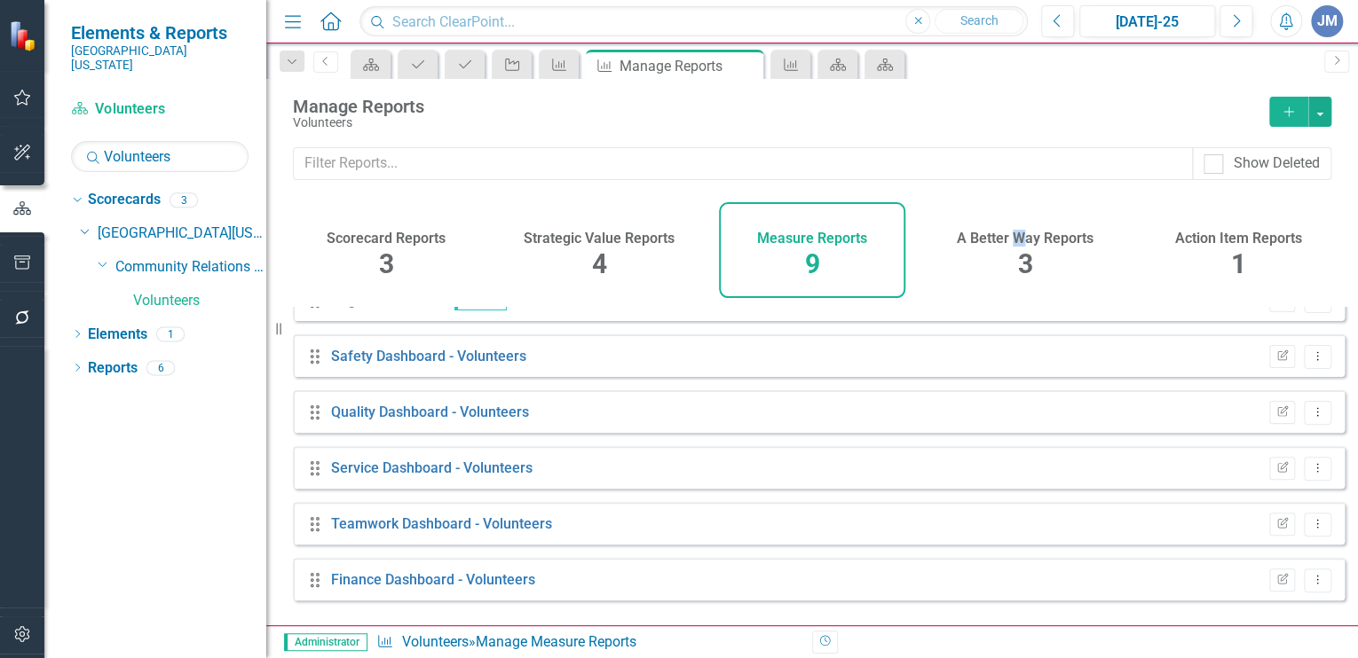
click at [1019, 238] on h4 "A Better Way Reports" at bounding box center [1025, 239] width 137 height 16
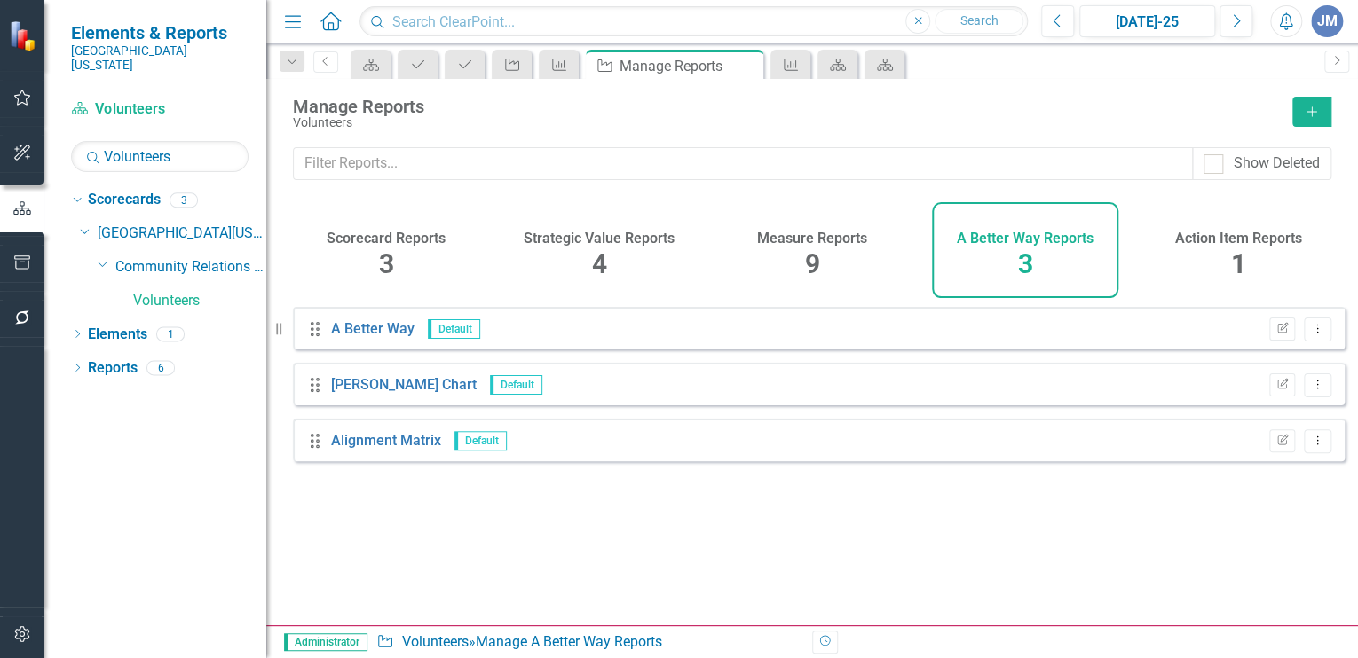
click at [1234, 251] on span "1" at bounding box center [1238, 263] width 15 height 31
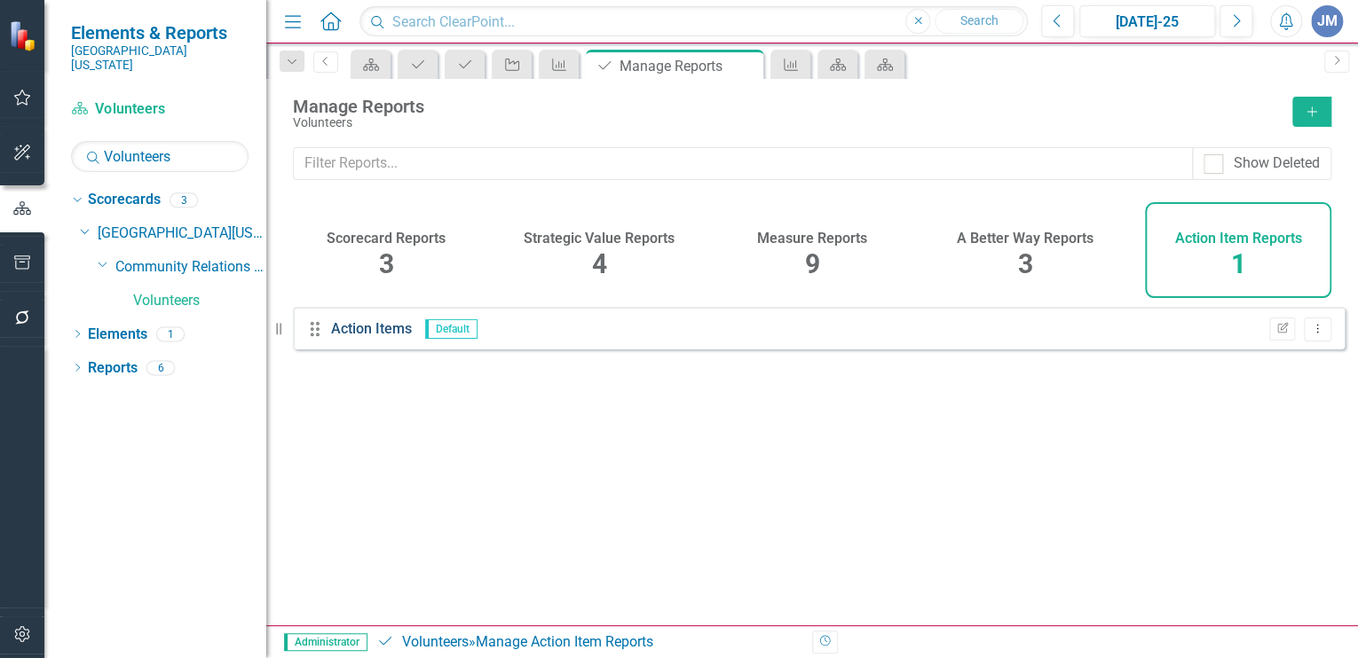
click at [367, 337] on link "Action Items" at bounding box center [371, 328] width 81 height 17
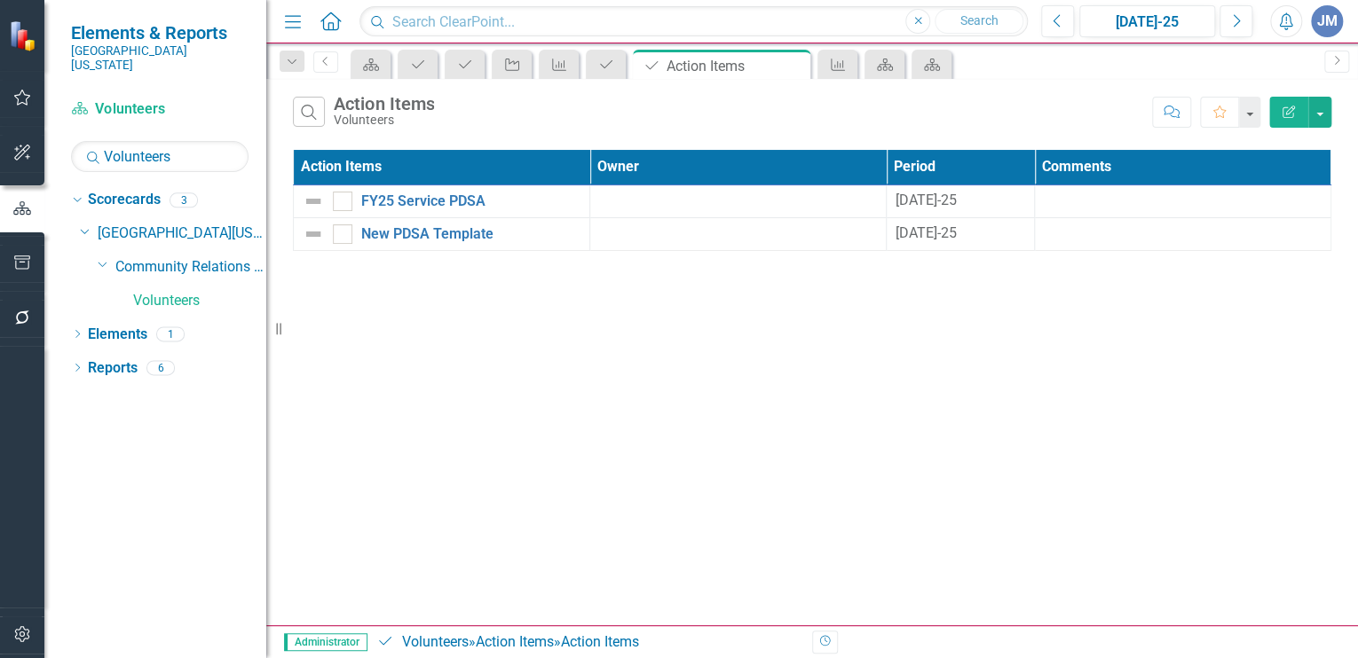
click at [1282, 103] on button "Edit Report" at bounding box center [1288, 112] width 39 height 31
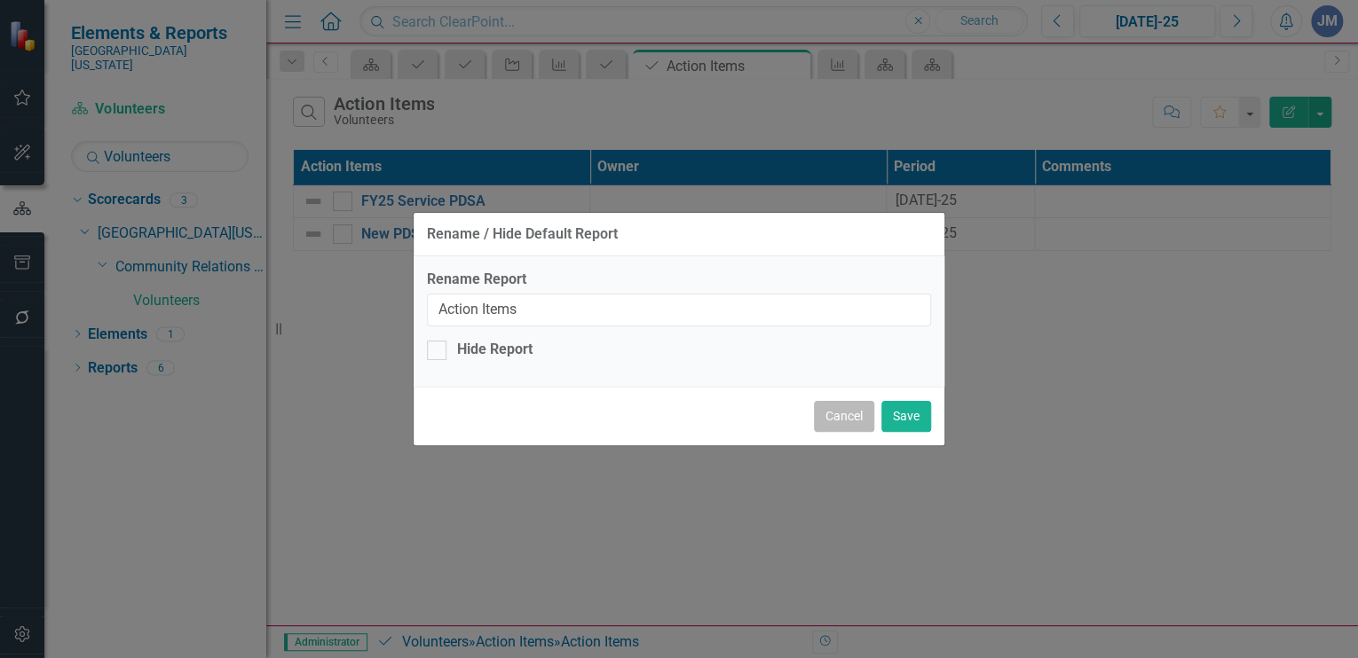
click at [839, 414] on button "Cancel" at bounding box center [844, 416] width 60 height 31
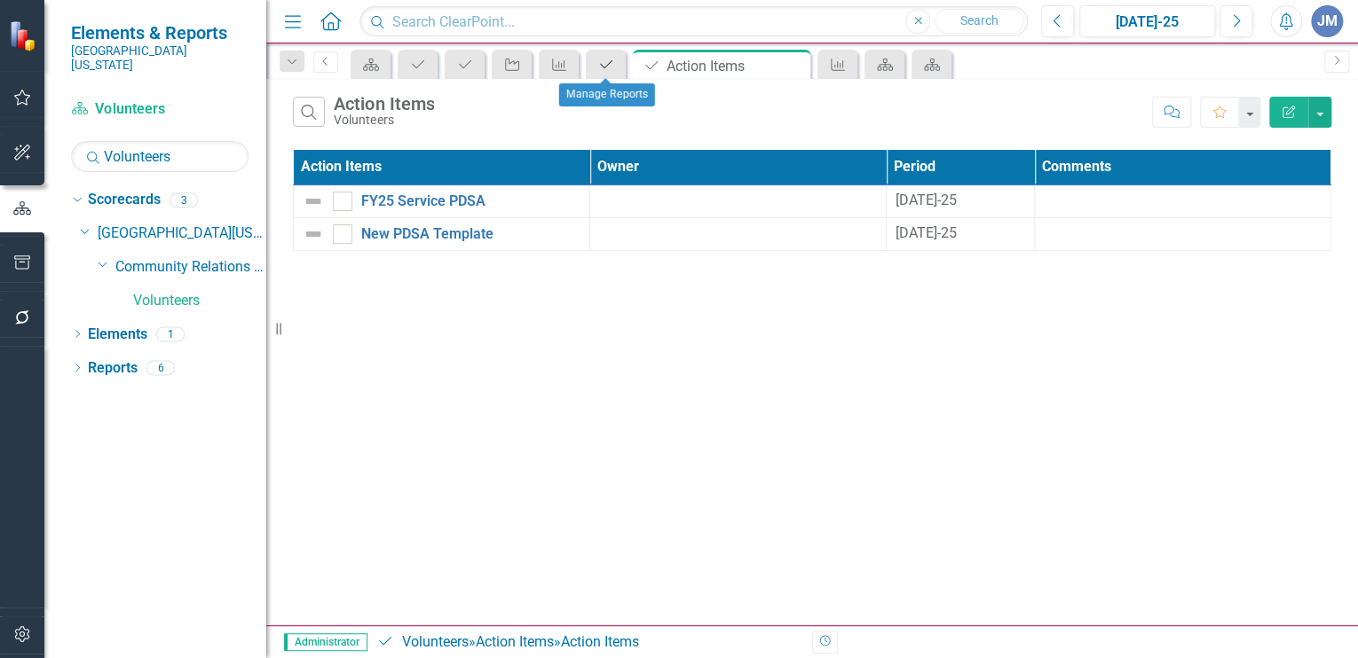
click at [604, 59] on icon "Action Item" at bounding box center [606, 65] width 18 height 14
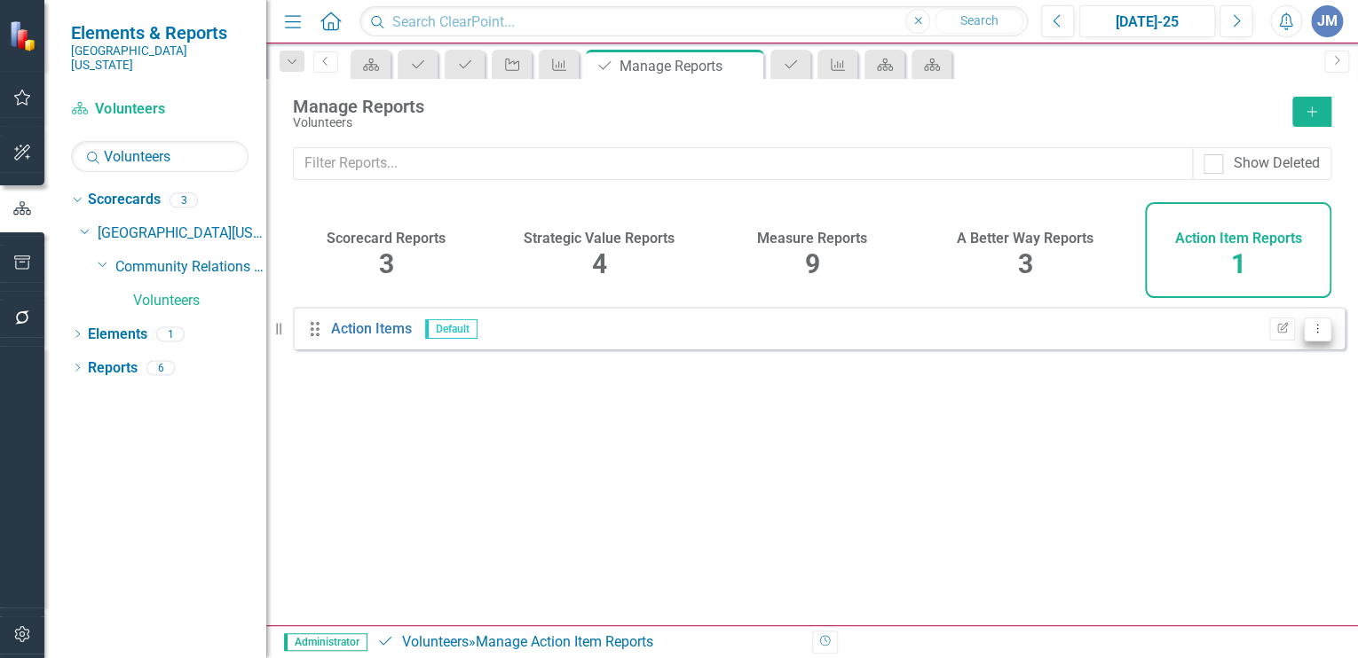
click at [1317, 333] on icon at bounding box center [1318, 328] width 2 height 9
click at [1262, 361] on link "Edit Report Edit Report" at bounding box center [1247, 370] width 140 height 33
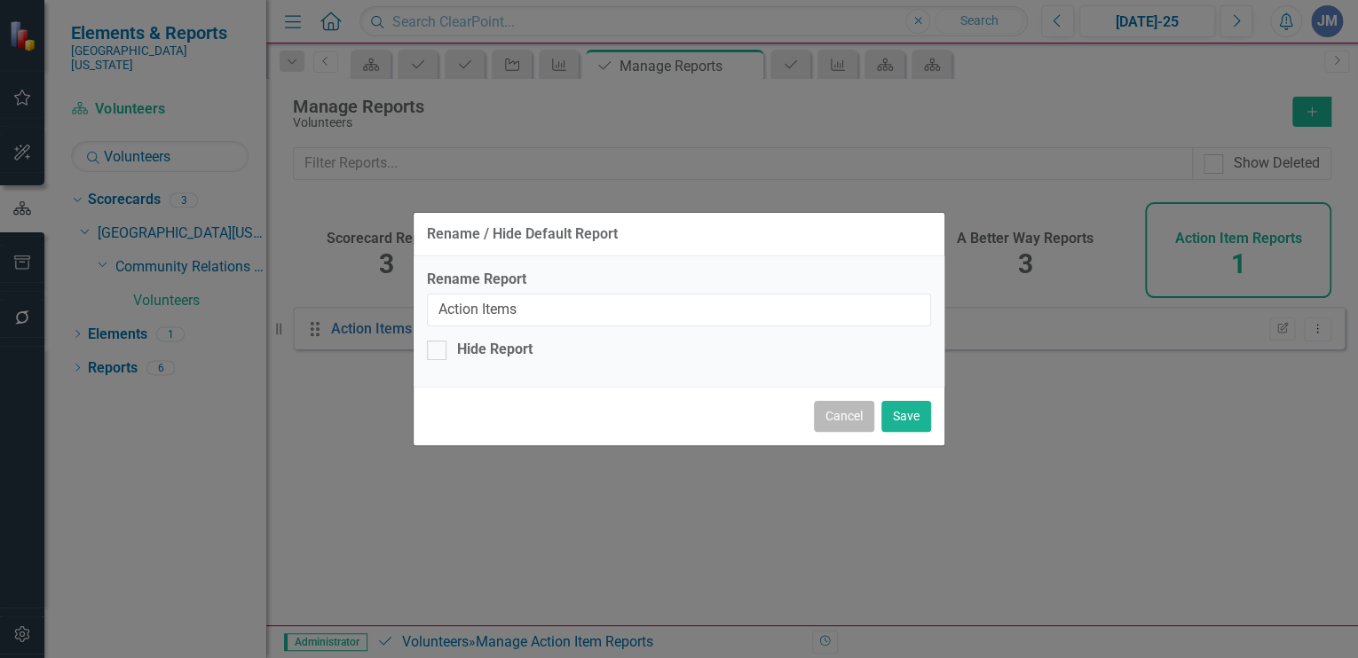
click at [846, 416] on button "Cancel" at bounding box center [844, 416] width 60 height 31
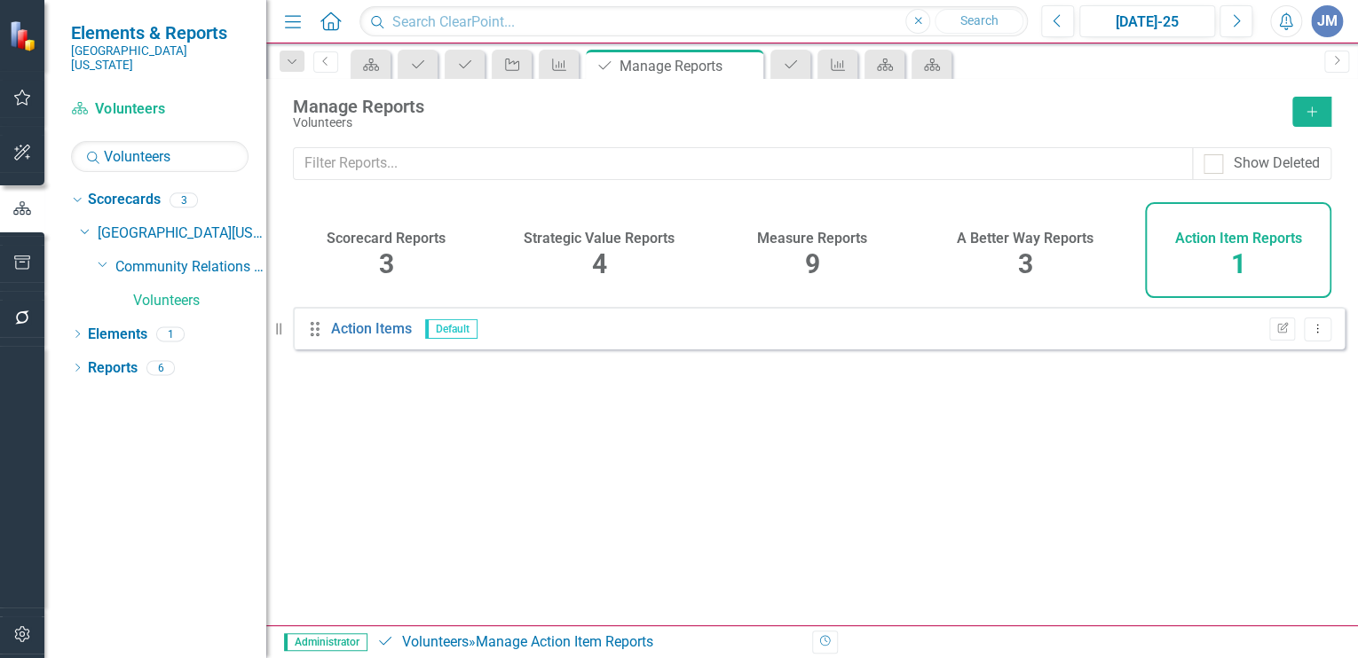
drag, startPoint x: 806, startPoint y: 248, endPoint x: 815, endPoint y: 311, distance: 64.5
click at [806, 248] on span "9" at bounding box center [812, 263] width 15 height 31
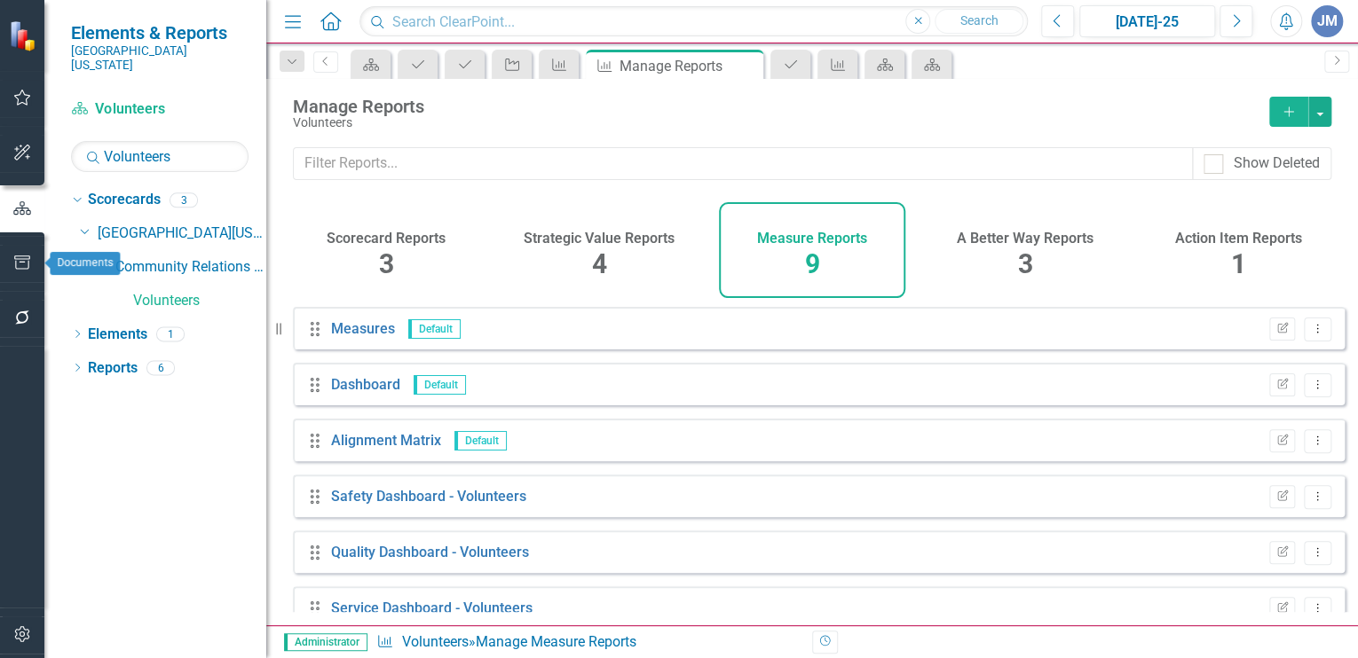
click at [23, 261] on icon "button" at bounding box center [22, 263] width 19 height 14
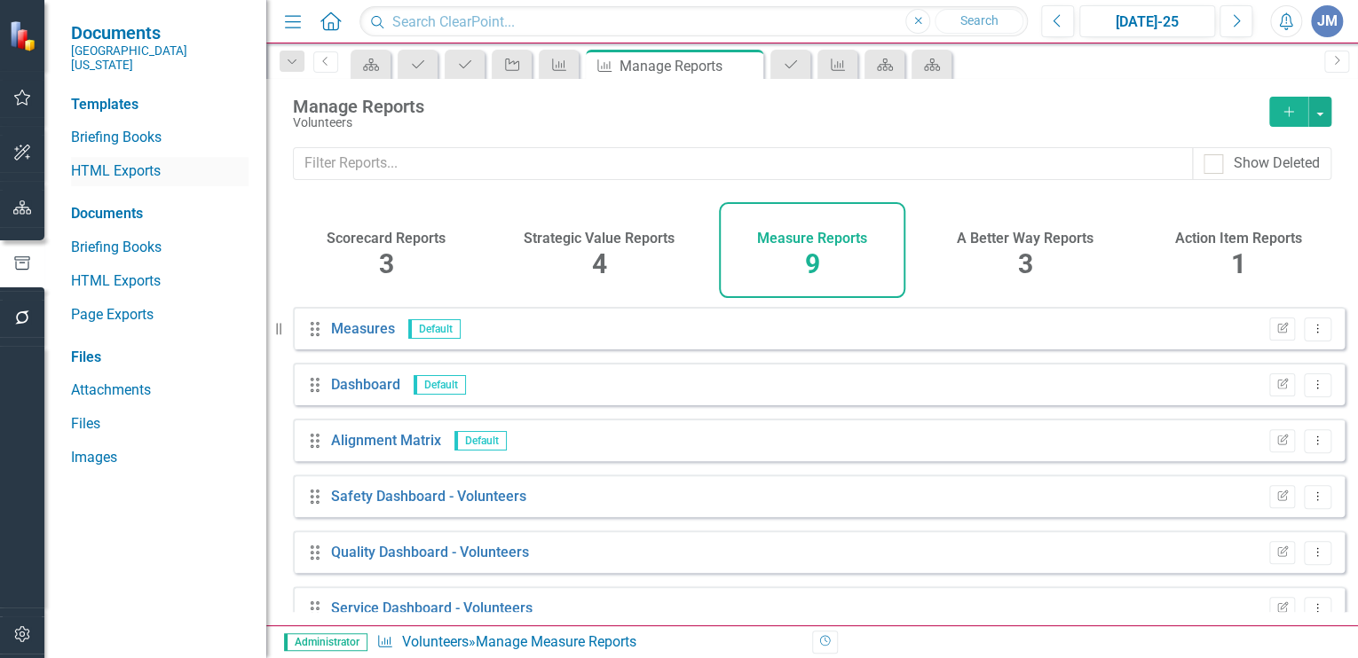
click at [103, 162] on link "HTML Exports" at bounding box center [159, 172] width 177 height 20
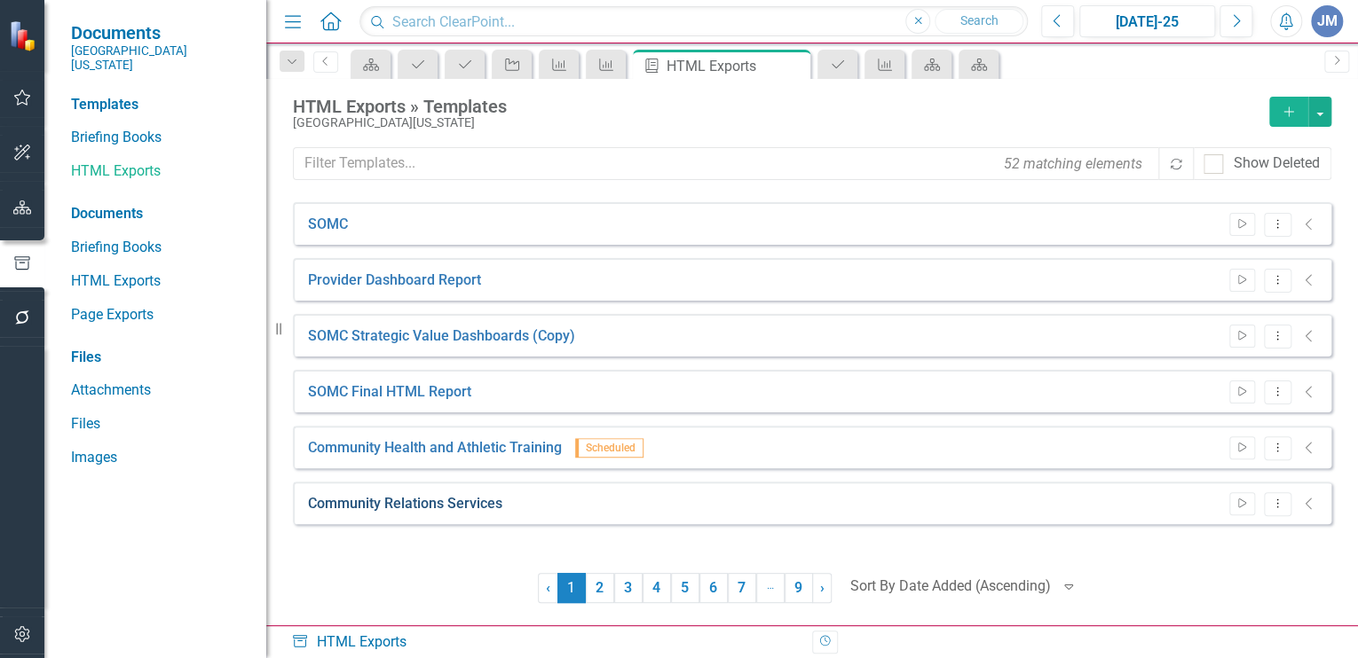
click at [463, 499] on link "Community Relations Services" at bounding box center [405, 504] width 194 height 20
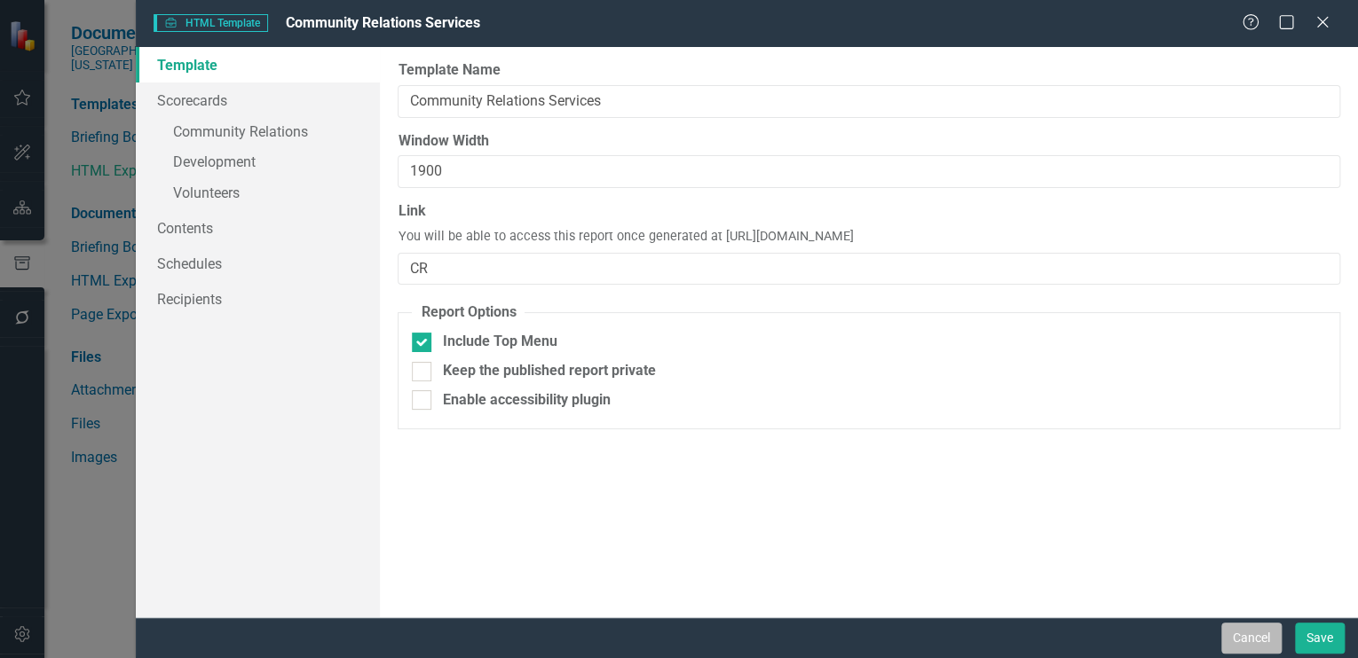
click at [1265, 633] on button "Cancel" at bounding box center [1251, 638] width 60 height 31
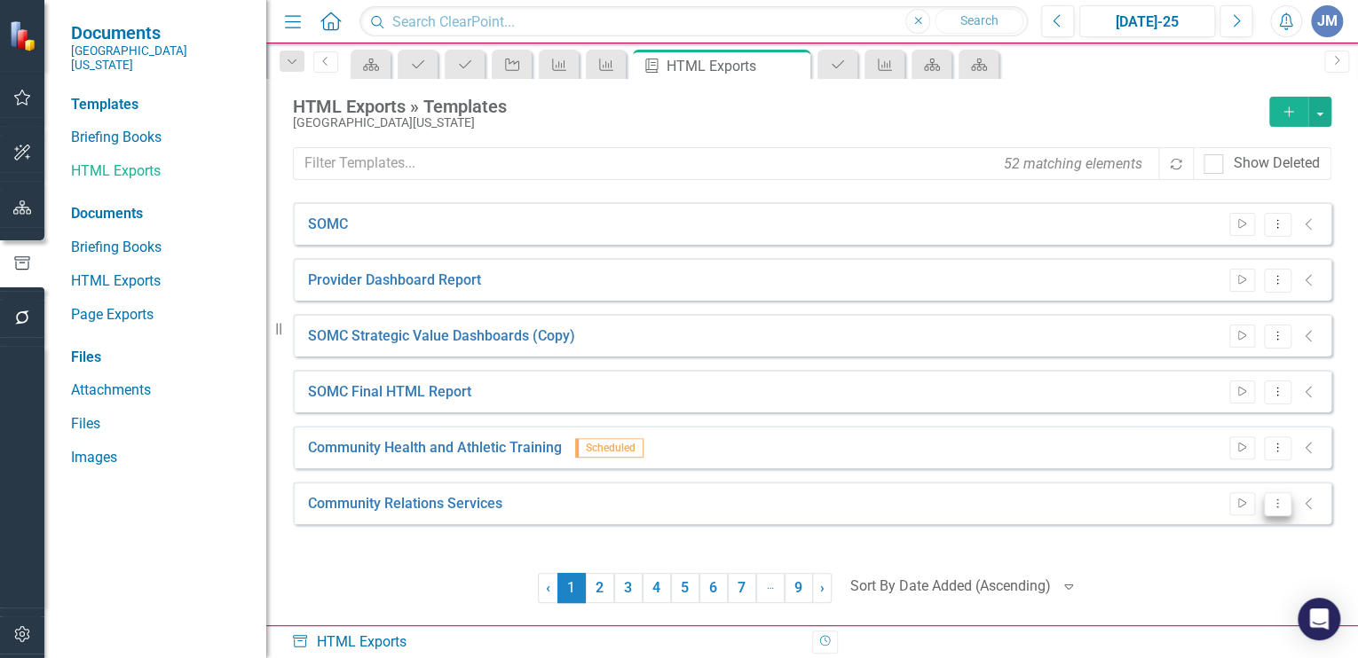
click at [1278, 499] on icon "Dropdown Menu" at bounding box center [1277, 504] width 15 height 12
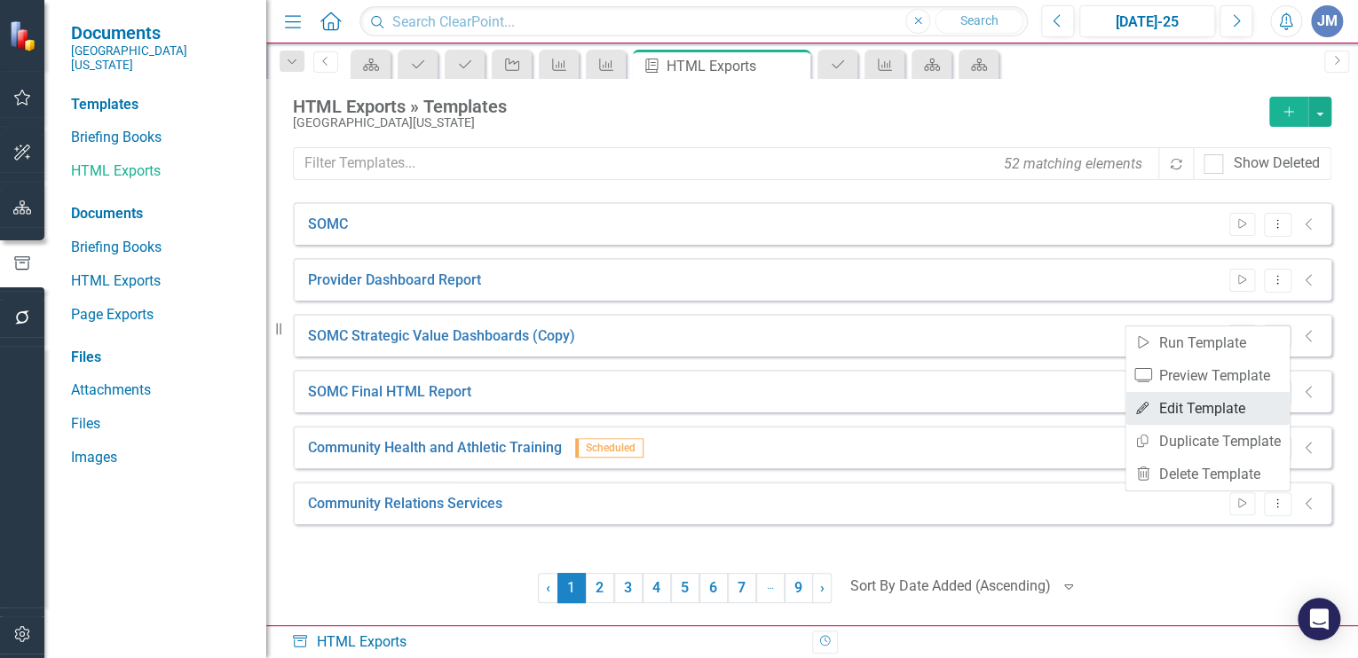
click at [1183, 399] on link "Edit Edit Template" at bounding box center [1207, 408] width 164 height 33
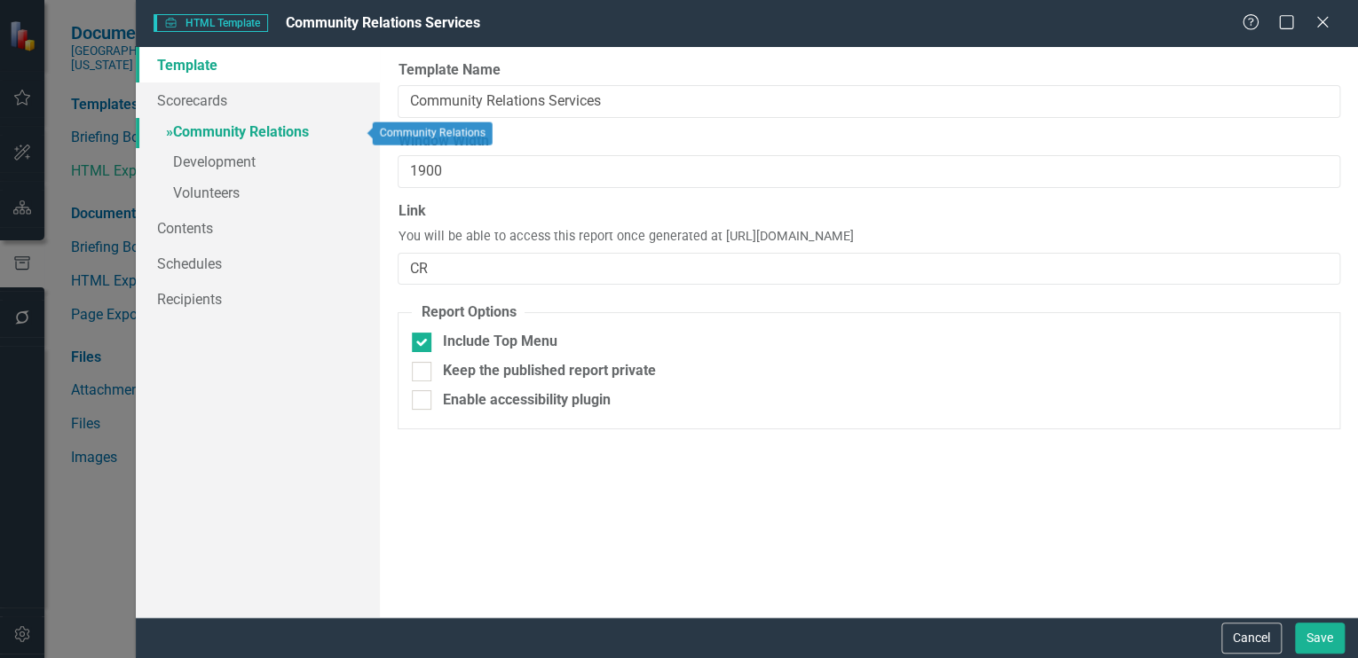
click at [195, 128] on link "» Community Relations" at bounding box center [258, 133] width 244 height 31
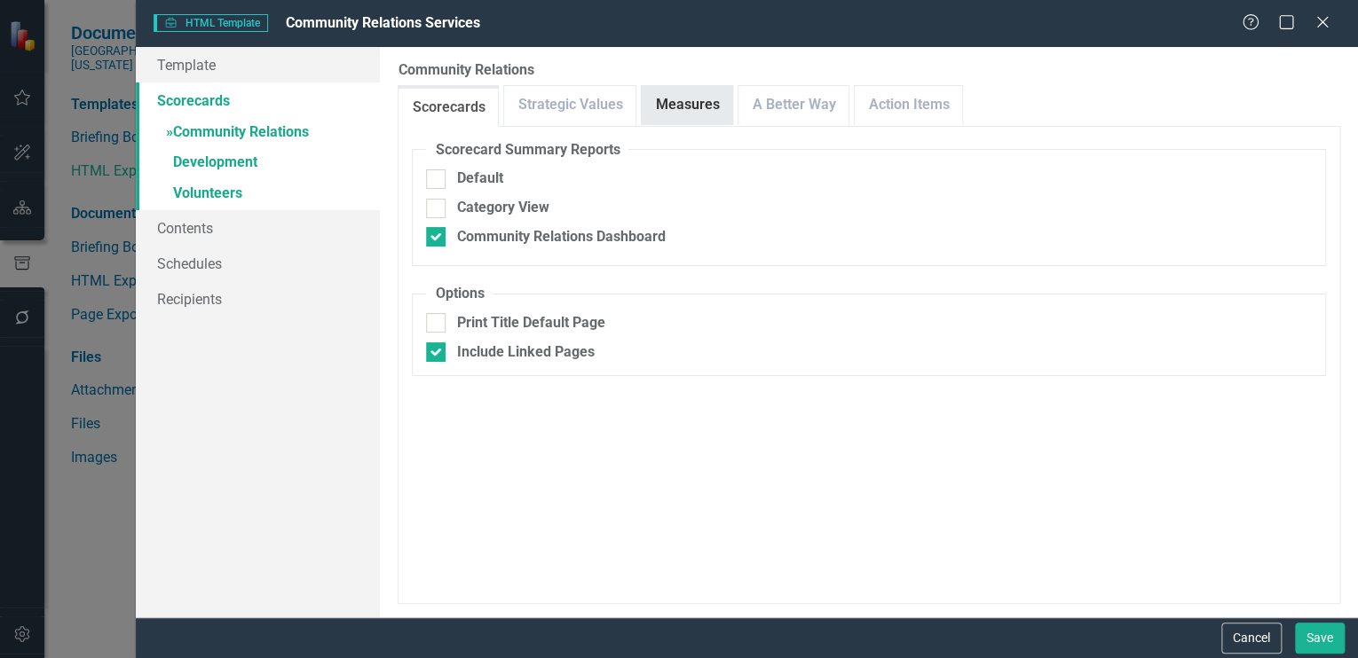
click at [667, 103] on link "Measures" at bounding box center [687, 105] width 91 height 38
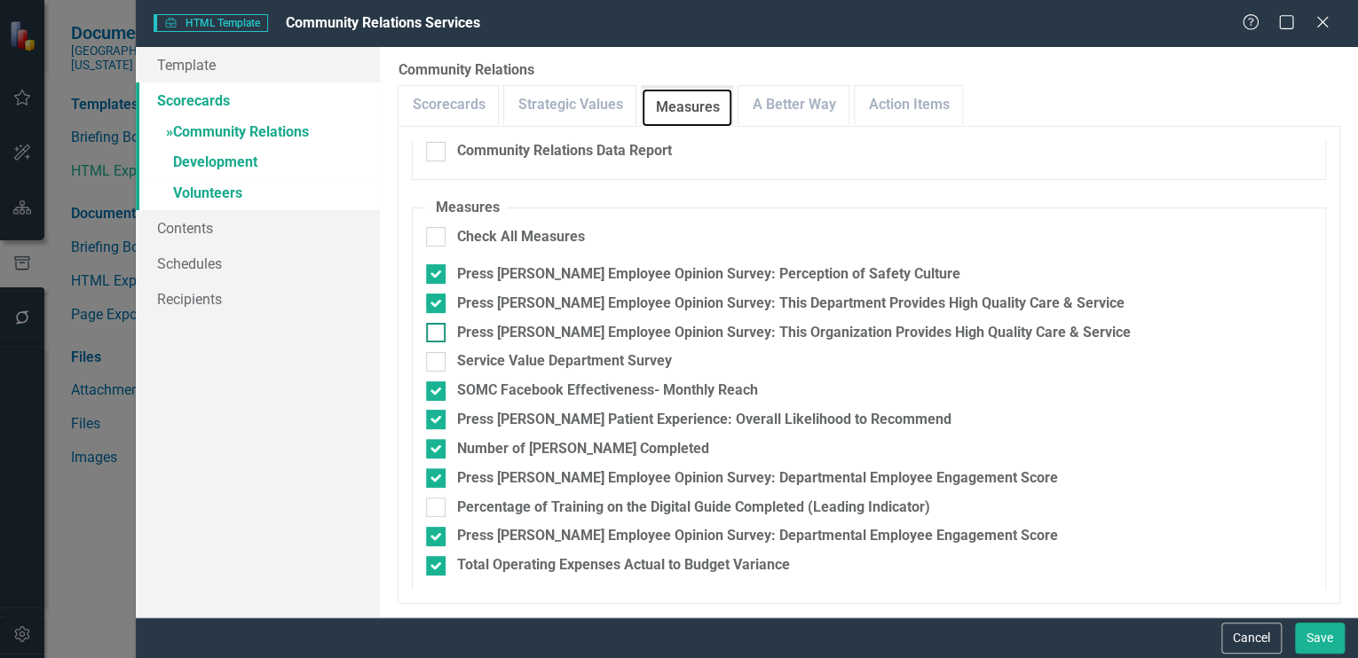
scroll to position [265, 0]
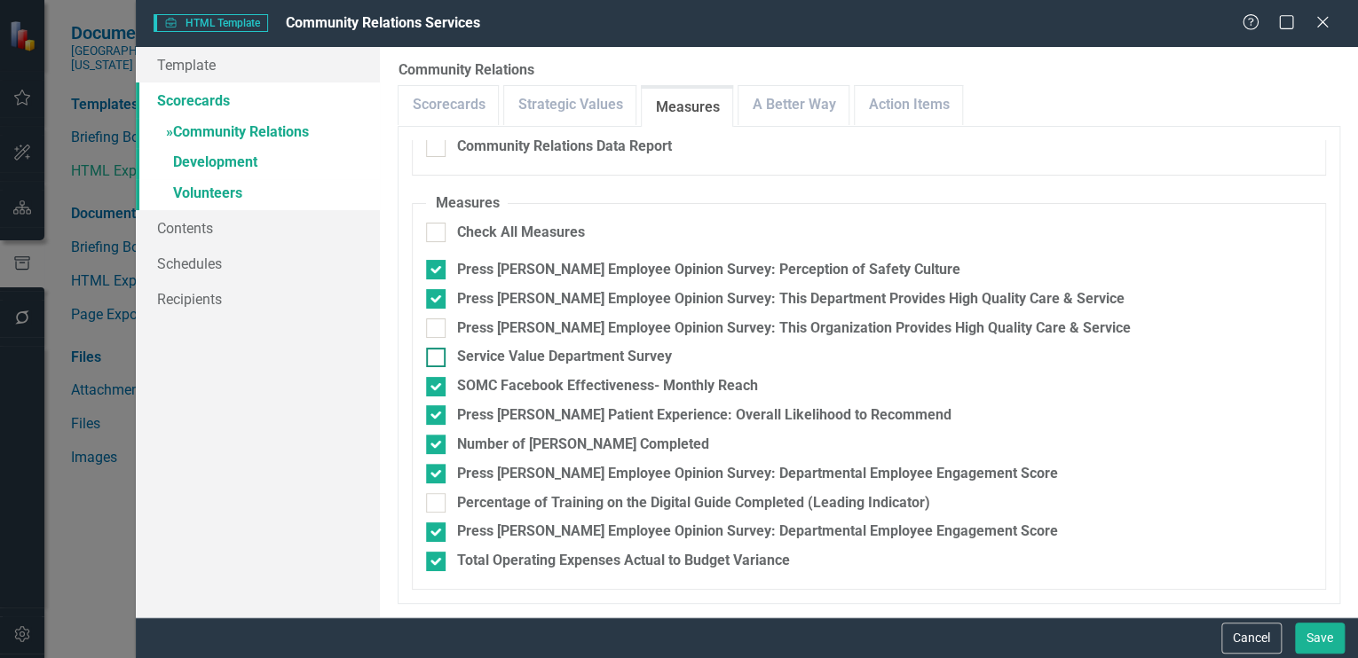
click at [436, 354] on input "Service Value Department Survey" at bounding box center [432, 354] width 12 height 12
checkbox input "true"
click at [780, 99] on link "A Better Way" at bounding box center [793, 105] width 110 height 38
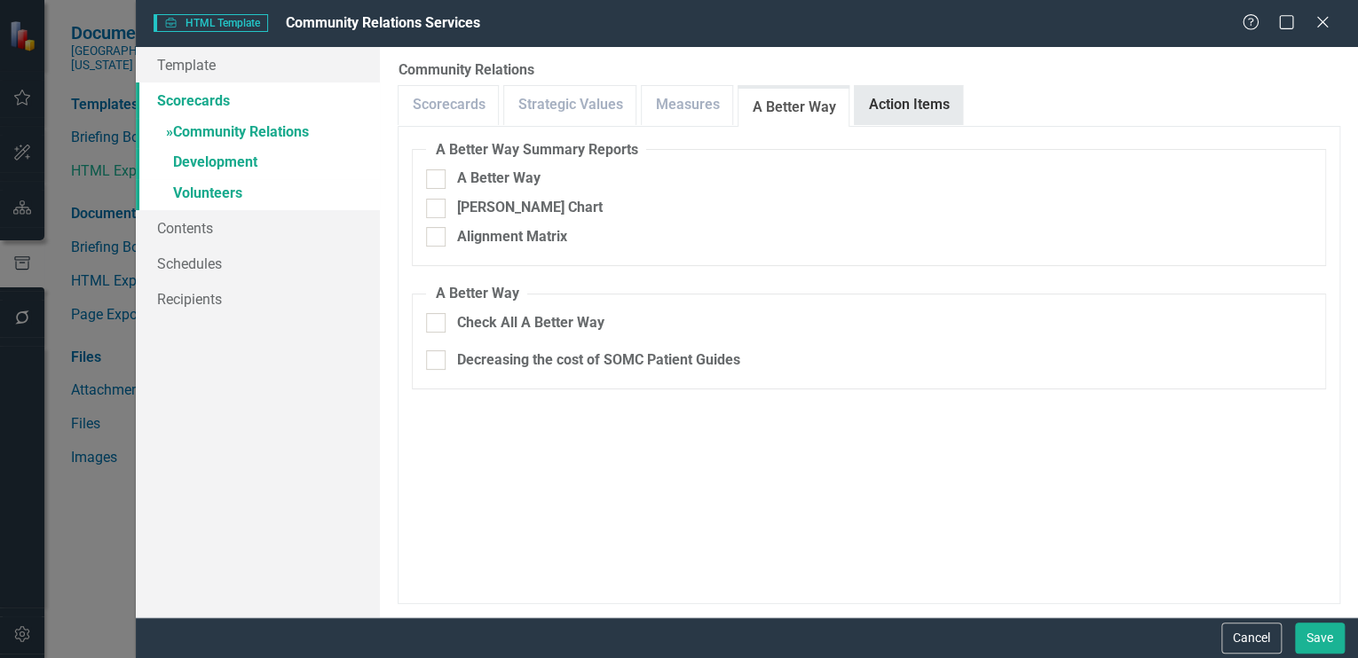
click at [860, 102] on link "Action Items" at bounding box center [908, 105] width 107 height 38
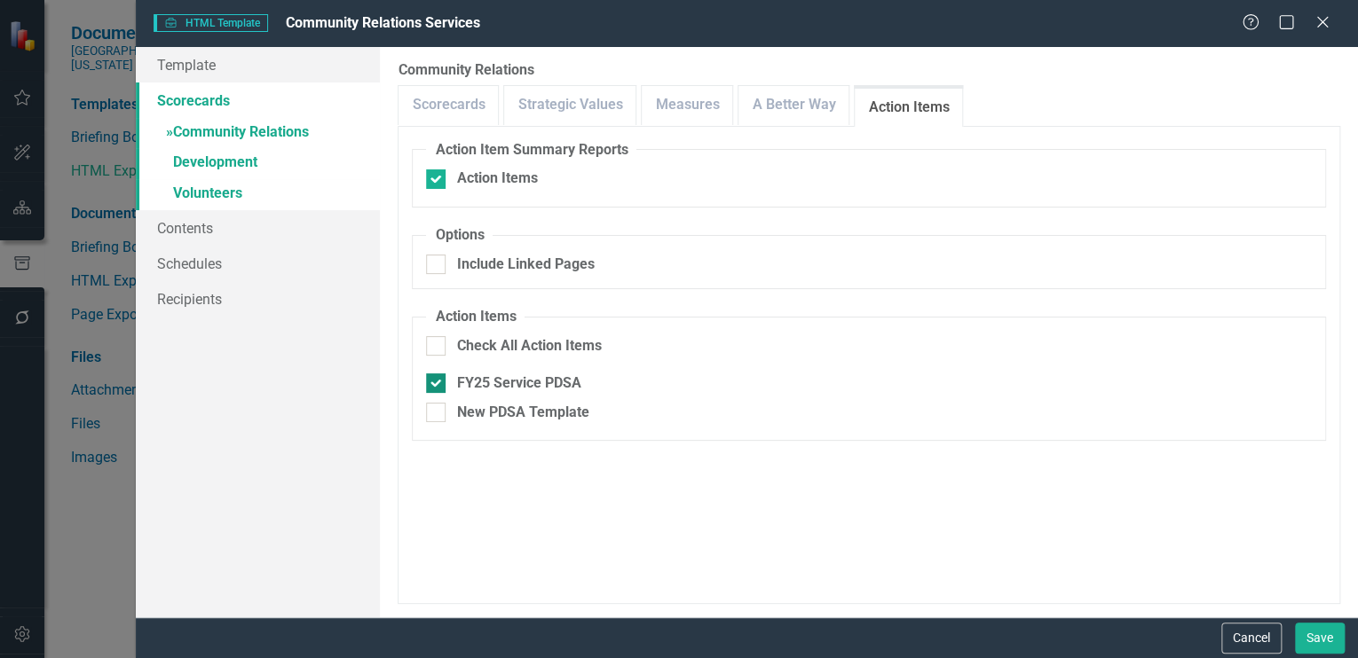
click at [433, 383] on input "FY25 Service PDSA" at bounding box center [432, 380] width 12 height 12
checkbox input "false"
click at [686, 99] on link "Measures" at bounding box center [687, 105] width 91 height 38
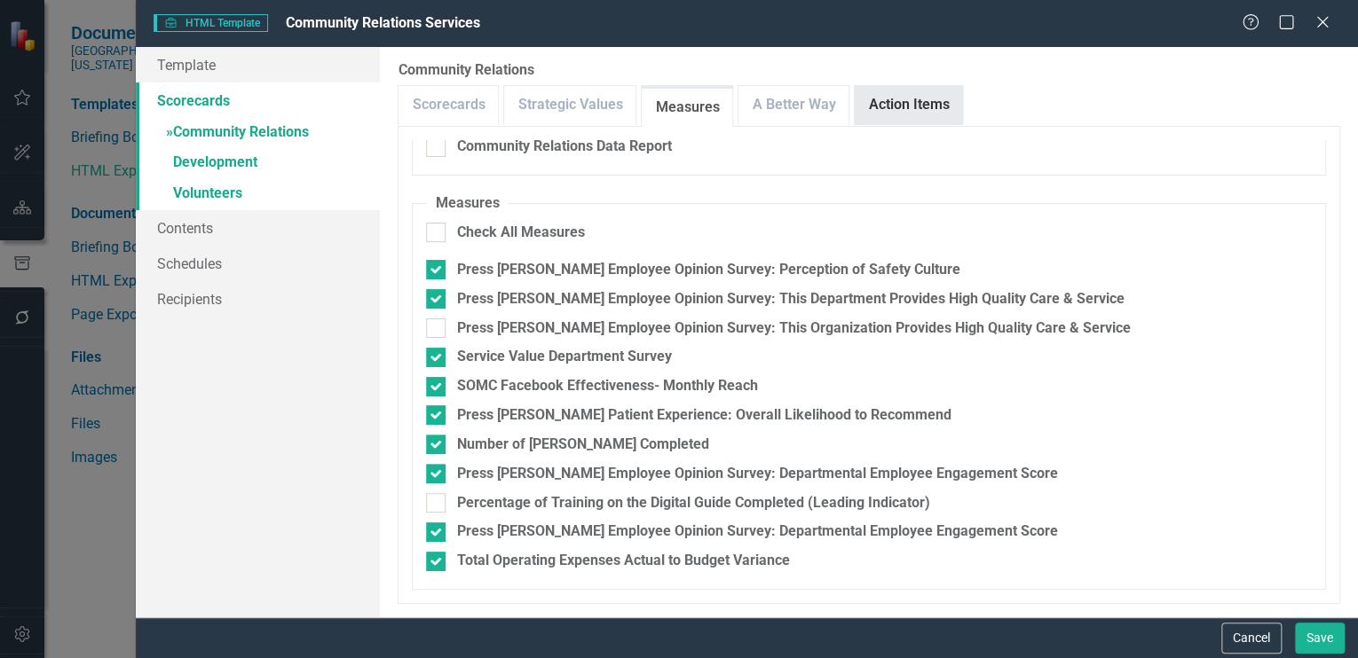
click at [916, 88] on link "Action Items" at bounding box center [908, 105] width 107 height 38
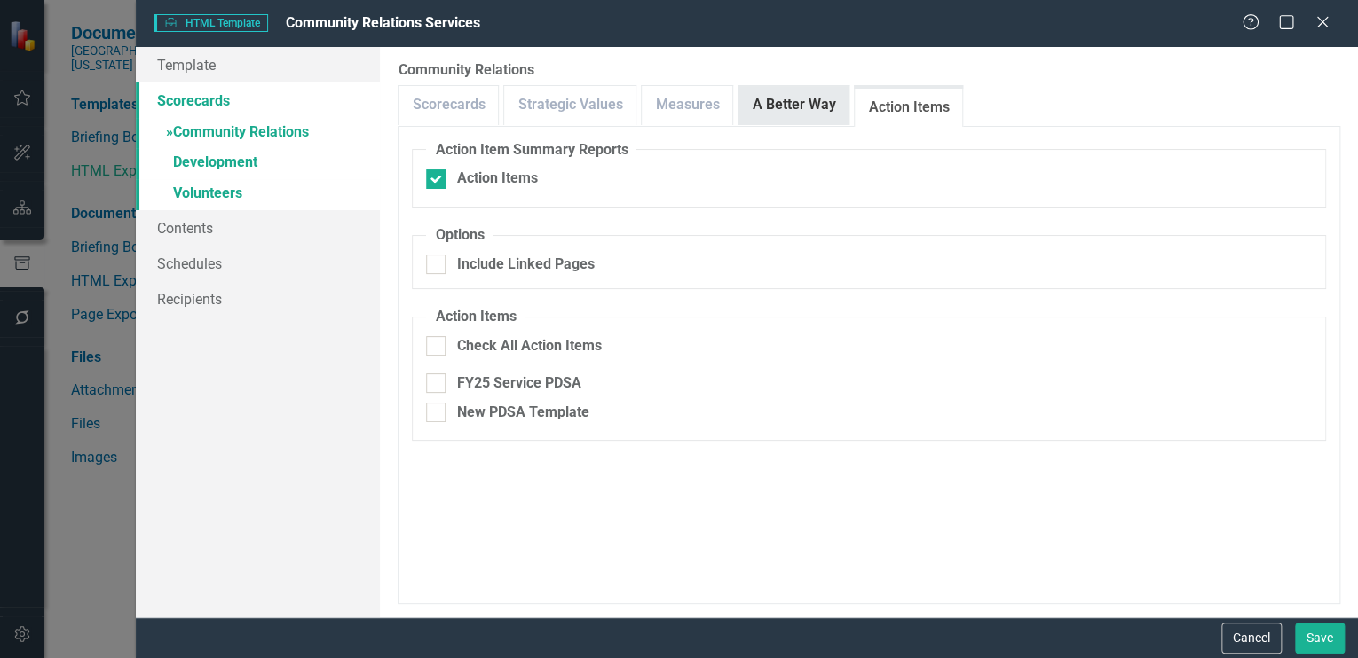
click at [783, 96] on link "A Better Way" at bounding box center [793, 105] width 110 height 38
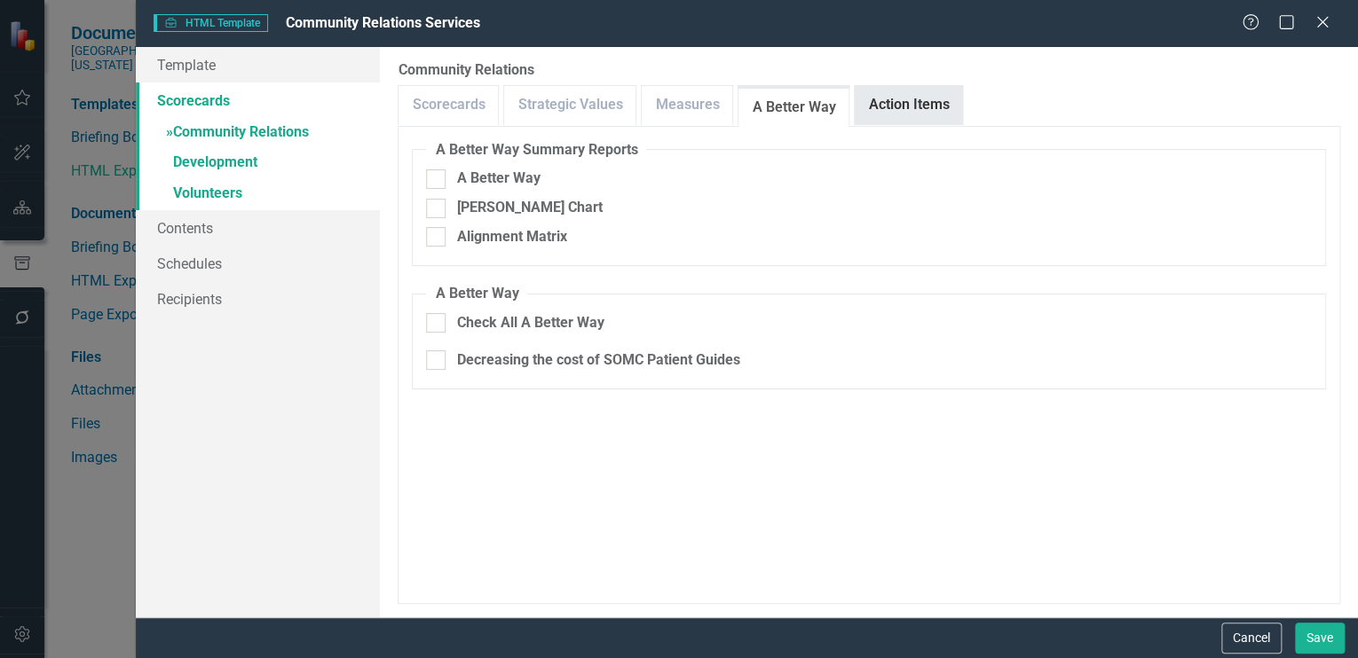
click at [901, 90] on link "Action Items" at bounding box center [908, 105] width 107 height 38
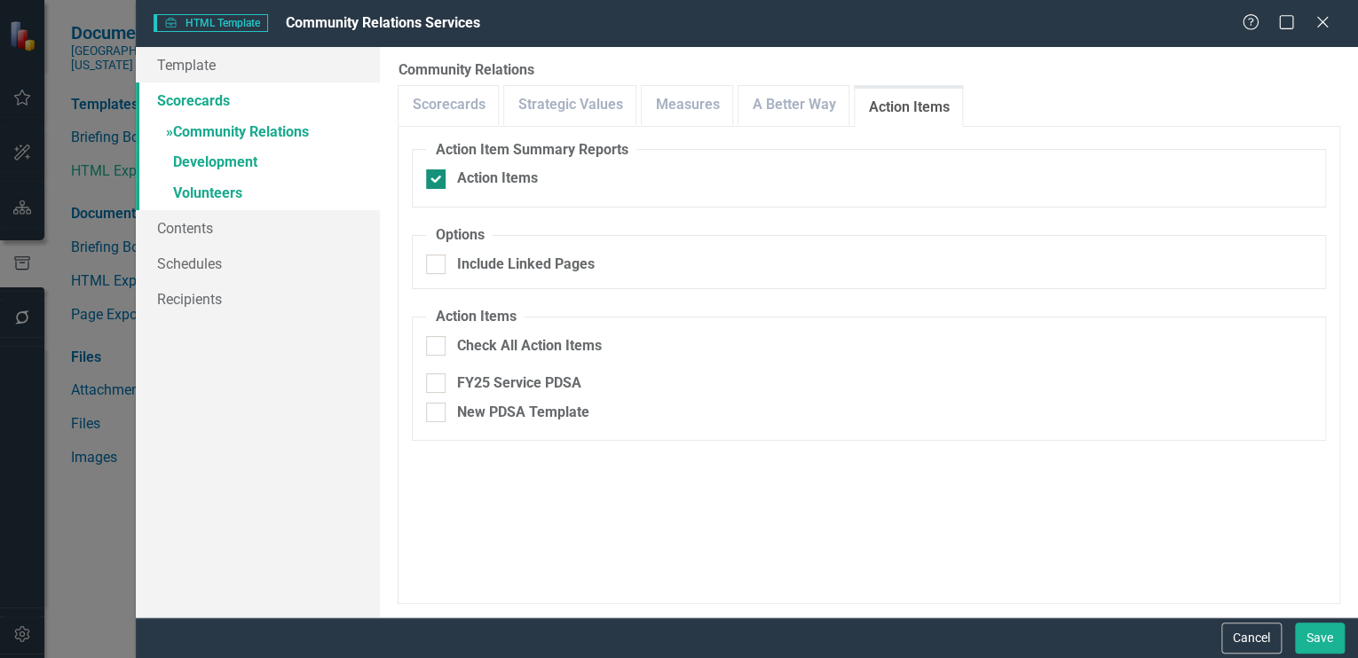
click at [432, 175] on input "Action Items" at bounding box center [432, 176] width 12 height 12
checkbox input "false"
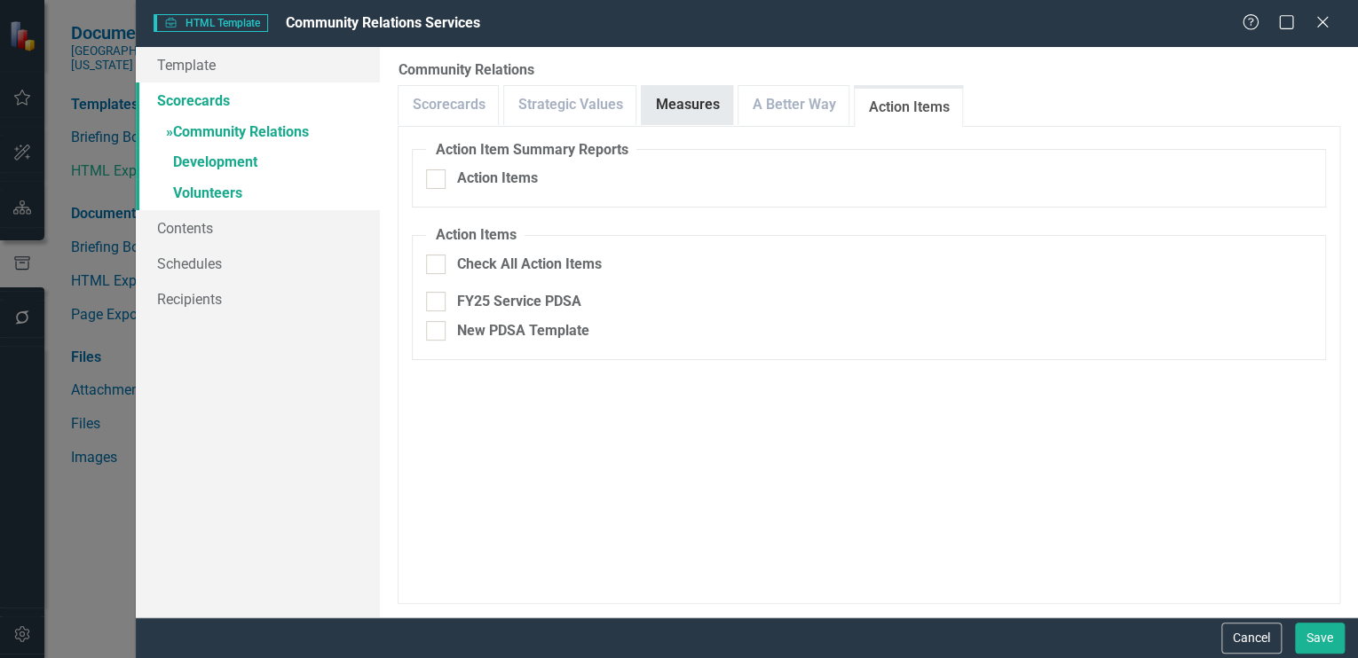
click at [671, 102] on link "Measures" at bounding box center [687, 105] width 91 height 38
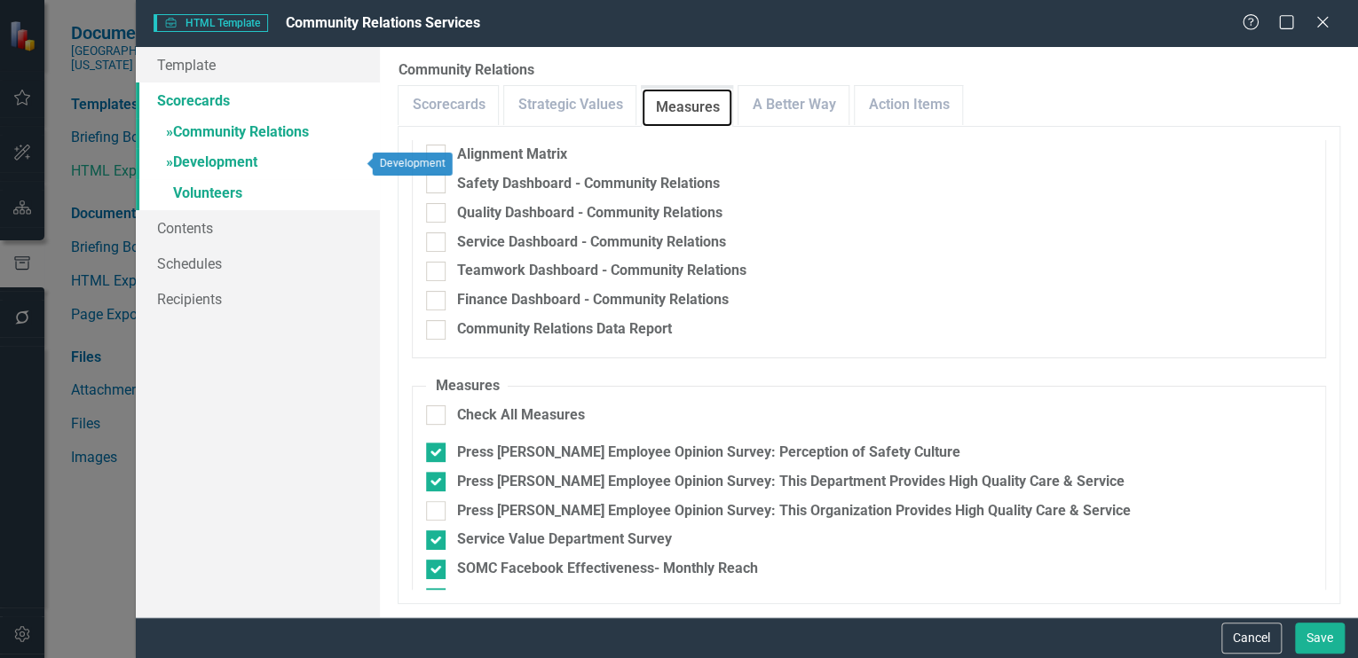
scroll to position [83, 0]
click at [199, 157] on link "» Development" at bounding box center [258, 163] width 244 height 31
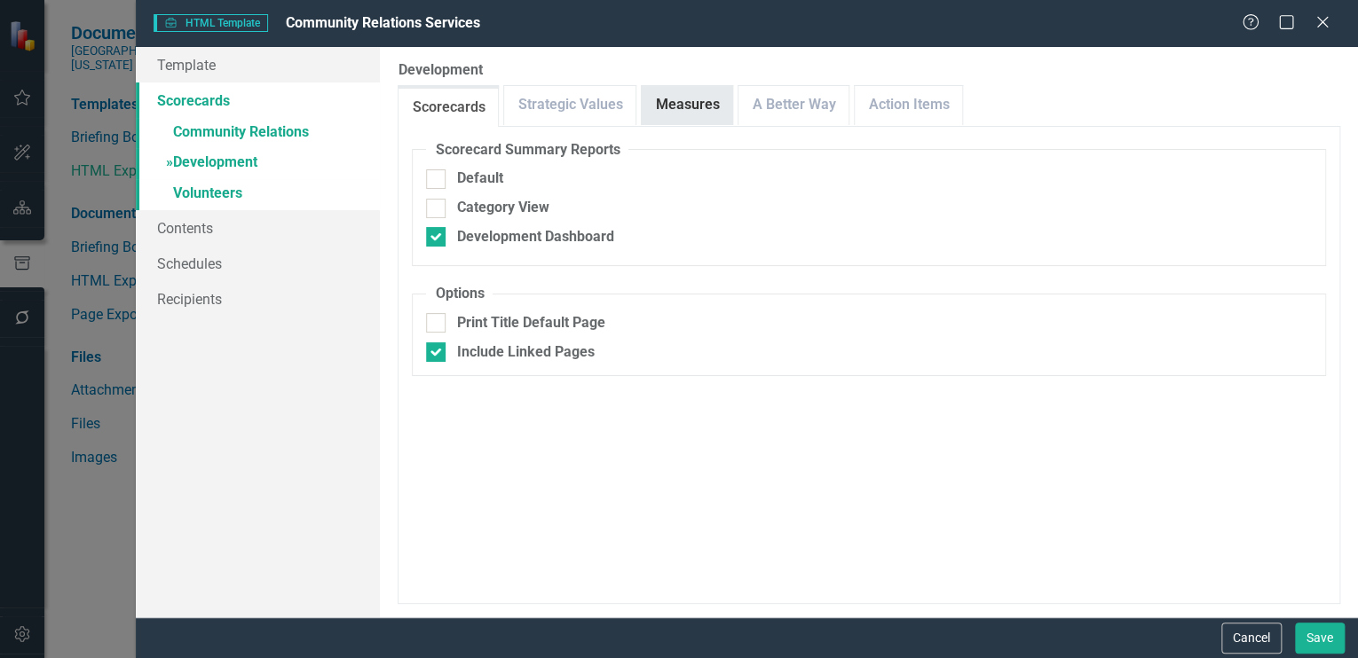
click at [666, 99] on link "Measures" at bounding box center [687, 105] width 91 height 38
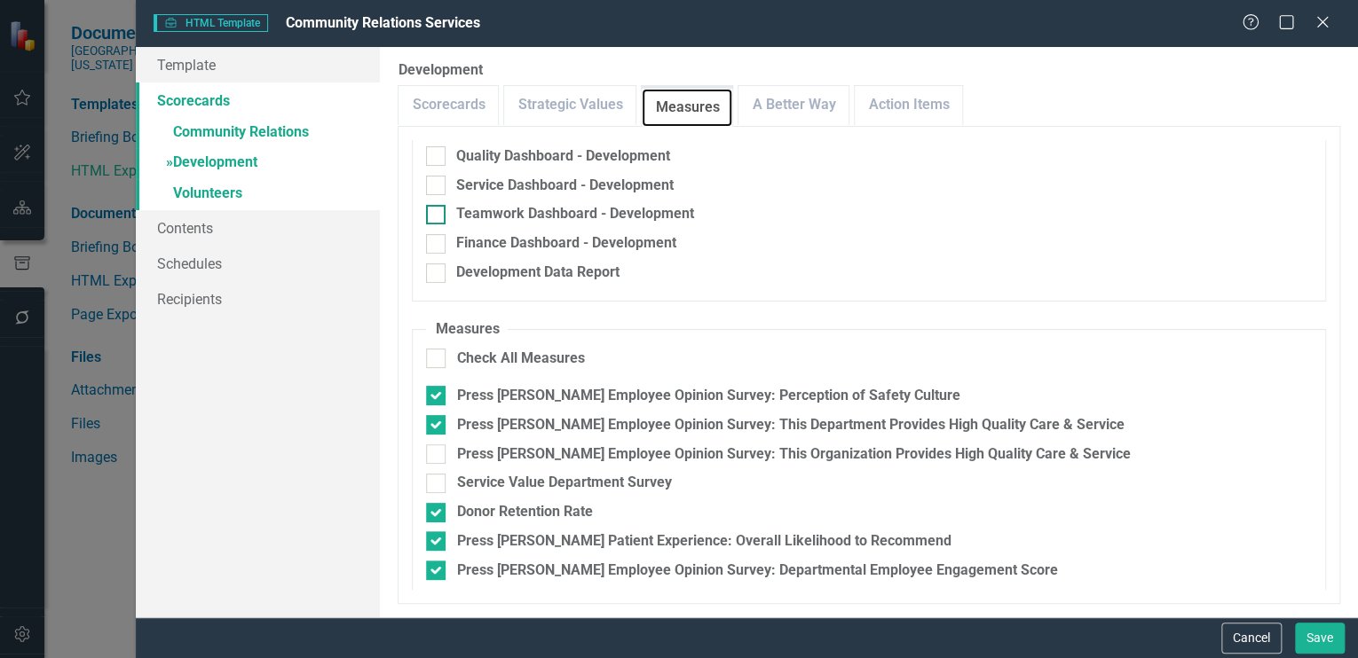
scroll to position [140, 0]
click at [430, 477] on input "Service Value Department Survey" at bounding box center [432, 479] width 12 height 12
checkbox input "true"
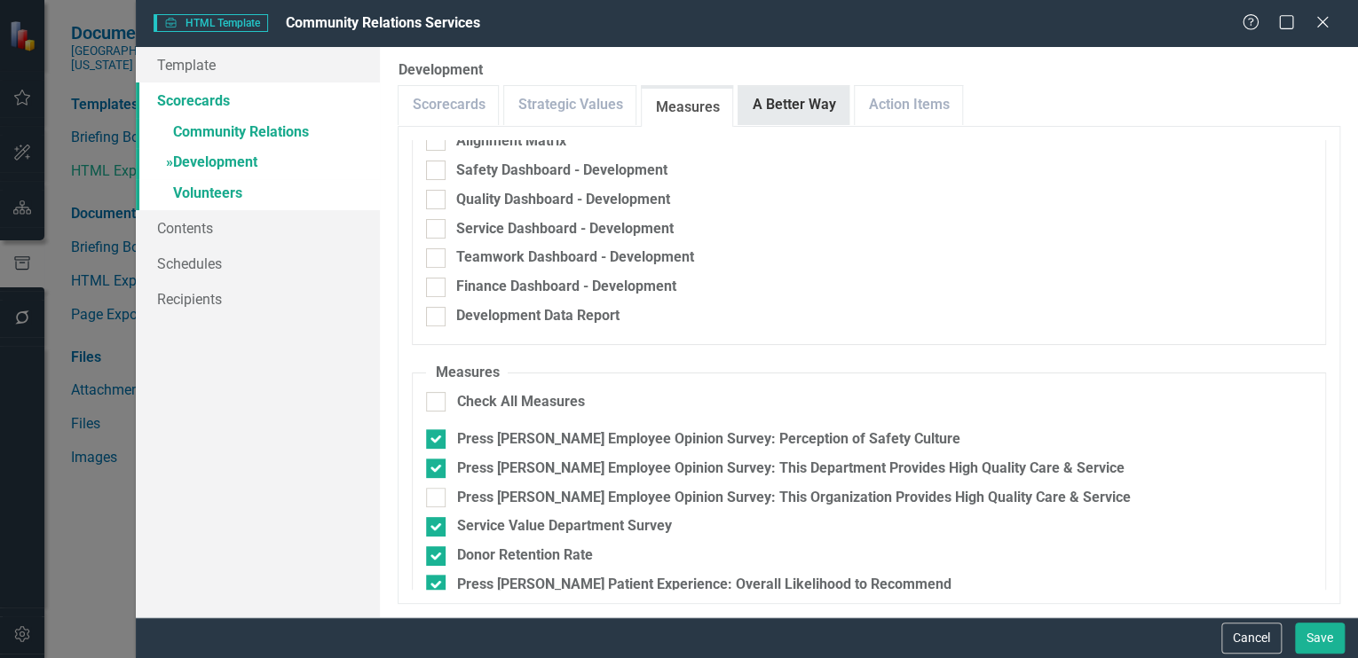
scroll to position [96, 0]
click at [772, 99] on link "A Better Way" at bounding box center [793, 105] width 110 height 38
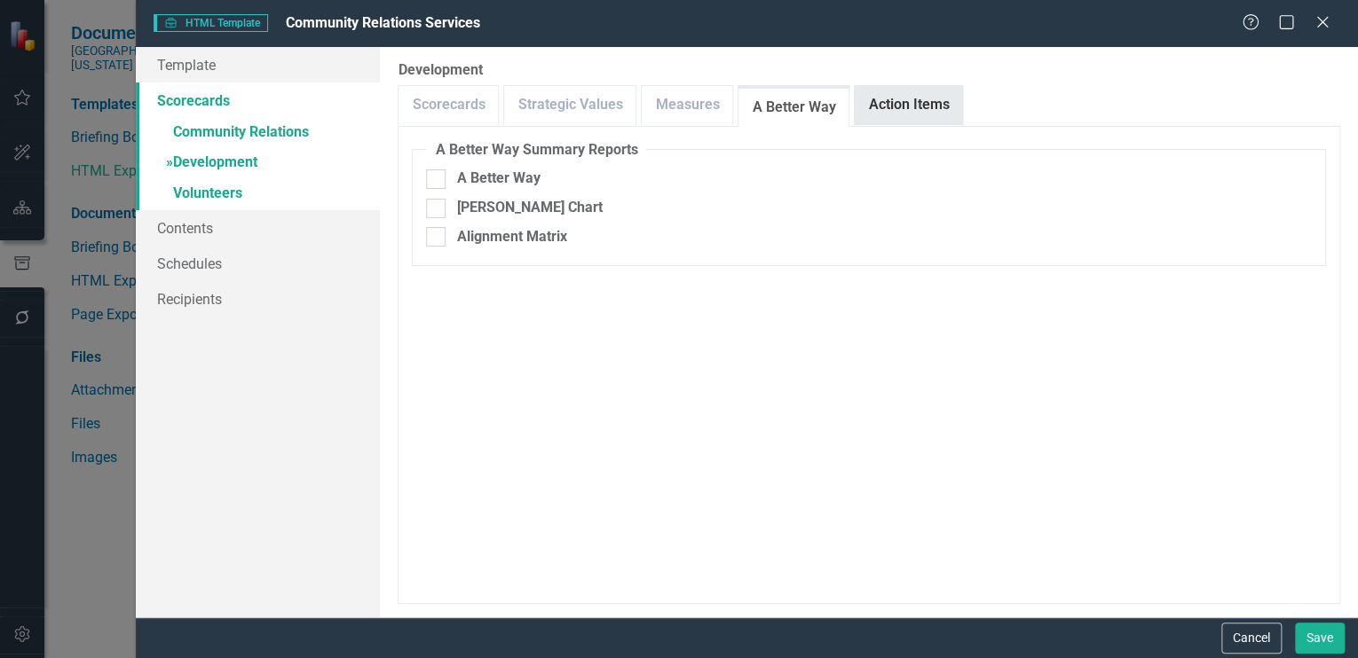
click at [895, 106] on link "Action Items" at bounding box center [908, 105] width 107 height 38
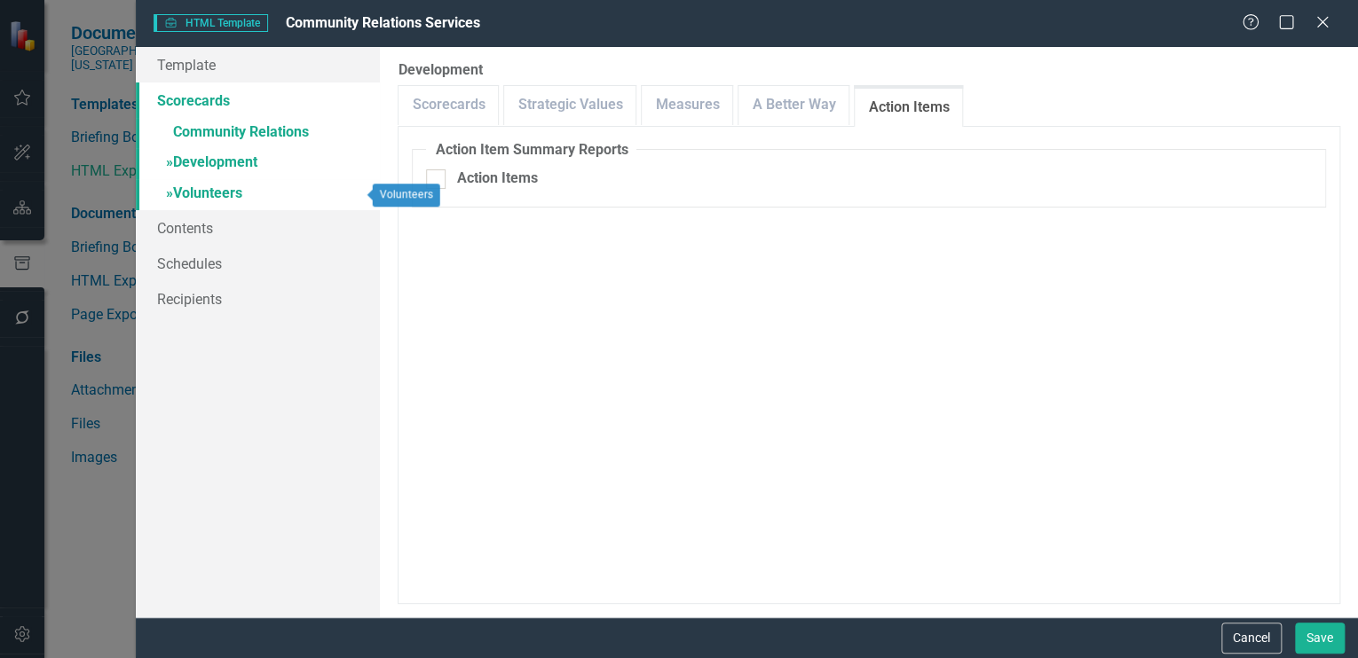
click at [215, 191] on link "» Volunteers" at bounding box center [258, 194] width 244 height 31
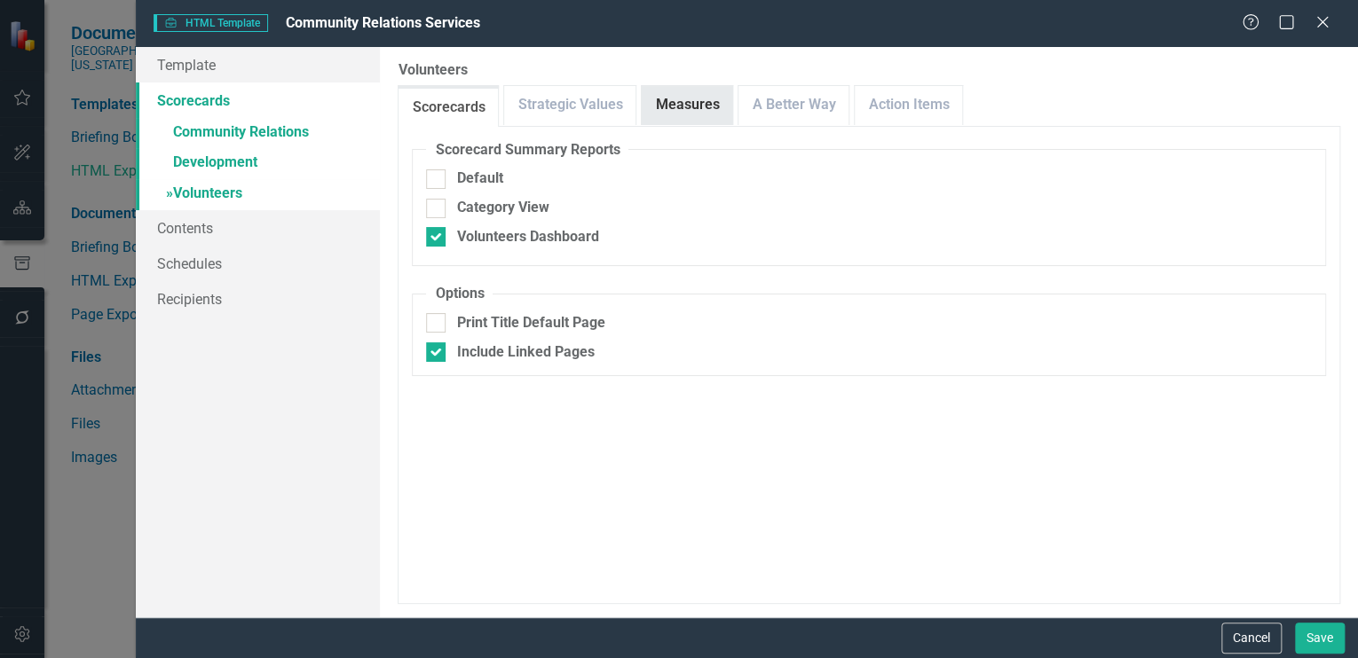
click at [686, 99] on link "Measures" at bounding box center [687, 105] width 91 height 38
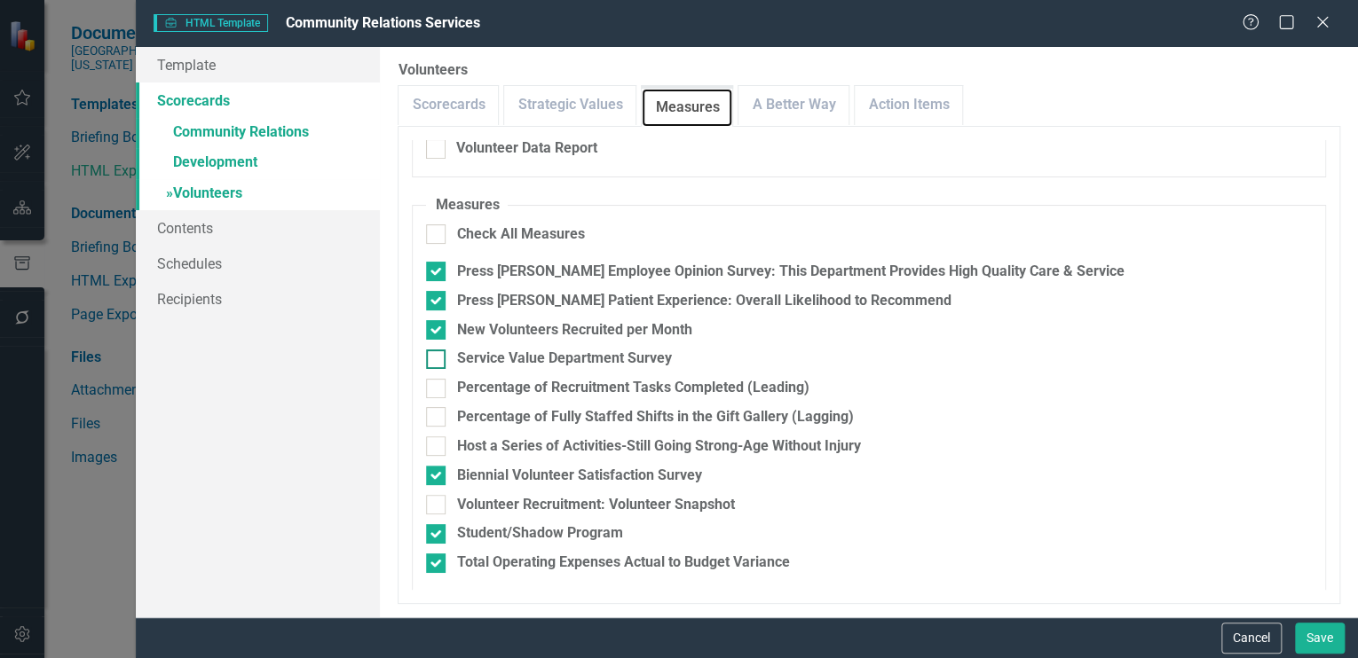
scroll to position [265, 0]
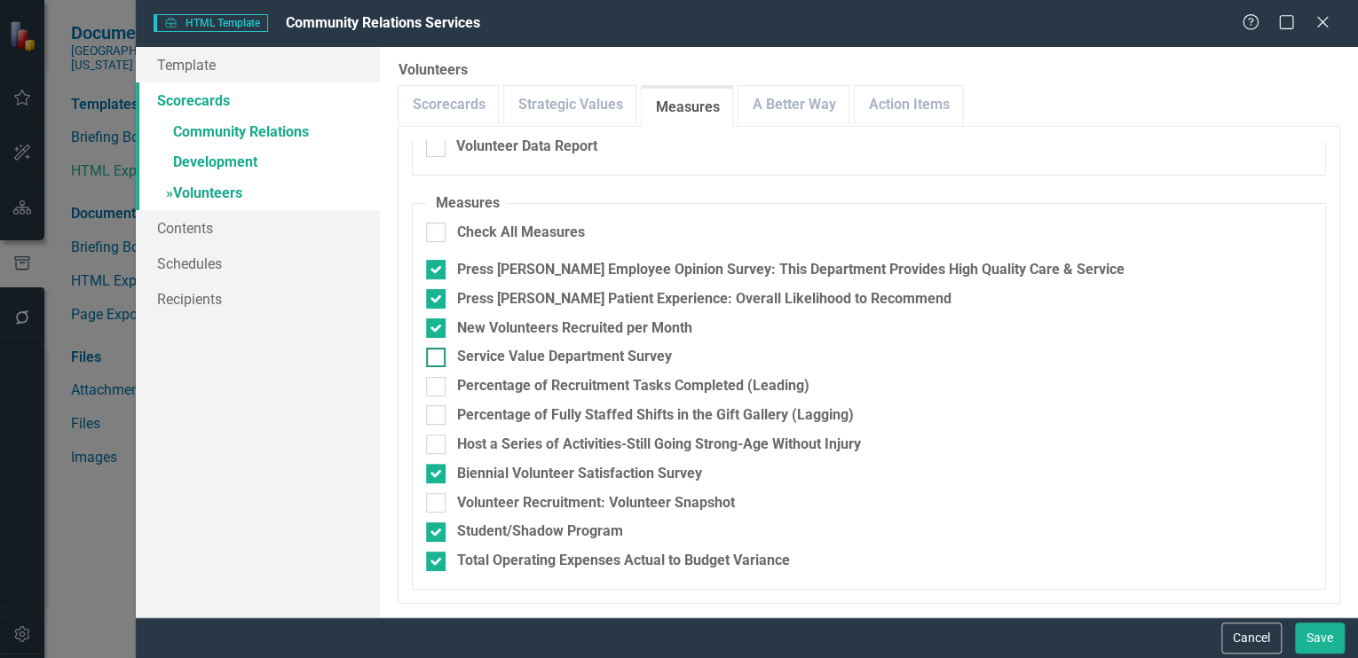
click at [435, 353] on input "Service Value Department Survey" at bounding box center [432, 354] width 12 height 12
checkbox input "true"
click at [437, 505] on div at bounding box center [436, 503] width 20 height 20
click at [437, 505] on input "Volunteer Recruitment: Volunteer Snapshot" at bounding box center [432, 499] width 12 height 12
checkbox input "true"
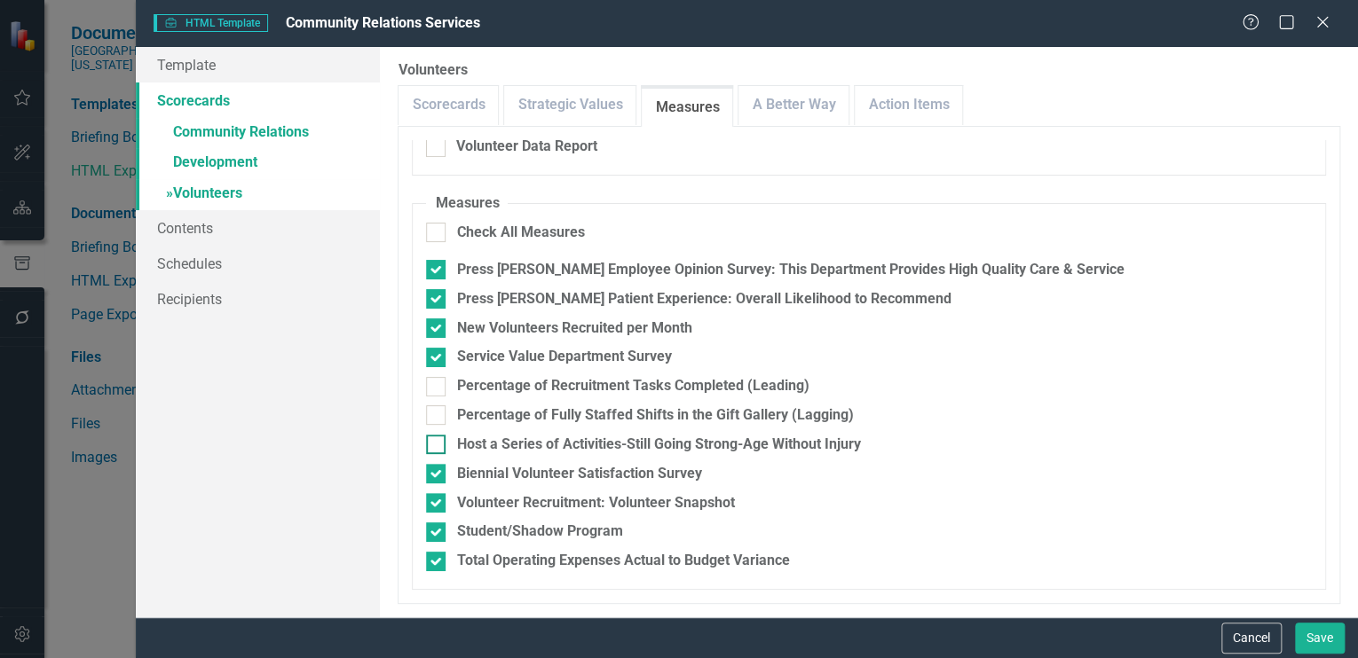
click at [433, 442] on input "Host a Series of Activities-Still Going Strong-Age Without Injury" at bounding box center [432, 441] width 12 height 12
checkbox input "true"
click at [799, 100] on link "A Better Way" at bounding box center [793, 105] width 110 height 38
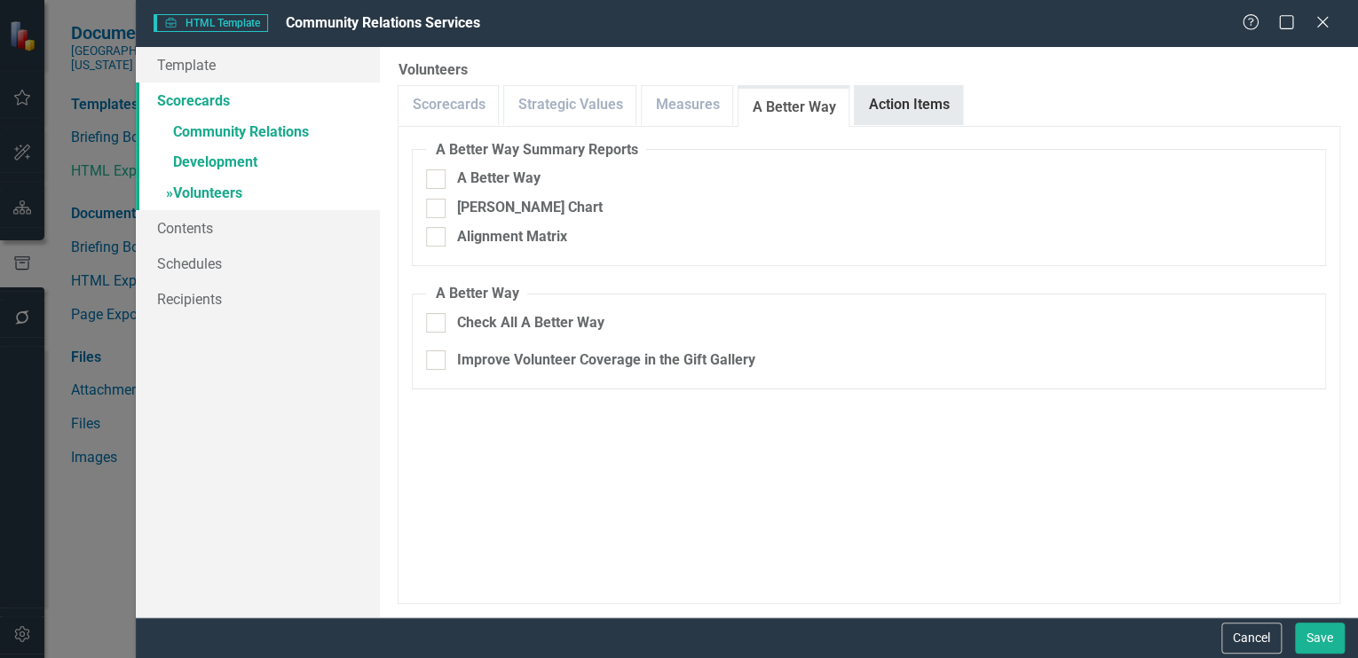
click at [905, 87] on link "Action Items" at bounding box center [908, 105] width 107 height 38
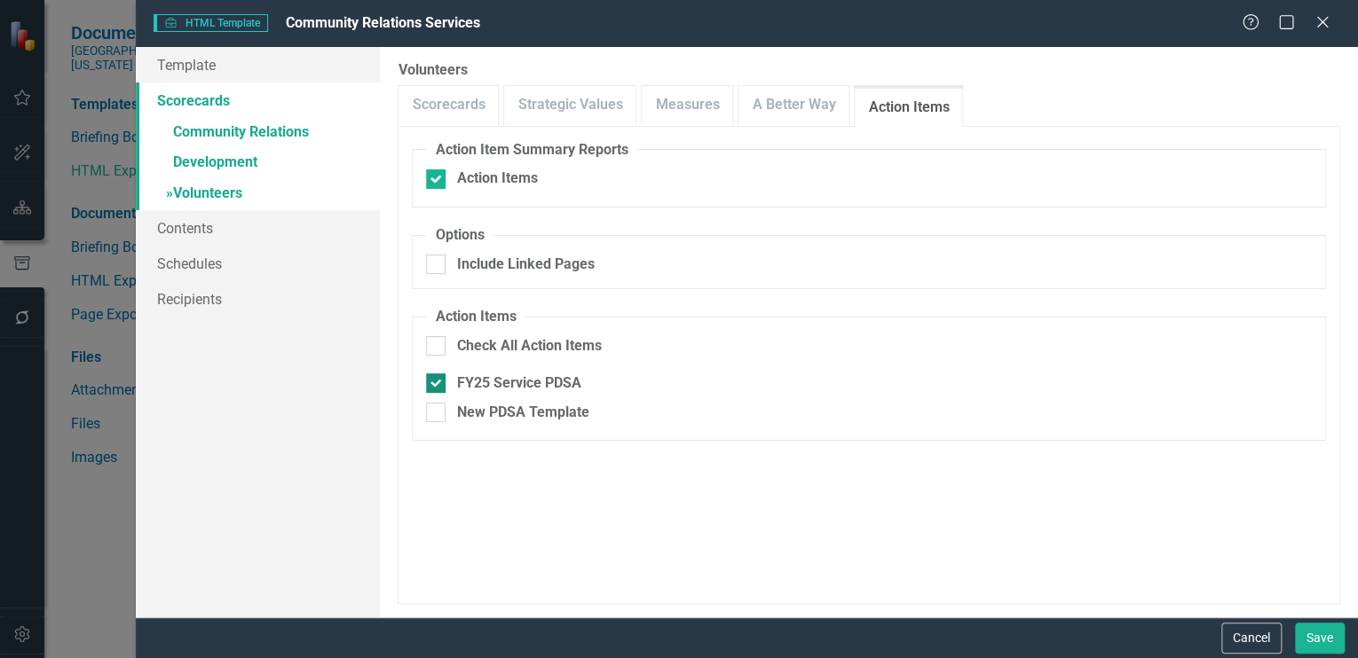
click at [433, 378] on input "FY25 Service PDSA" at bounding box center [432, 380] width 12 height 12
checkbox input "false"
click at [436, 176] on input "Action Items" at bounding box center [432, 176] width 12 height 12
checkbox input "false"
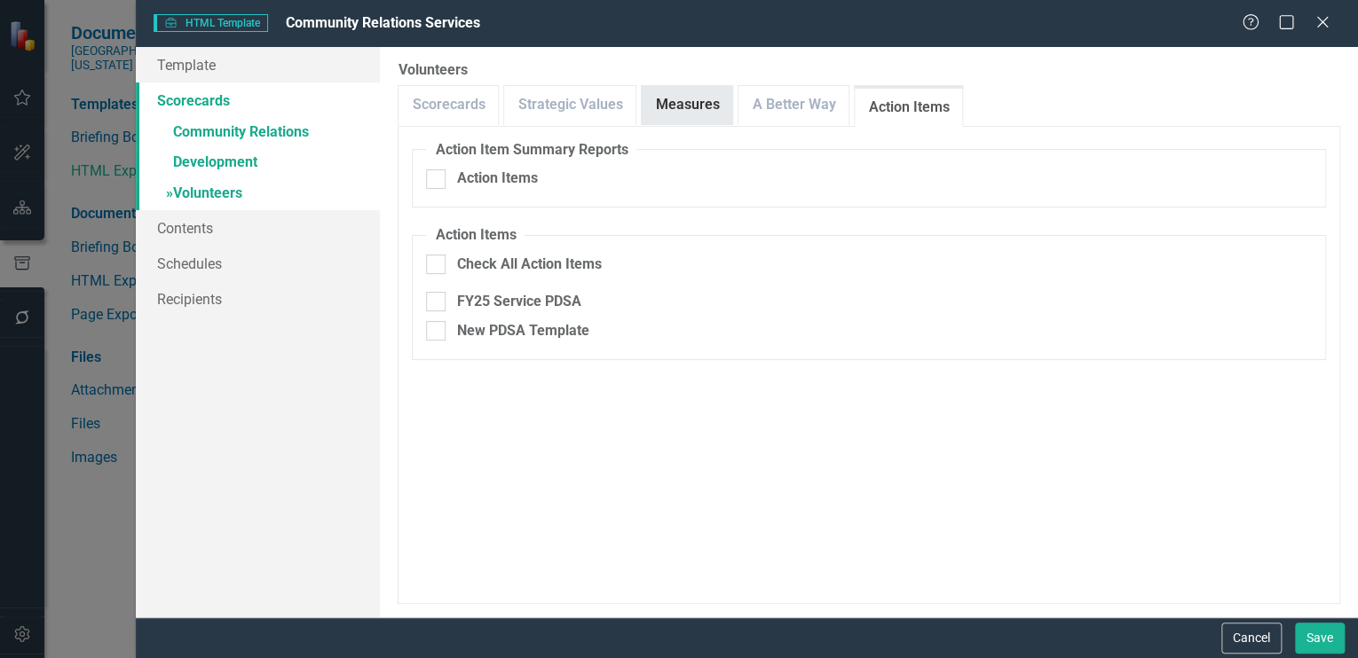
click at [688, 99] on link "Measures" at bounding box center [687, 105] width 91 height 38
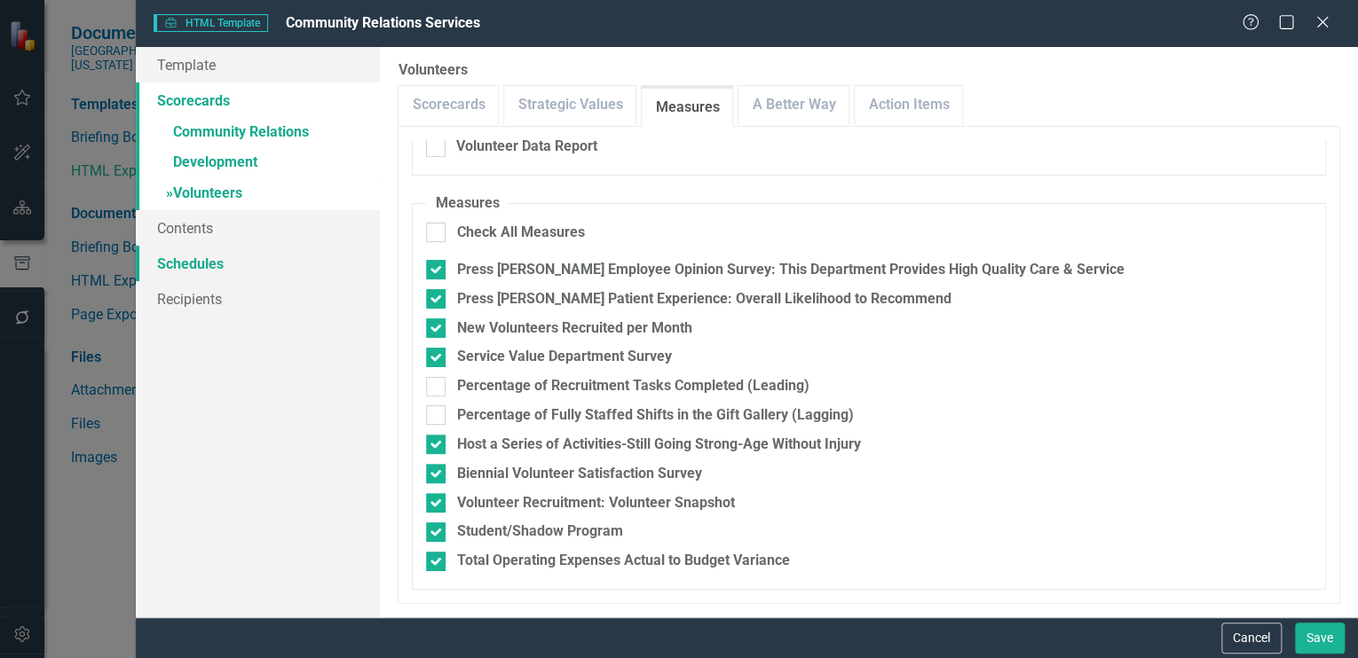
click at [185, 265] on link "Schedules" at bounding box center [258, 263] width 244 height 35
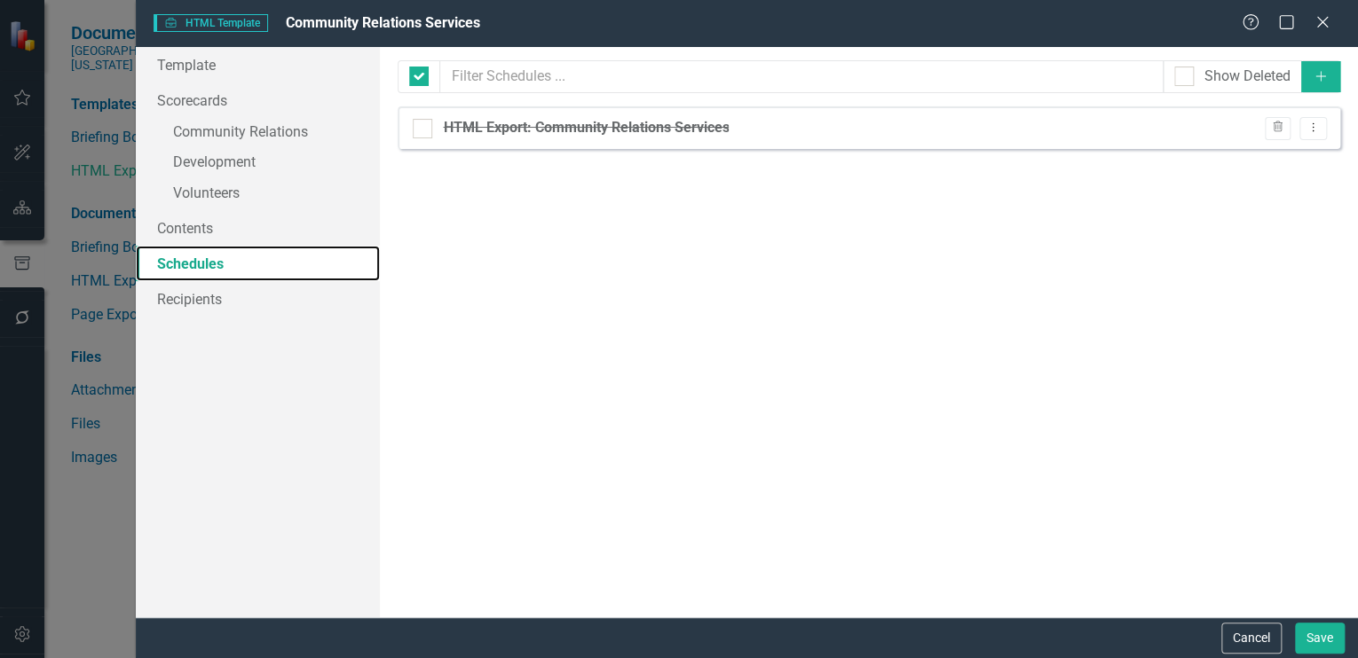
checkbox input "false"
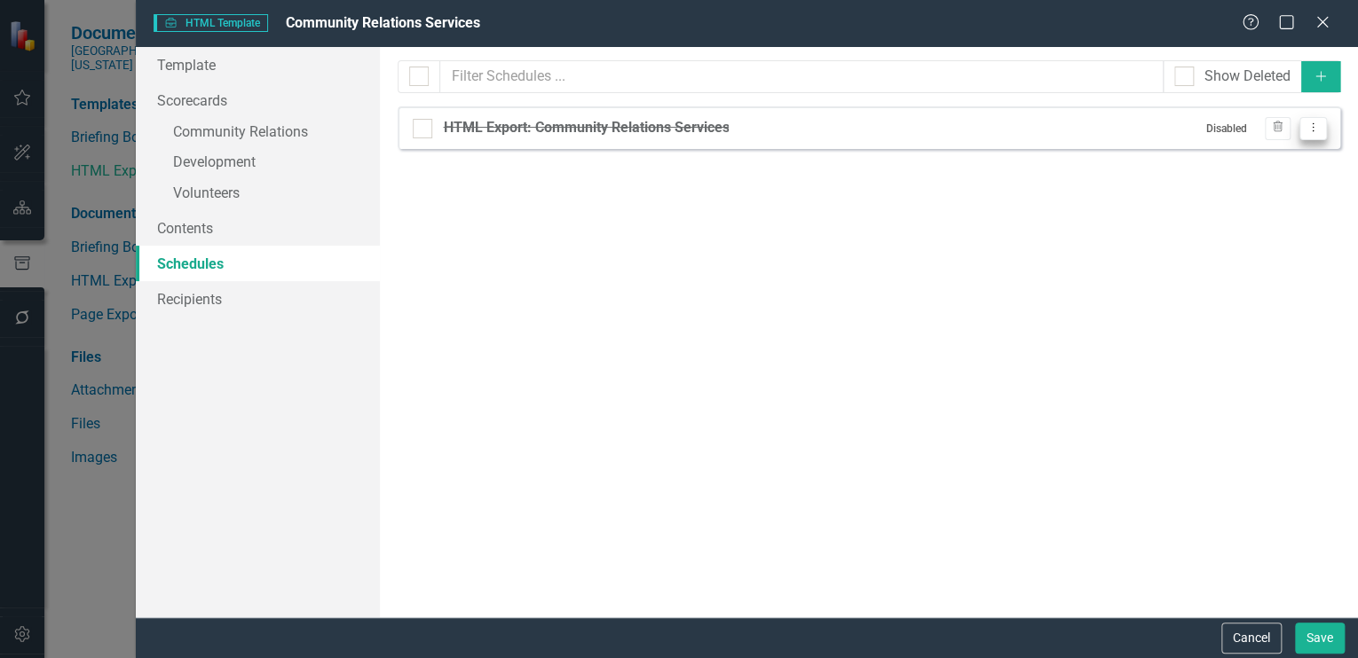
click at [1313, 124] on icon "Dropdown Menu" at bounding box center [1312, 128] width 15 height 12
click at [1226, 154] on link "Edit Edit Schedule" at bounding box center [1244, 157] width 163 height 33
select select "pm"
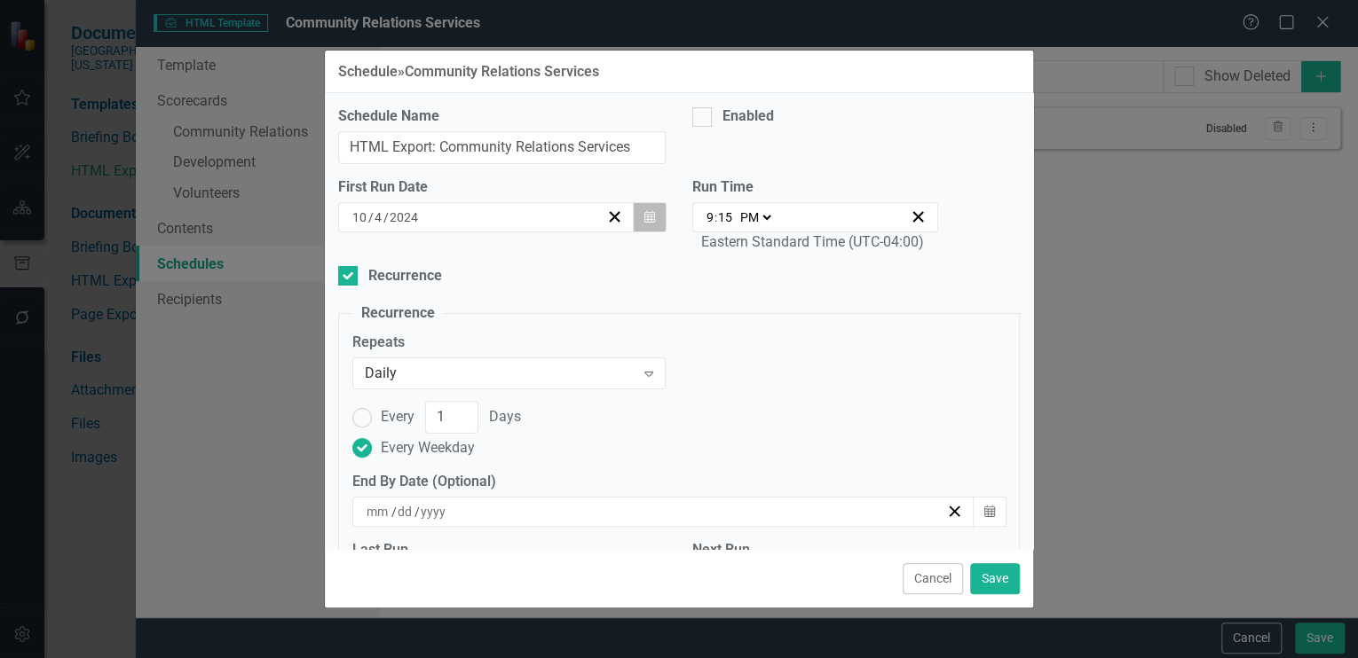
click at [644, 214] on icon "Calendar" at bounding box center [649, 217] width 11 height 12
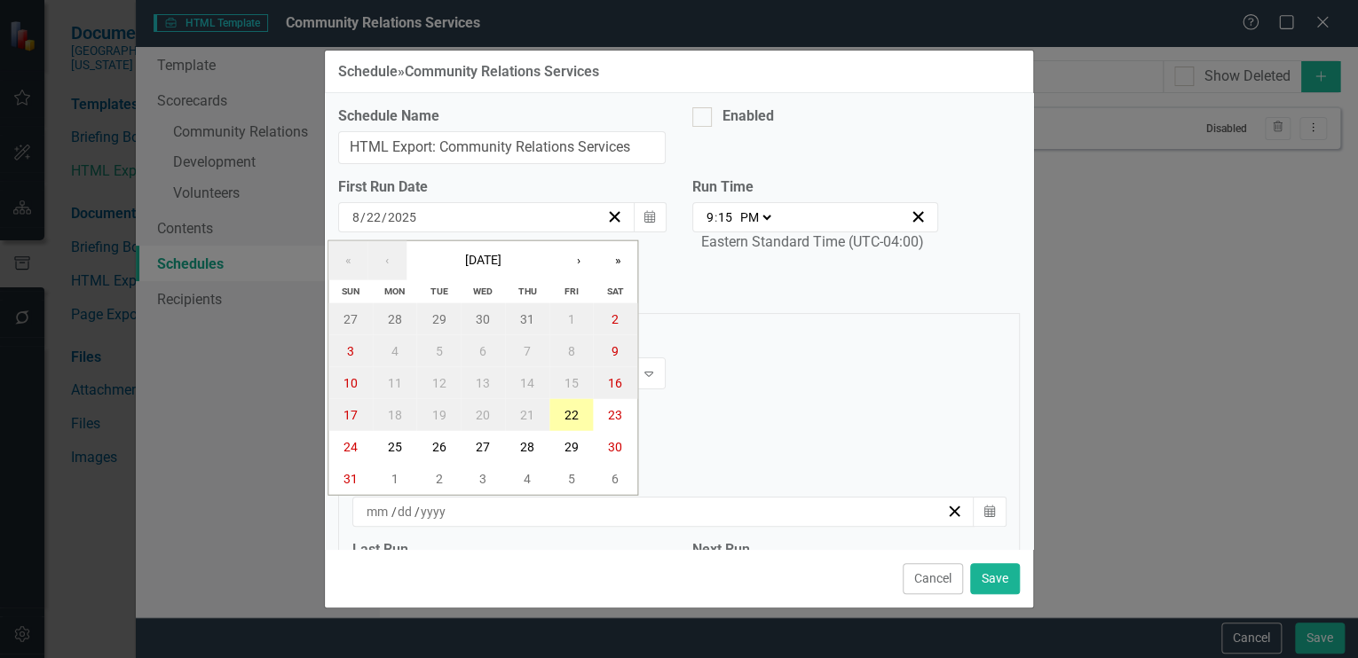
click at [572, 414] on abbr "22" at bounding box center [571, 415] width 14 height 14
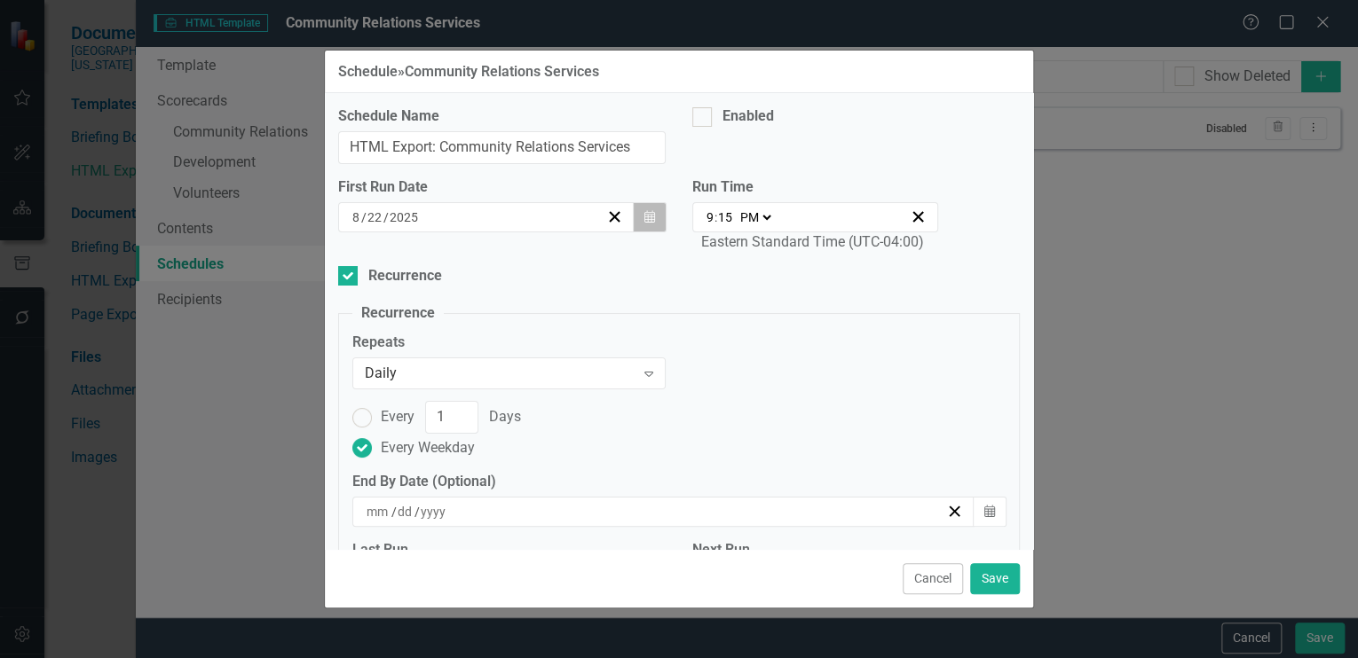
click at [644, 211] on icon "Calendar" at bounding box center [649, 217] width 11 height 12
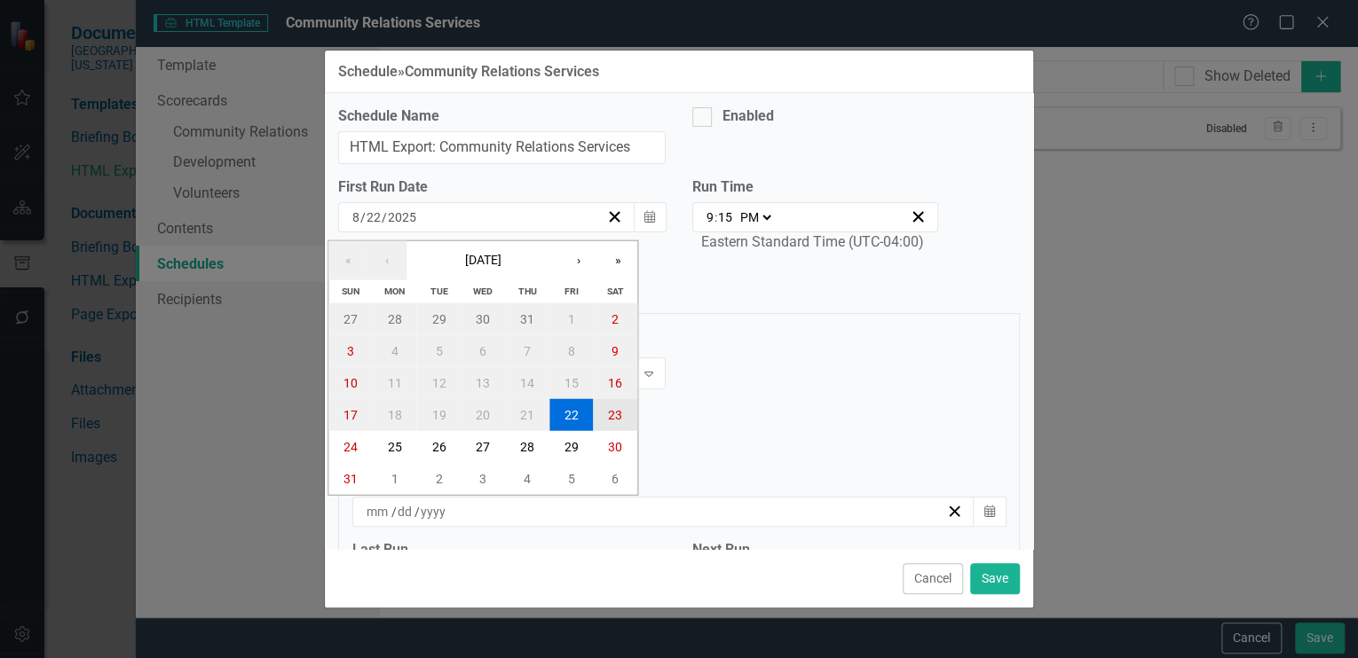
click at [612, 411] on abbr "23" at bounding box center [615, 415] width 14 height 14
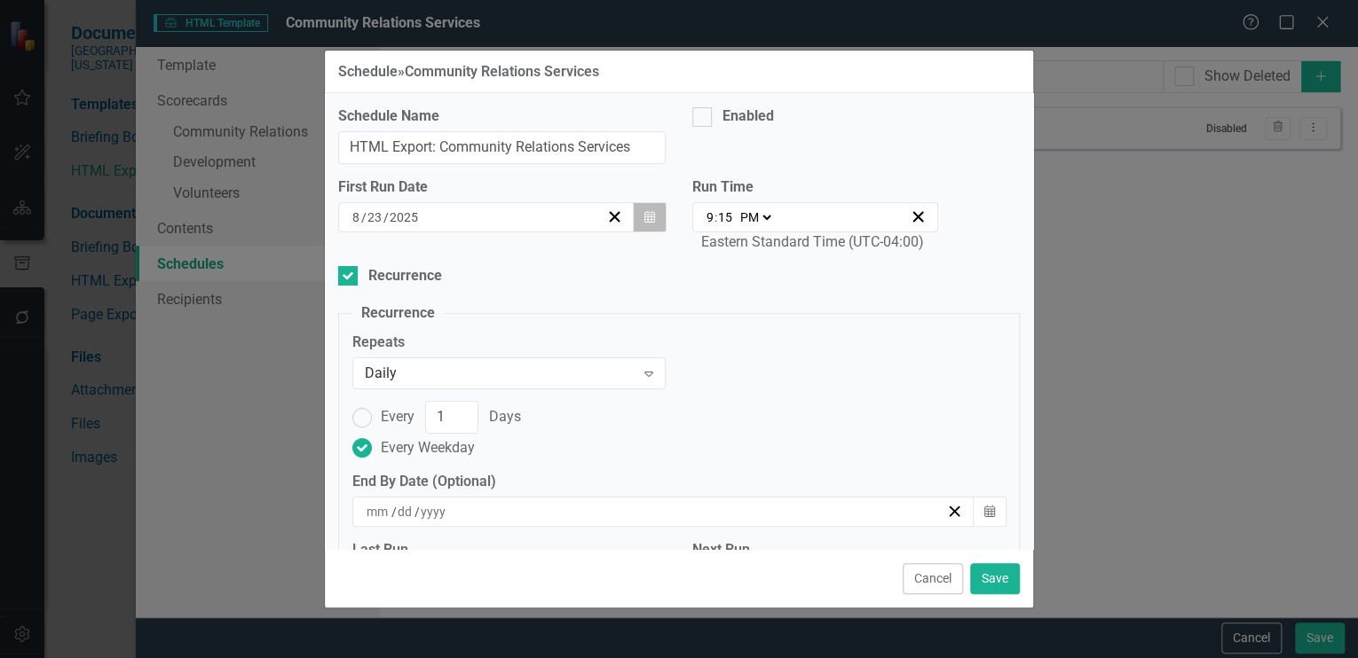
click at [645, 211] on icon "Calendar" at bounding box center [649, 217] width 11 height 12
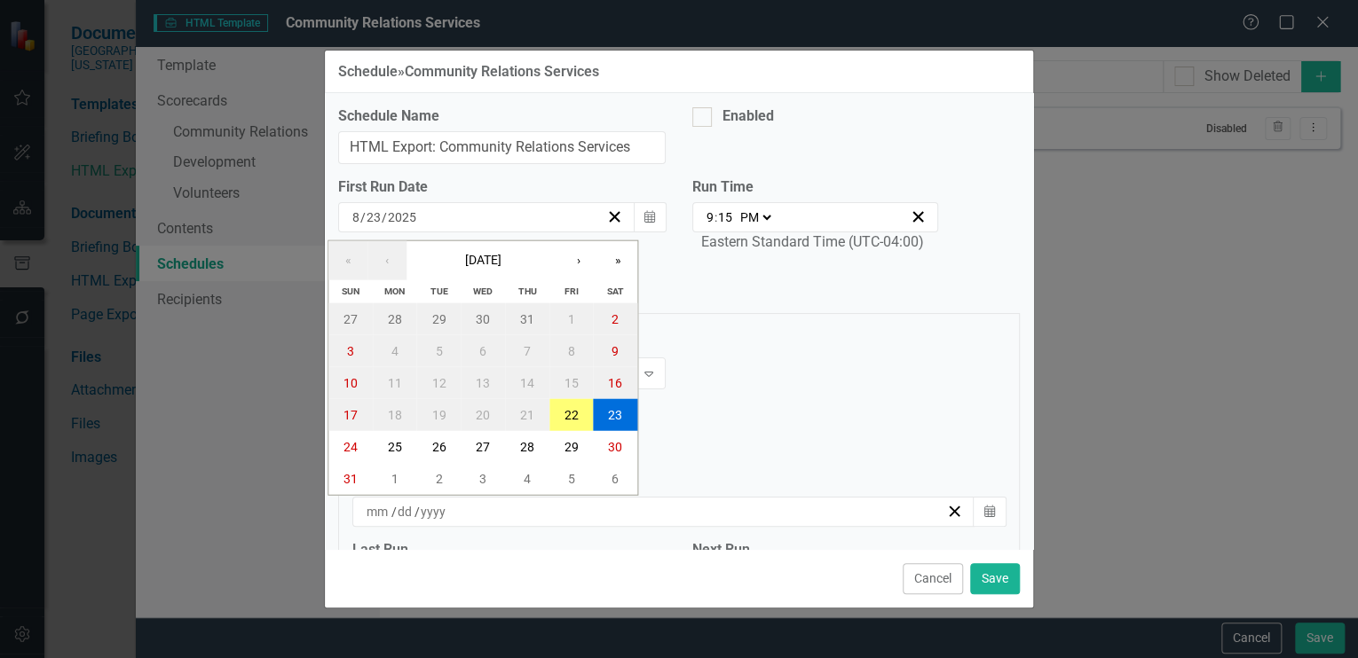
click at [716, 305] on fieldset "Recurrence Repeats Daily Expand Every 1 Days Every Weekday End By Date (Optiona…" at bounding box center [679, 458] width 682 height 308
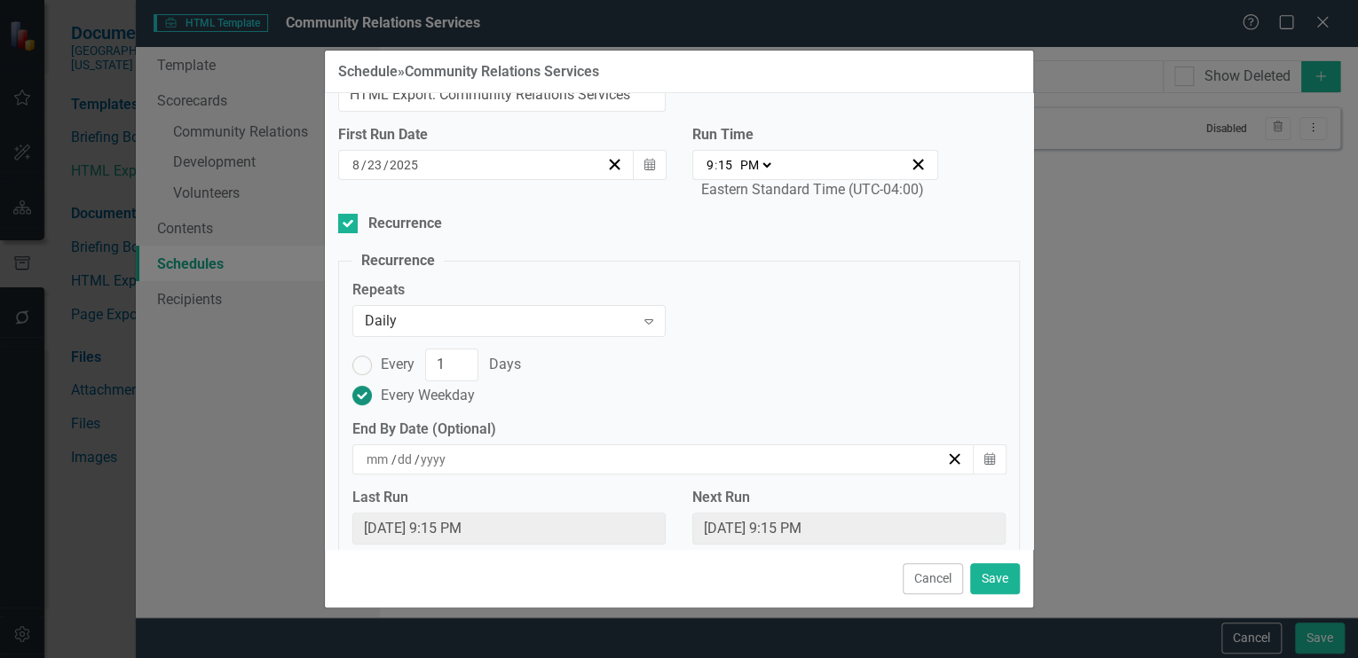
scroll to position [71, 0]
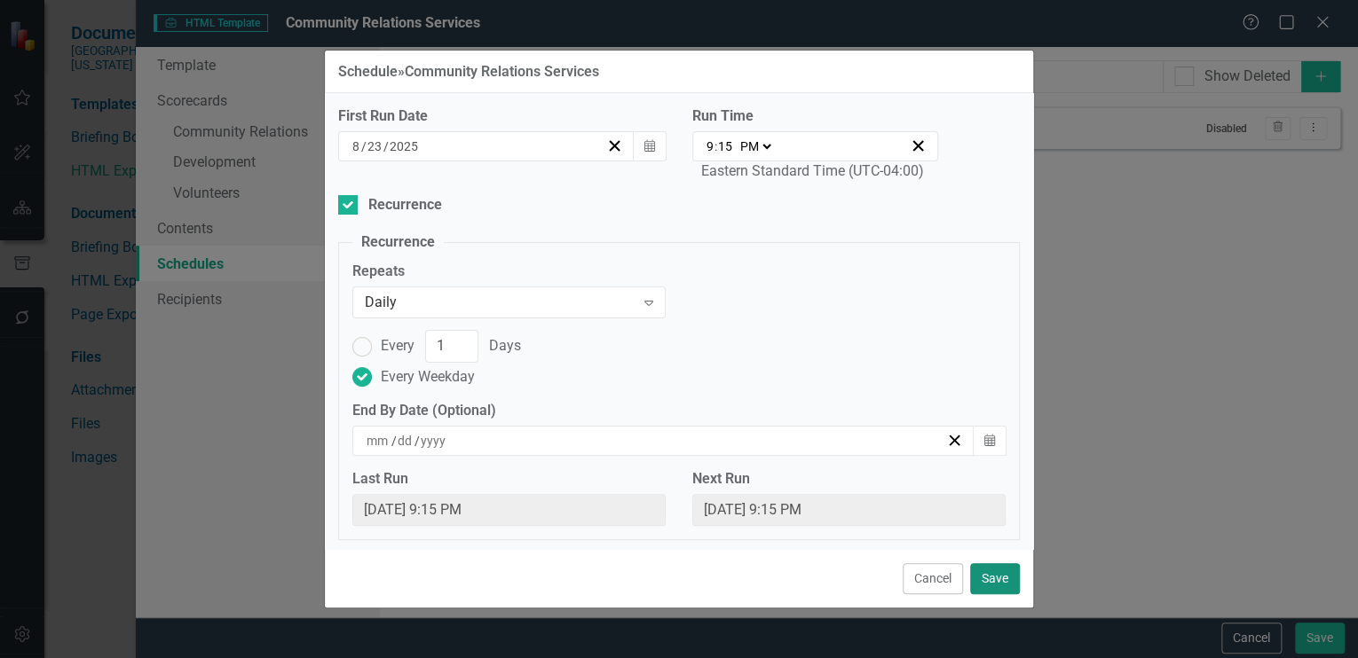
click at [992, 578] on button "Save" at bounding box center [995, 579] width 50 height 31
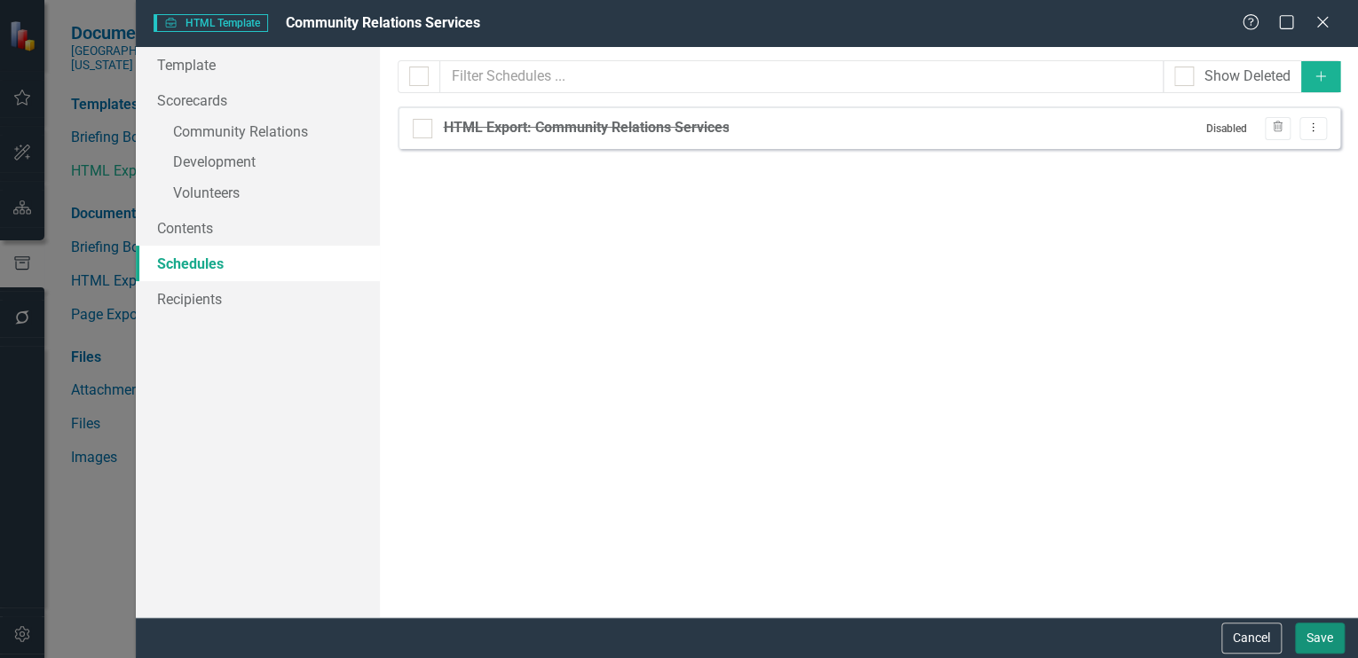
click at [1328, 631] on button "Save" at bounding box center [1320, 638] width 50 height 31
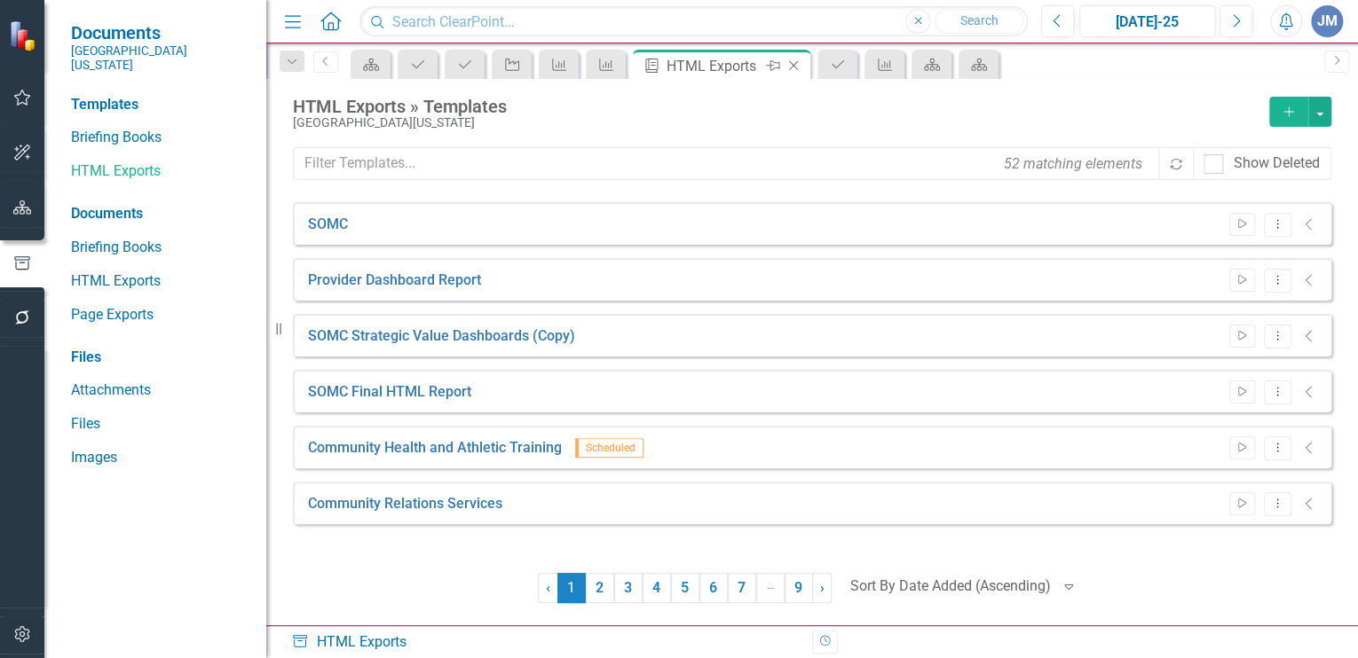
click at [795, 62] on icon at bounding box center [794, 66] width 10 height 10
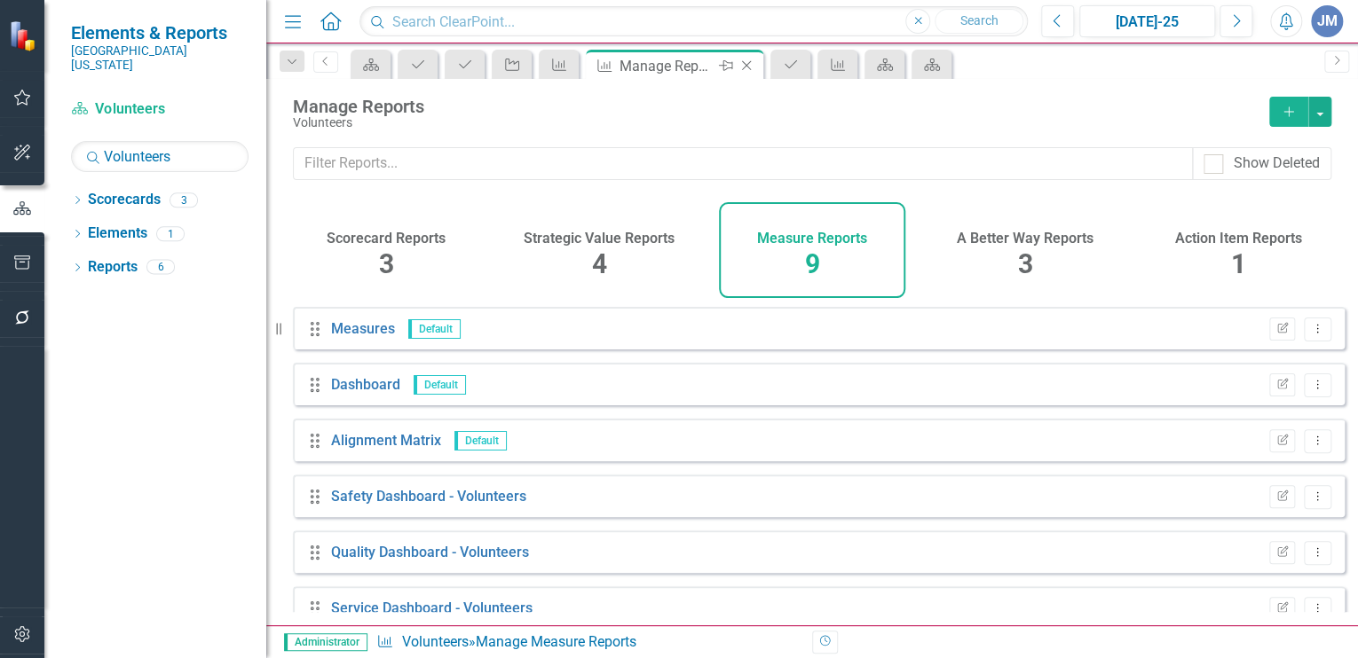
click at [745, 61] on icon "Close" at bounding box center [746, 66] width 18 height 14
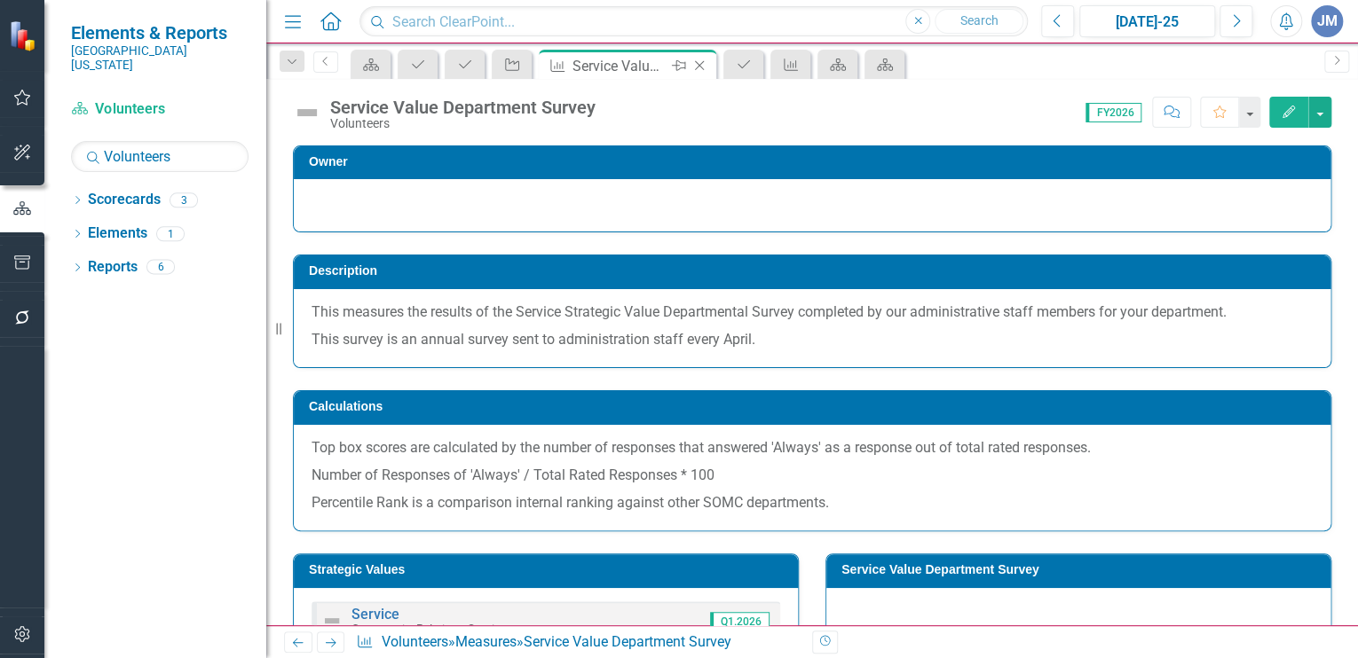
click at [699, 60] on icon "Close" at bounding box center [699, 66] width 18 height 14
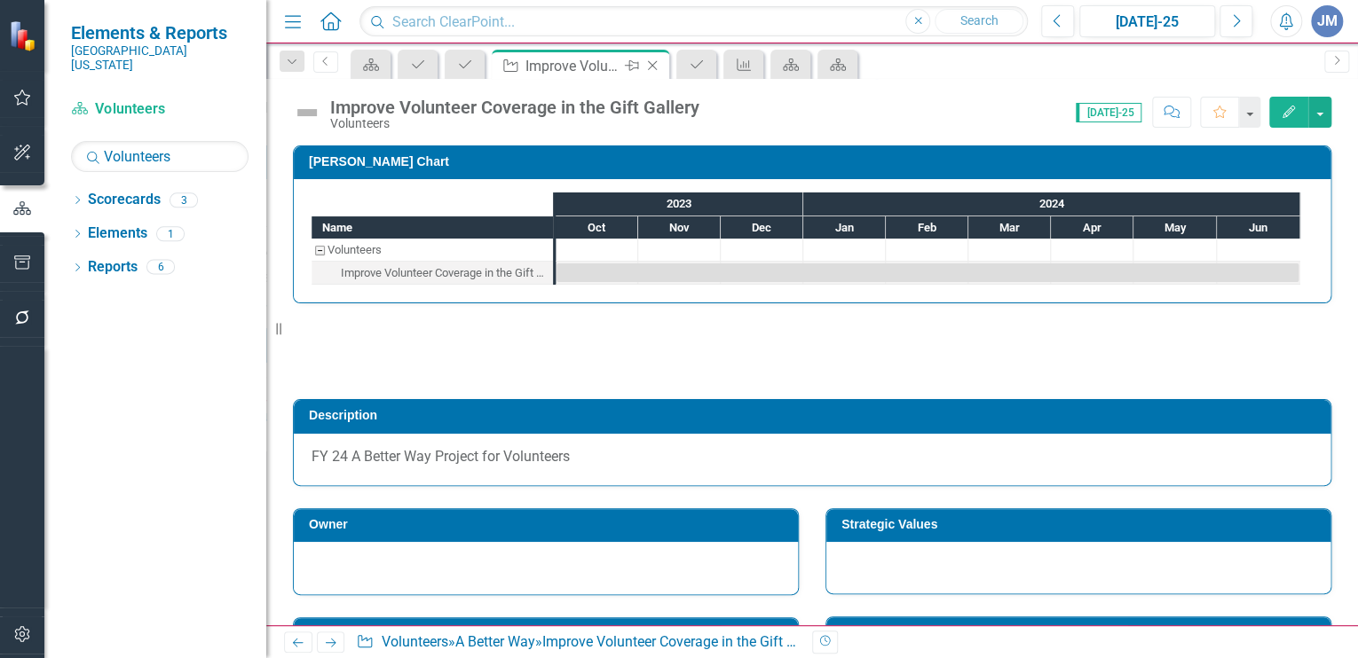
click at [653, 60] on icon "Close" at bounding box center [652, 66] width 18 height 14
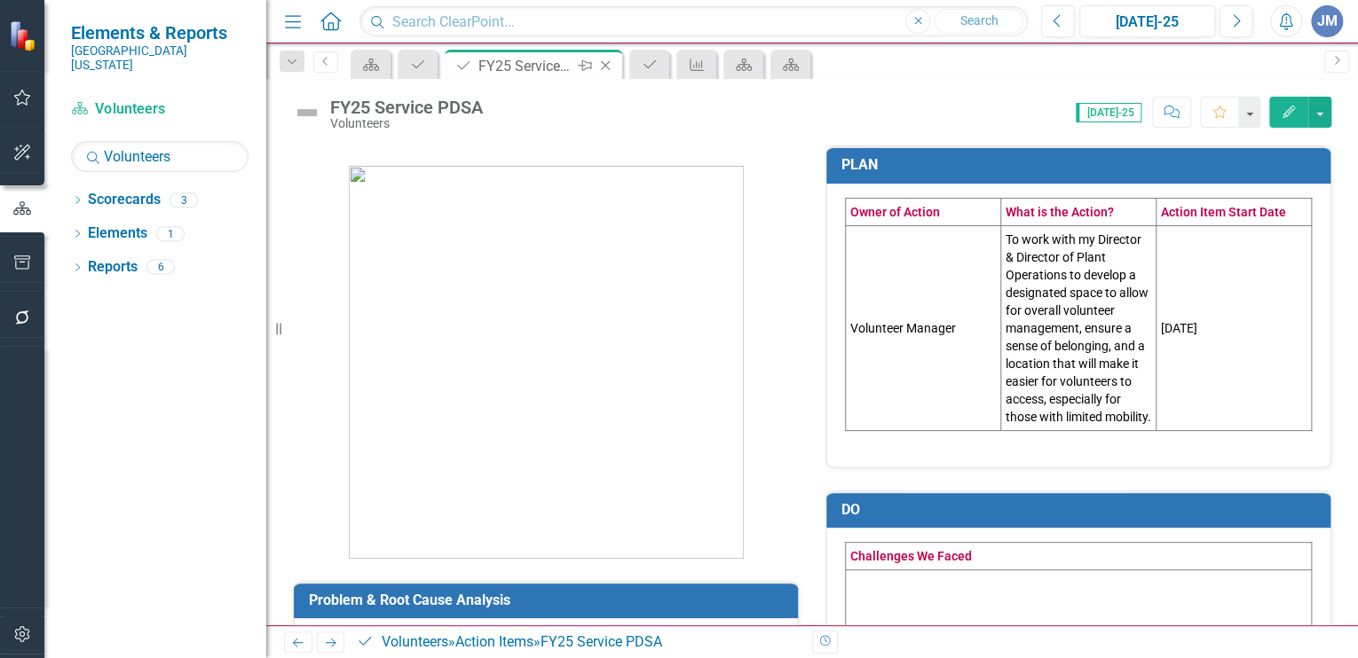
click at [603, 59] on icon "Close" at bounding box center [605, 66] width 18 height 14
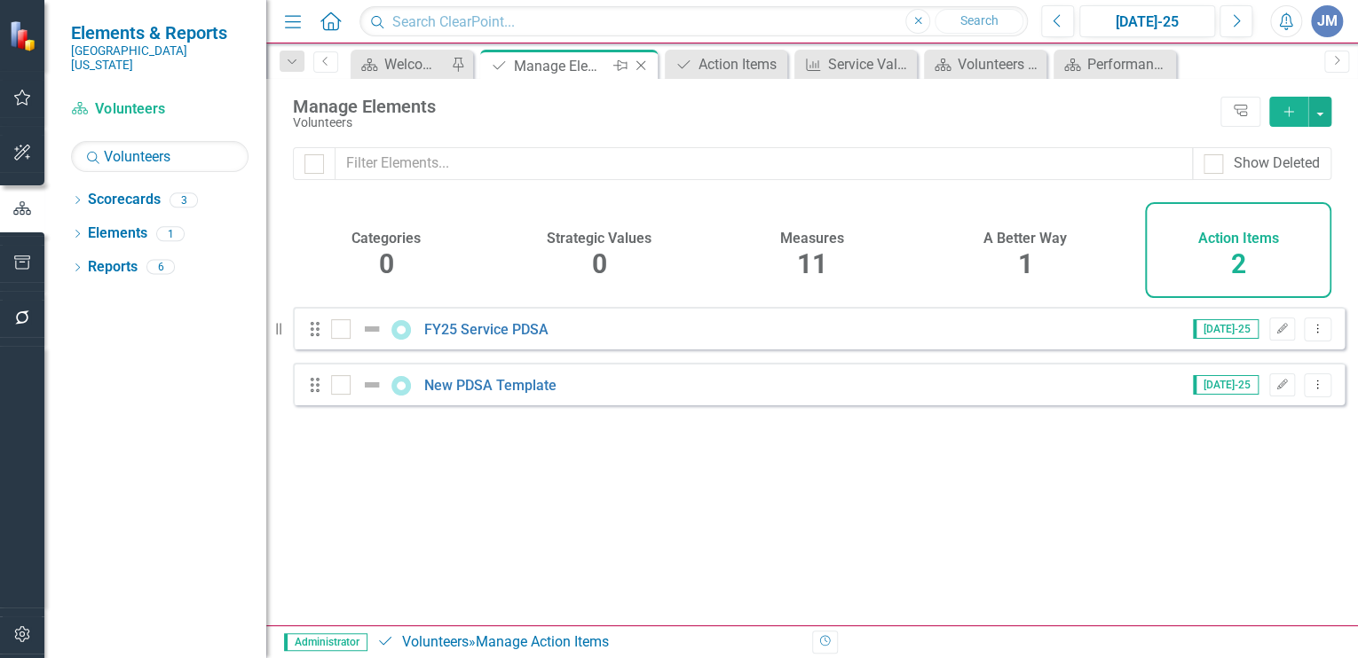
click at [637, 59] on icon "Close" at bounding box center [641, 66] width 18 height 14
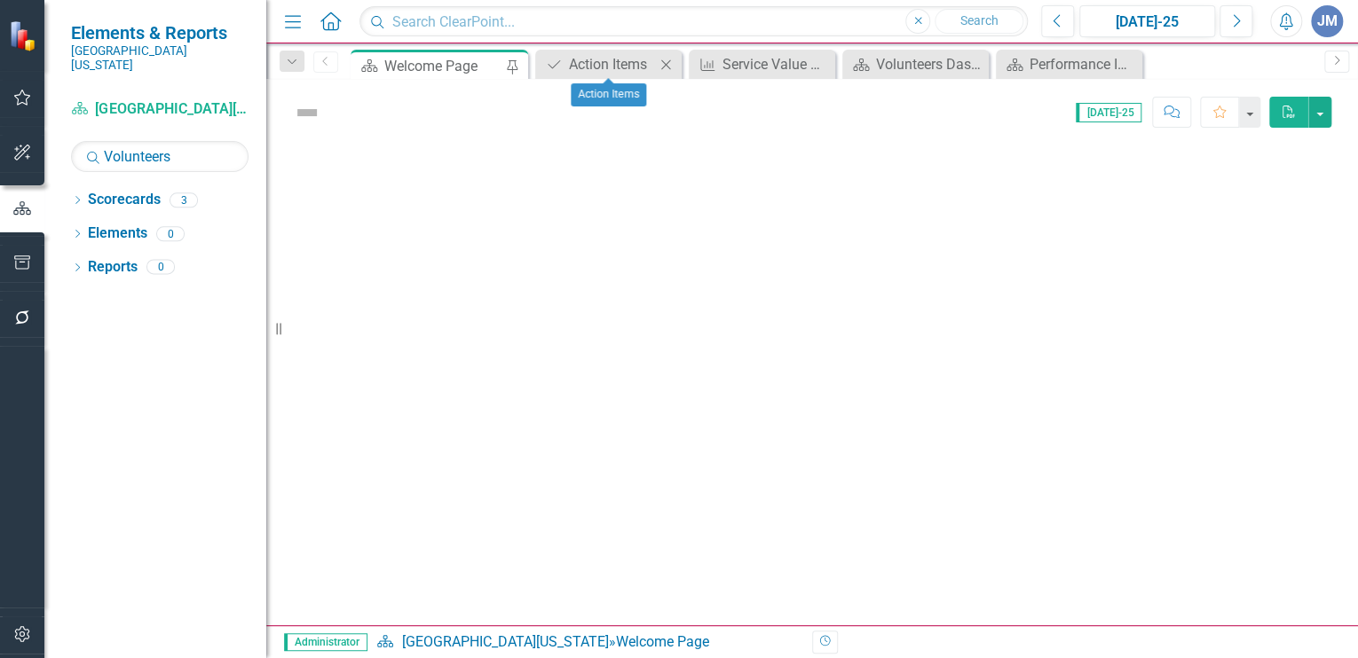
click at [664, 60] on icon "Close" at bounding box center [666, 65] width 18 height 14
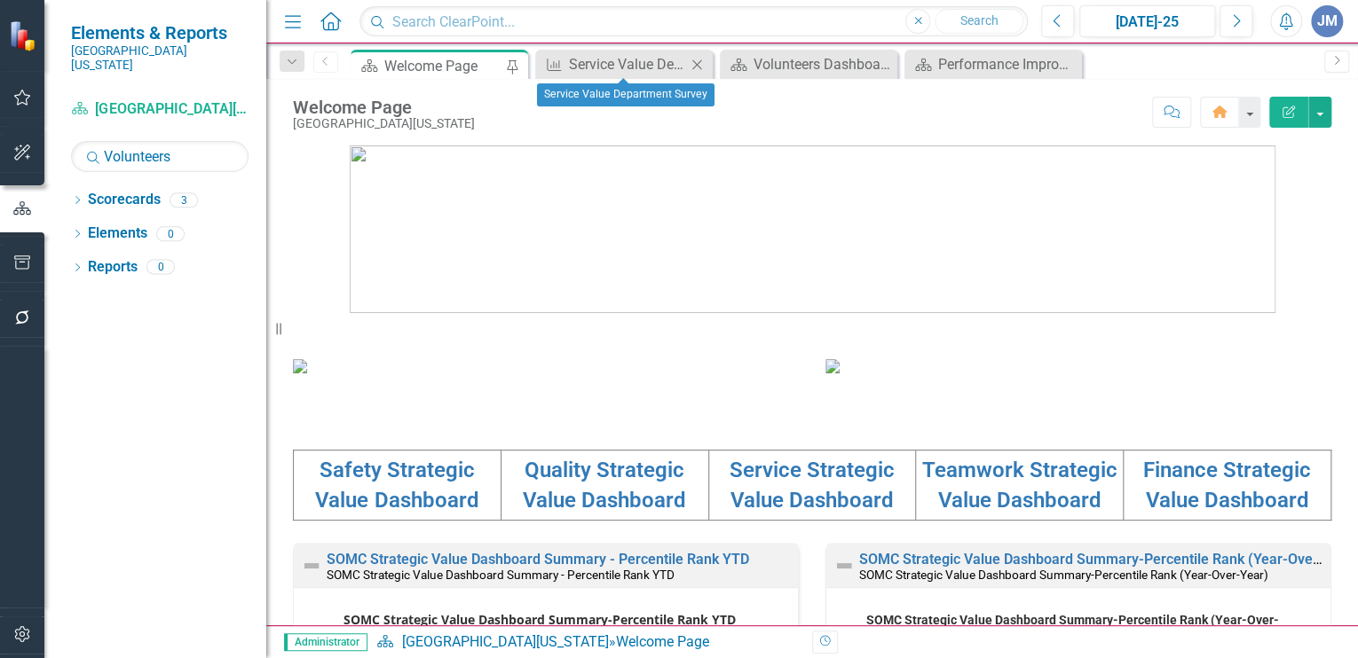
click at [694, 62] on icon "Close" at bounding box center [697, 65] width 18 height 14
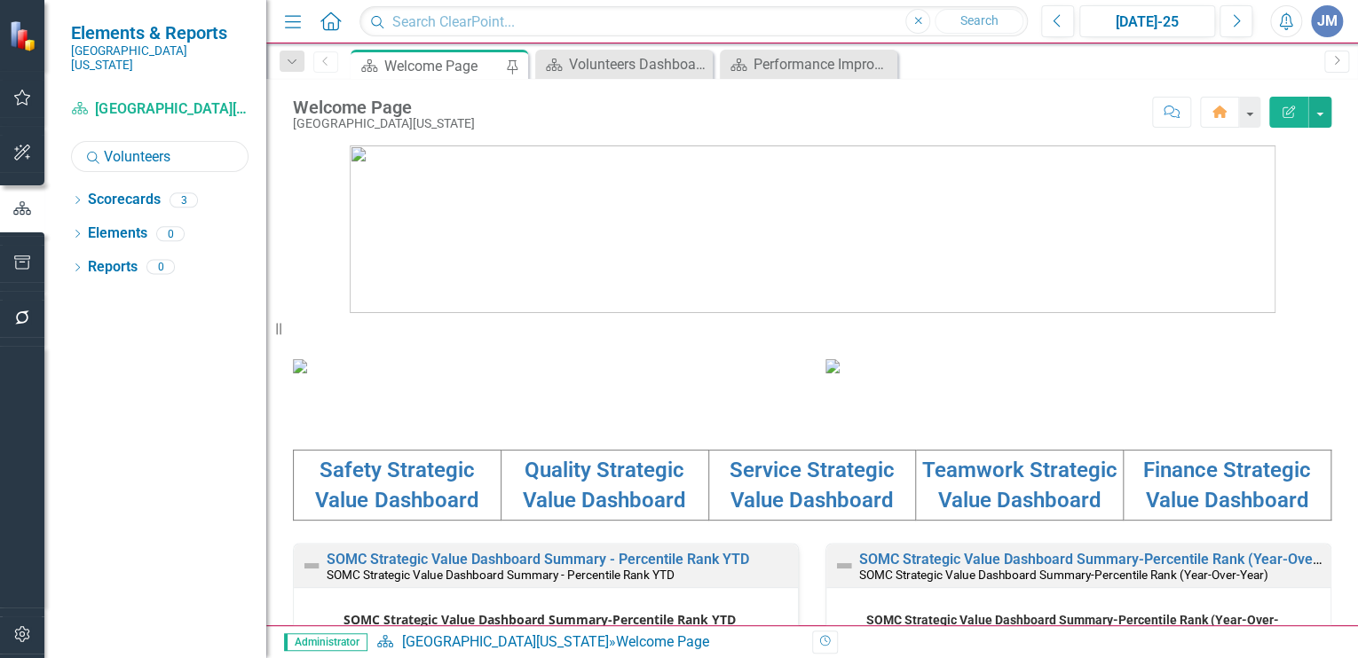
drag, startPoint x: 195, startPoint y: 143, endPoint x: 69, endPoint y: 153, distance: 126.4
click at [69, 153] on div "Scorecard Southern Ohio Medical Center Search Volunteers Sorry, no results foun…" at bounding box center [155, 377] width 222 height 564
type input "human"
click at [77, 197] on icon "Dropdown" at bounding box center [77, 202] width 12 height 10
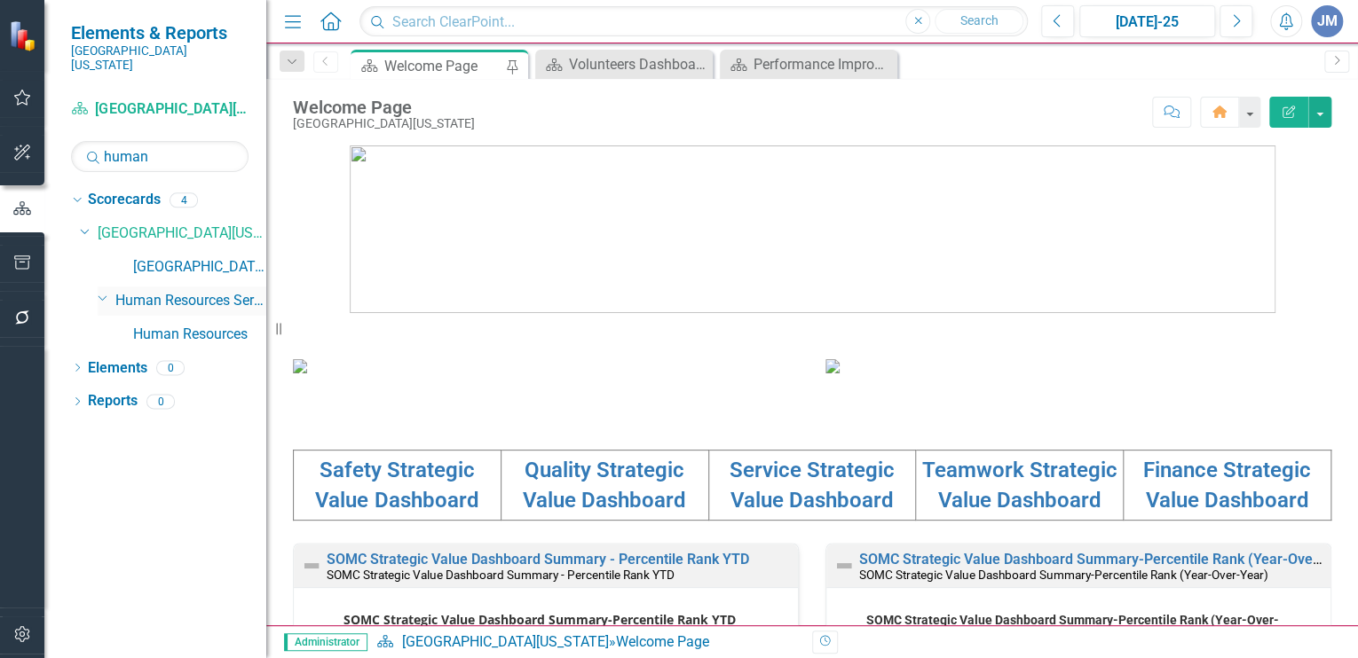
click at [178, 291] on link "Human Resources Services" at bounding box center [190, 301] width 151 height 20
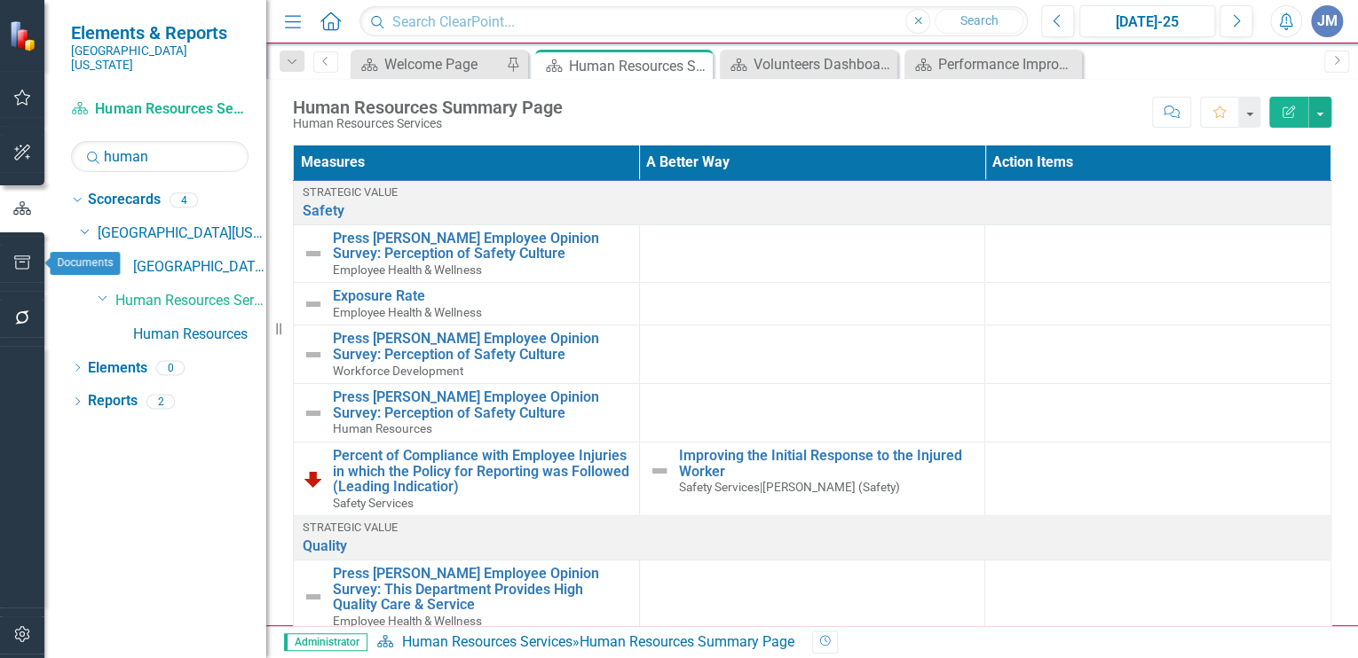
click at [22, 256] on icon "button" at bounding box center [22, 263] width 16 height 14
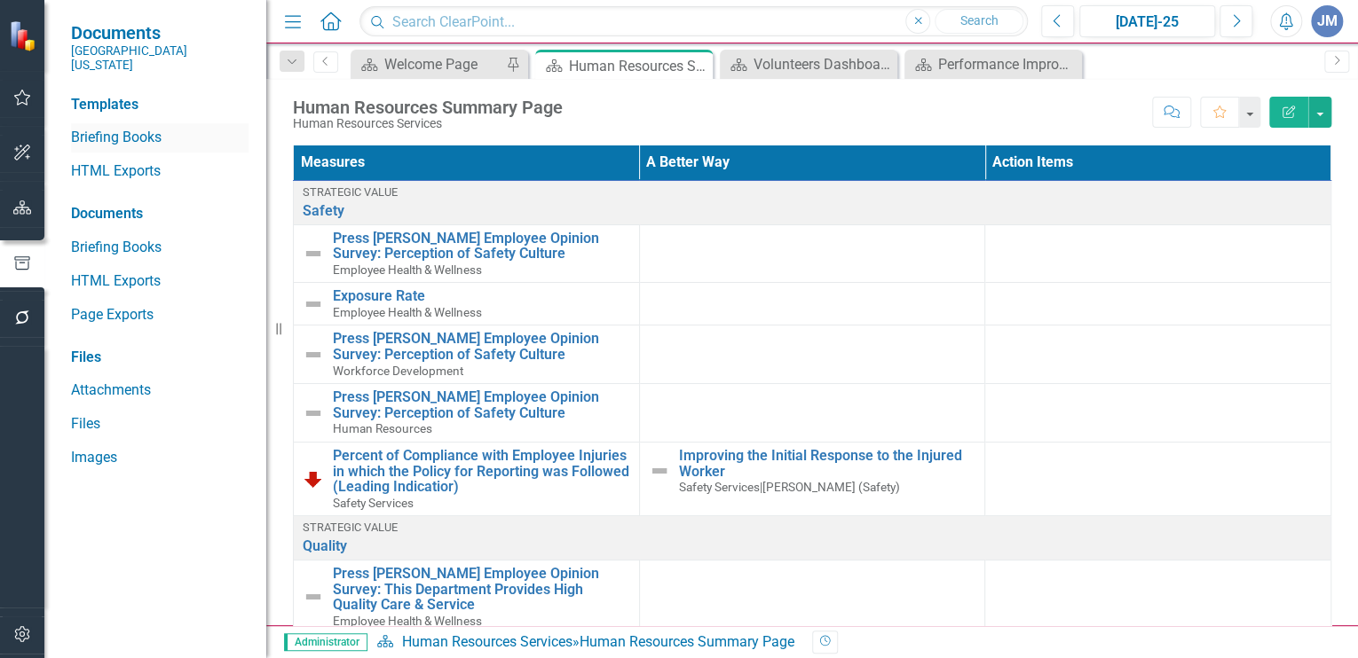
drag, startPoint x: 99, startPoint y: 122, endPoint x: 143, endPoint y: 128, distance: 44.7
click at [99, 128] on link "Briefing Books" at bounding box center [159, 138] width 177 height 20
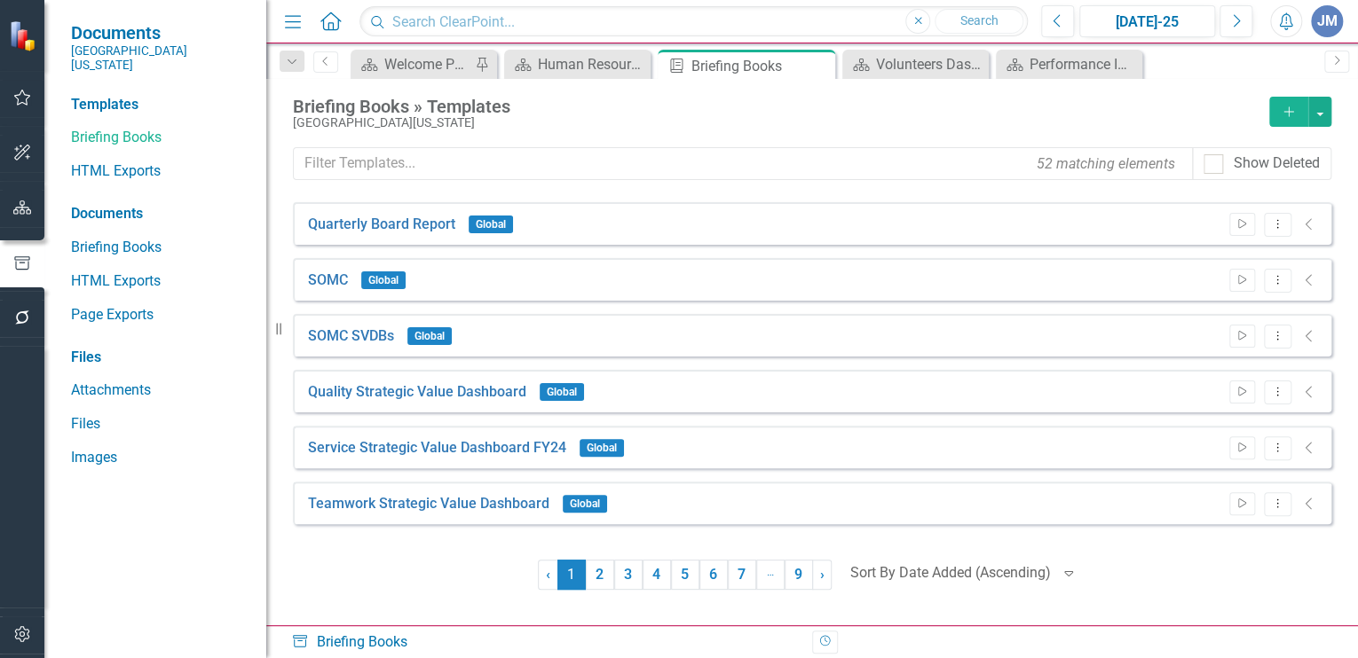
click at [1285, 106] on icon "Add" at bounding box center [1289, 112] width 16 height 12
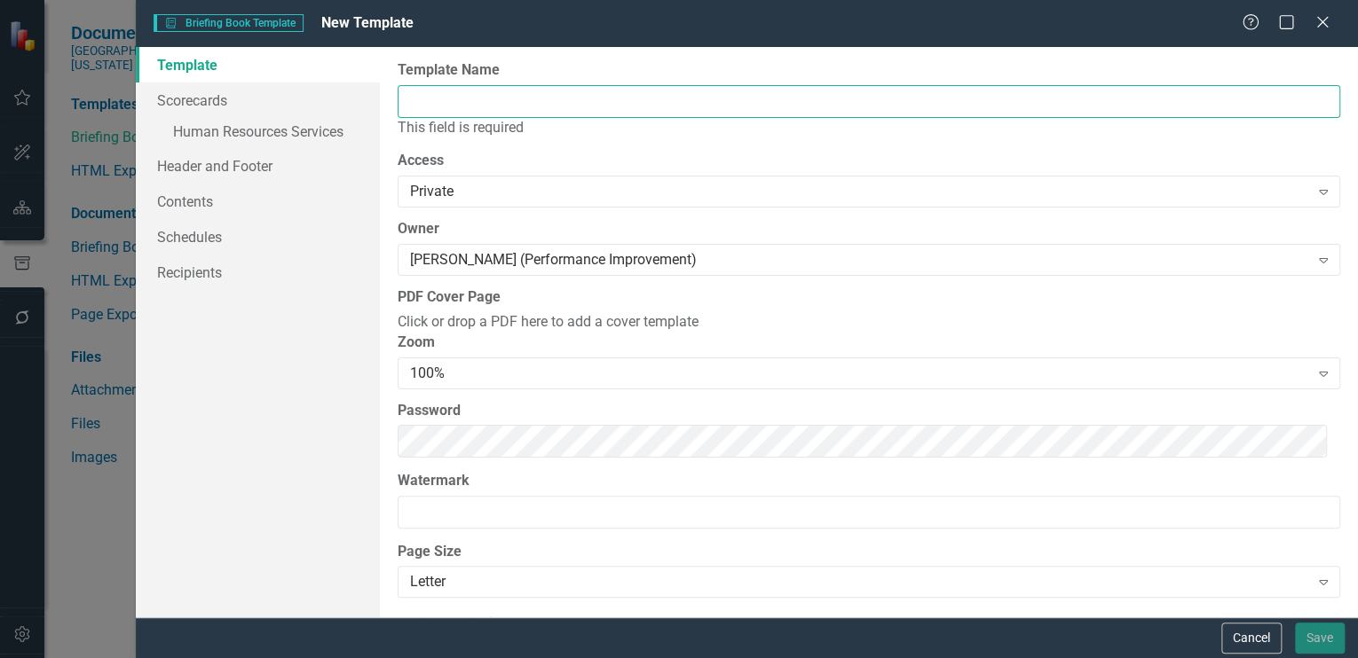
click at [423, 96] on input "Template Name" at bounding box center [869, 101] width 942 height 33
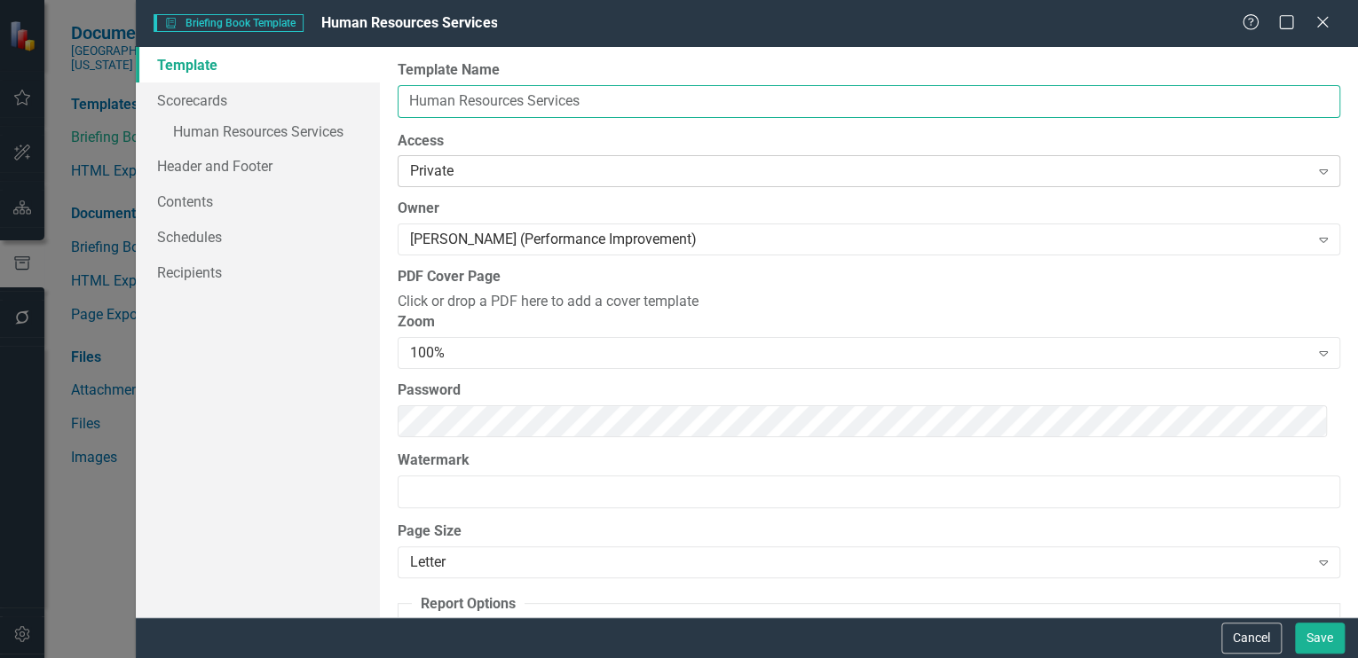
type input "Human Resources Services"
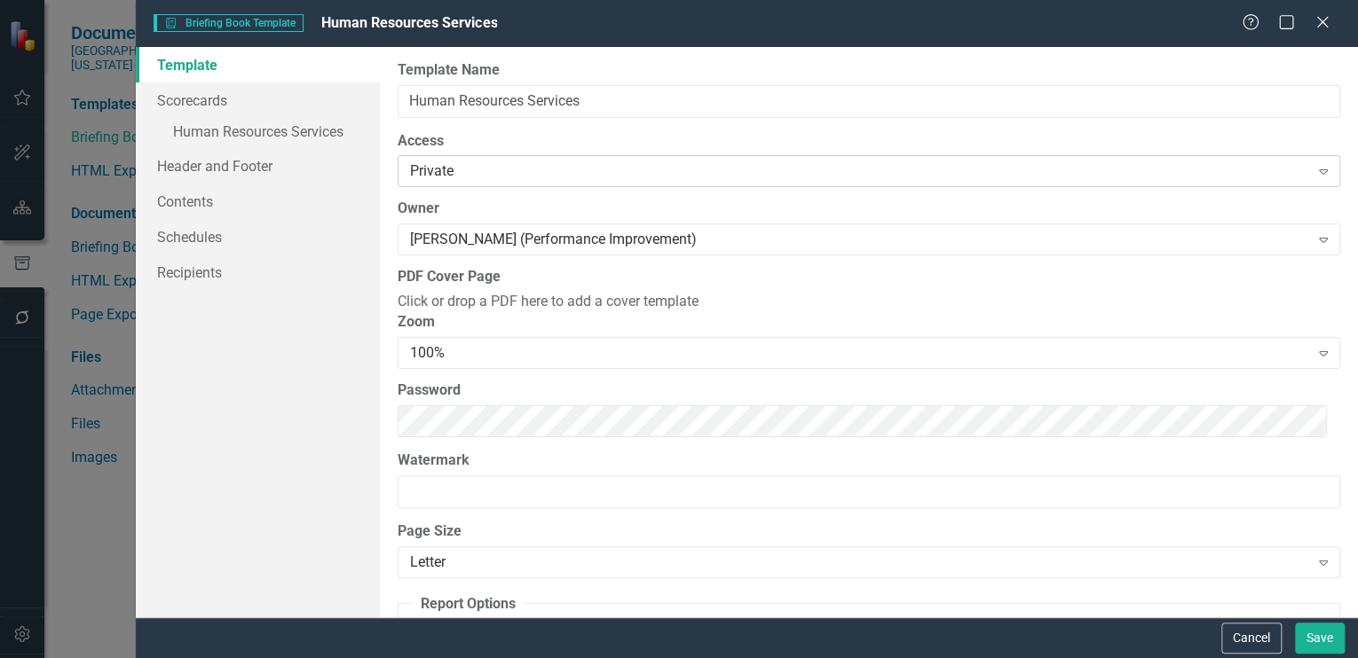
click at [454, 171] on div "Private" at bounding box center [859, 172] width 898 height 20
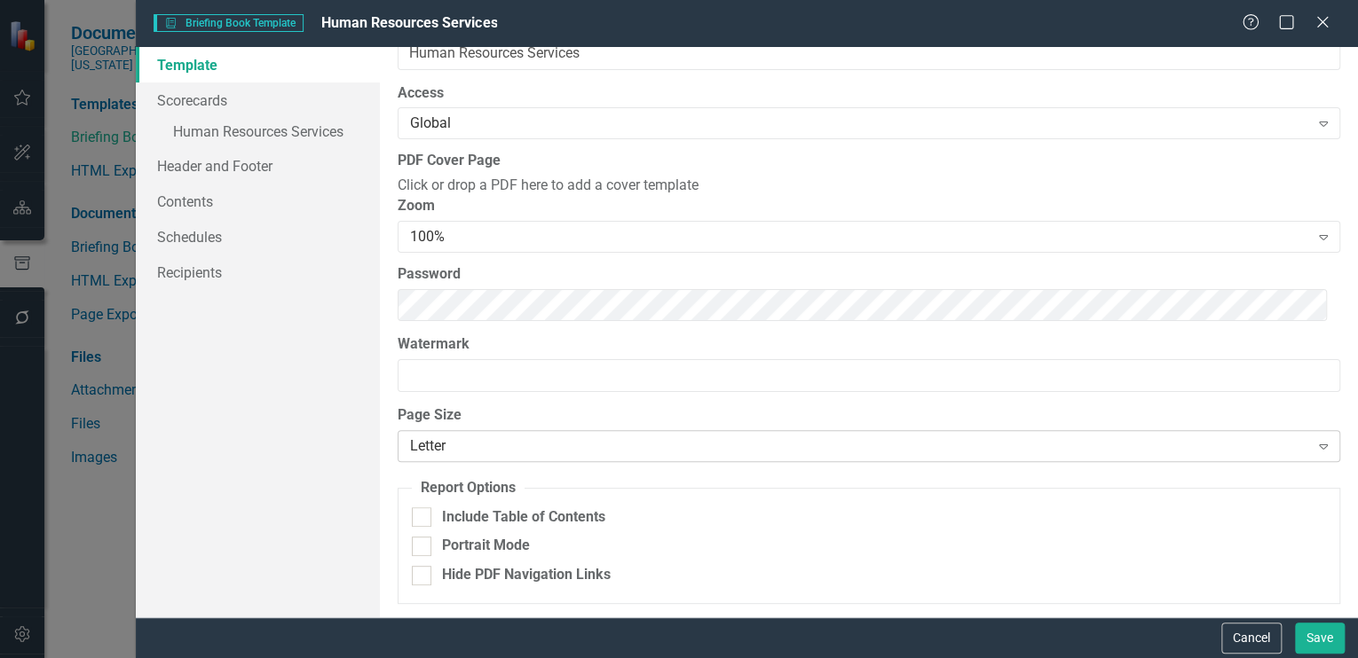
scroll to position [103, 0]
click at [424, 447] on div "Letter" at bounding box center [859, 446] width 898 height 20
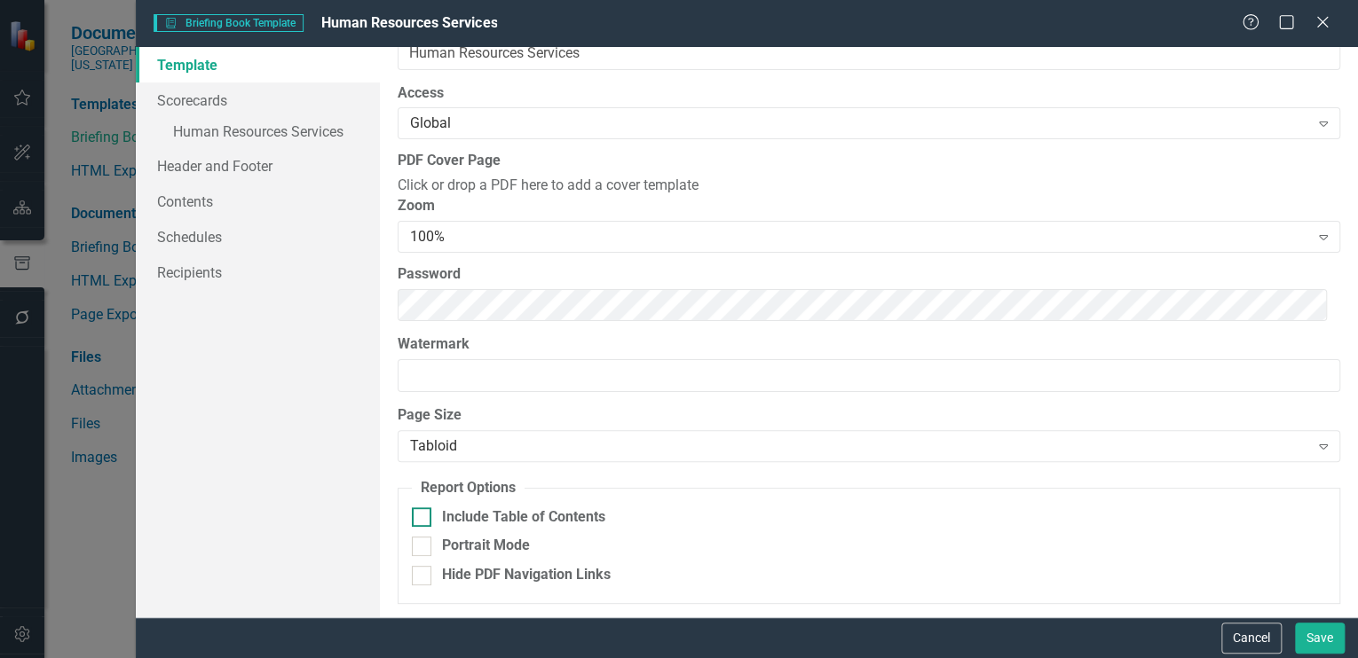
click at [416, 511] on input "Include Table of Contents" at bounding box center [418, 514] width 12 height 12
checkbox input "true"
click at [191, 101] on link "Scorecards" at bounding box center [258, 100] width 244 height 35
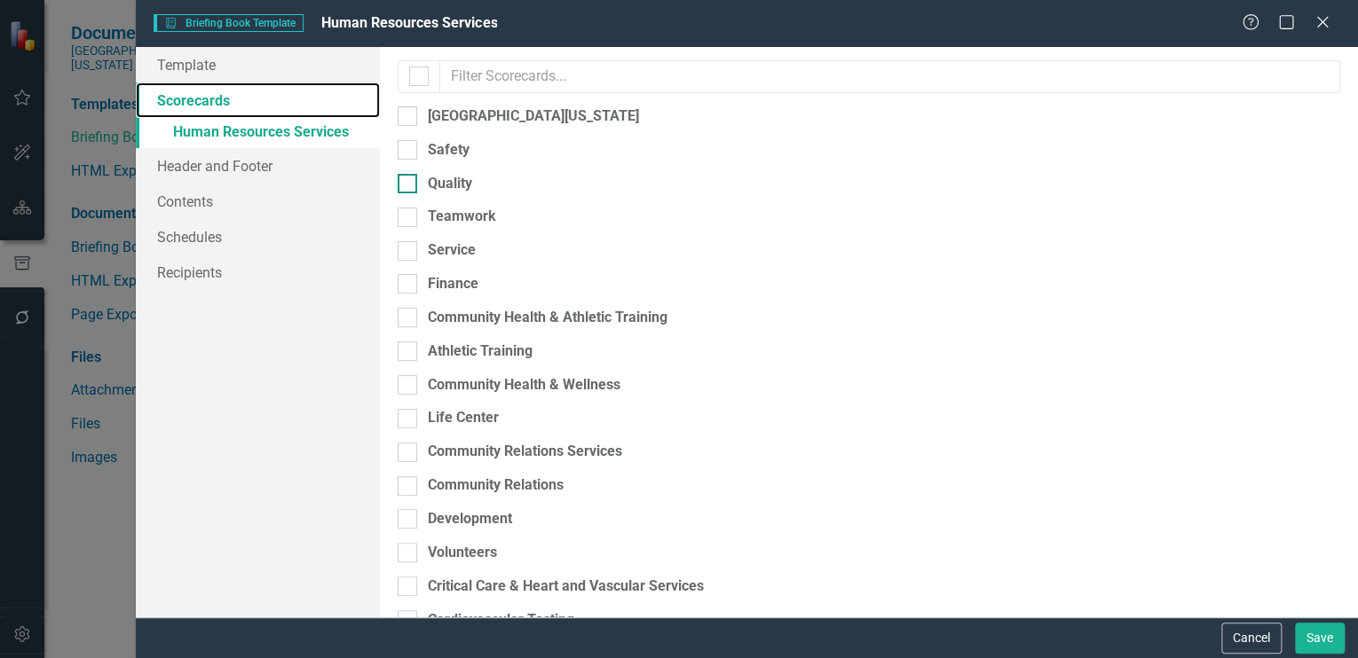
checkbox input "false"
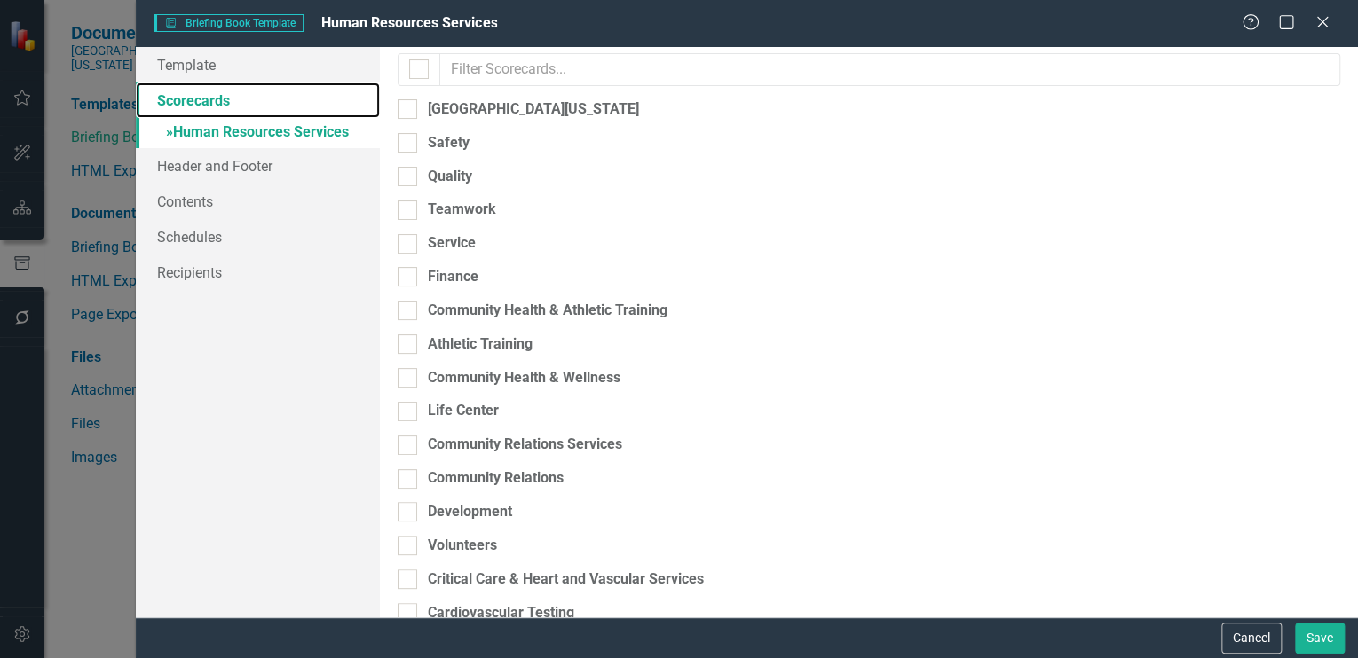
scroll to position [8, 0]
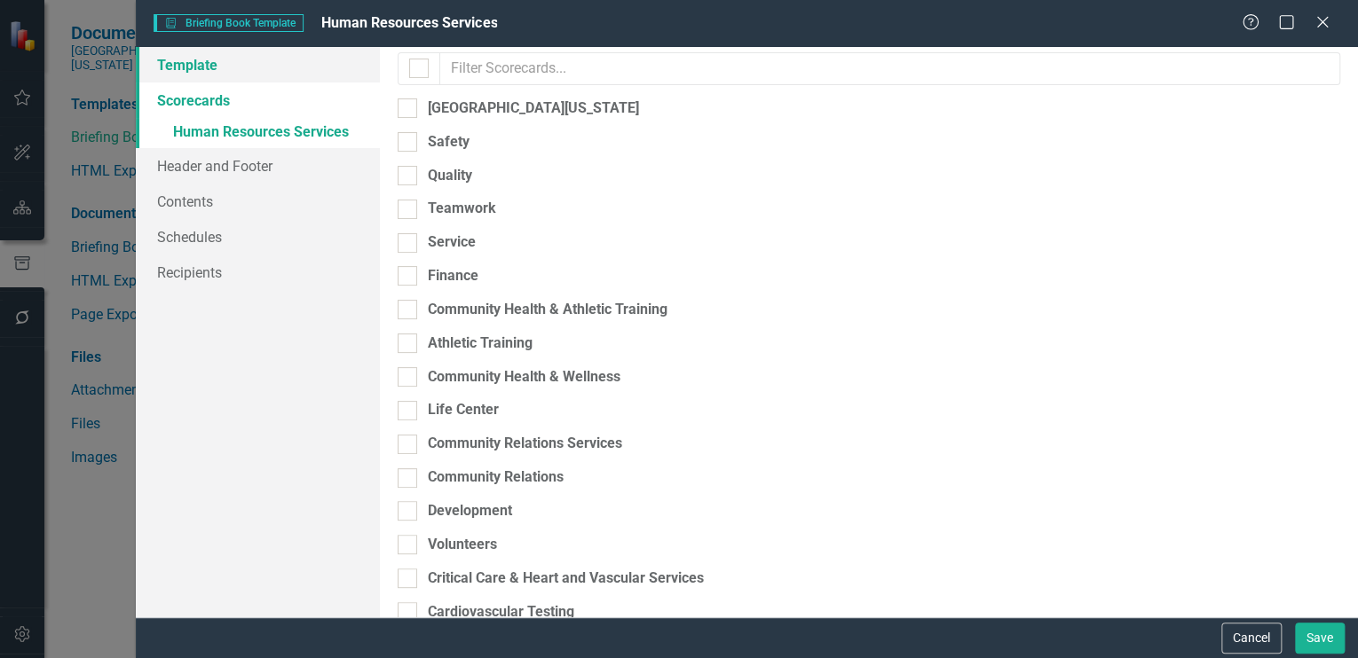
click at [185, 67] on link "Template" at bounding box center [258, 64] width 244 height 35
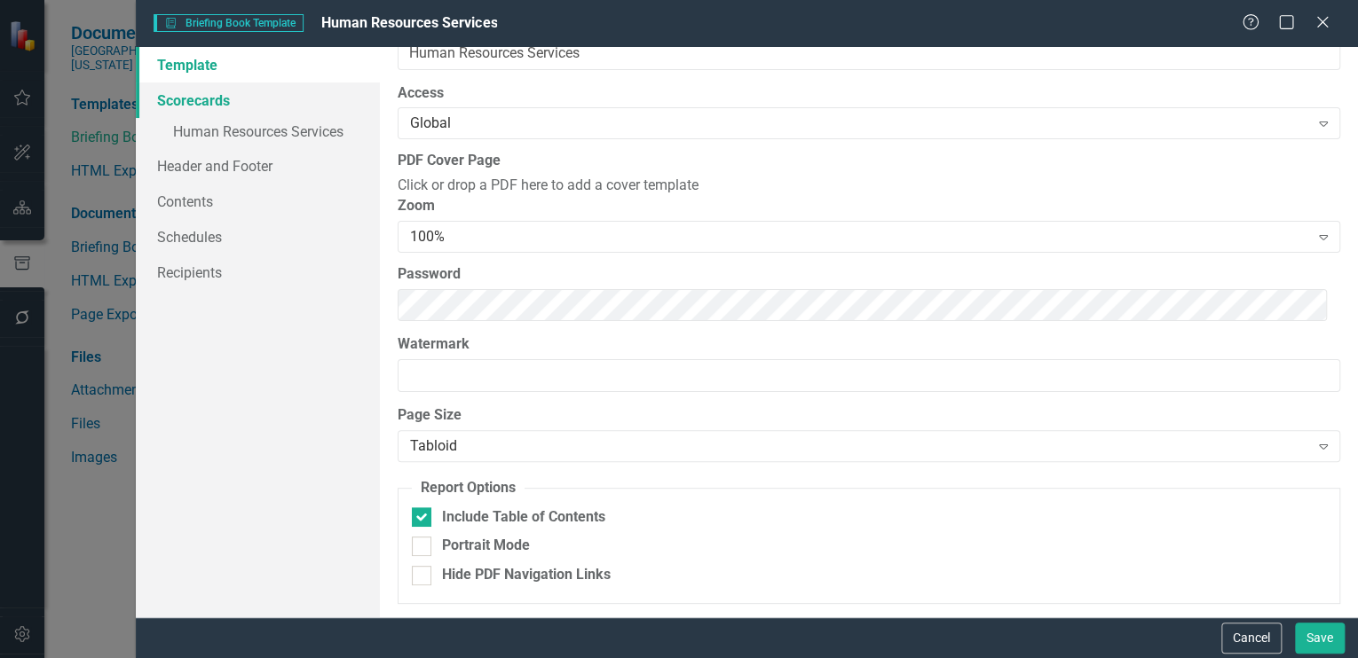
click at [188, 96] on link "Scorecards" at bounding box center [258, 100] width 244 height 35
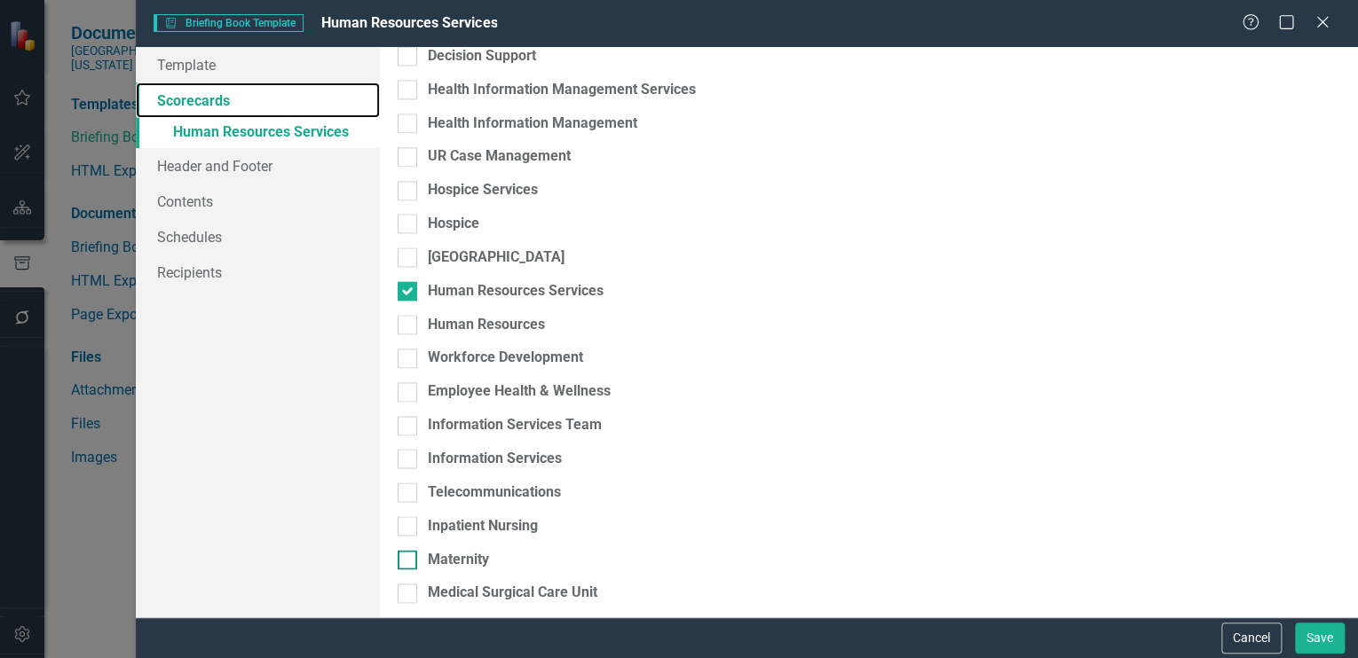
scroll to position [1137, 0]
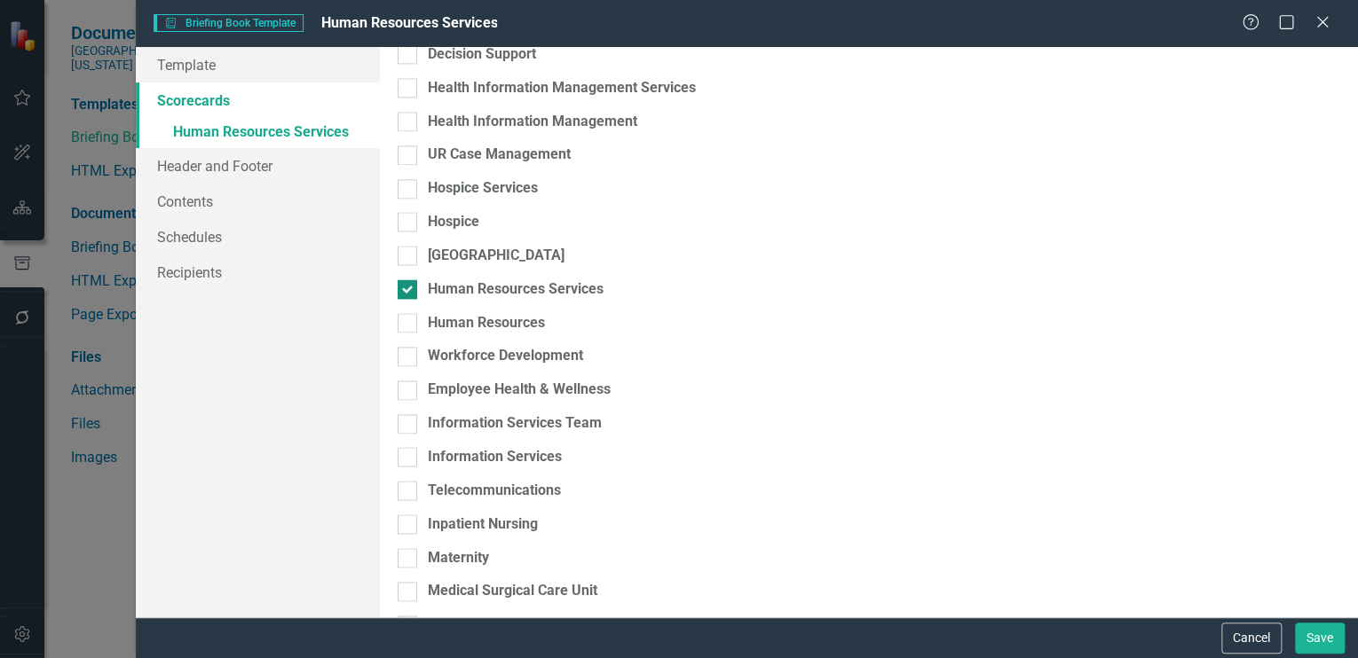
click at [403, 280] on input "Human Resources Services" at bounding box center [404, 286] width 12 height 12
checkbox input "false"
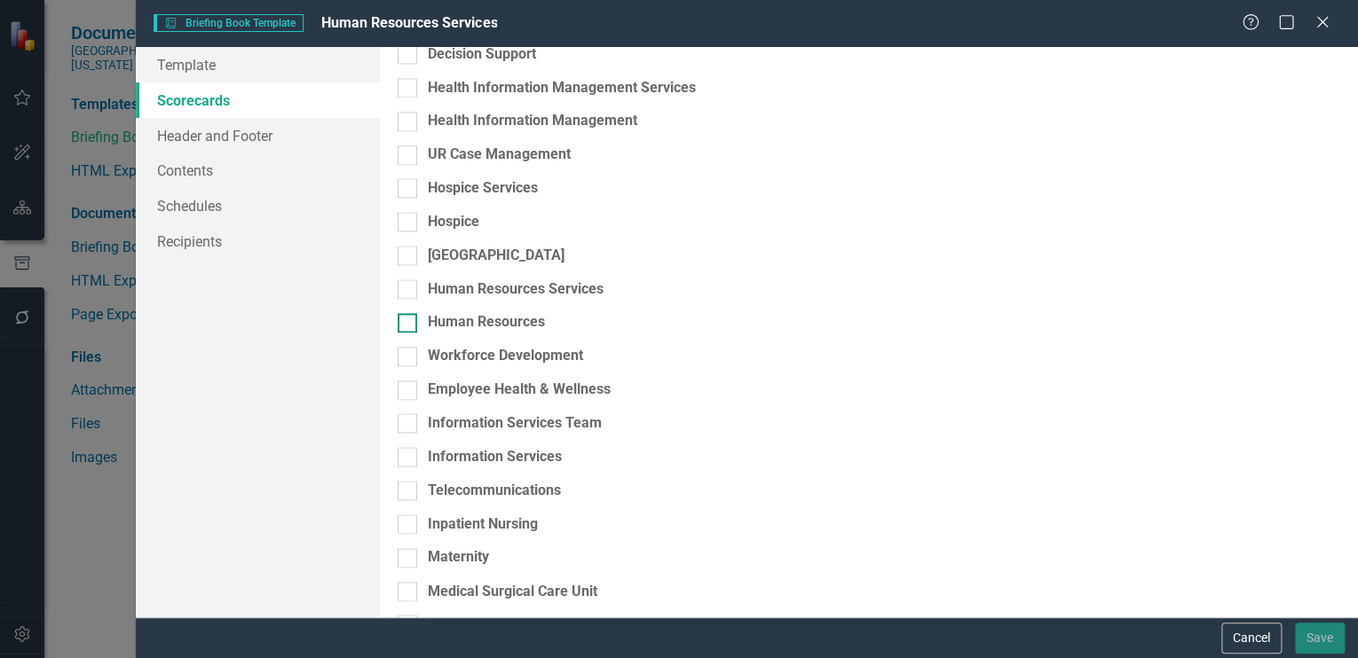
click at [405, 313] on input "Human Resources" at bounding box center [404, 319] width 12 height 12
checkbox input "true"
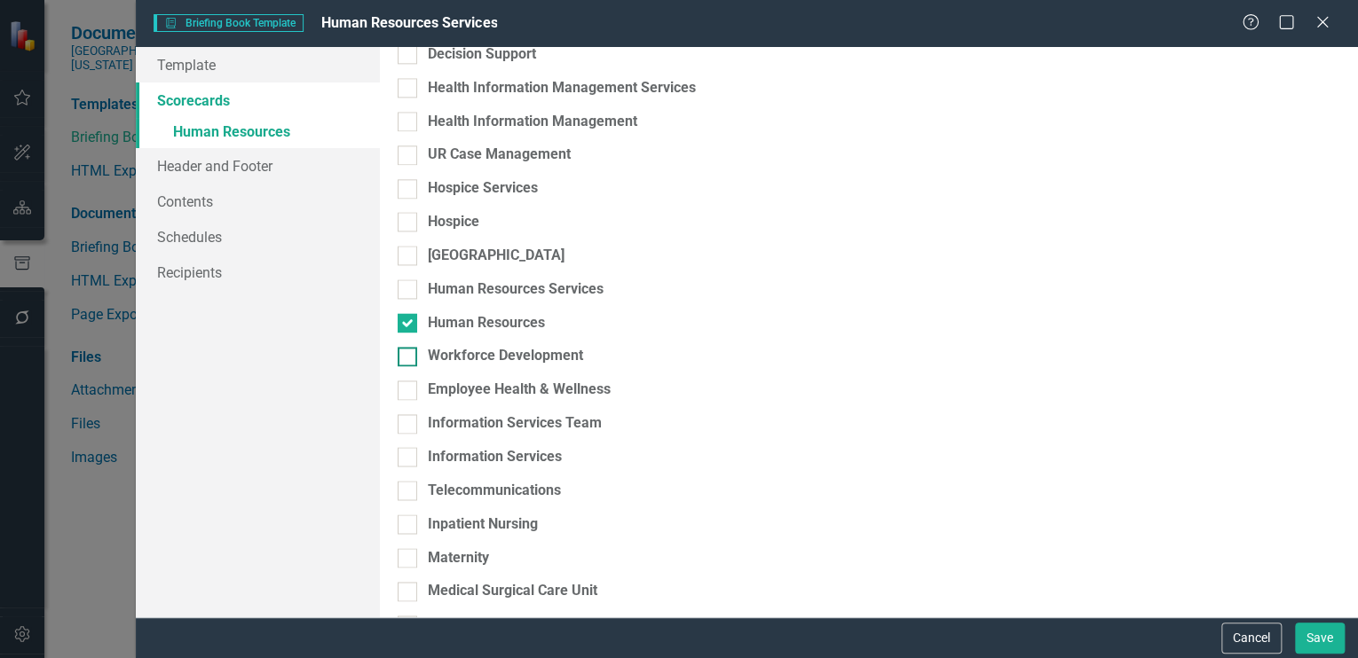
click at [406, 347] on input "Workforce Development" at bounding box center [404, 353] width 12 height 12
checkbox input "true"
click at [406, 381] on input "Employee Health & Wellness" at bounding box center [404, 387] width 12 height 12
checkbox input "true"
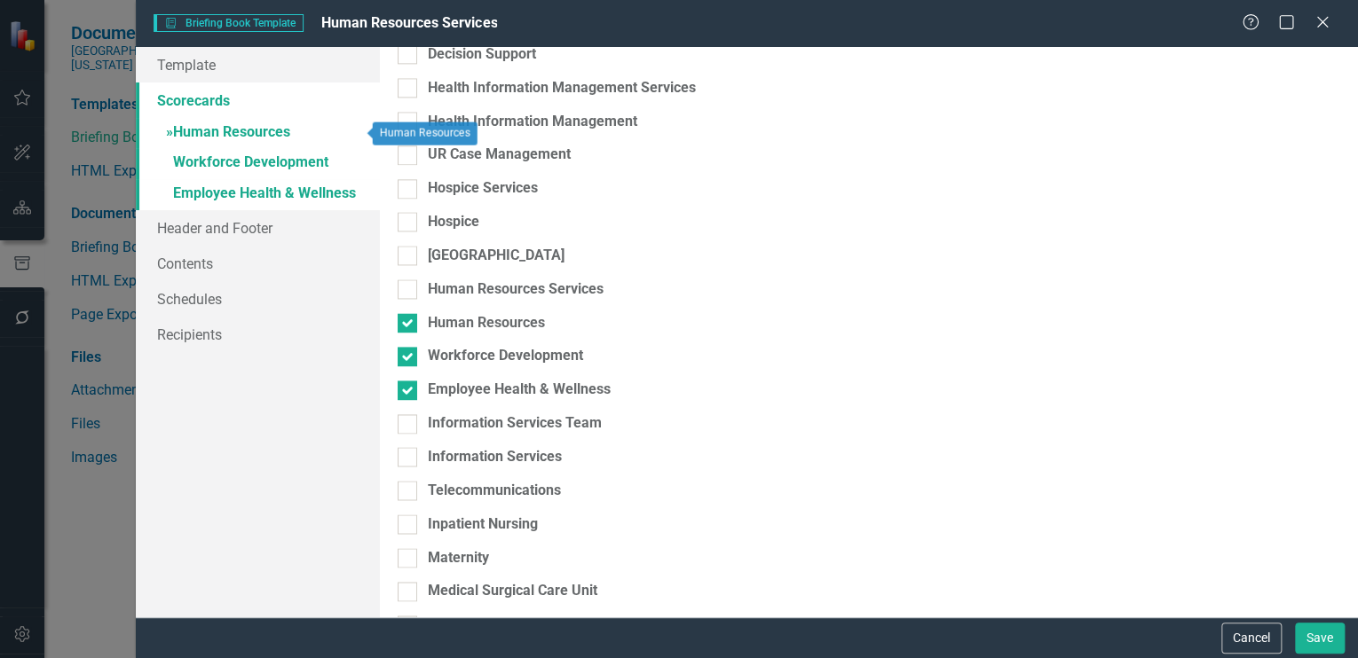
click at [248, 124] on link "» Human Resources" at bounding box center [258, 133] width 244 height 31
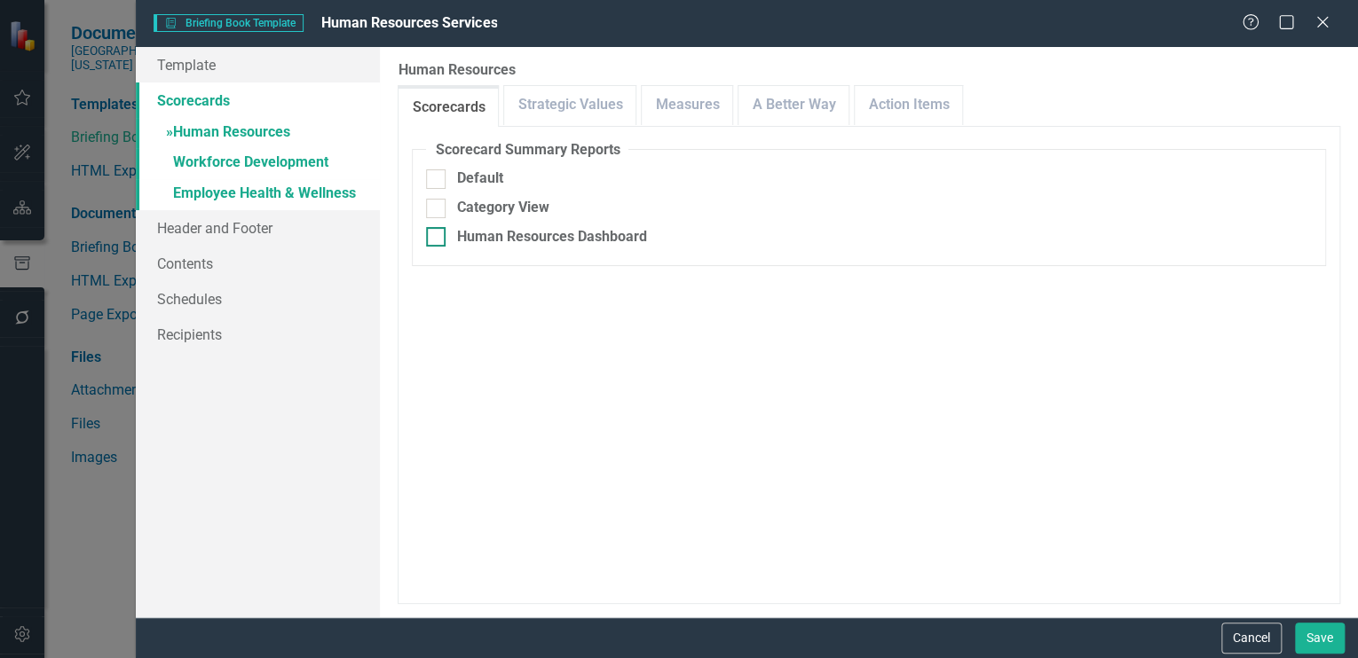
click at [436, 236] on input "Human Resources Dashboard" at bounding box center [432, 233] width 12 height 12
checkbox input "true"
click at [438, 349] on div at bounding box center [436, 353] width 20 height 20
click at [438, 349] on input "Include Linked Pages" at bounding box center [432, 349] width 12 height 12
checkbox input "true"
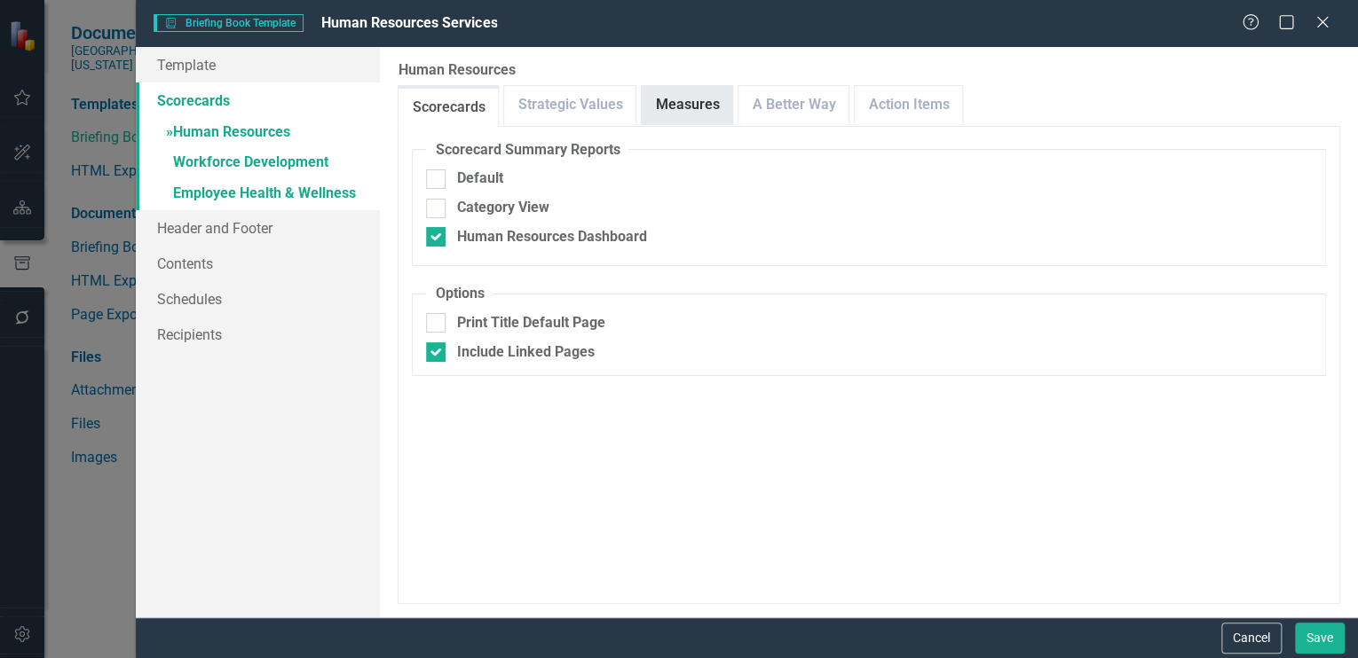
drag, startPoint x: 677, startPoint y: 105, endPoint x: 683, endPoint y: 116, distance: 13.1
click at [678, 105] on link "Measures" at bounding box center [687, 105] width 91 height 38
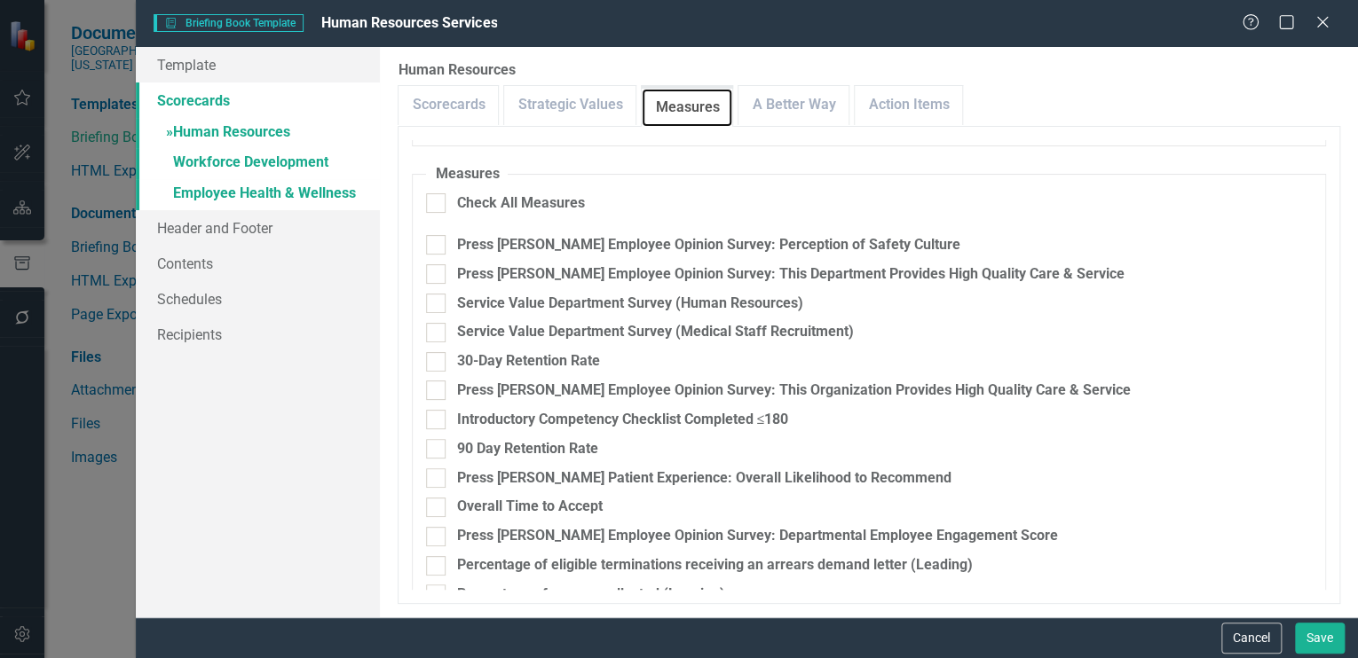
scroll to position [296, 0]
click at [434, 241] on input "Press [PERSON_NAME] Employee Opinion Survey: Perception of Safety Culture" at bounding box center [432, 240] width 12 height 12
checkbox input "true"
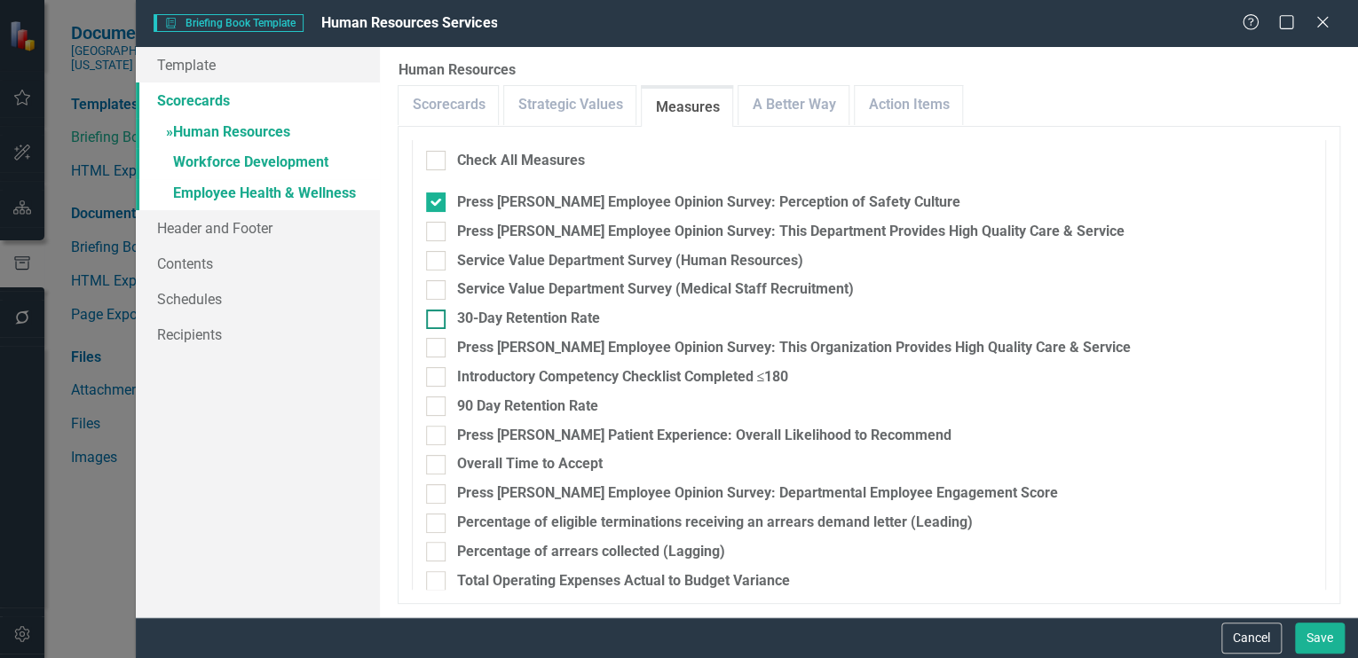
scroll to position [386, 0]
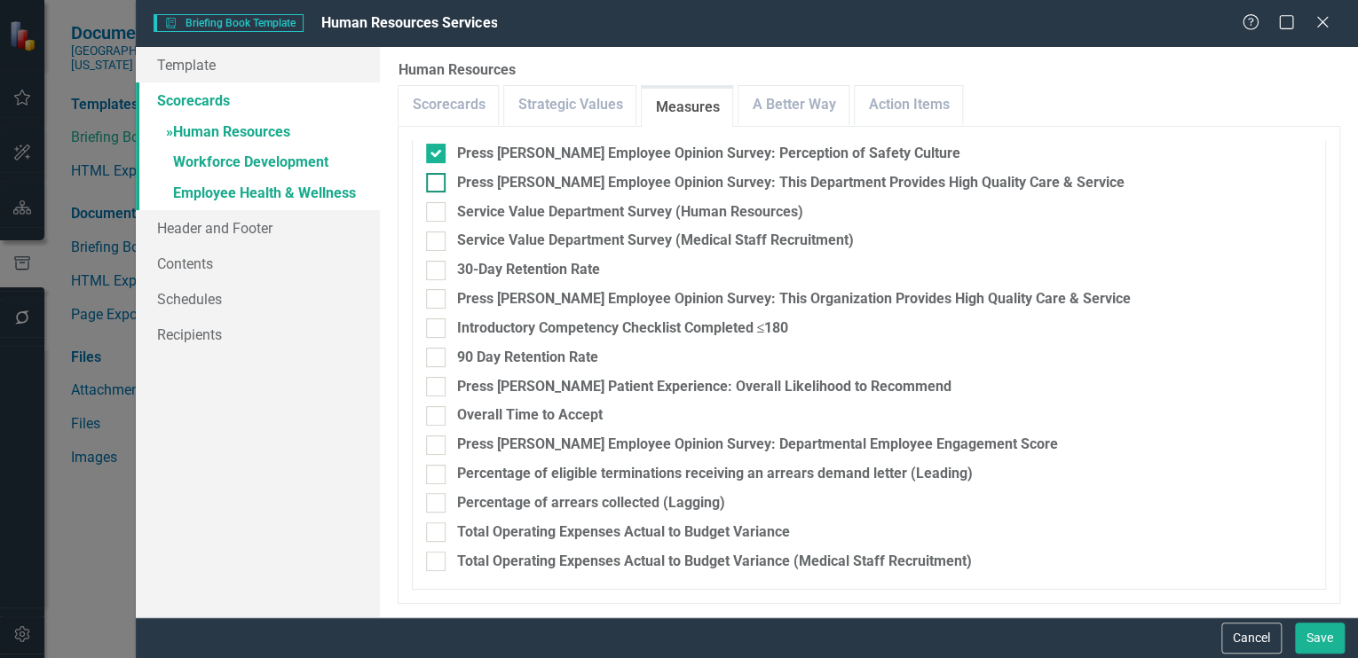
click at [435, 180] on input "Press [PERSON_NAME] Employee Opinion Survey: This Department Provides High Qual…" at bounding box center [432, 179] width 12 height 12
checkbox input "true"
click at [437, 302] on div at bounding box center [436, 299] width 20 height 20
click at [437, 301] on input "Press [PERSON_NAME] Employee Opinion Survey: This Organization Provides High Qu…" at bounding box center [432, 295] width 12 height 12
checkbox input "true"
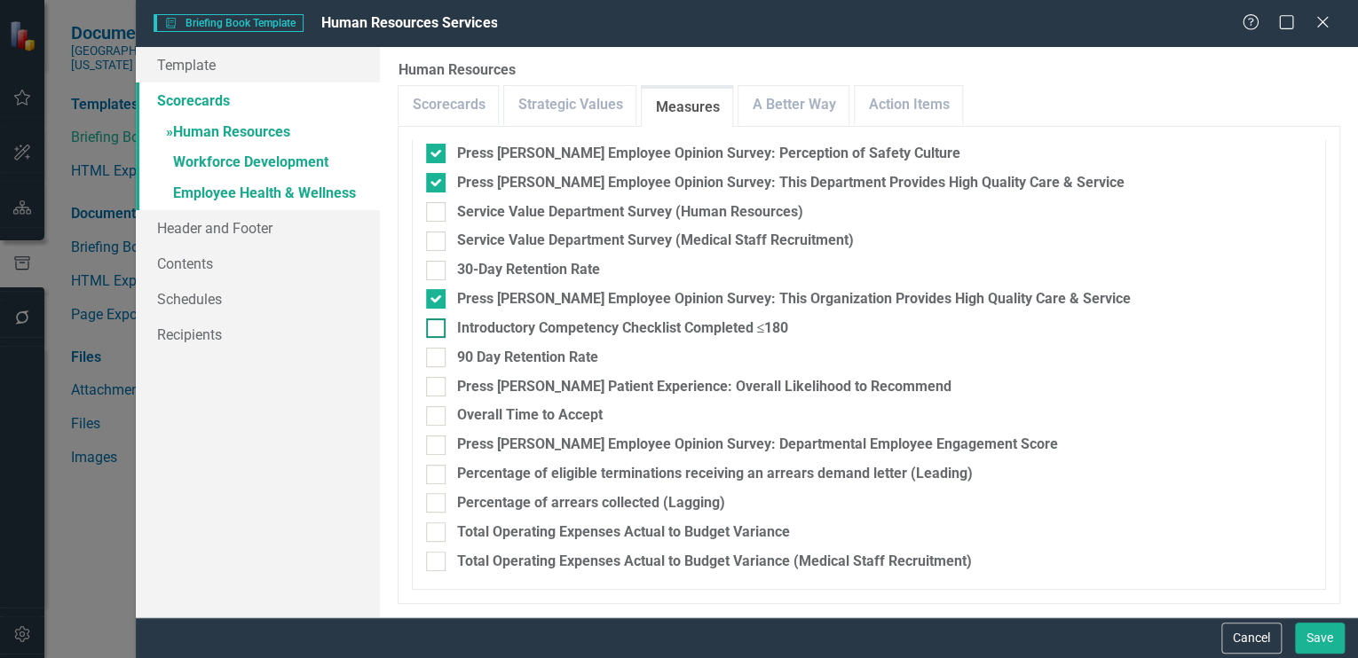
click at [433, 323] on input "Introductory Competency Checklist Completed ≤180" at bounding box center [432, 325] width 12 height 12
checkbox input "true"
click at [442, 357] on div at bounding box center [436, 358] width 20 height 20
click at [438, 357] on input "90 Day Retention Rate" at bounding box center [432, 354] width 12 height 12
checkbox input "true"
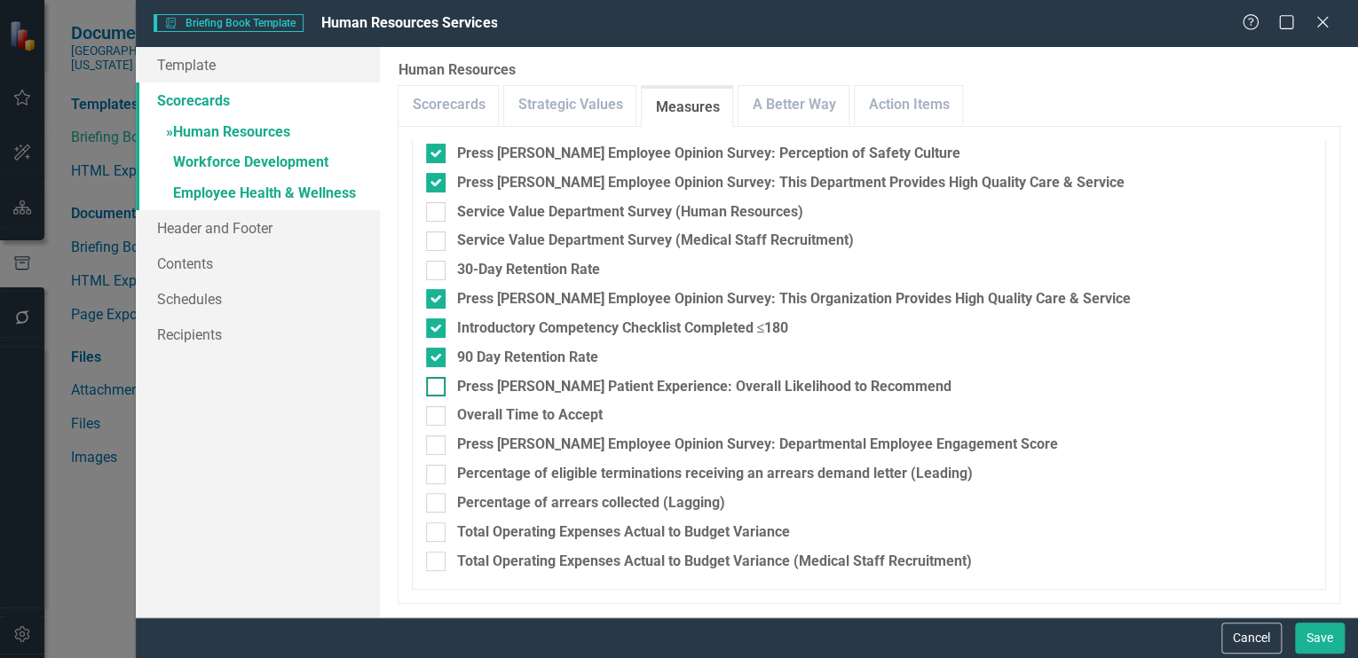
click at [430, 382] on input "Press [PERSON_NAME] Patient Experience: Overall Likelihood to Recommend" at bounding box center [432, 383] width 12 height 12
checkbox input "true"
click at [434, 411] on input "Overall Time to Accept" at bounding box center [432, 412] width 12 height 12
checkbox input "true"
click at [431, 446] on input "Press [PERSON_NAME] Employee Opinion Survey: Departmental Employee Engagement S…" at bounding box center [432, 442] width 12 height 12
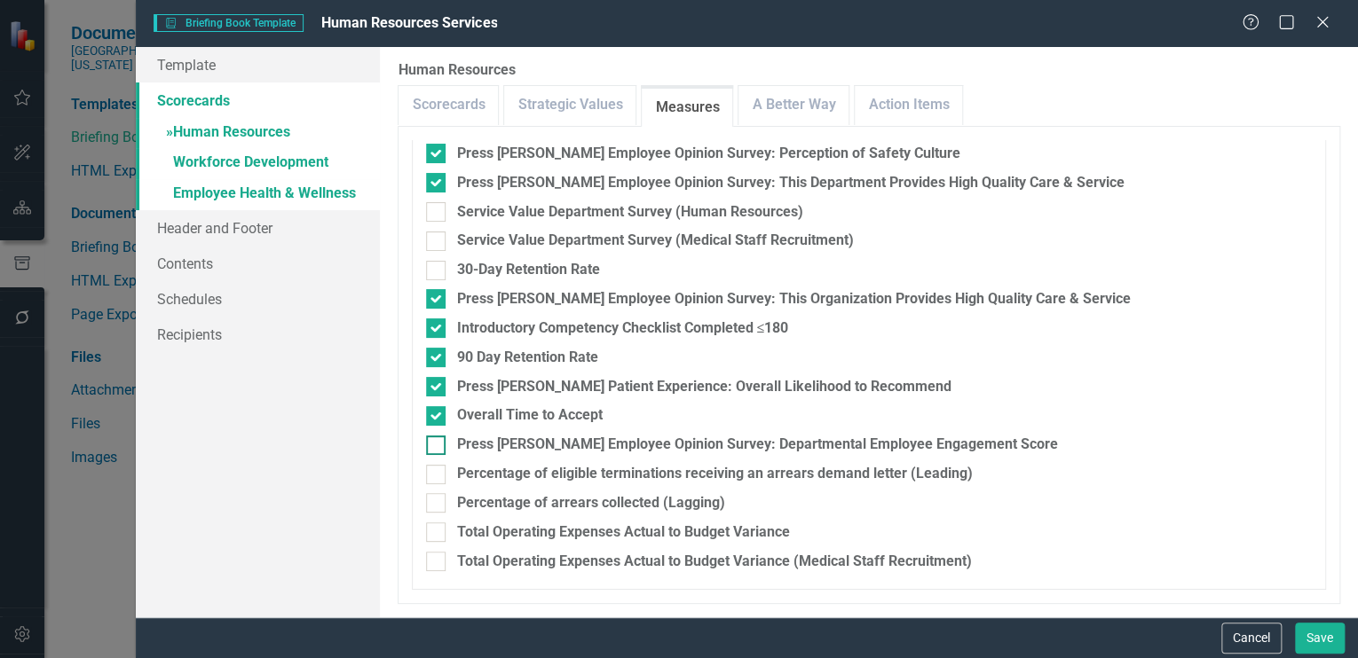
checkbox input "true"
click at [436, 532] on input "Total Operating Expenses Actual to Budget Variance" at bounding box center [432, 529] width 12 height 12
checkbox input "true"
click at [436, 561] on input "Total Operating Expenses Actual to Budget Variance (Medical Staff Recruitment)" at bounding box center [432, 558] width 12 height 12
checkbox input "true"
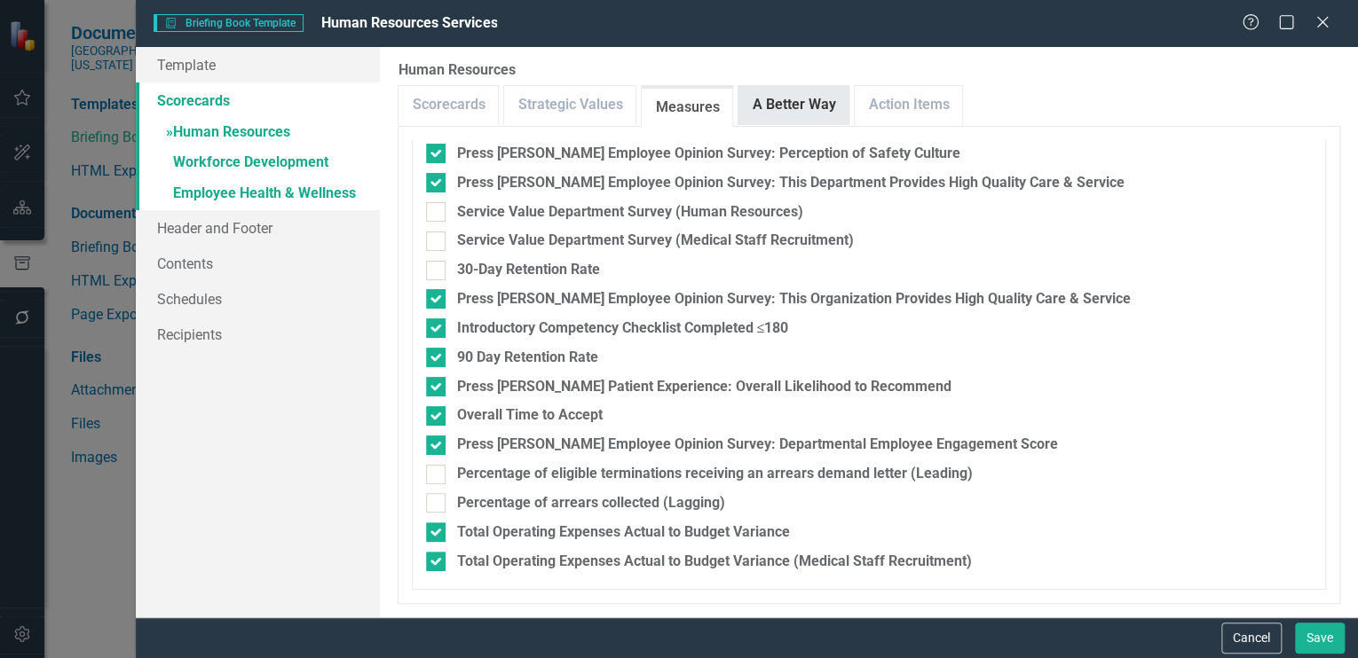
click at [768, 111] on link "A Better Way" at bounding box center [793, 105] width 110 height 38
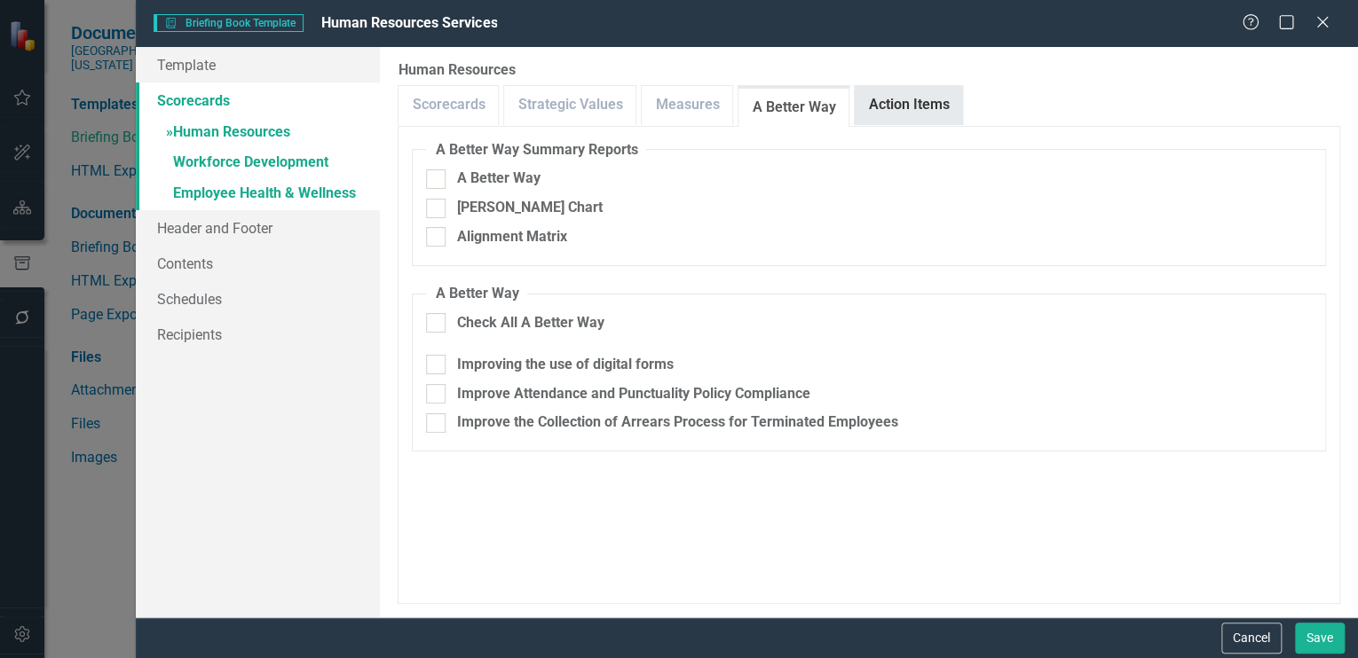
click at [902, 90] on link "Action Items" at bounding box center [908, 105] width 107 height 38
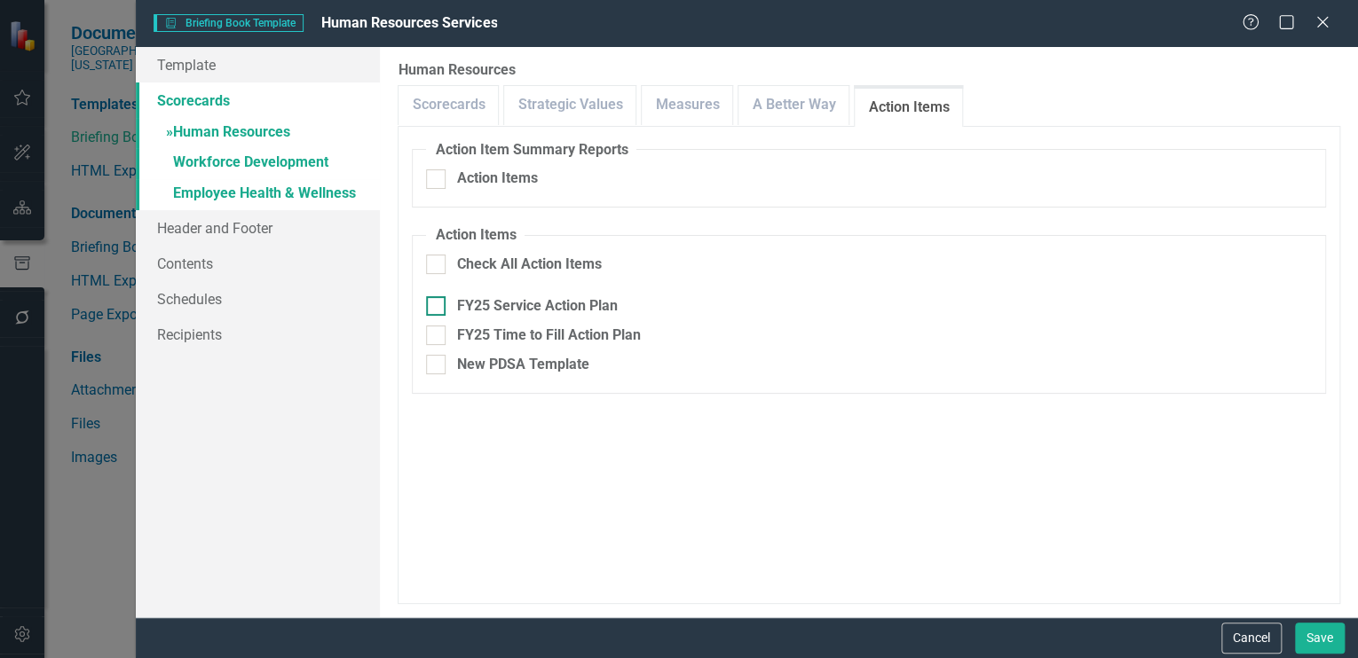
click at [436, 307] on input "FY25 Service Action Plan" at bounding box center [432, 302] width 12 height 12
checkbox input "true"
click at [434, 330] on input "FY25 Time to Fill Action Plan" at bounding box center [432, 332] width 12 height 12
checkbox input "true"
click at [433, 177] on input "Action Items" at bounding box center [432, 176] width 12 height 12
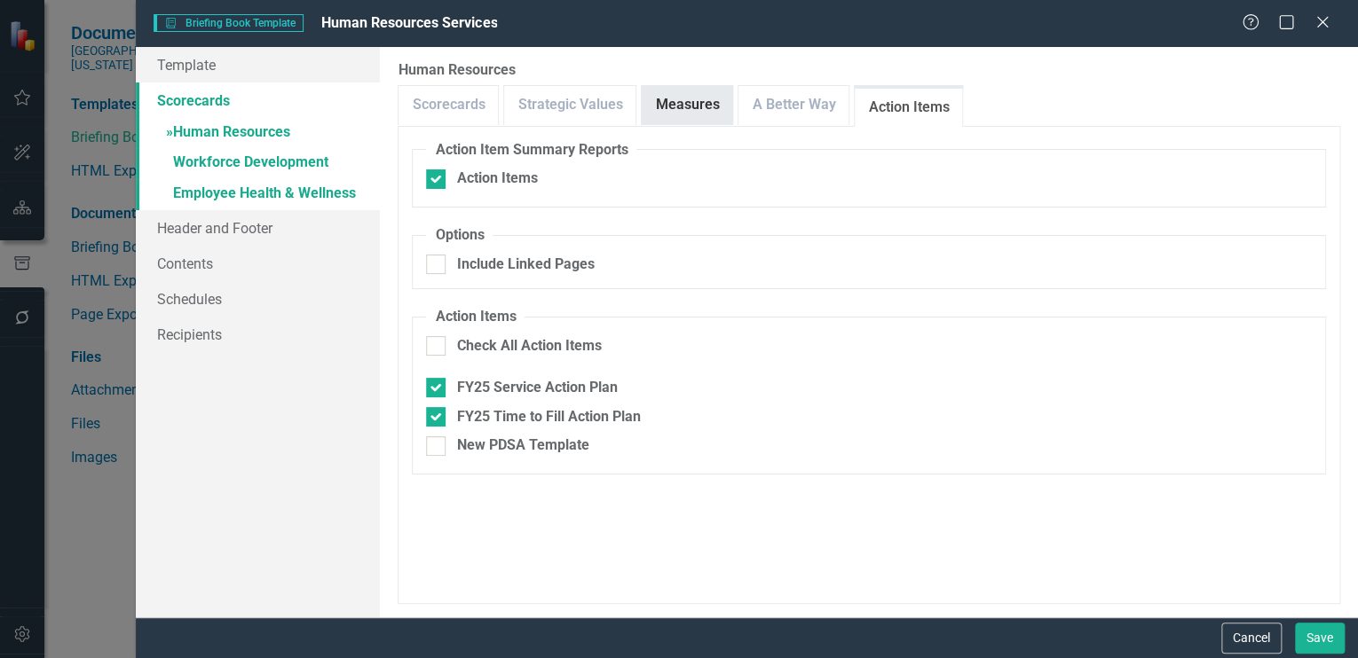
click at [682, 104] on link "Measures" at bounding box center [687, 105] width 91 height 38
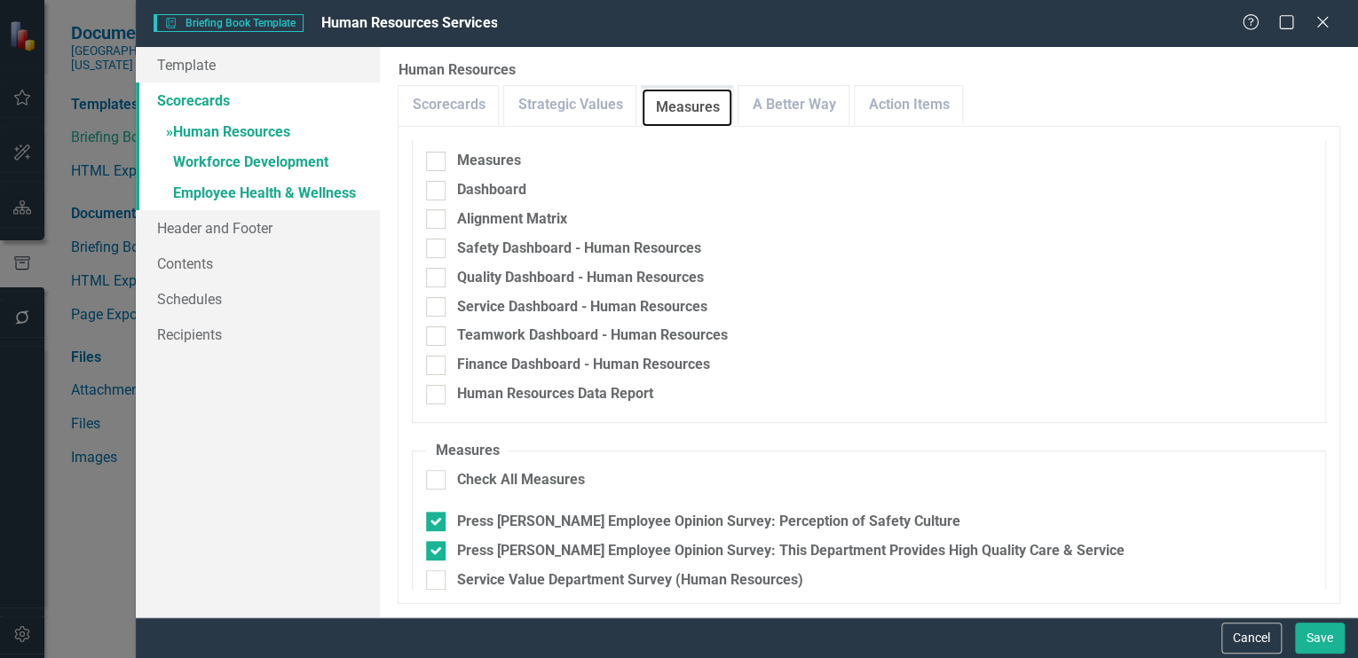
scroll to position [0, 0]
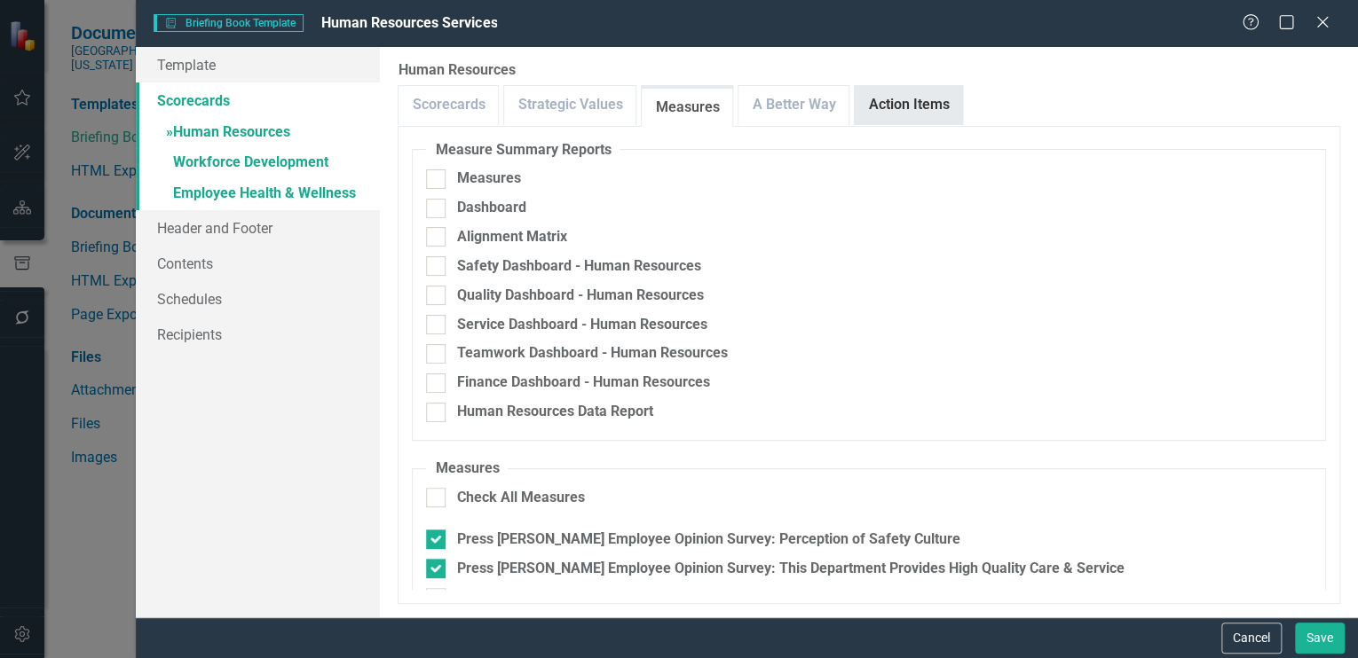
click at [910, 101] on link "Action Items" at bounding box center [908, 105] width 107 height 38
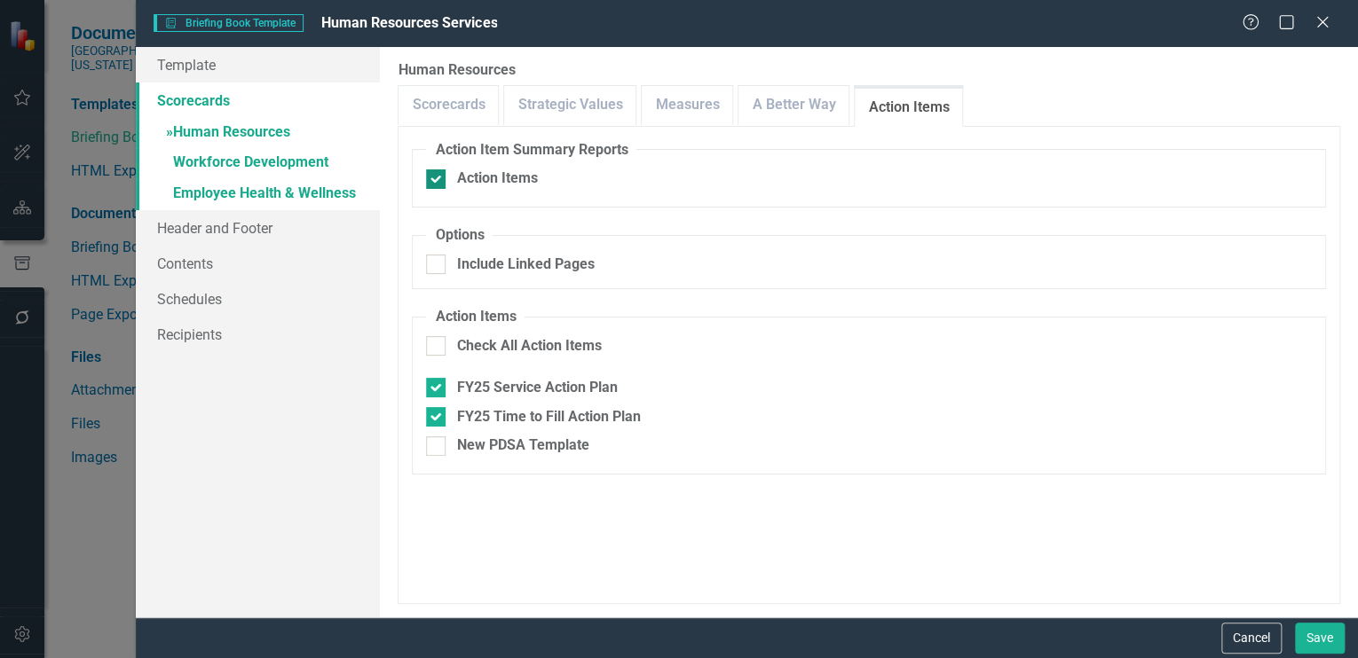
click at [435, 180] on input "Action Items" at bounding box center [432, 176] width 12 height 12
checkbox input "false"
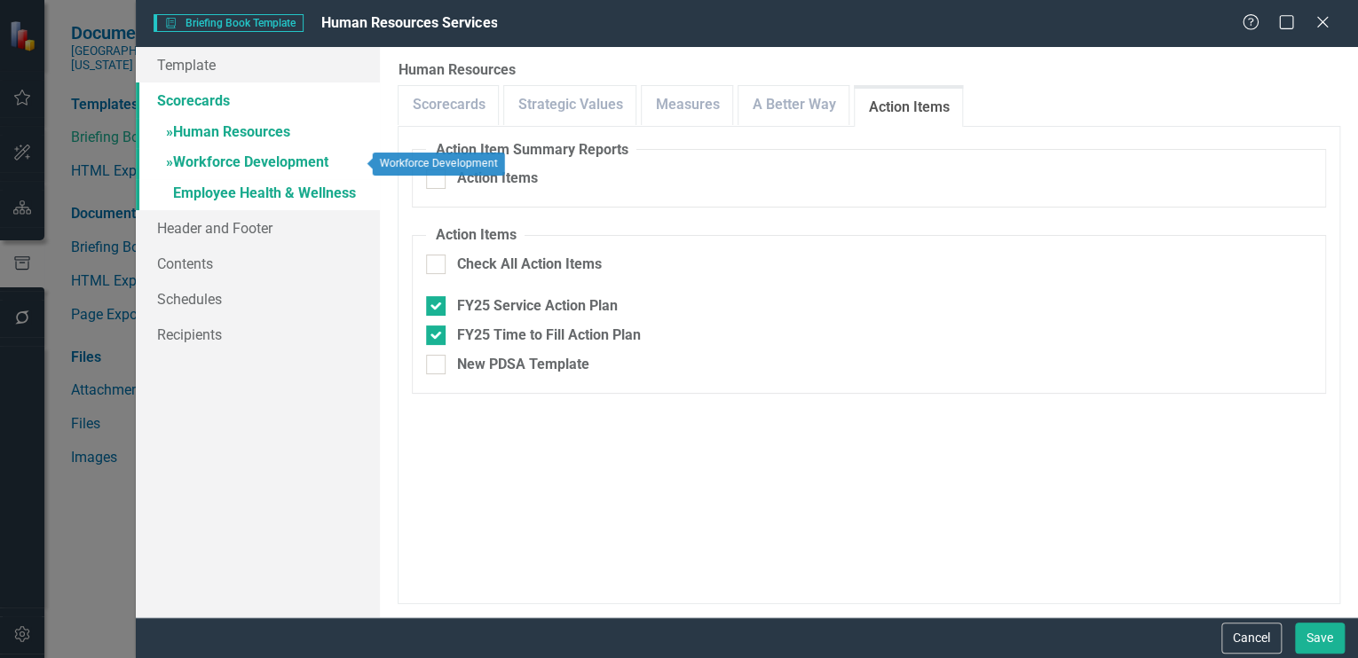
click at [224, 160] on link "» Workforce Development" at bounding box center [258, 163] width 244 height 31
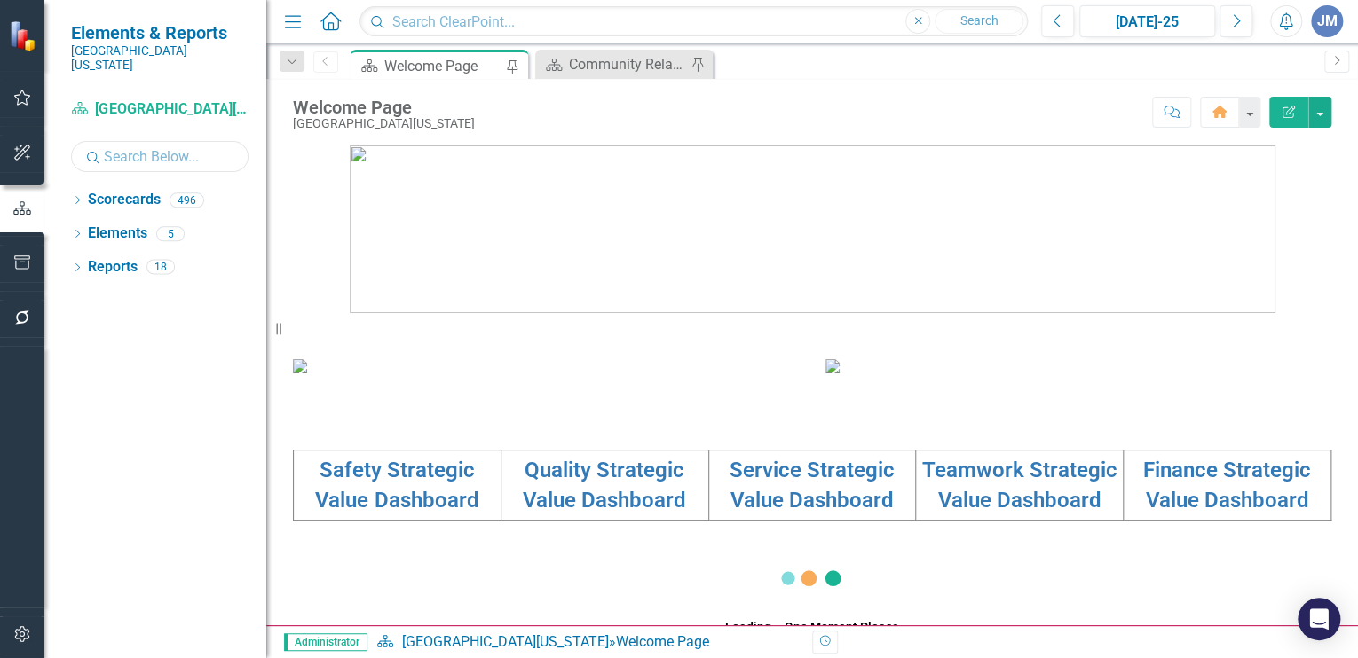
drag, startPoint x: 118, startPoint y: 138, endPoint x: 158, endPoint y: 152, distance: 42.4
click at [118, 141] on input "text" at bounding box center [159, 156] width 177 height 31
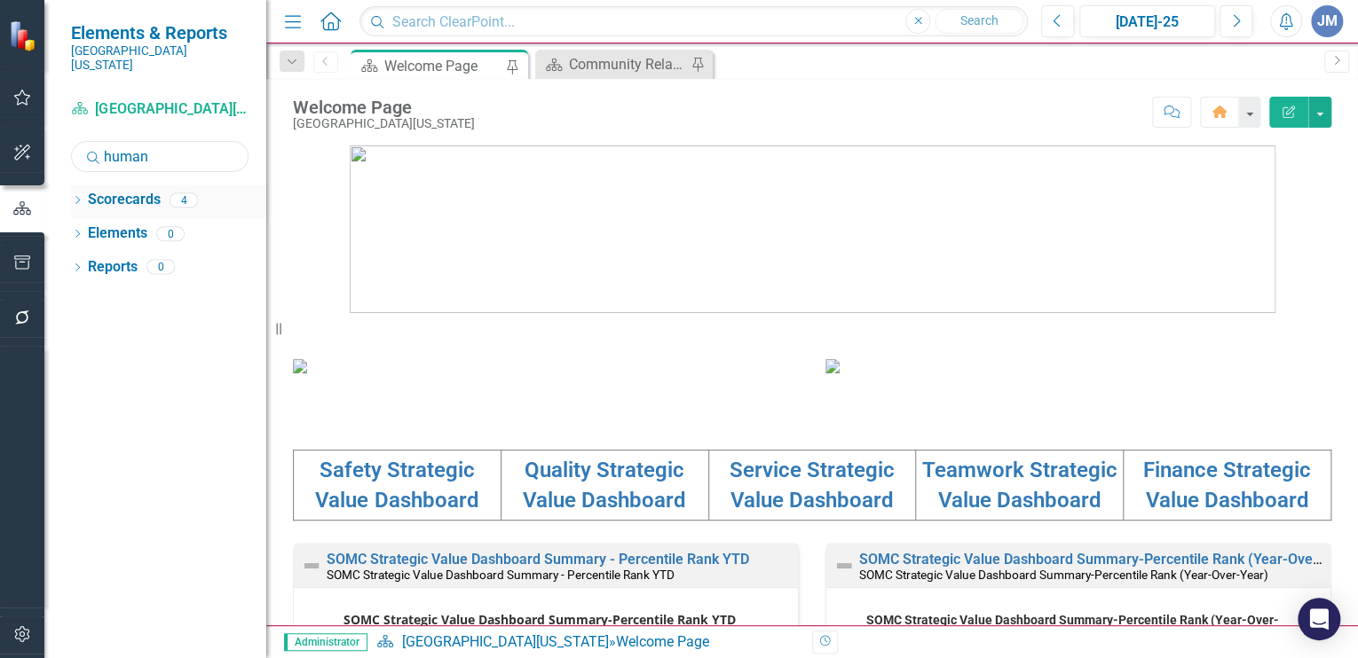
type input "human"
click at [78, 197] on icon "Dropdown" at bounding box center [77, 202] width 12 height 10
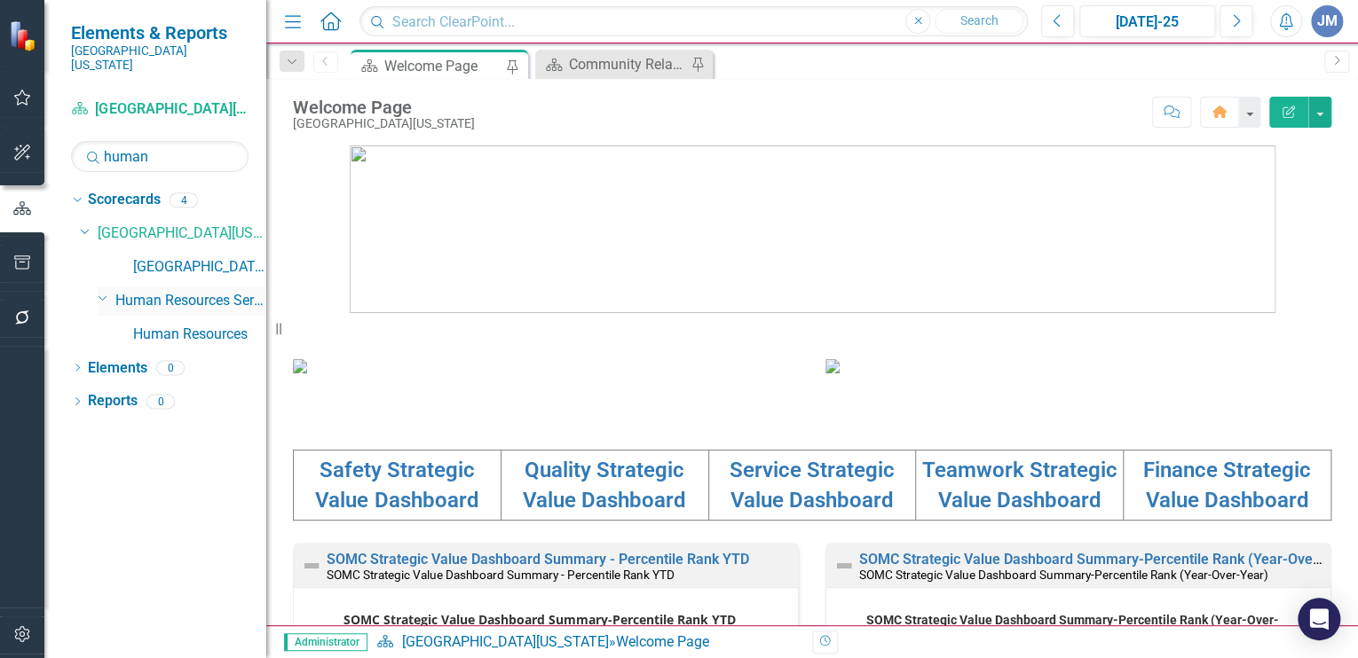
click at [184, 291] on link "Human Resources Services" at bounding box center [190, 301] width 151 height 20
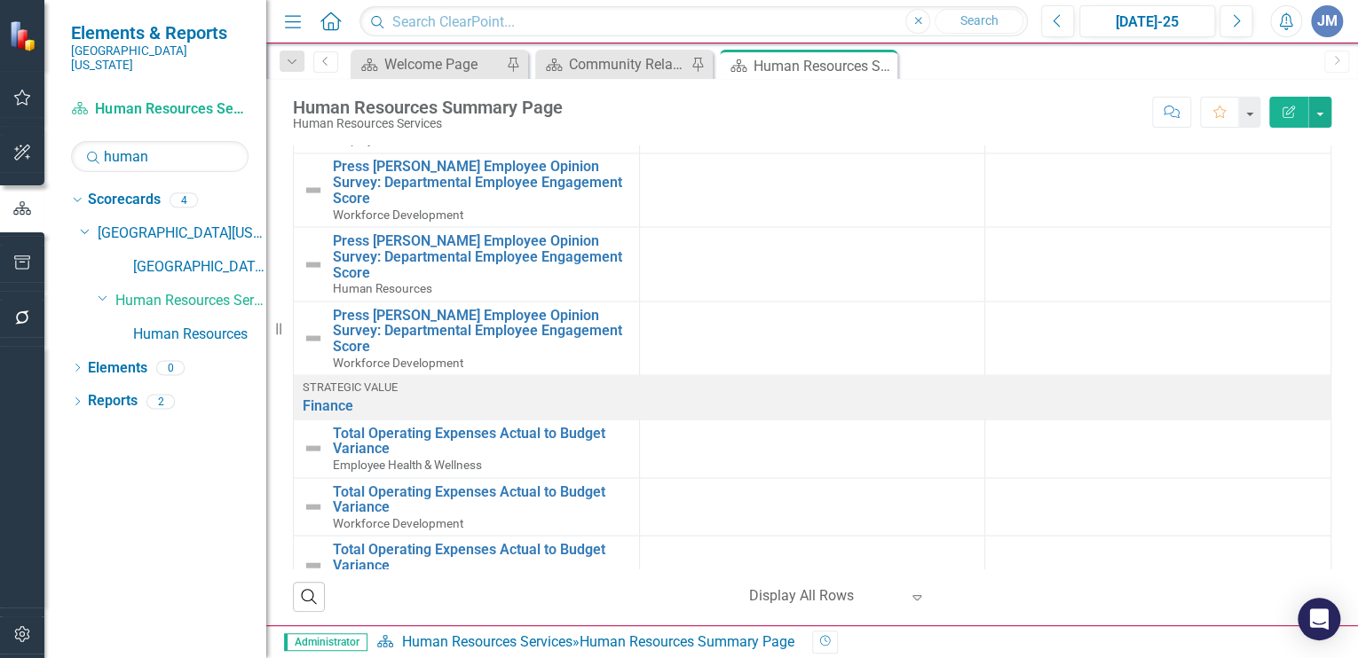
scroll to position [74, 0]
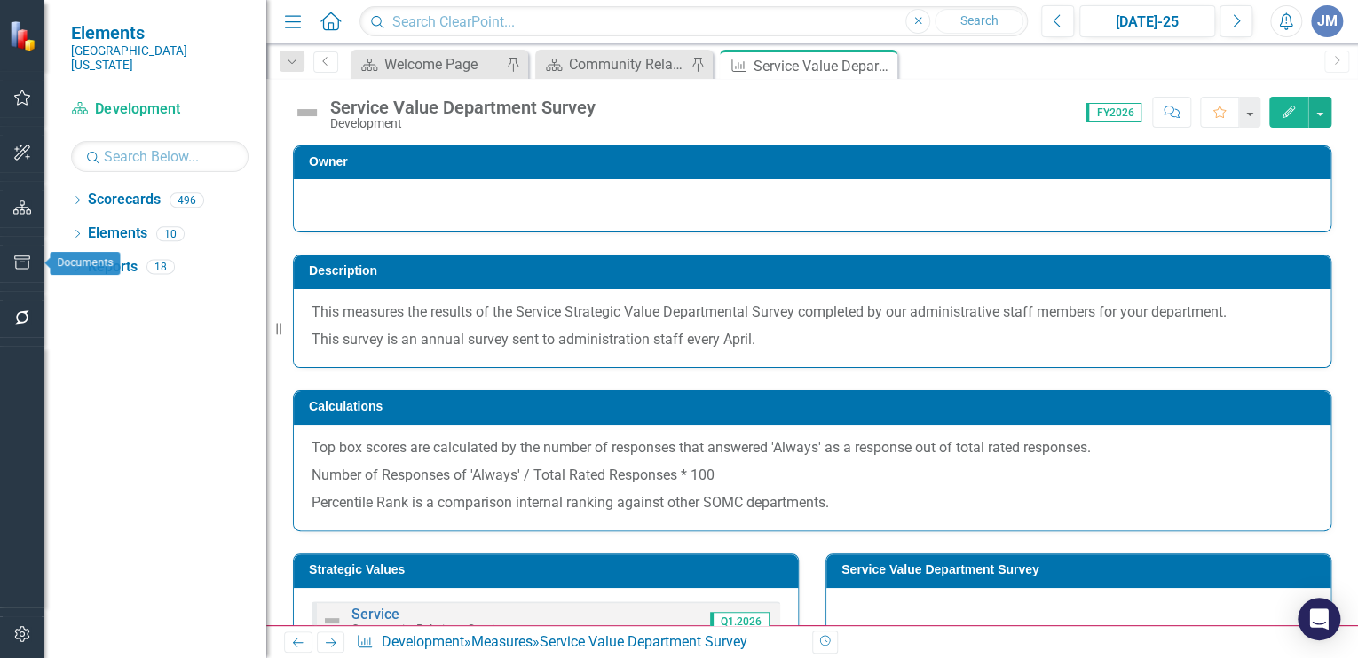
click at [28, 263] on icon "button" at bounding box center [22, 263] width 19 height 14
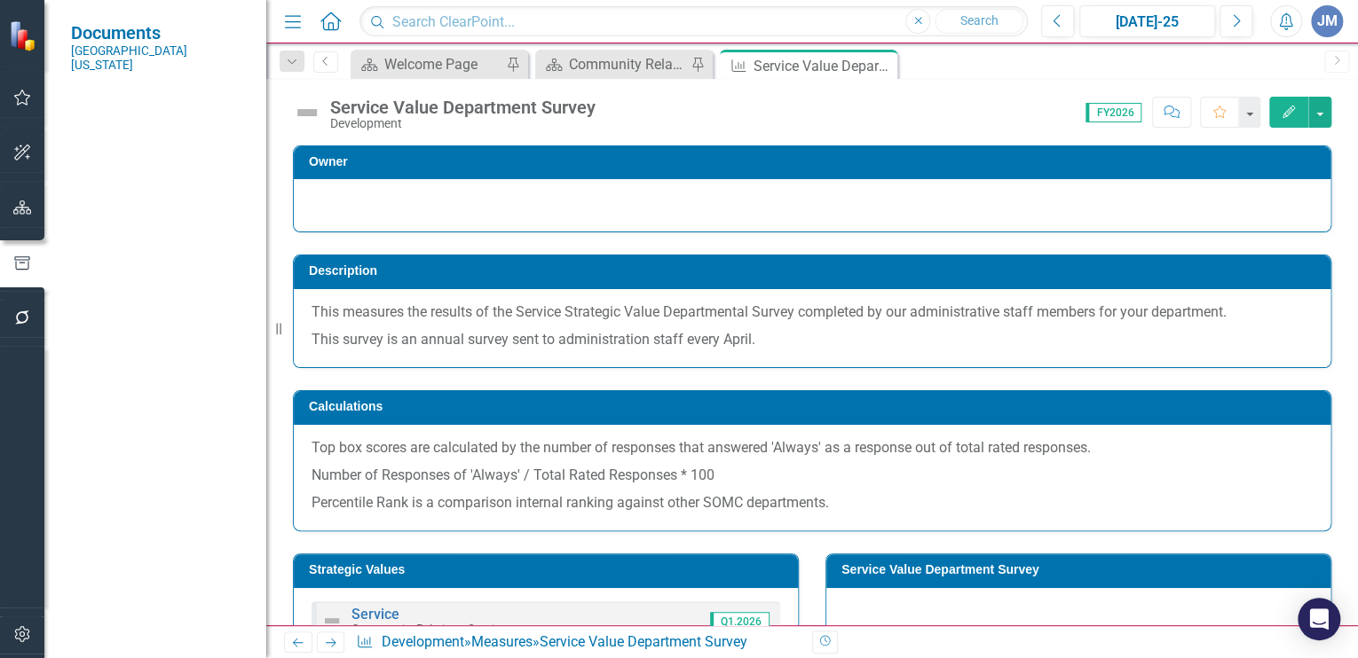
click at [100, 123] on div "Briefing Books" at bounding box center [159, 137] width 177 height 29
click at [103, 128] on link "Briefing Books" at bounding box center [159, 138] width 177 height 20
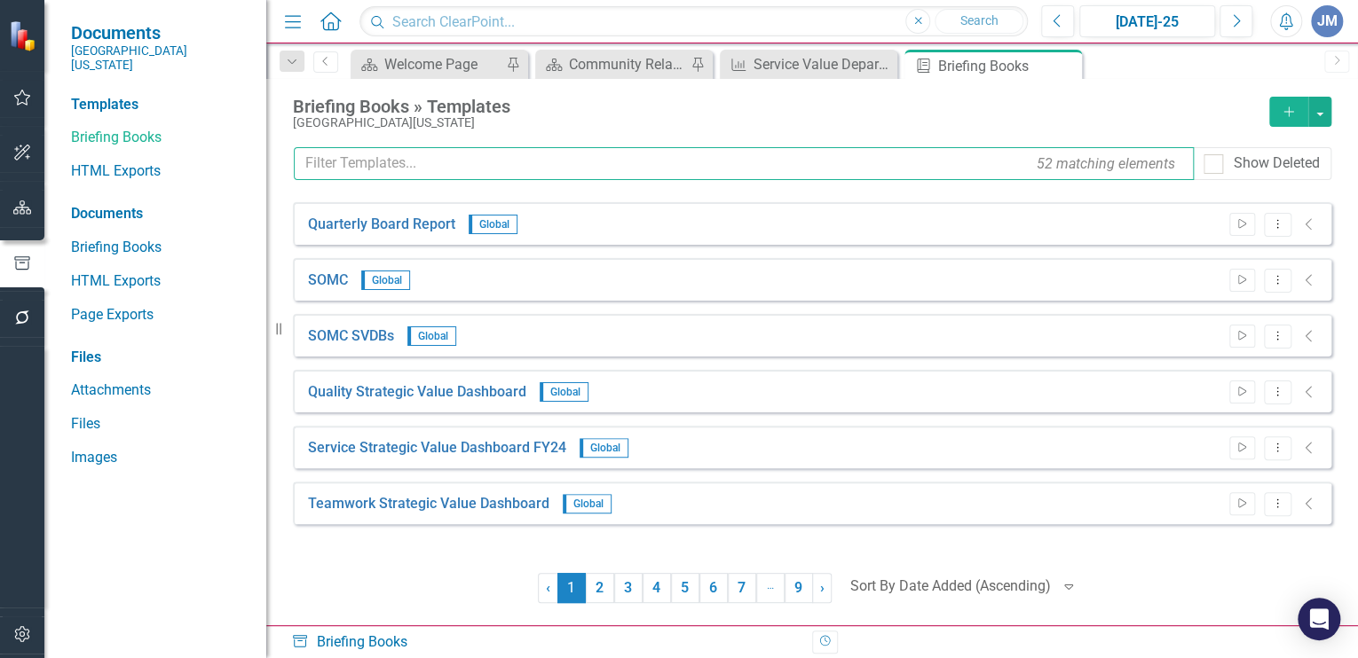
click at [318, 166] on input "text" at bounding box center [744, 163] width 900 height 33
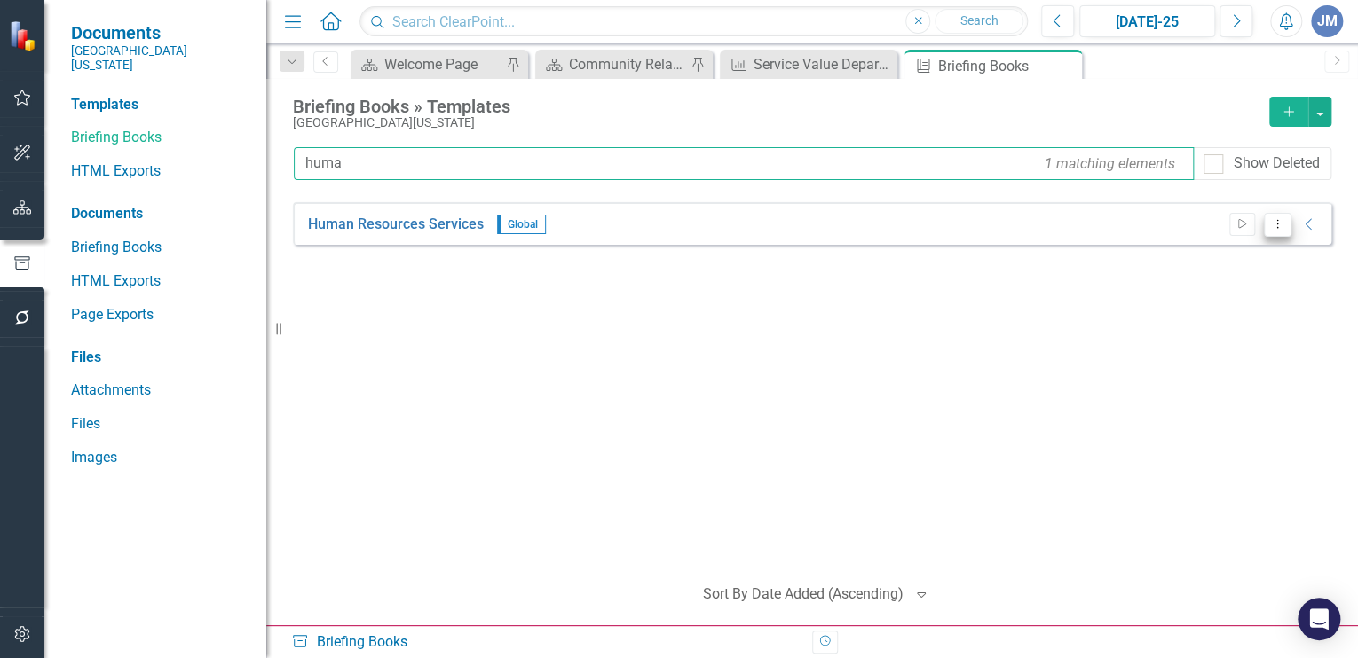
type input "huma"
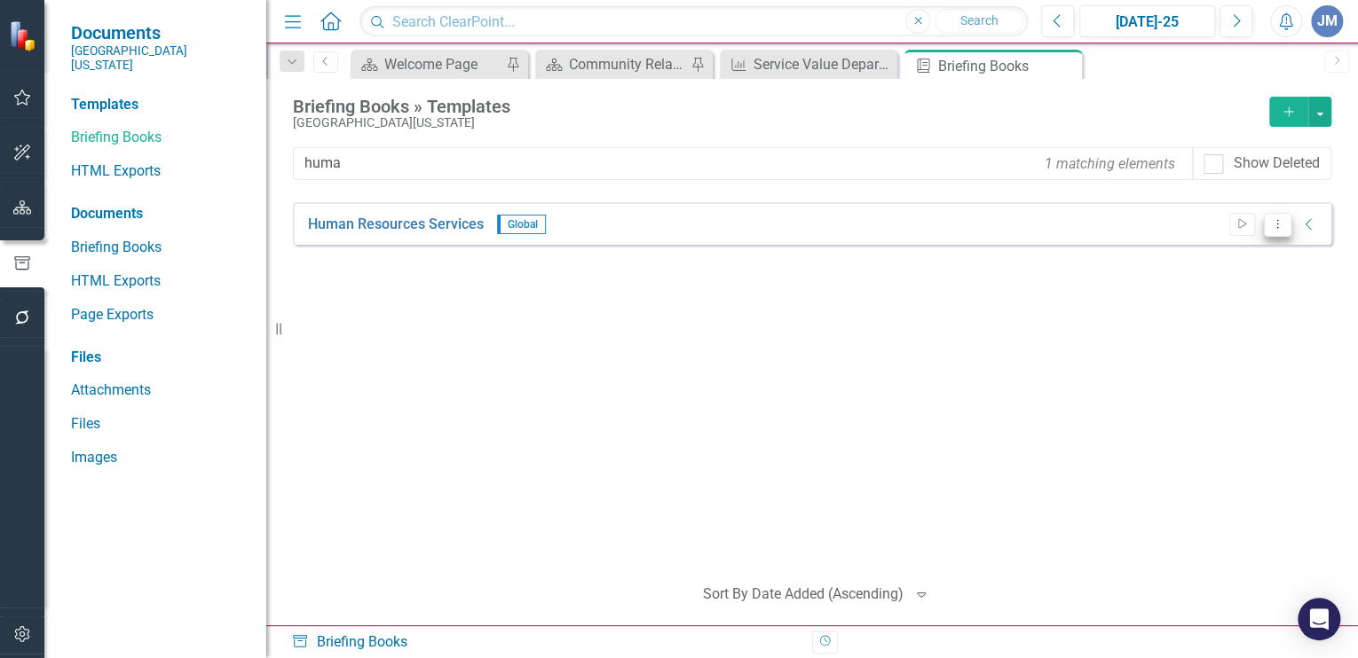
click at [1278, 219] on icon "Dropdown Menu" at bounding box center [1277, 224] width 15 height 12
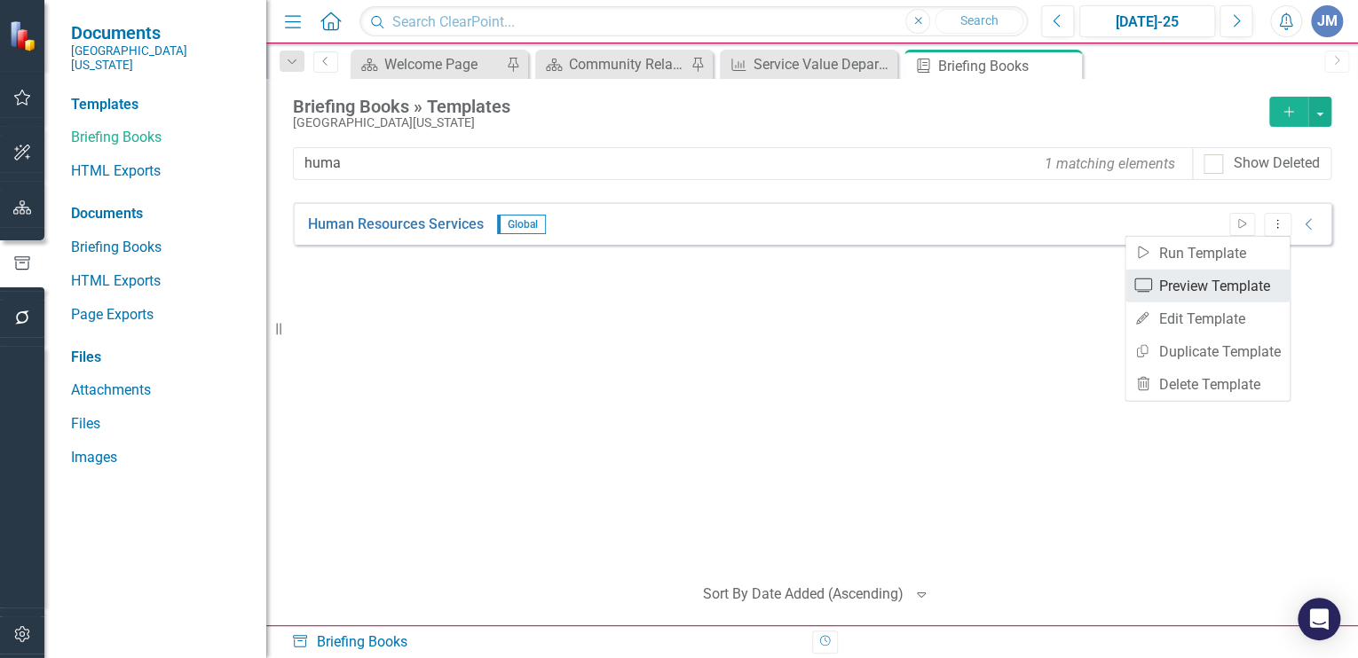
click at [1182, 283] on link "Preview Preview Template" at bounding box center [1207, 286] width 164 height 33
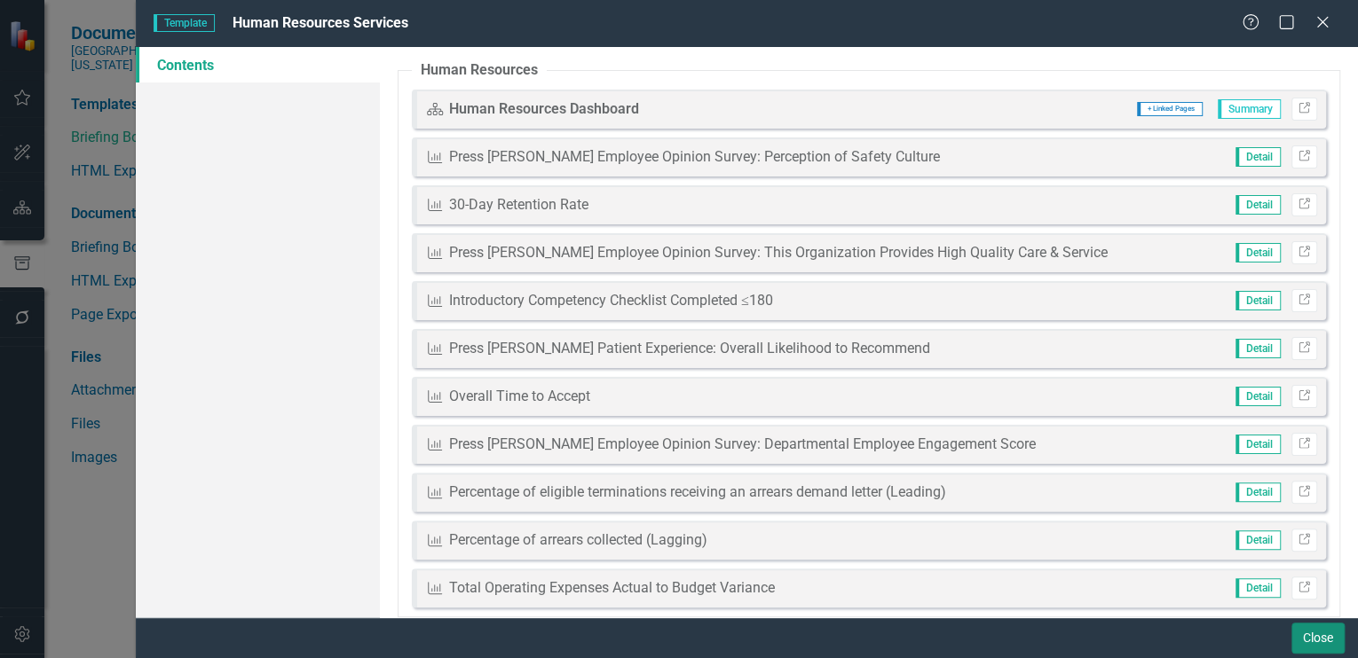
click at [1311, 635] on button "Close" at bounding box center [1317, 638] width 53 height 31
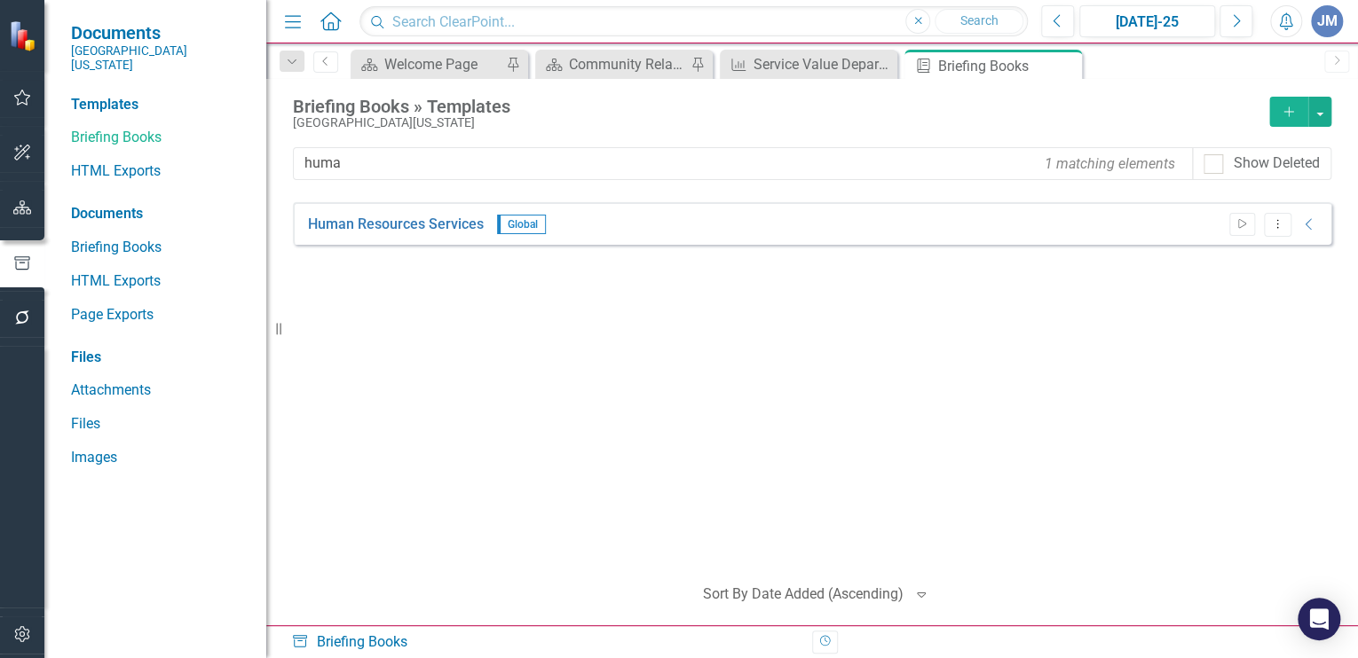
click at [1285, 106] on icon "Add" at bounding box center [1289, 112] width 16 height 12
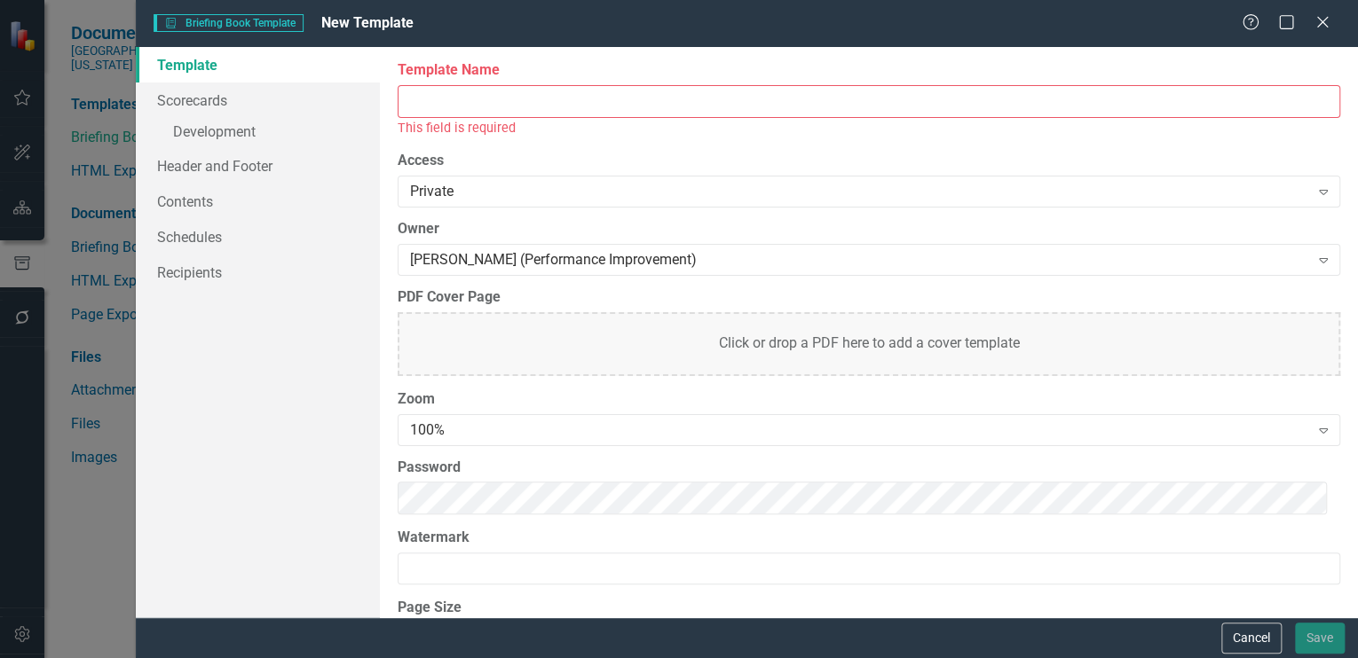
drag, startPoint x: 444, startPoint y: 100, endPoint x: 475, endPoint y: 91, distance: 32.6
click at [444, 100] on input "Template Name" at bounding box center [869, 101] width 942 height 33
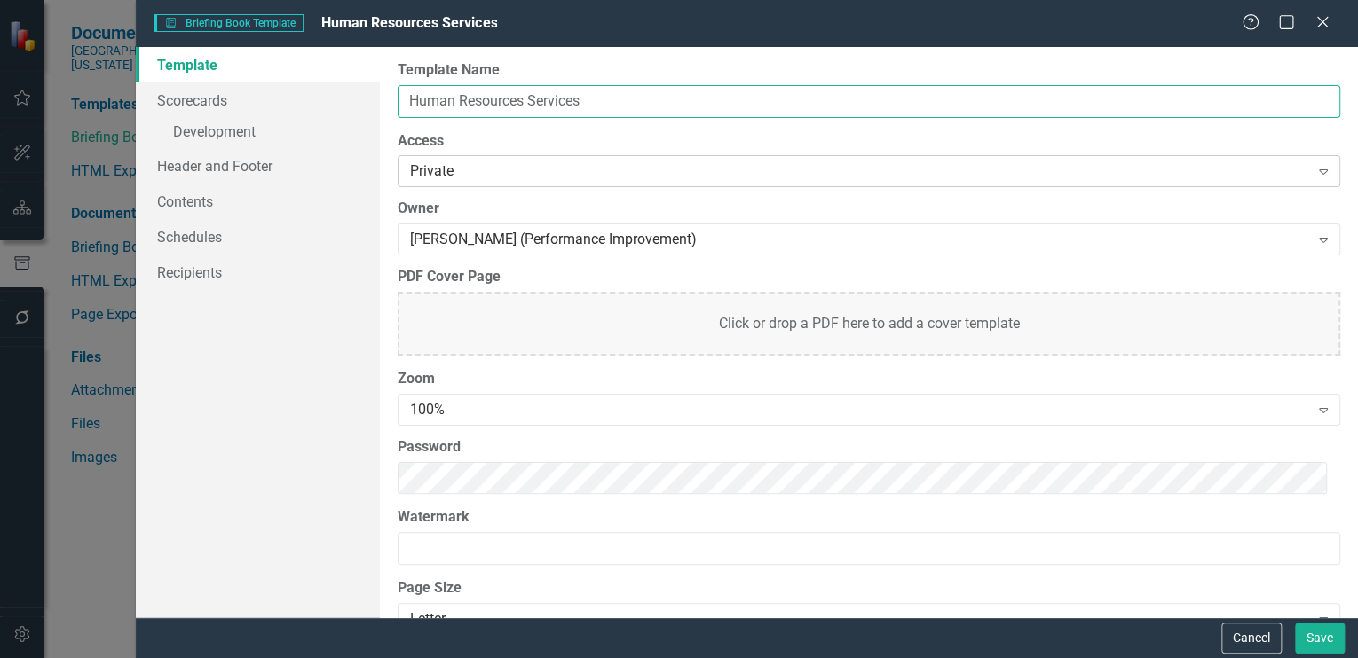
type input "Human Resources Services"
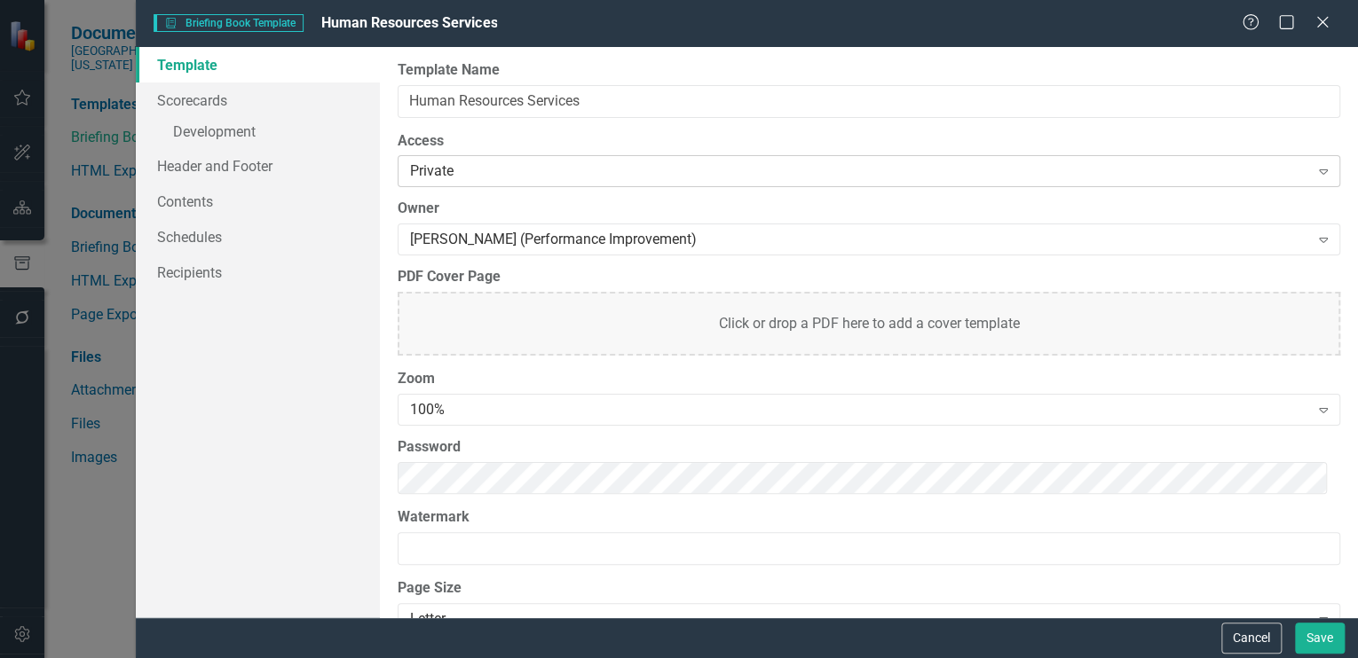
click at [470, 170] on div "Private" at bounding box center [859, 172] width 898 height 20
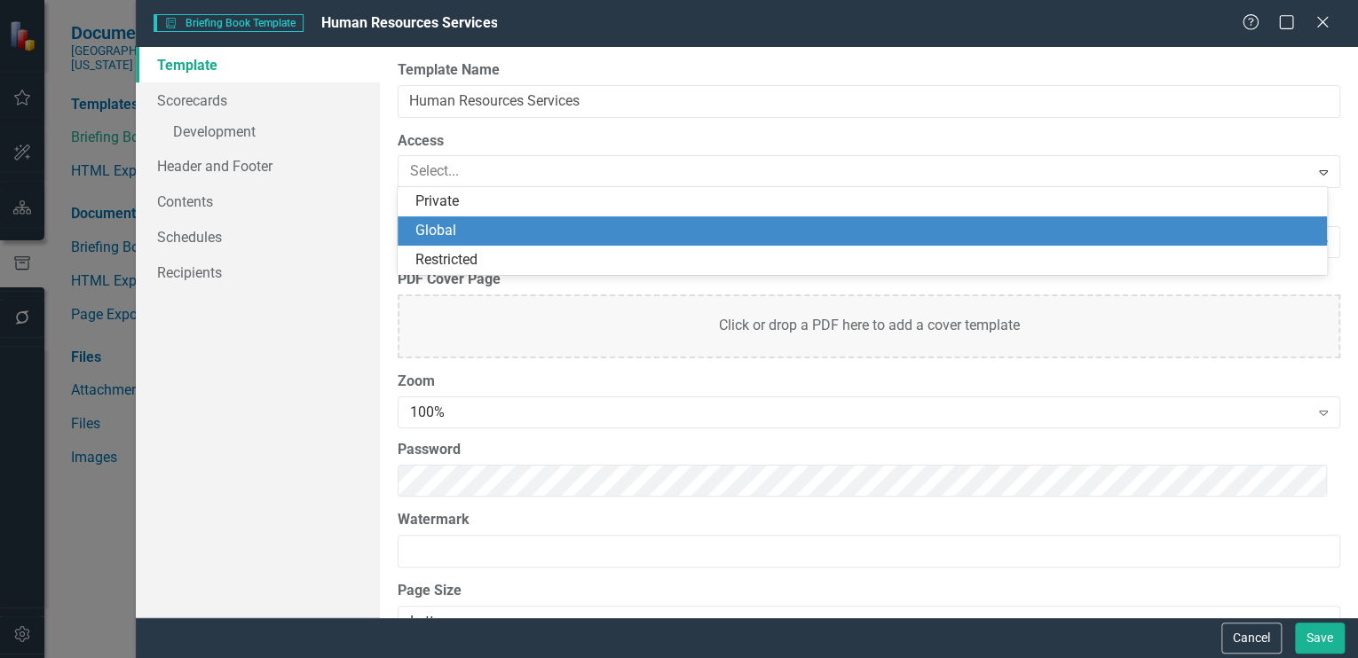
click at [461, 231] on div "Global" at bounding box center [865, 231] width 901 height 20
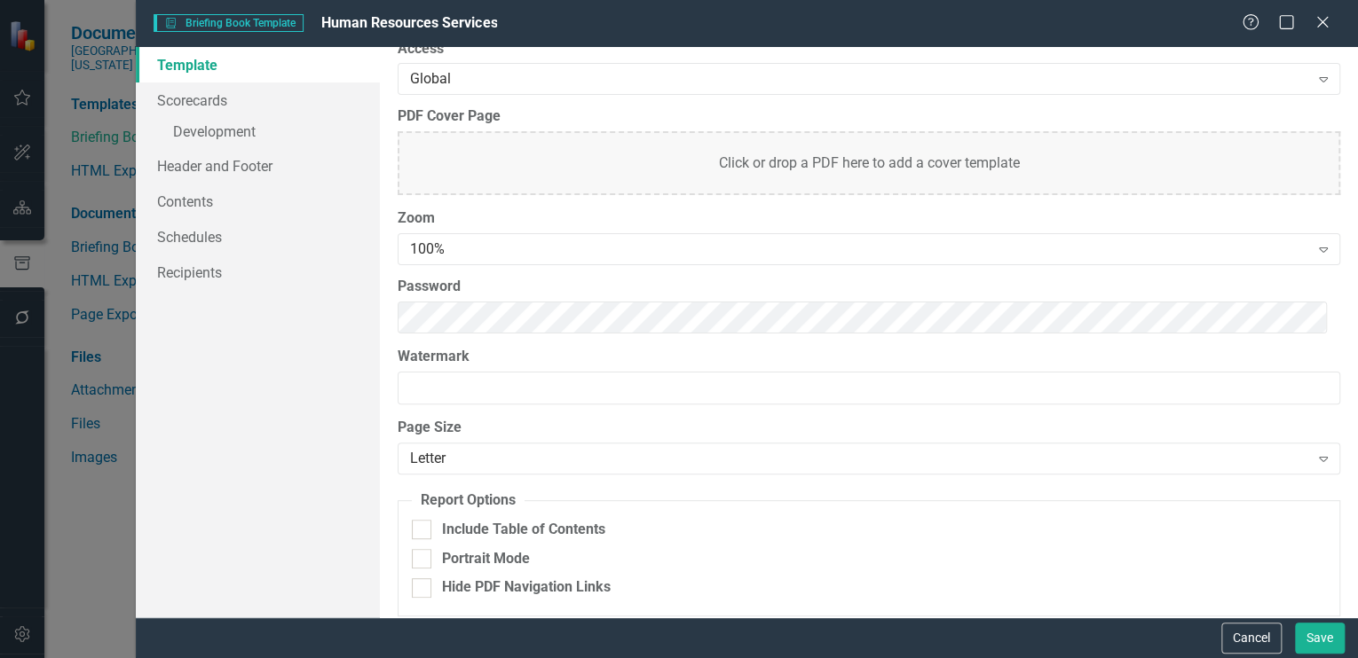
scroll to position [103, 0]
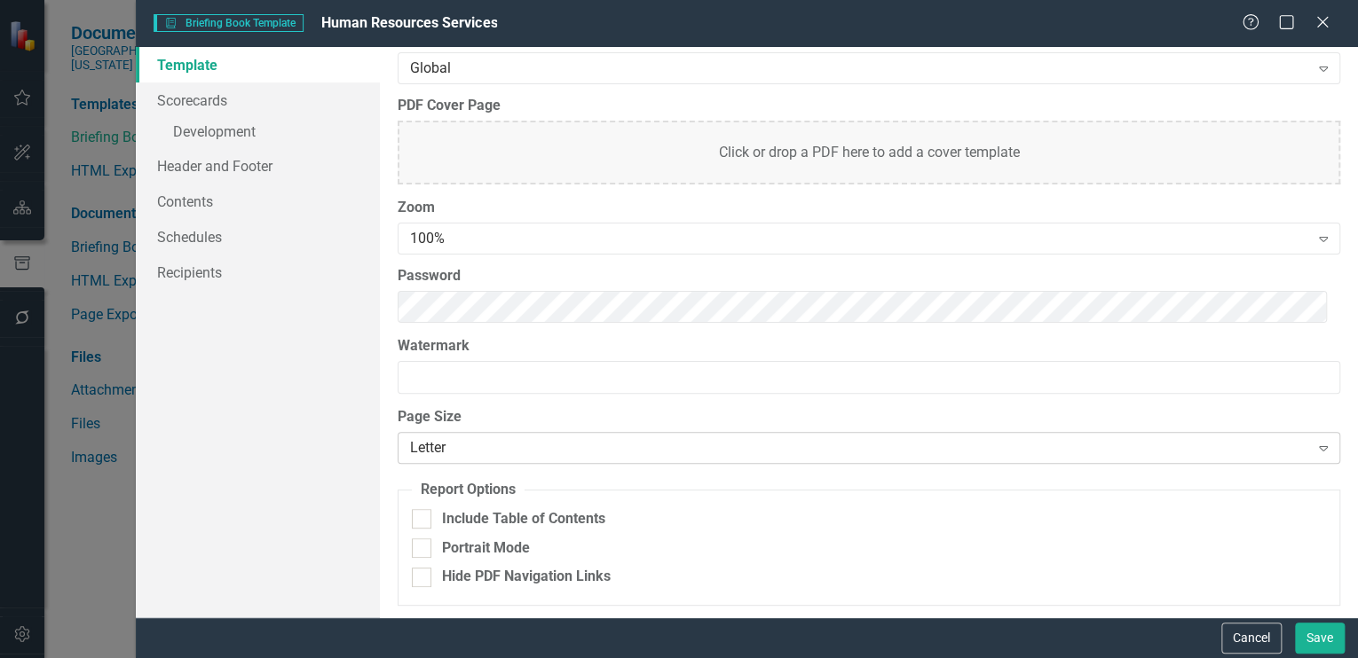
click at [477, 443] on div "Letter" at bounding box center [859, 448] width 898 height 20
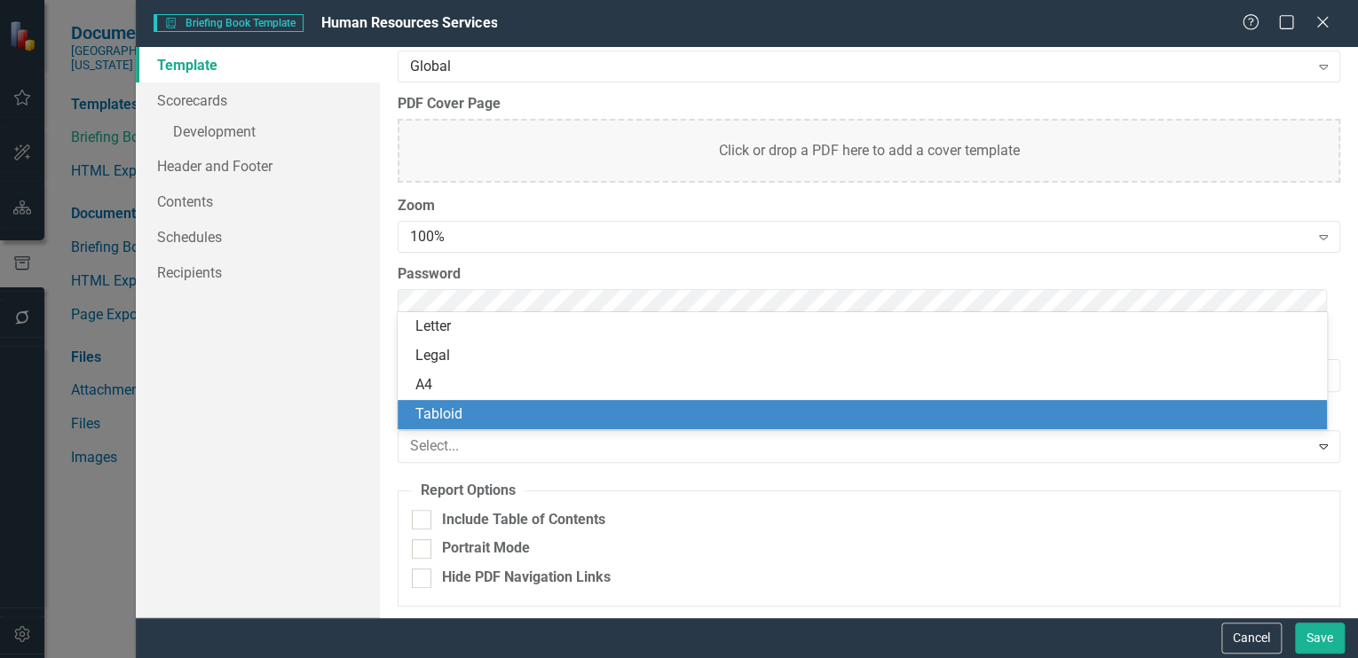
click at [449, 410] on div "Tabloid" at bounding box center [865, 415] width 901 height 20
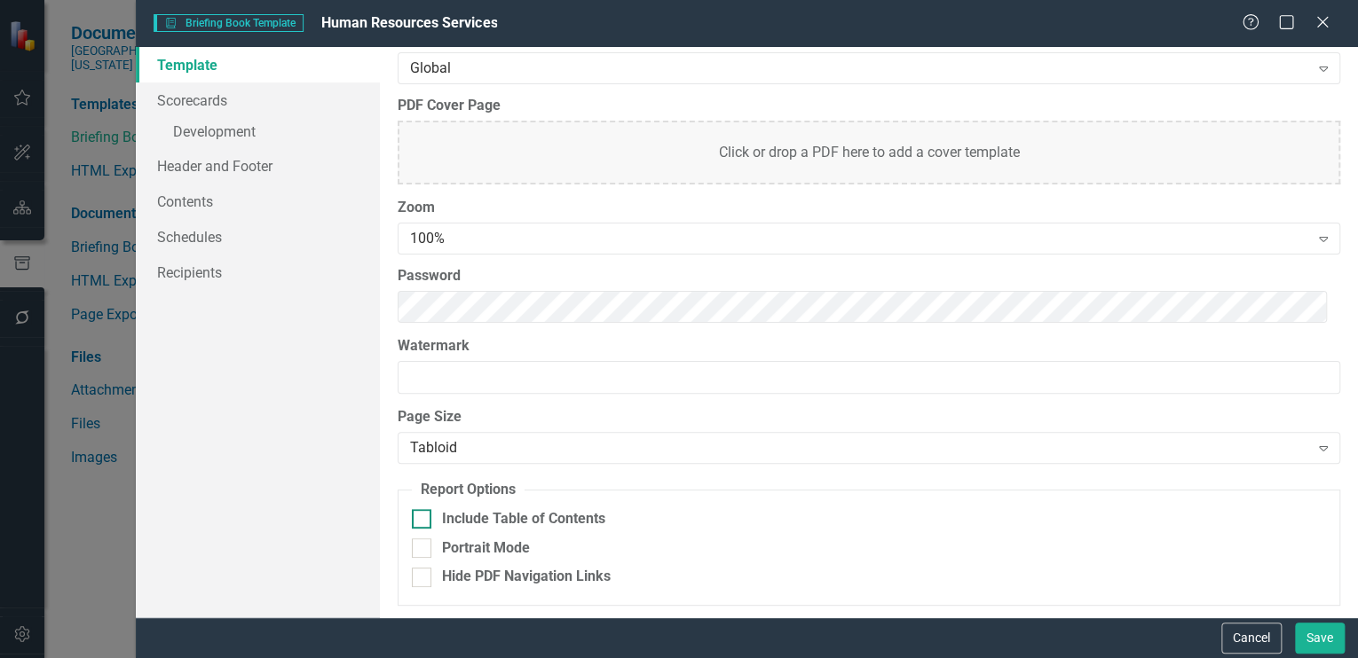
click at [423, 511] on div at bounding box center [422, 519] width 20 height 20
click at [423, 511] on input "Include Table of Contents" at bounding box center [418, 515] width 12 height 12
checkbox input "true"
